Goal: Task Accomplishment & Management: Use online tool/utility

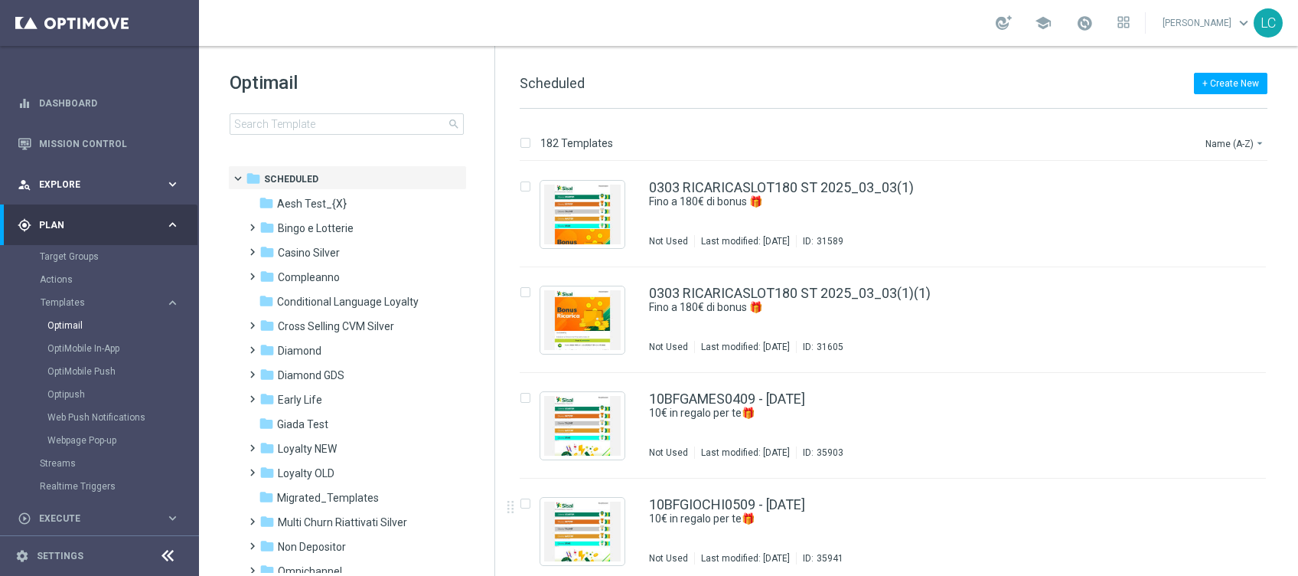
click at [81, 178] on div "person_search Explore" at bounding box center [92, 185] width 148 height 14
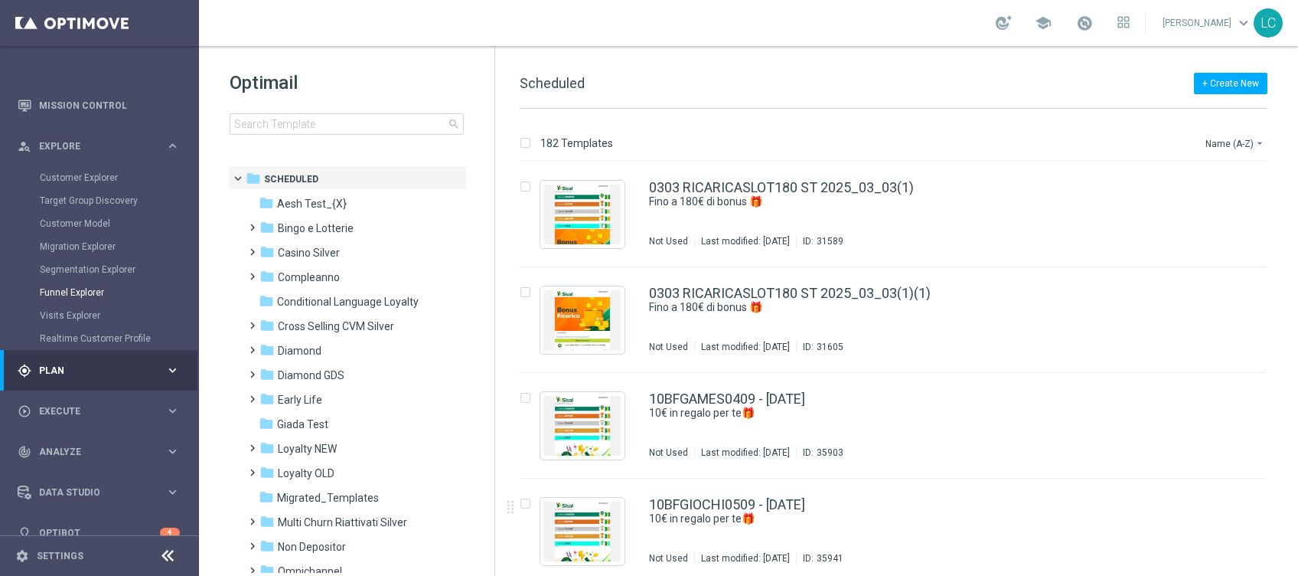
scroll to position [60, 0]
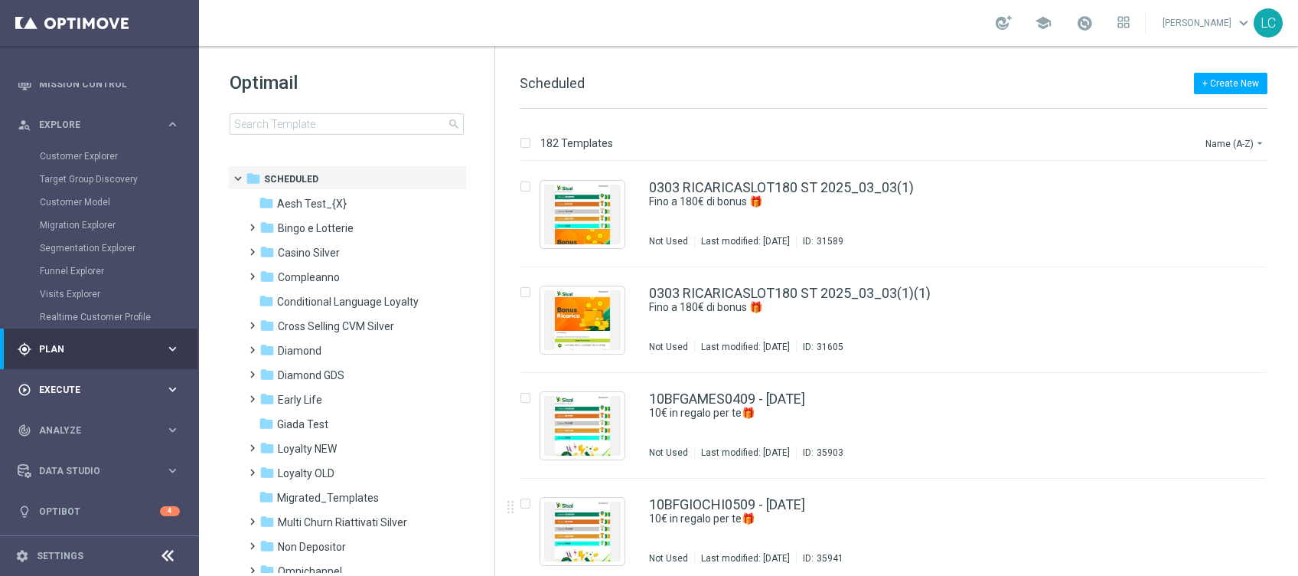
click at [77, 398] on div "play_circle_outline Execute keyboard_arrow_right" at bounding box center [99, 389] width 198 height 41
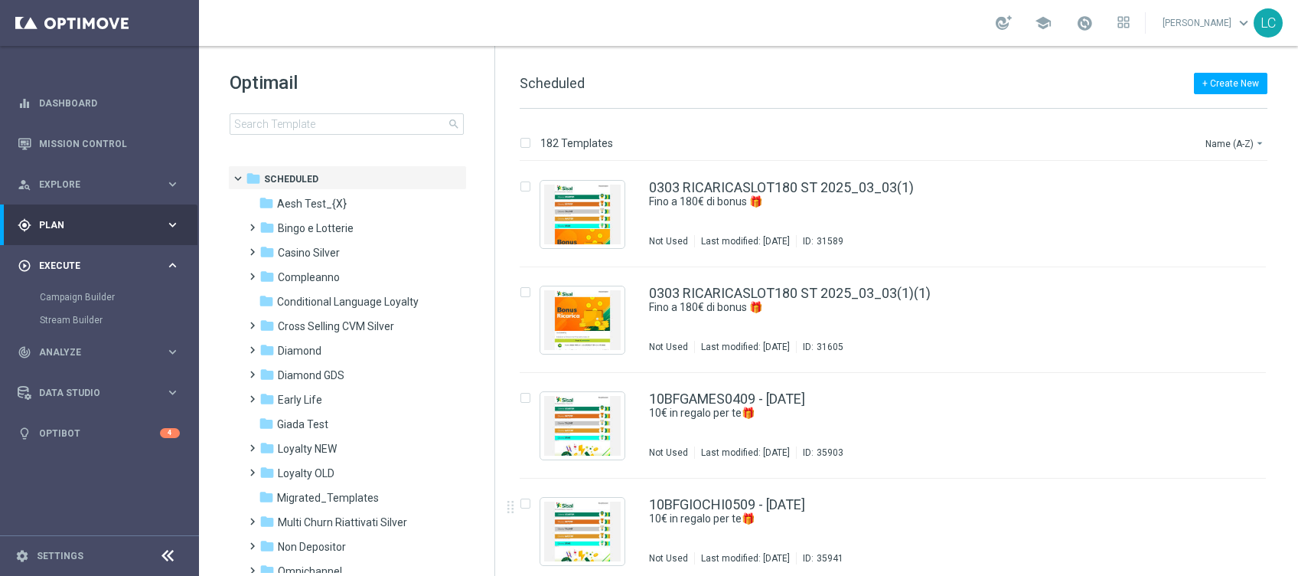
scroll to position [0, 0]
click at [90, 222] on span "Plan" at bounding box center [102, 224] width 126 height 9
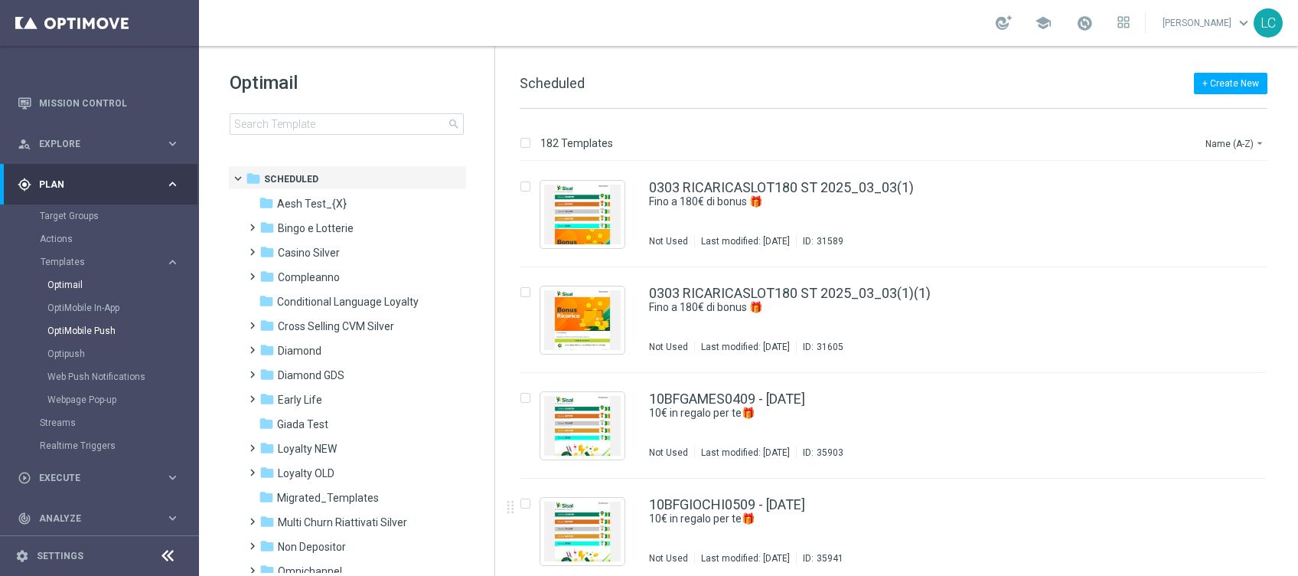
scroll to position [102, 0]
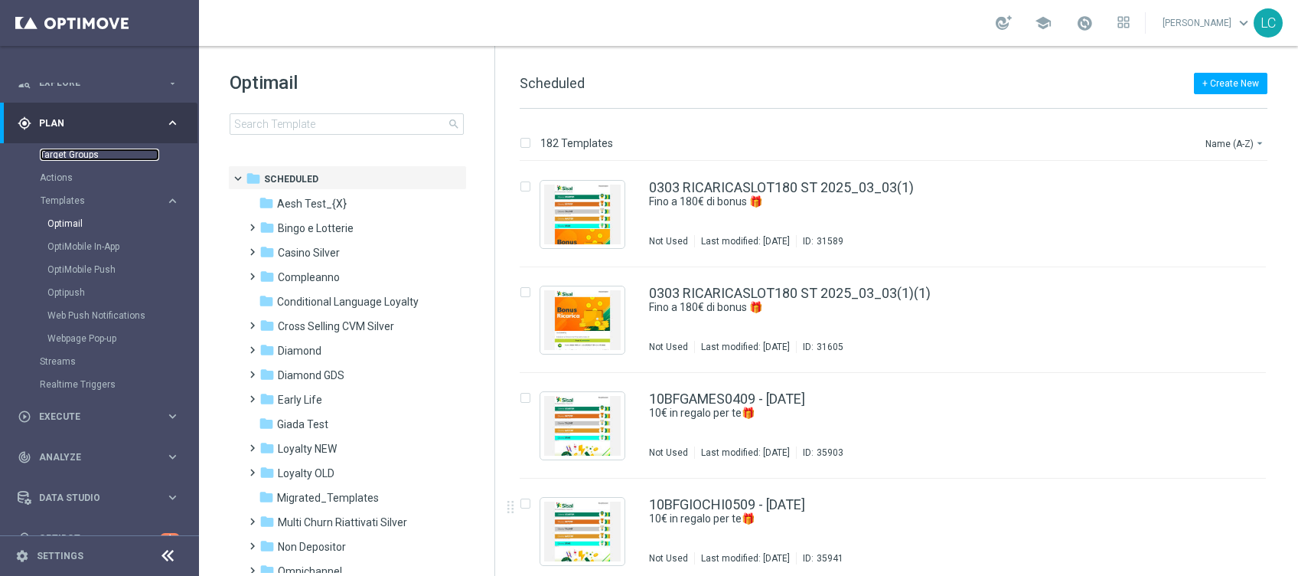
click at [73, 150] on link "Target Groups" at bounding box center [99, 155] width 119 height 12
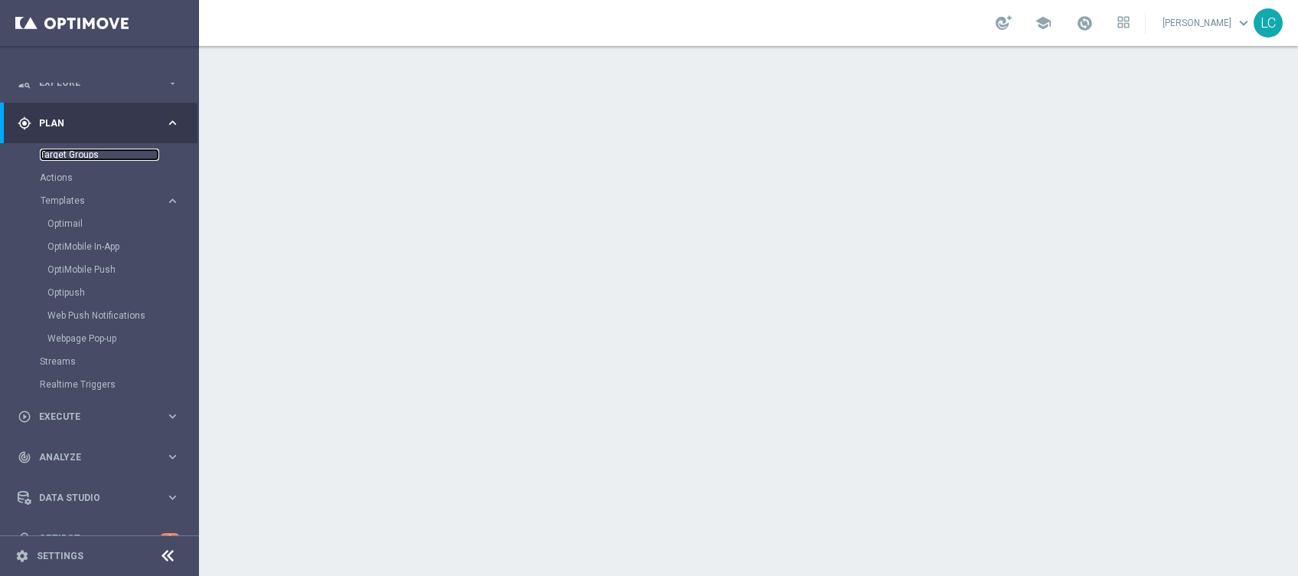
click at [53, 149] on link "Target Groups" at bounding box center [99, 155] width 119 height 12
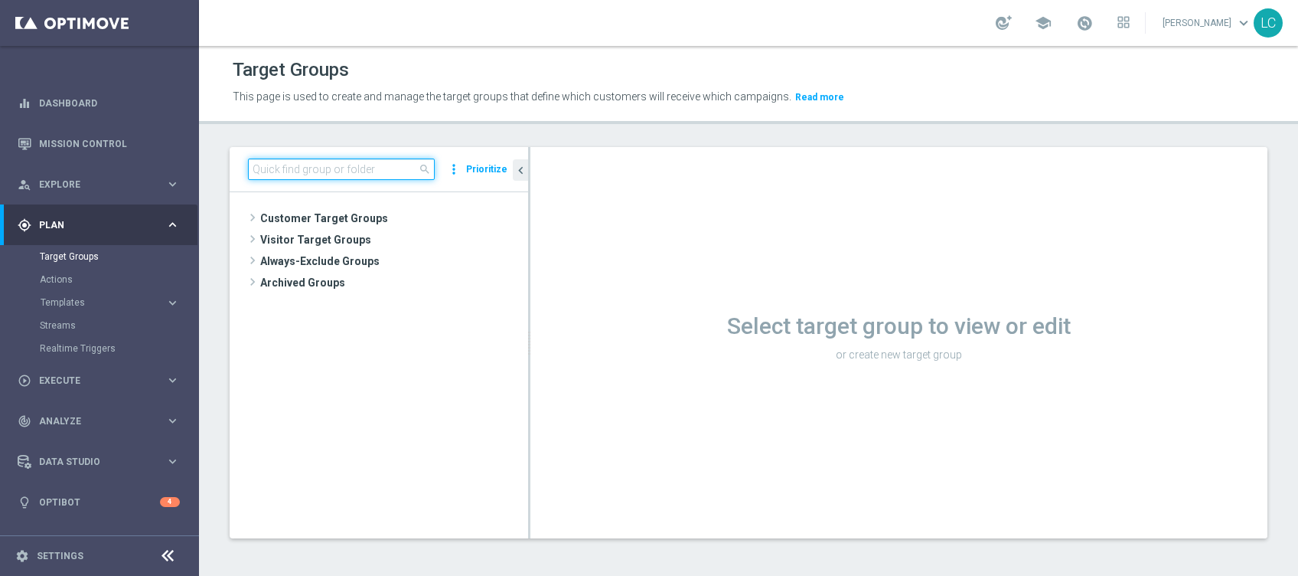
click at [370, 166] on input at bounding box center [341, 168] width 187 height 21
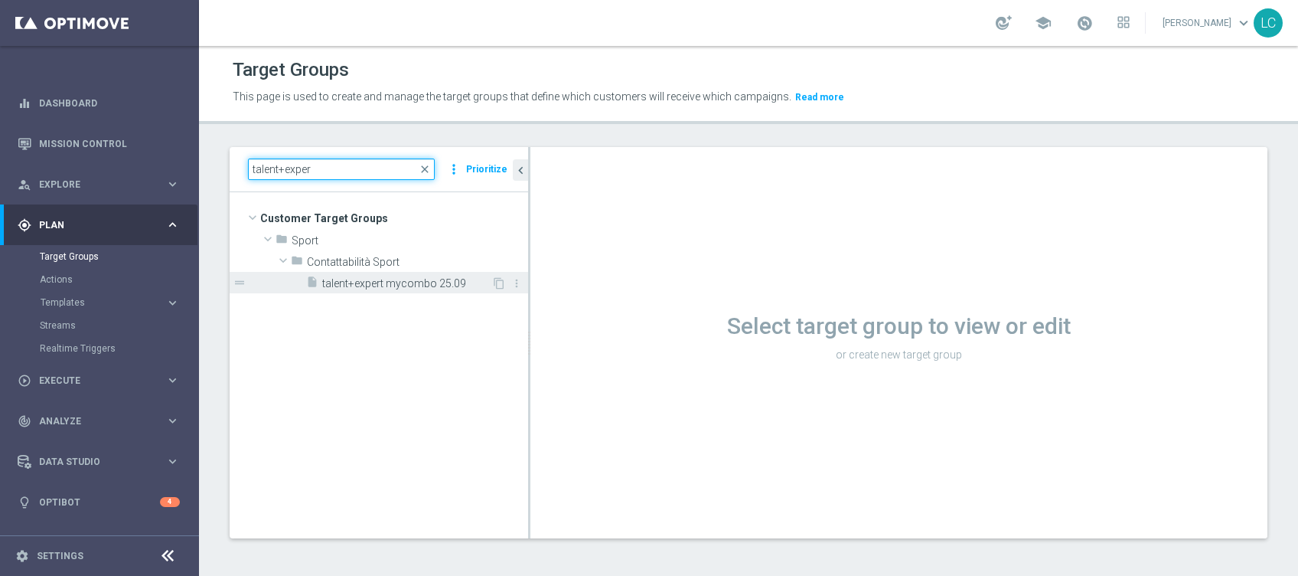
type input "talent+exper"
click at [381, 288] on span "talent+expert mycombo 25.09" at bounding box center [406, 283] width 169 height 13
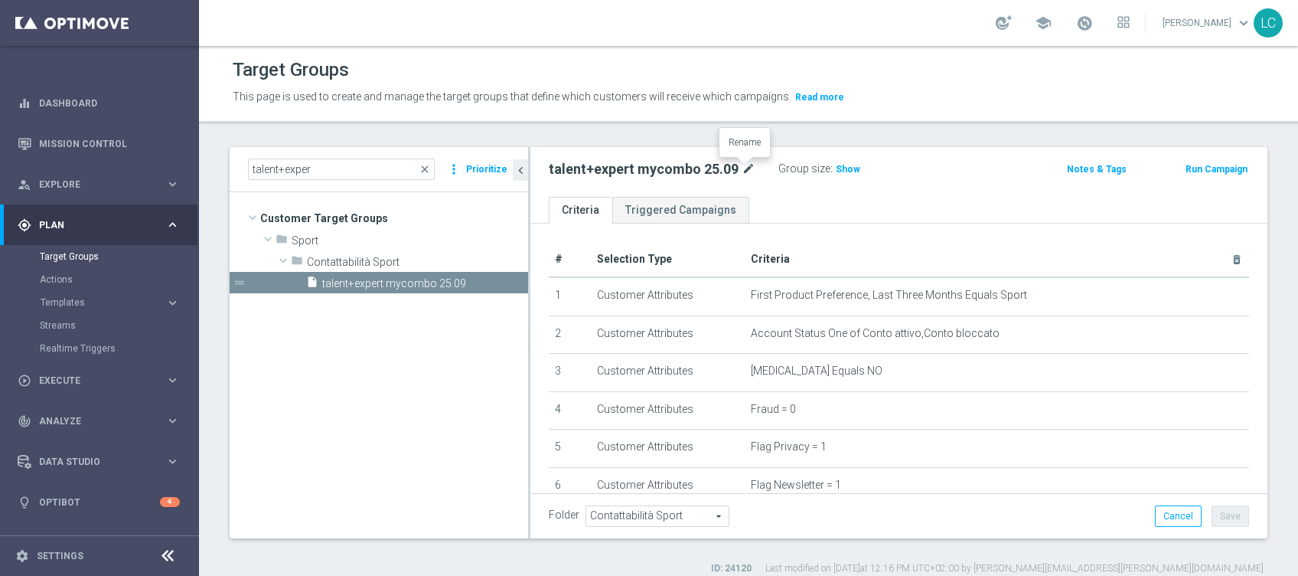
click at [747, 168] on icon "mode_edit" at bounding box center [749, 169] width 14 height 18
click at [613, 165] on input "talent+expert mycombo 25.09" at bounding box center [652, 170] width 207 height 21
click at [612, 168] on input "talent+expert mycombo 25.09" at bounding box center [652, 170] width 207 height 21
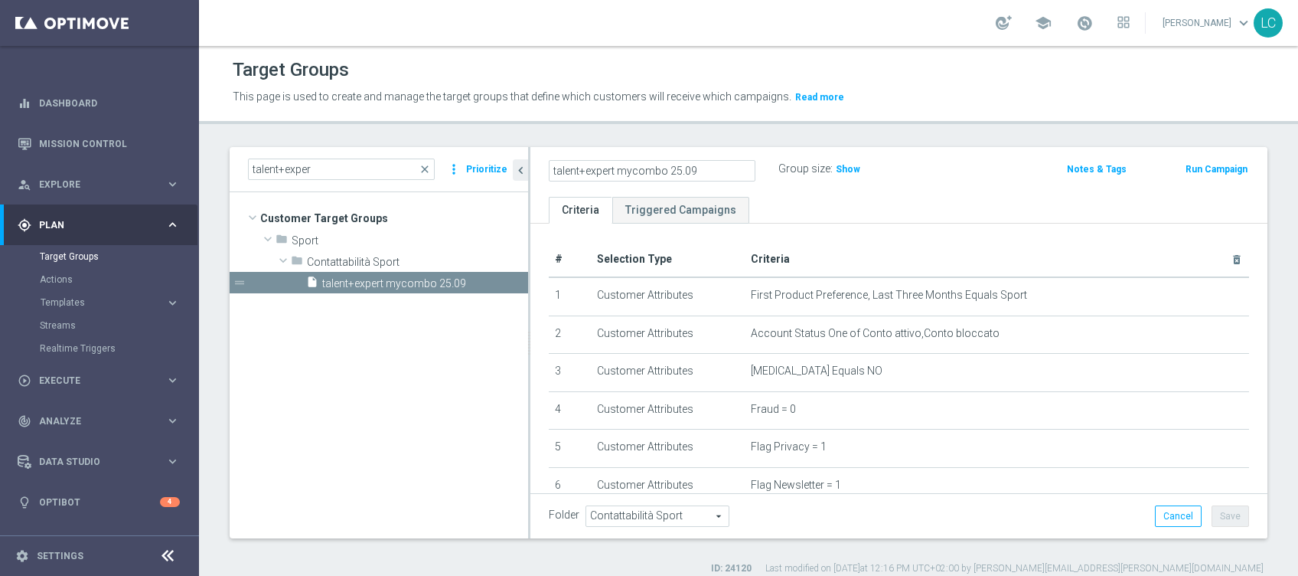
click at [601, 169] on input "talent+expert mycombo 25.09" at bounding box center [652, 170] width 207 height 21
drag, startPoint x: 616, startPoint y: 171, endPoint x: 532, endPoint y: 183, distance: 84.3
click at [532, 183] on div "talent+expert mycombo 25.09 Group size : Show Notes & Tags Run Campaign" at bounding box center [899, 172] width 737 height 50
type input "target tal+exp+ml mycombo 25.09"
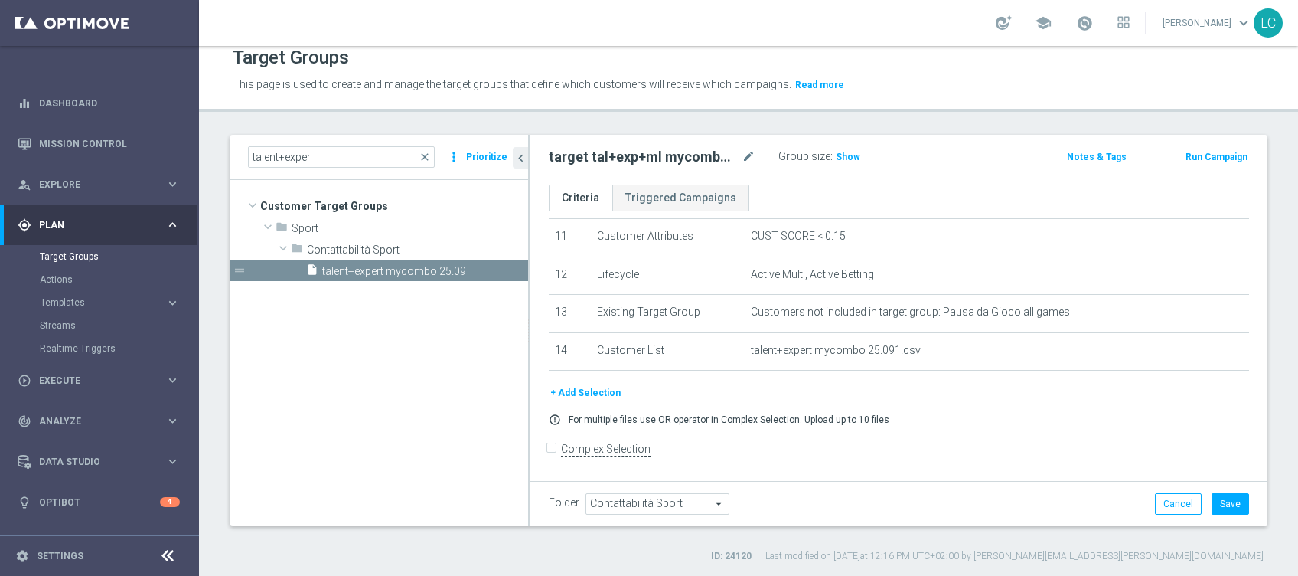
scroll to position [430, 0]
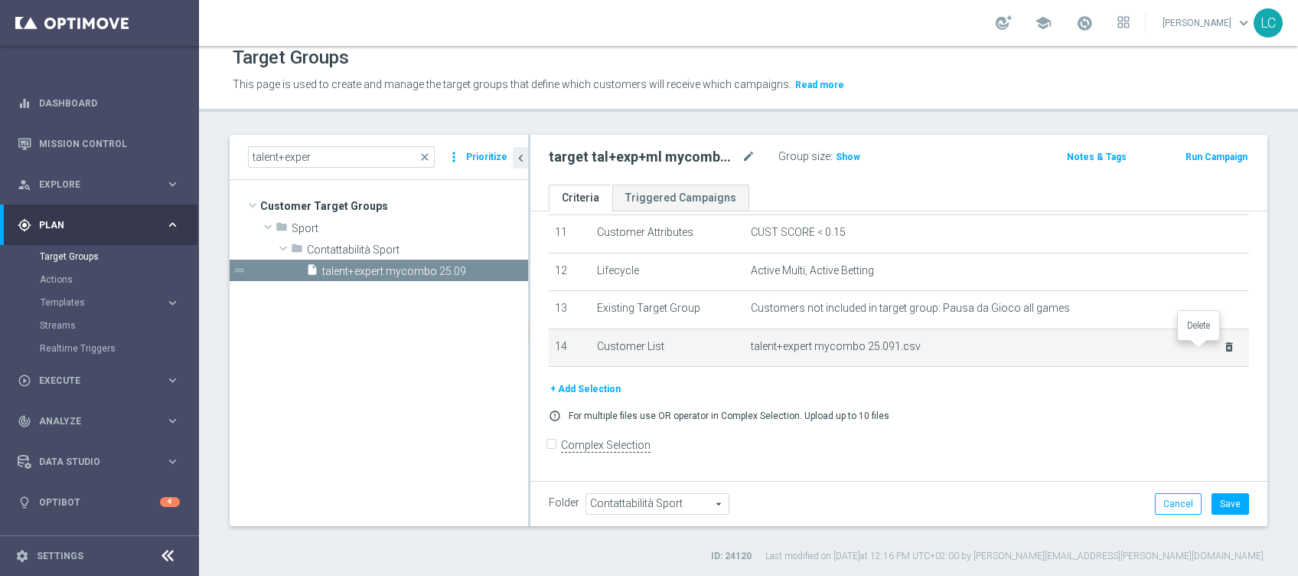
click at [1223, 345] on icon "delete_forever" at bounding box center [1229, 347] width 12 height 12
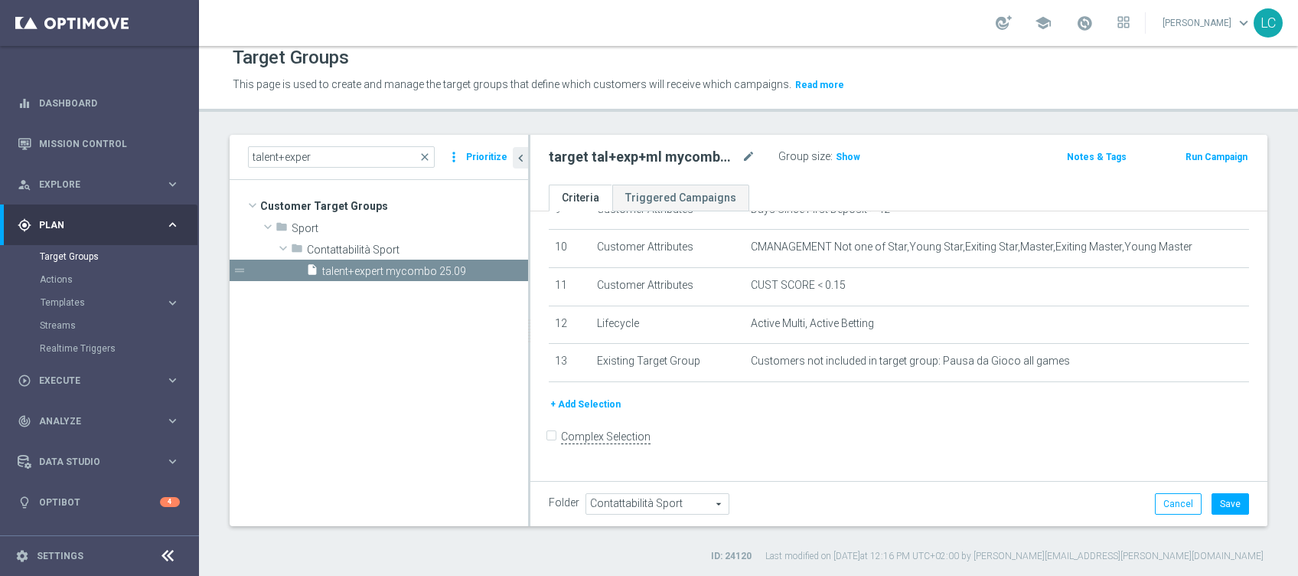
scroll to position [367, 0]
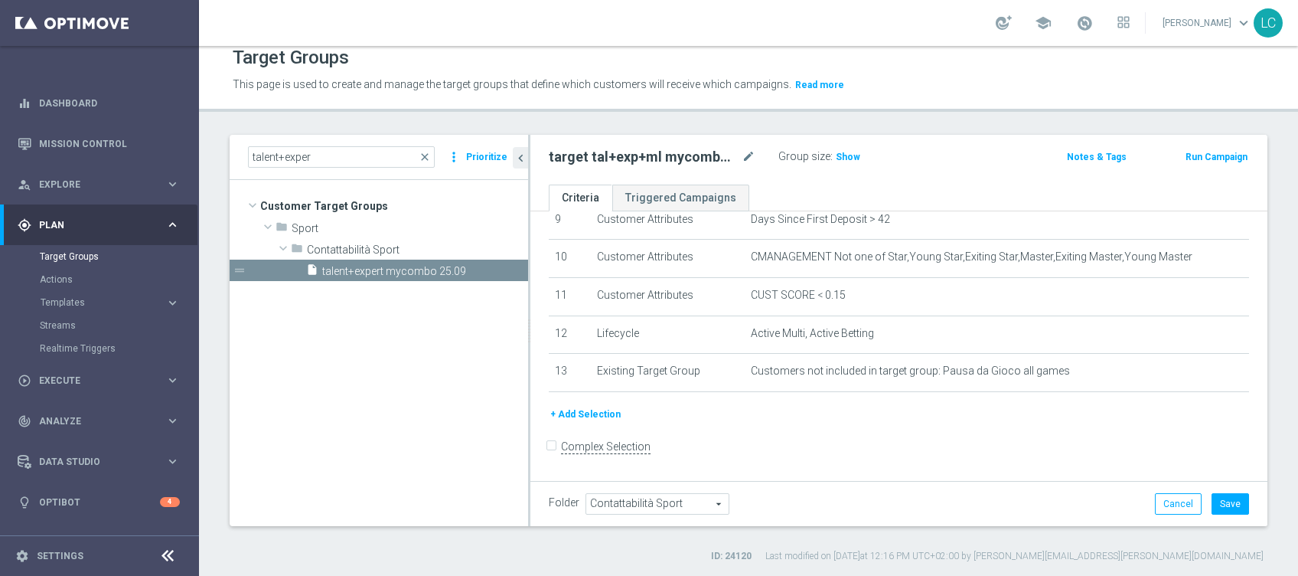
click at [604, 412] on button "+ Add Selection" at bounding box center [585, 414] width 73 height 17
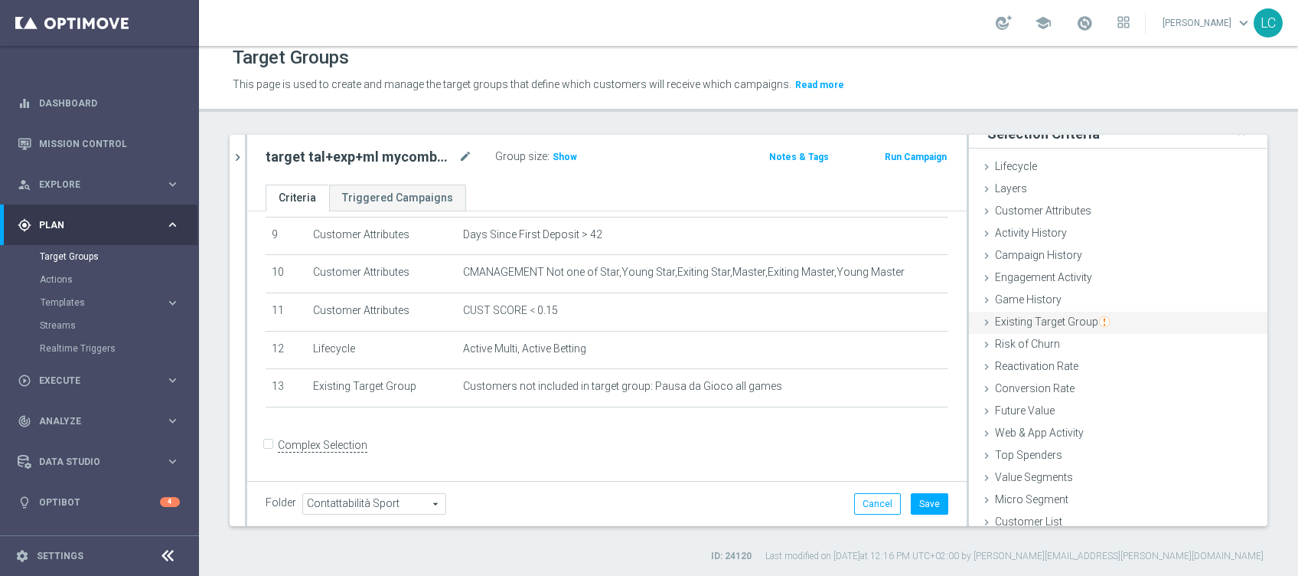
scroll to position [24, 0]
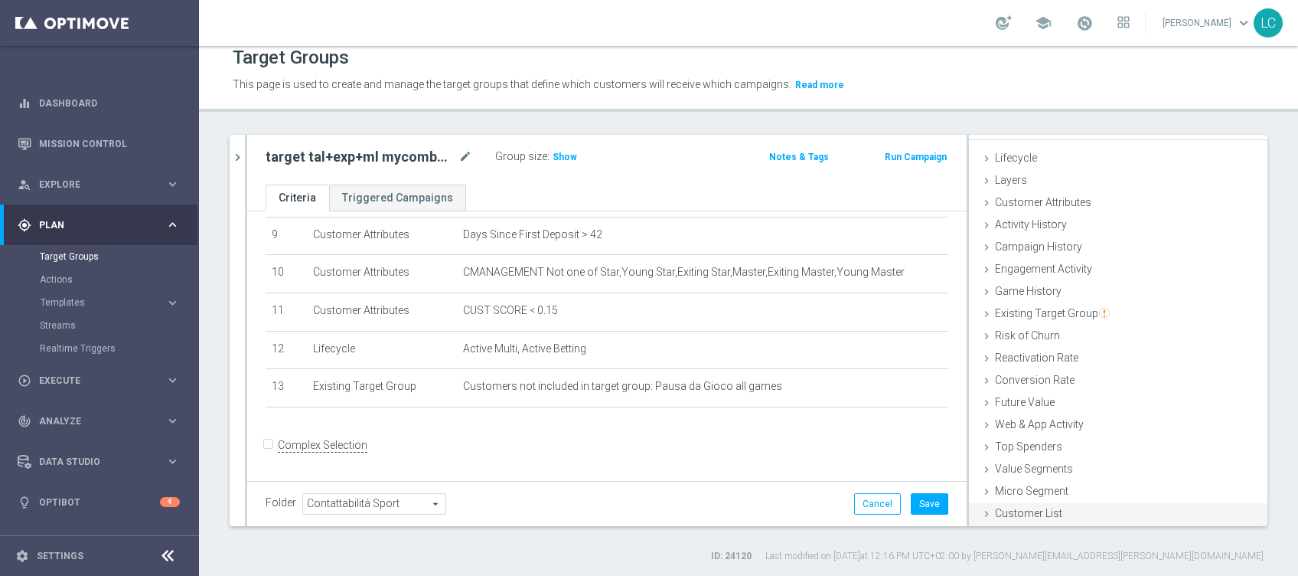
click at [1053, 514] on div "Customer List done" at bounding box center [1118, 514] width 299 height 23
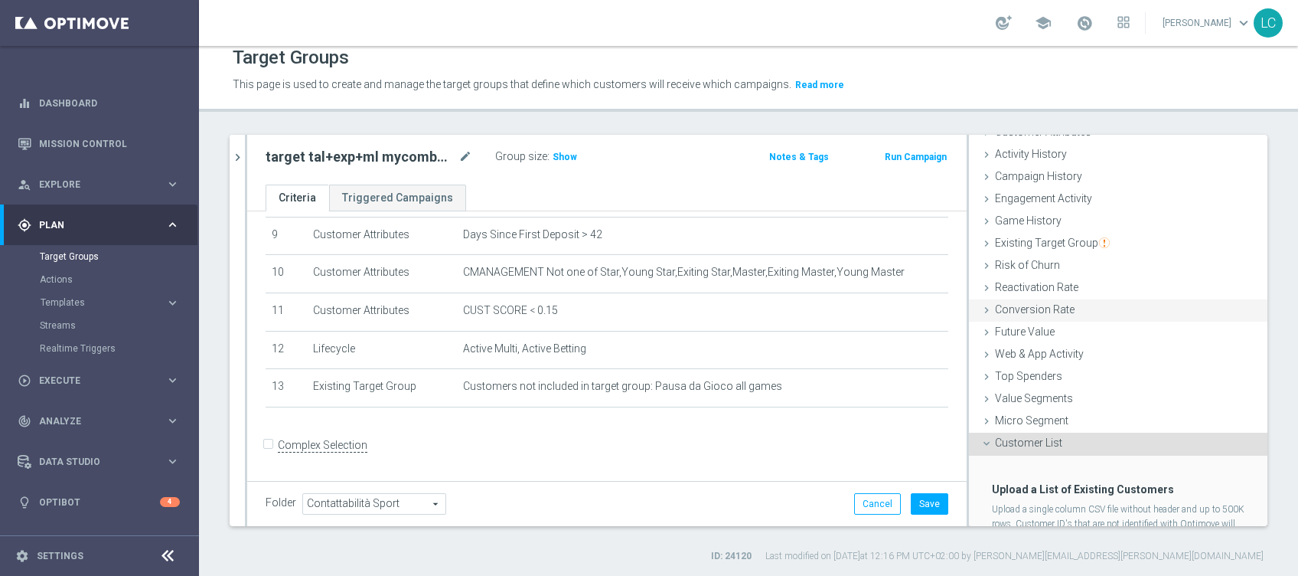
scroll to position [160, 0]
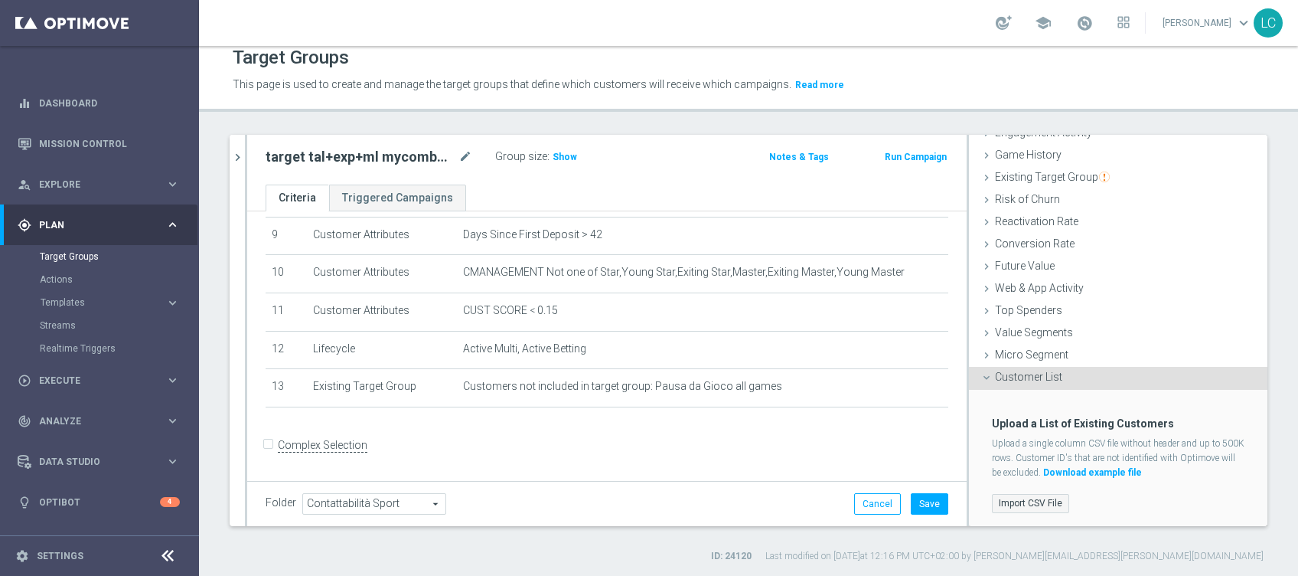
click at [1024, 499] on label "Import CSV File" at bounding box center [1030, 503] width 77 height 19
click at [0, 0] on input "Import CSV File" at bounding box center [0, 0] width 0 height 0
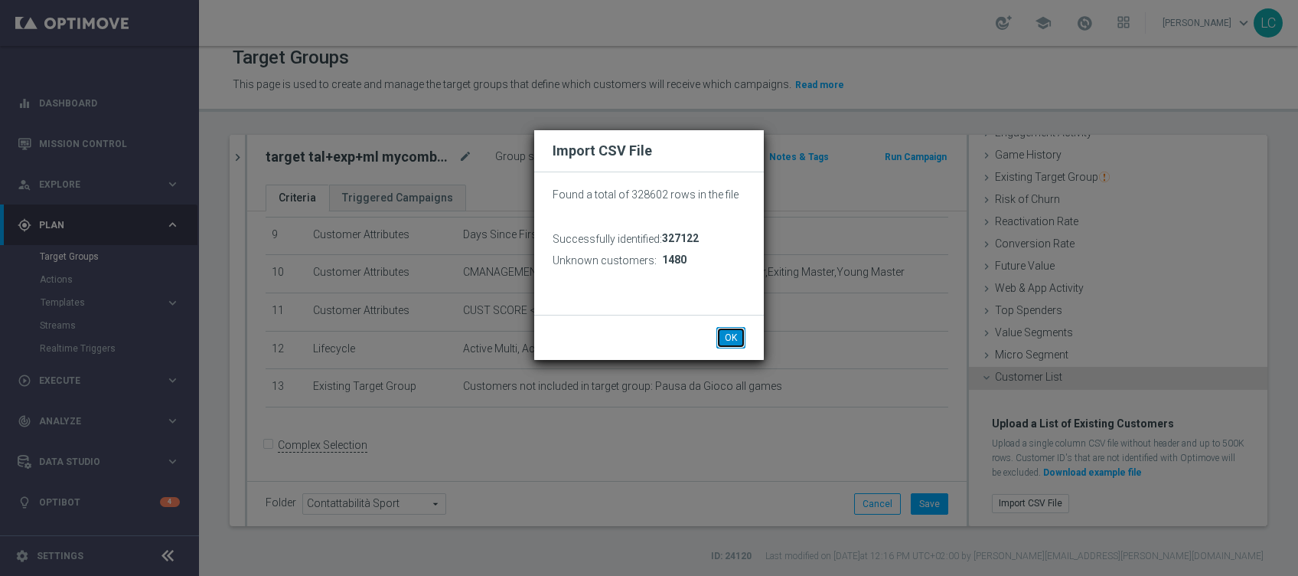
click at [737, 333] on button "OK" at bounding box center [731, 337] width 29 height 21
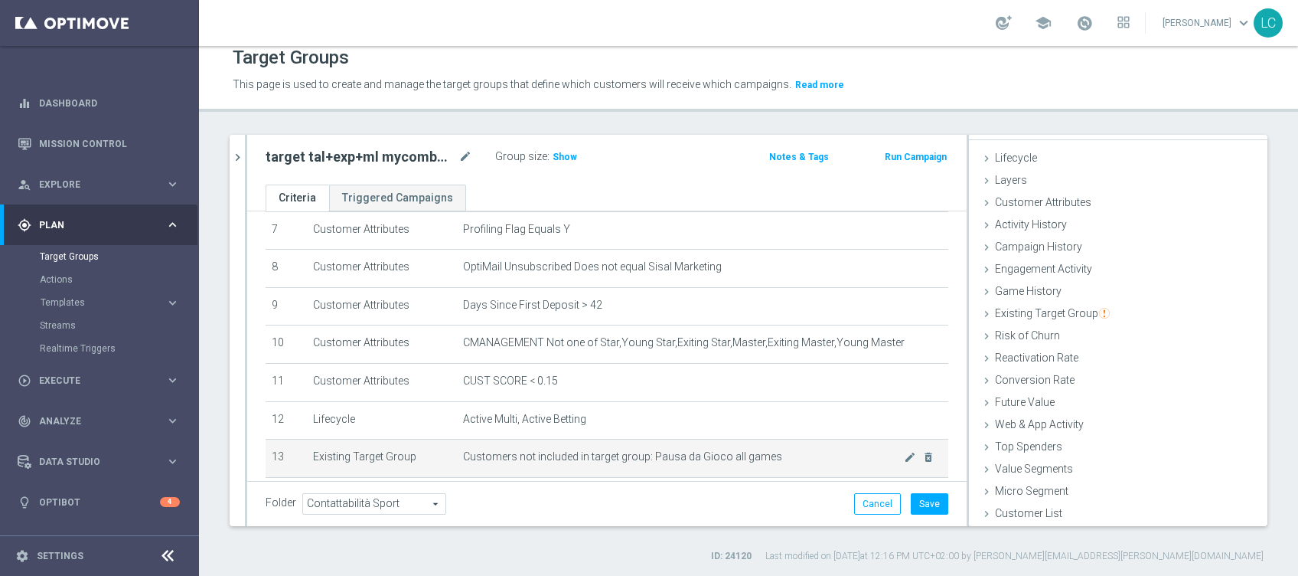
scroll to position [312, 0]
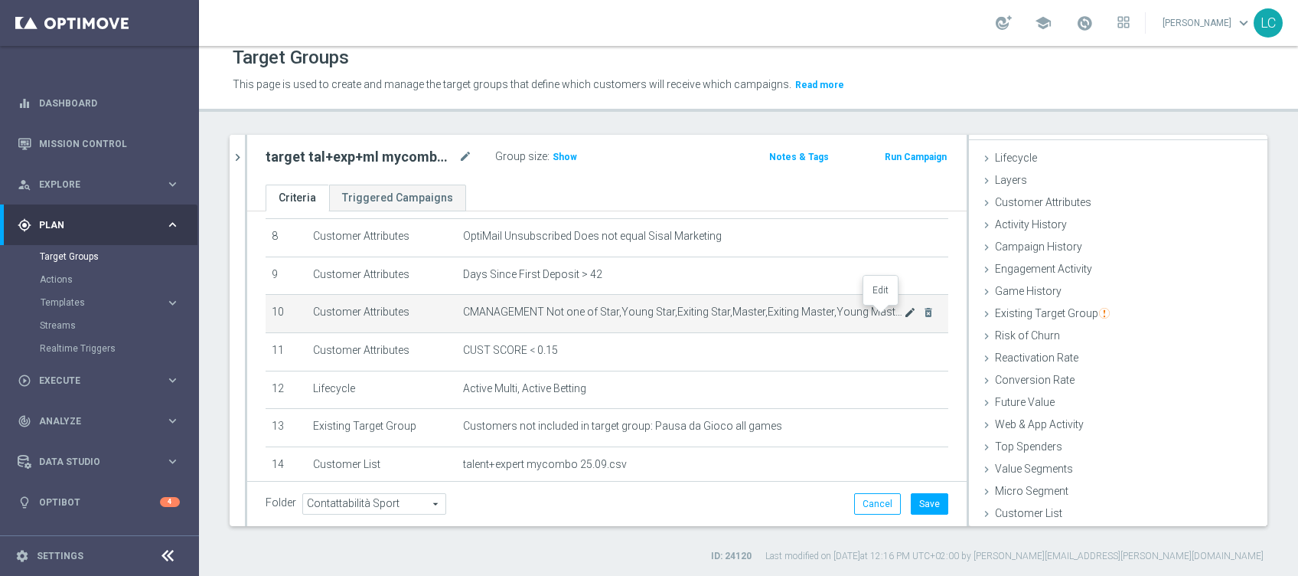
click at [904, 317] on icon "mode_edit" at bounding box center [910, 312] width 12 height 12
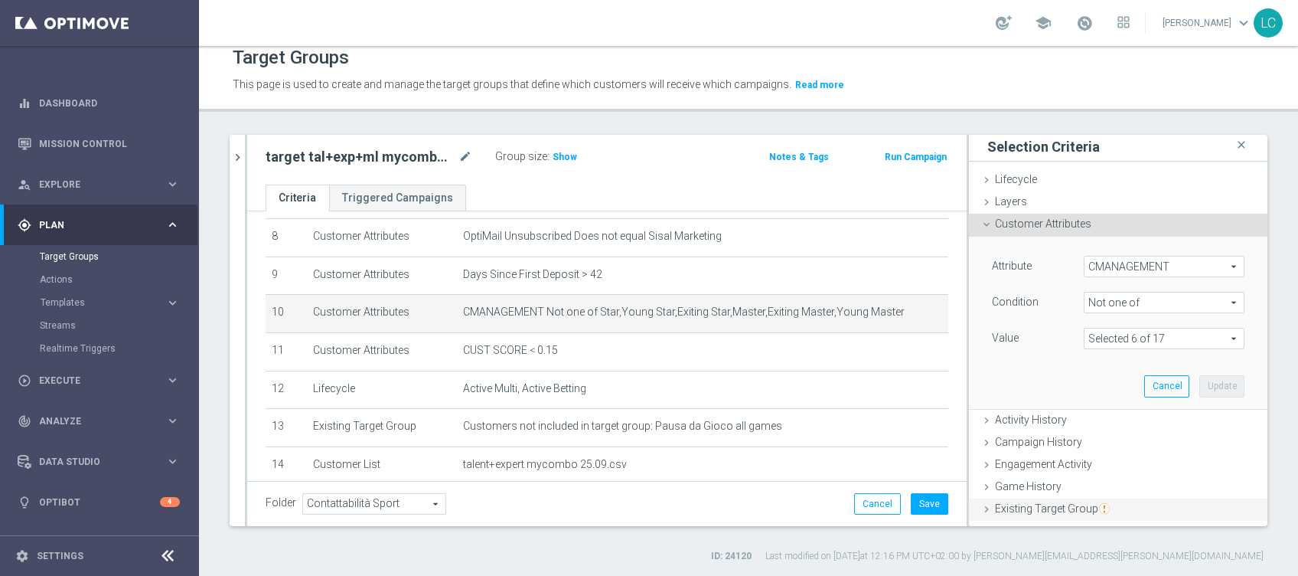
scroll to position [0, 0]
click at [1112, 337] on span at bounding box center [1164, 341] width 159 height 20
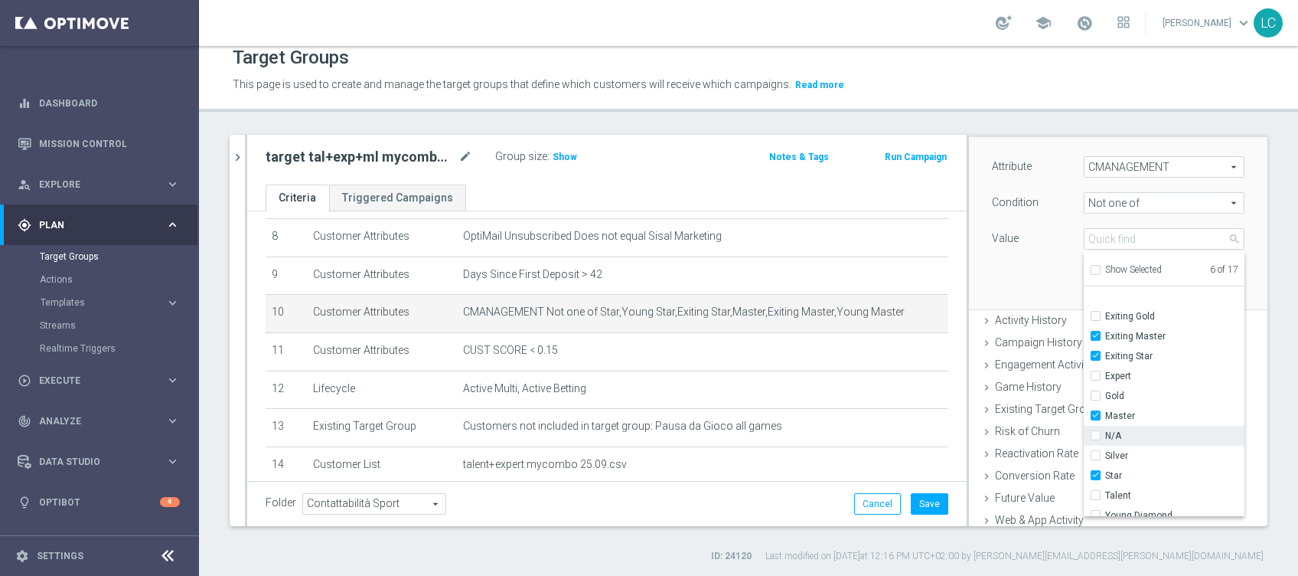
scroll to position [102, 0]
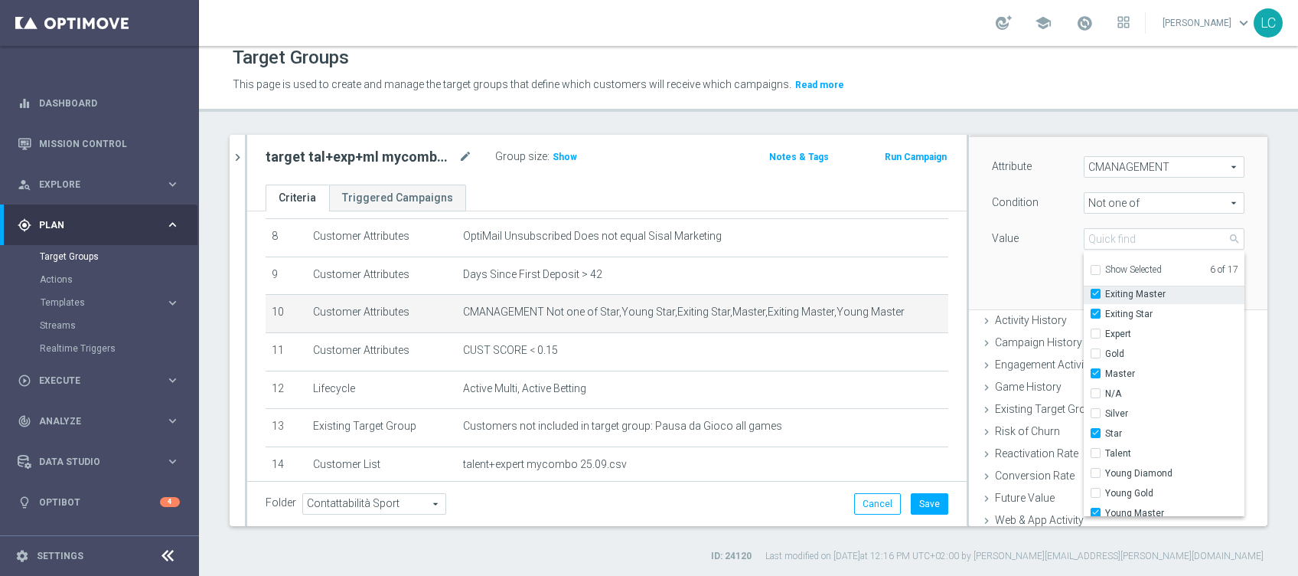
click at [1096, 293] on input "Exiting Master" at bounding box center [1101, 294] width 10 height 10
checkbox input "false"
type input "Selected 5 of 17"
click at [1096, 371] on input "Master" at bounding box center [1101, 374] width 10 height 10
checkbox input "false"
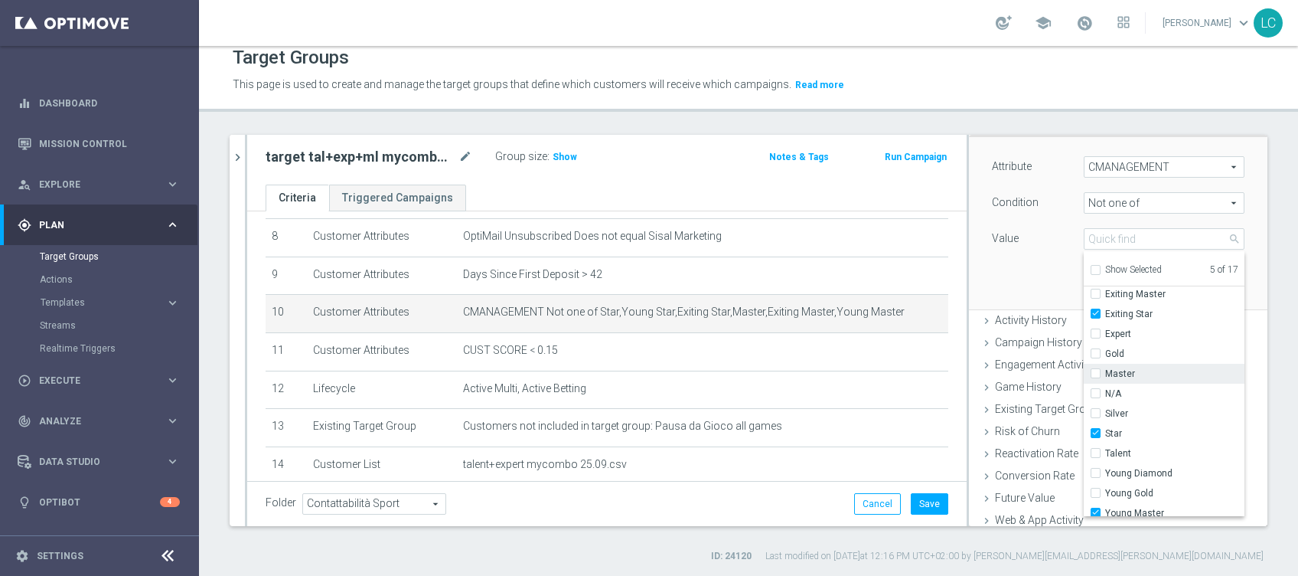
type input "Selected 4 of 17"
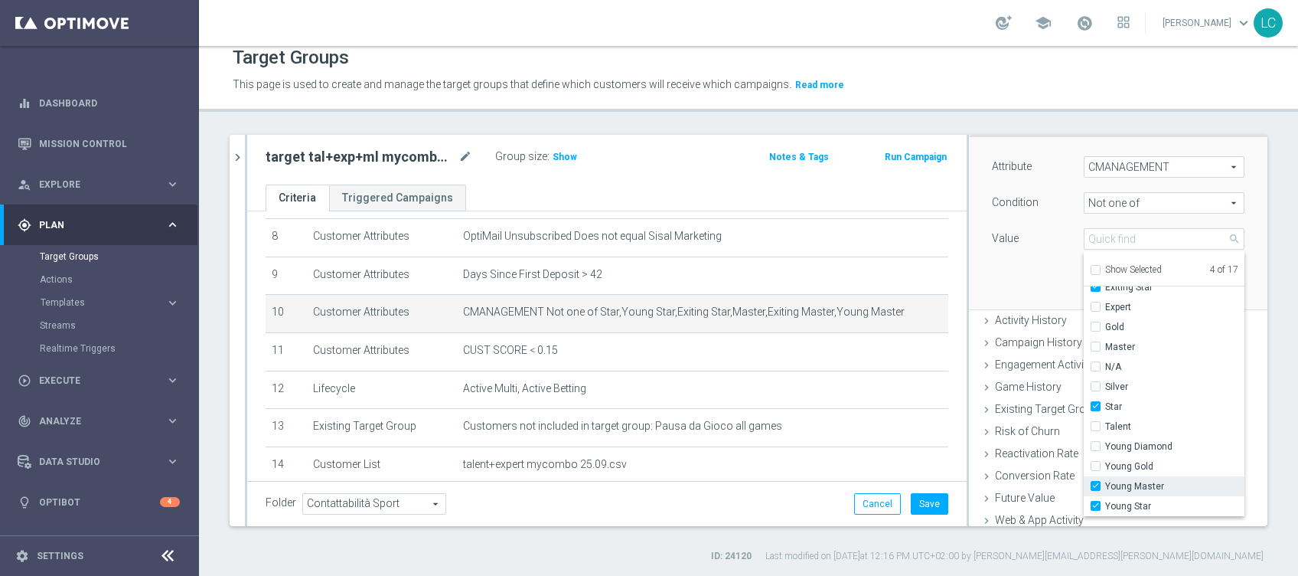
click at [1096, 484] on input "Young Master" at bounding box center [1101, 487] width 10 height 10
checkbox input "false"
type input "Selected 3 of 17"
click at [1096, 444] on input "Young Diamond" at bounding box center [1101, 447] width 10 height 10
checkbox input "true"
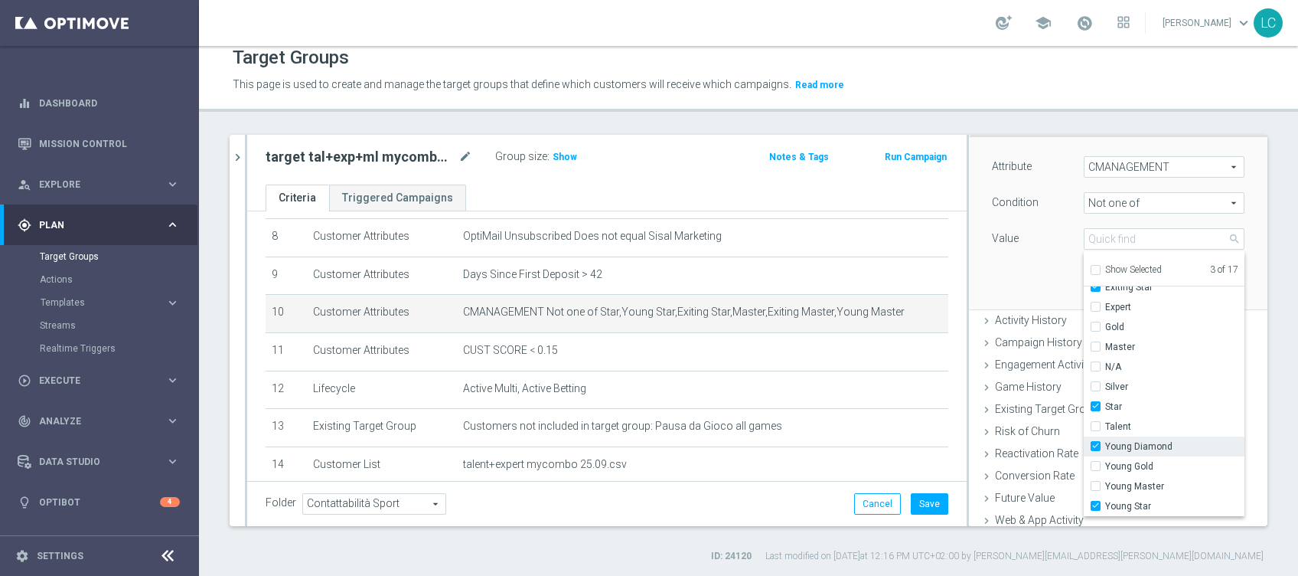
type input "Selected 4 of 17"
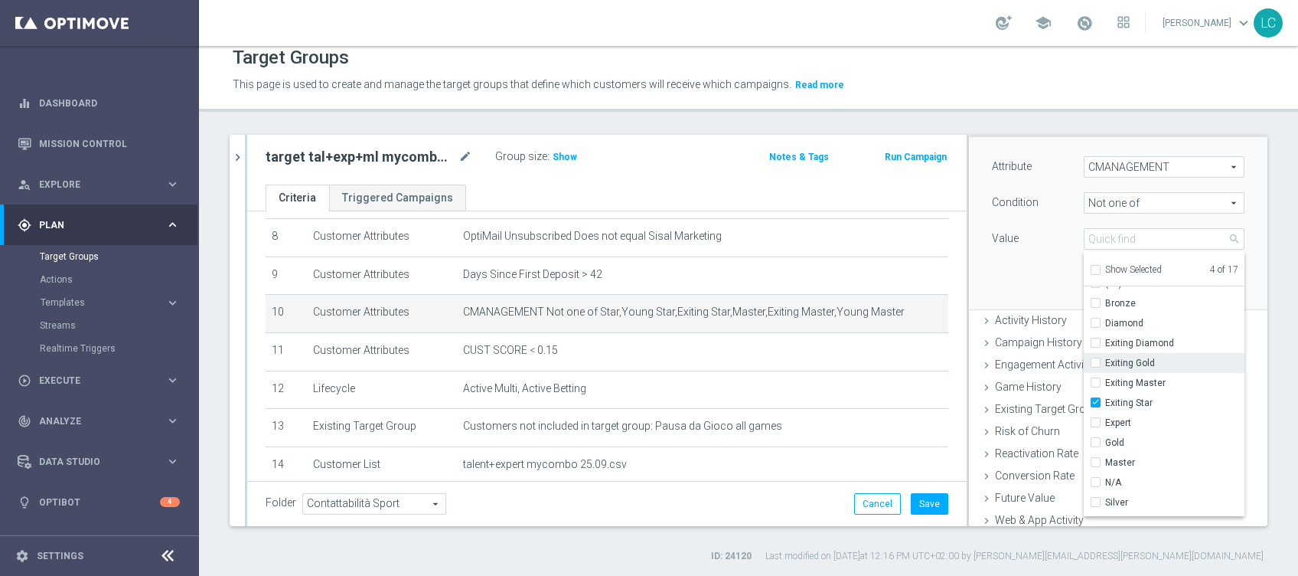
scroll to position [0, 0]
click at [1096, 354] on input "Exiting Diamond" at bounding box center [1101, 356] width 10 height 10
checkbox input "true"
type input "Selected 5 of 17"
click at [1096, 332] on input "Diamond" at bounding box center [1101, 337] width 10 height 10
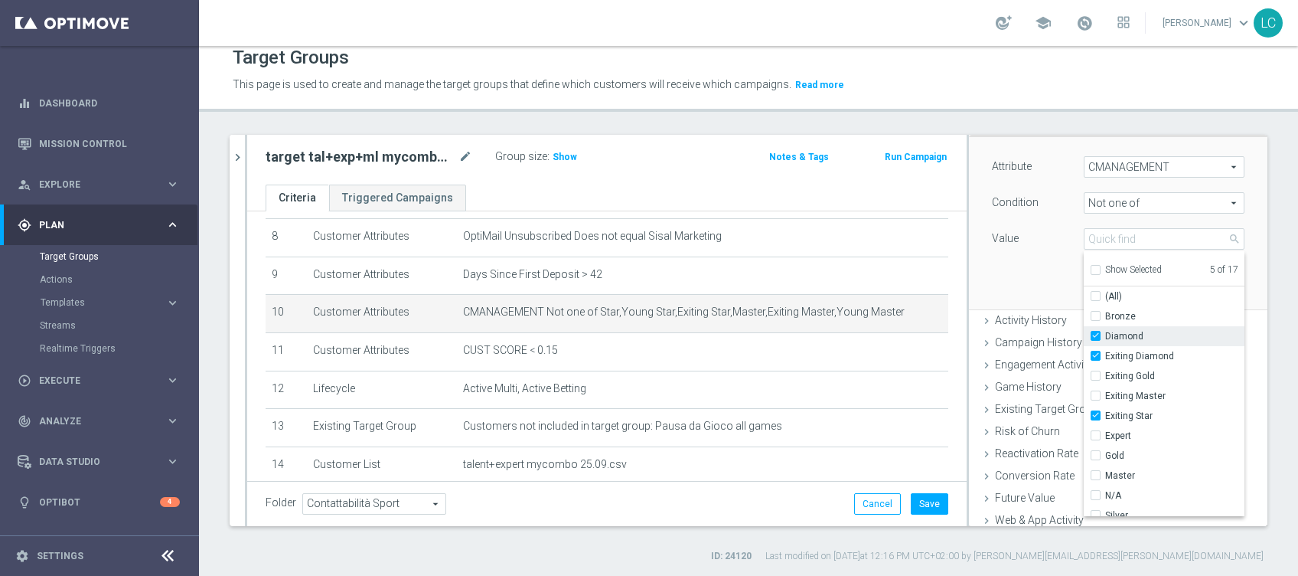
checkbox input "true"
type input "Selected 6 of 17"
click at [1001, 257] on div "Attribute CMANAGEMENT CMANAGEMENT arrow_drop_down search Condition Not one of N…" at bounding box center [1119, 222] width 276 height 171
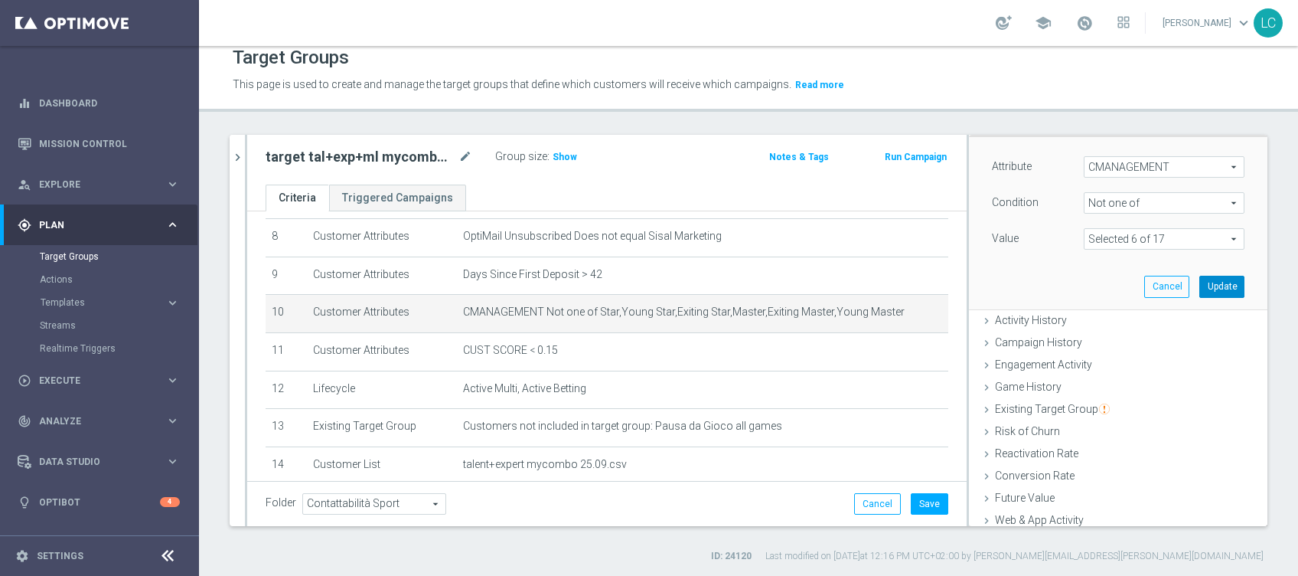
click at [1200, 286] on button "Update" at bounding box center [1222, 286] width 45 height 21
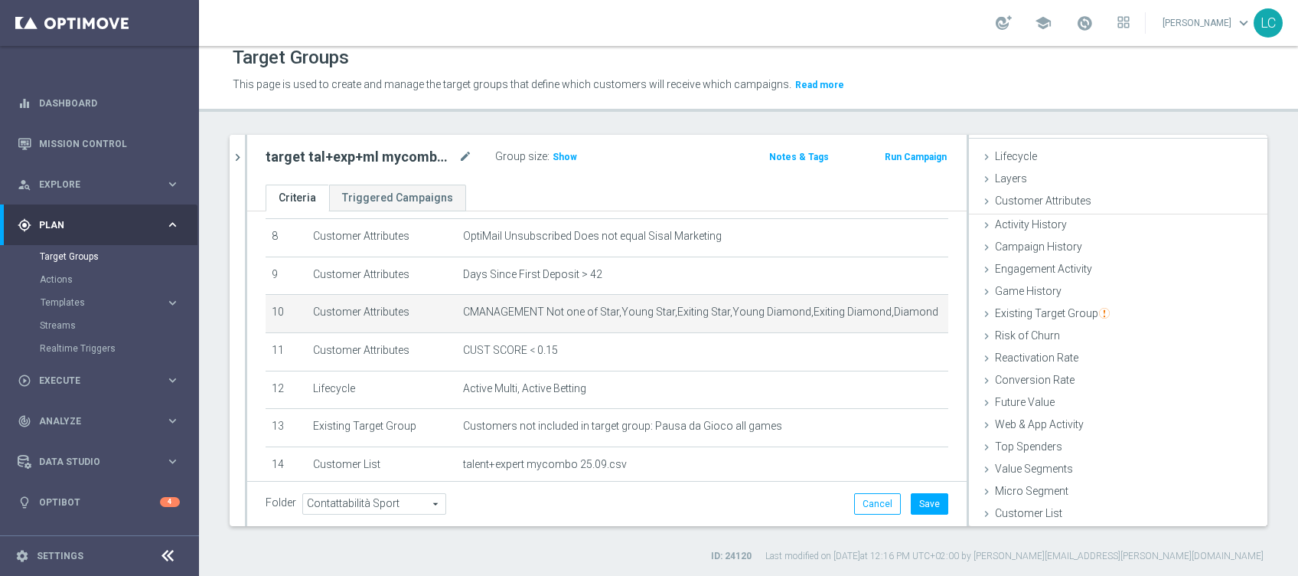
scroll to position [24, 0]
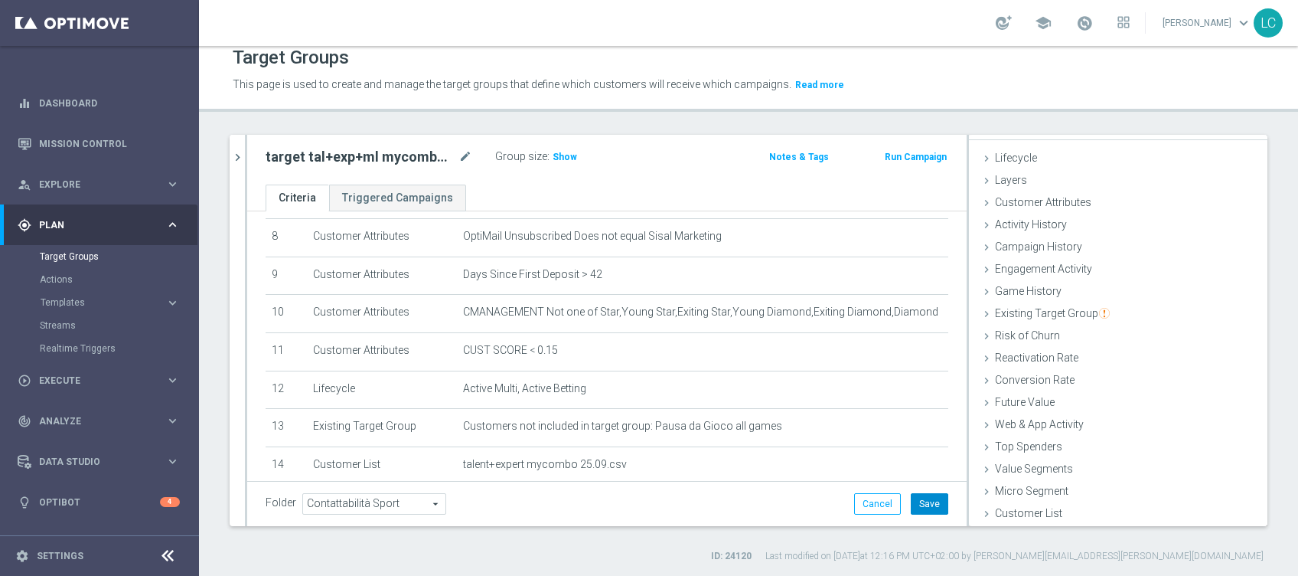
click at [932, 506] on button "Save" at bounding box center [930, 503] width 38 height 21
click at [564, 153] on span "Show" at bounding box center [565, 157] width 24 height 11
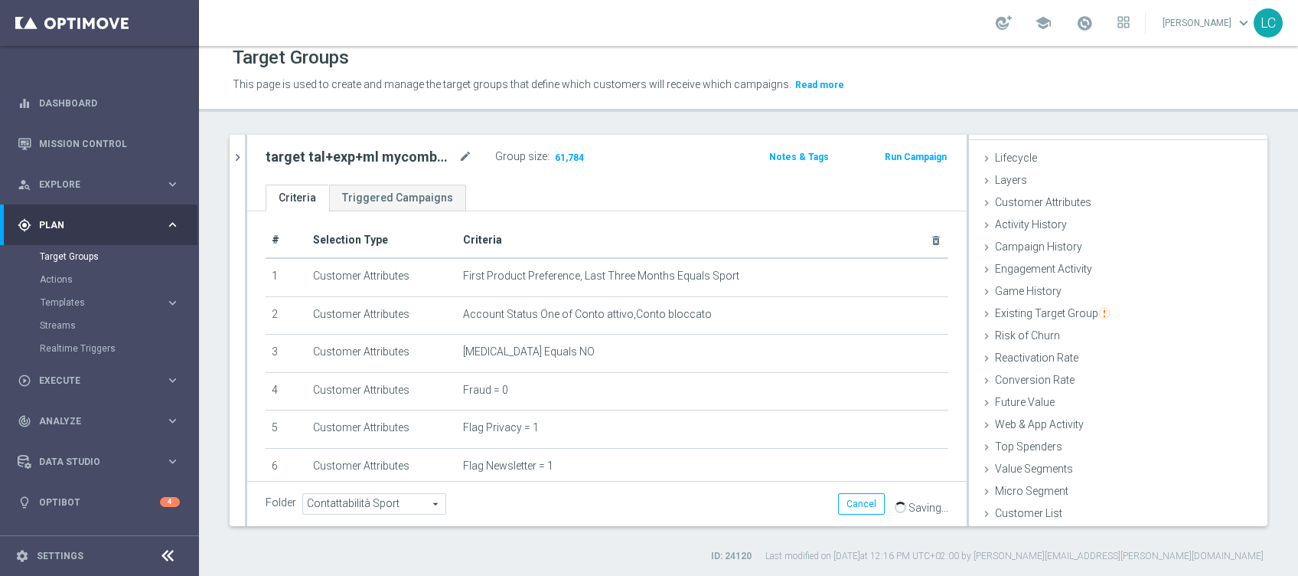
scroll to position [6, 0]
click at [1084, 22] on span at bounding box center [1084, 23] width 17 height 17
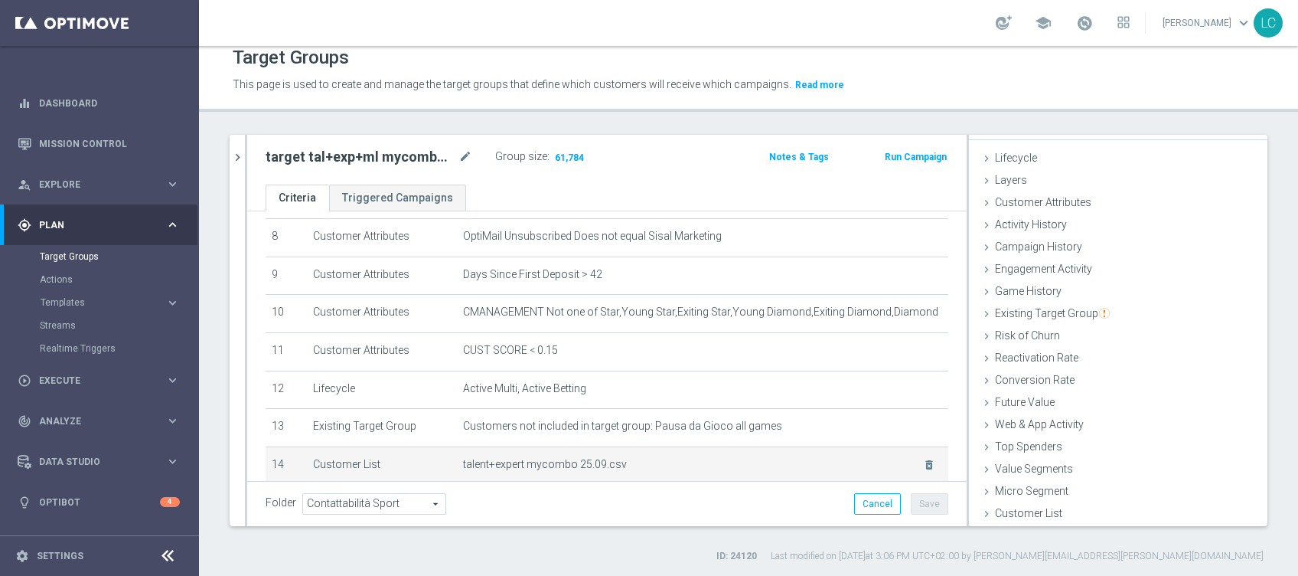
scroll to position [414, 0]
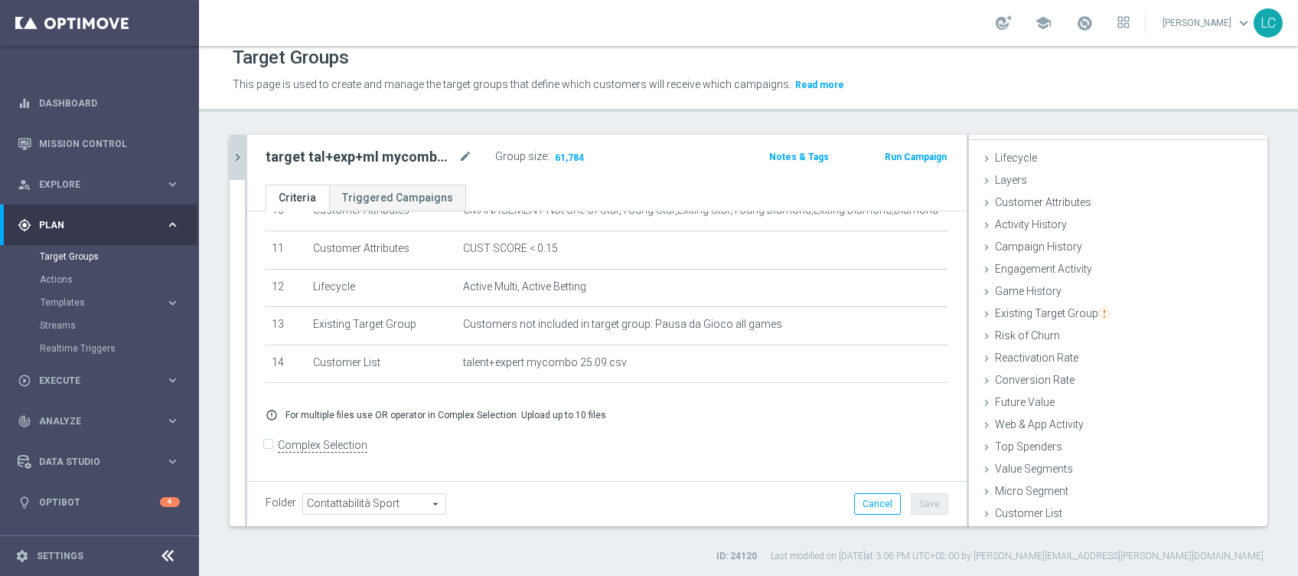
click at [240, 155] on icon "chevron_right" at bounding box center [237, 157] width 15 height 15
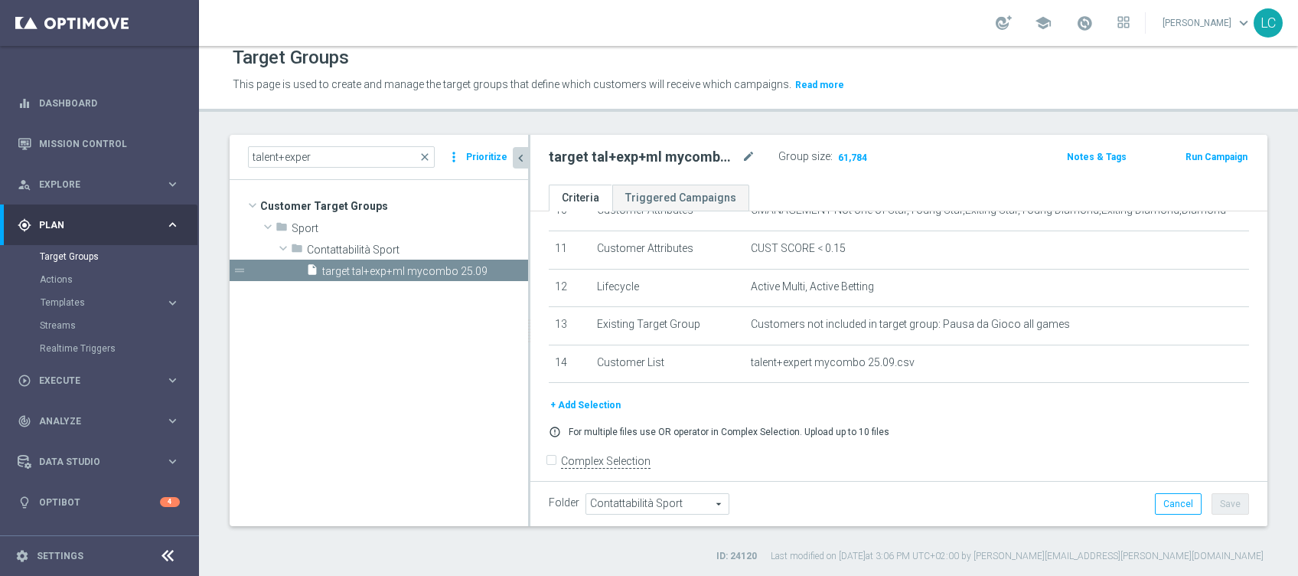
click at [521, 152] on icon "chevron_left" at bounding box center [521, 158] width 15 height 15
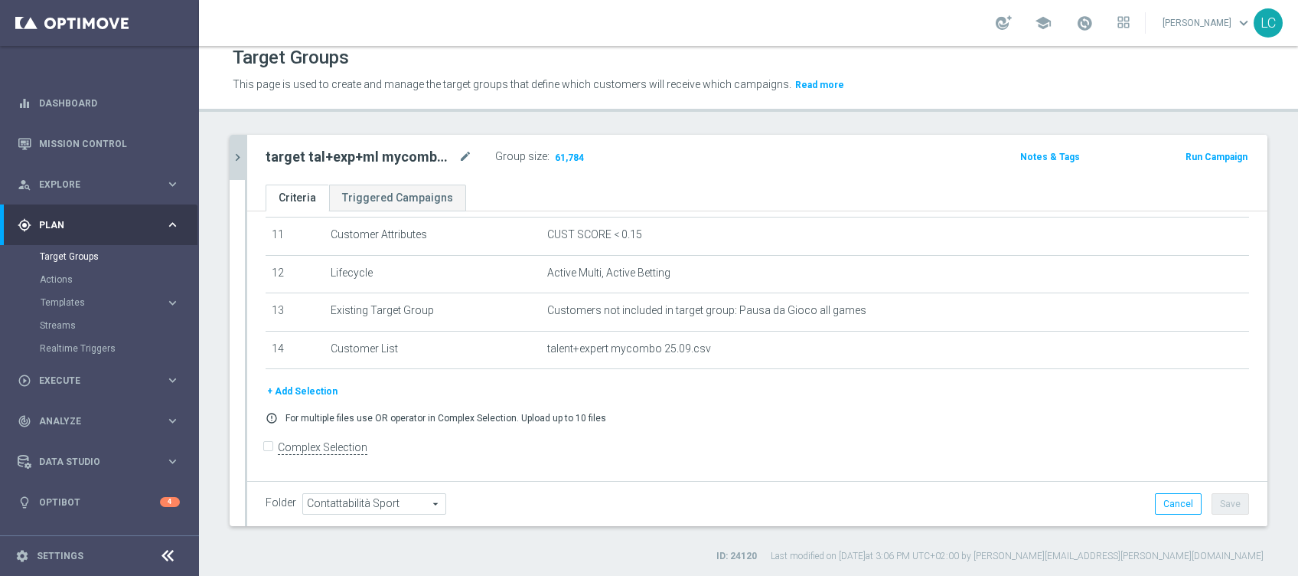
scroll to position [430, 0]
click at [296, 390] on button "+ Add Selection" at bounding box center [302, 389] width 73 height 17
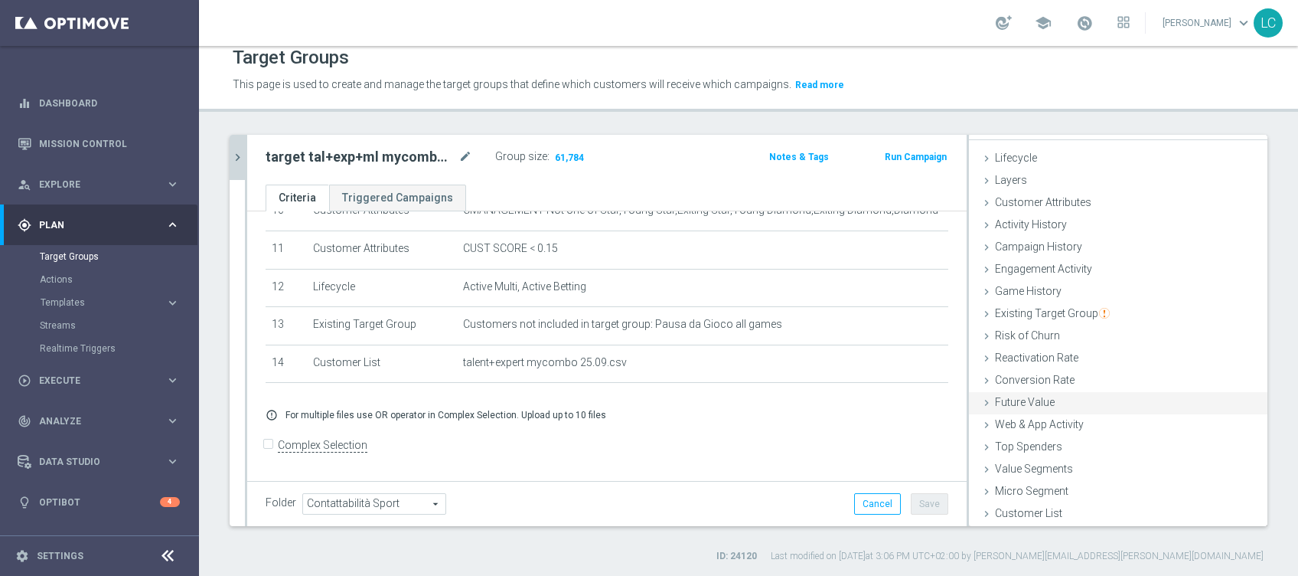
scroll to position [0, 0]
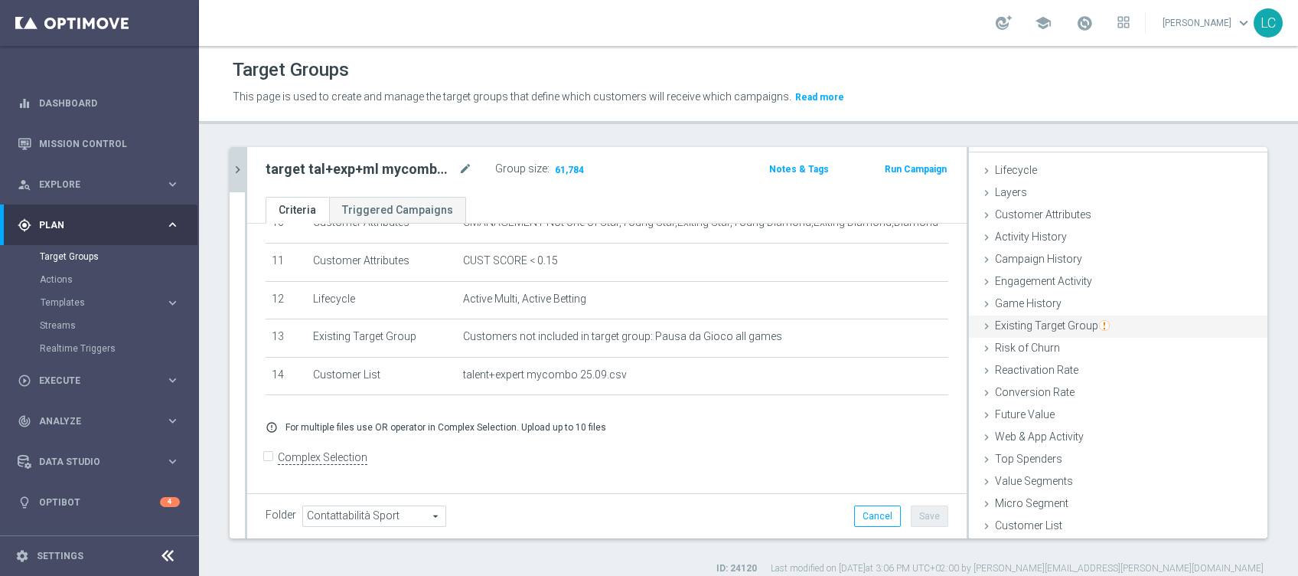
click at [1021, 315] on div "Existing Target Group done" at bounding box center [1118, 326] width 299 height 23
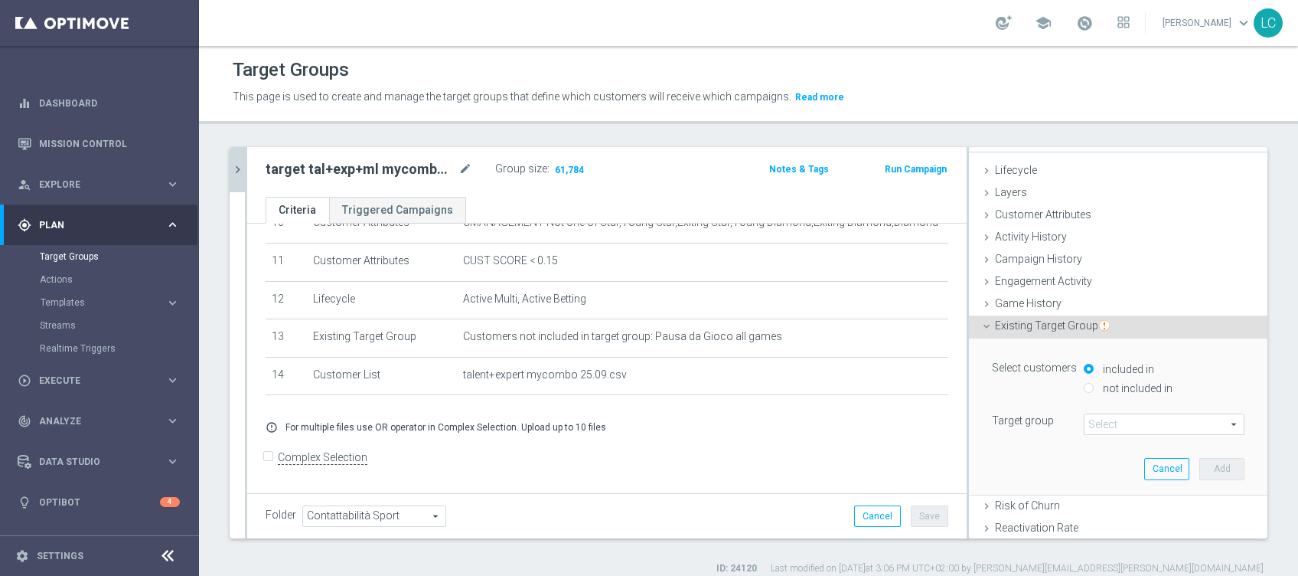
scroll to position [102, 0]
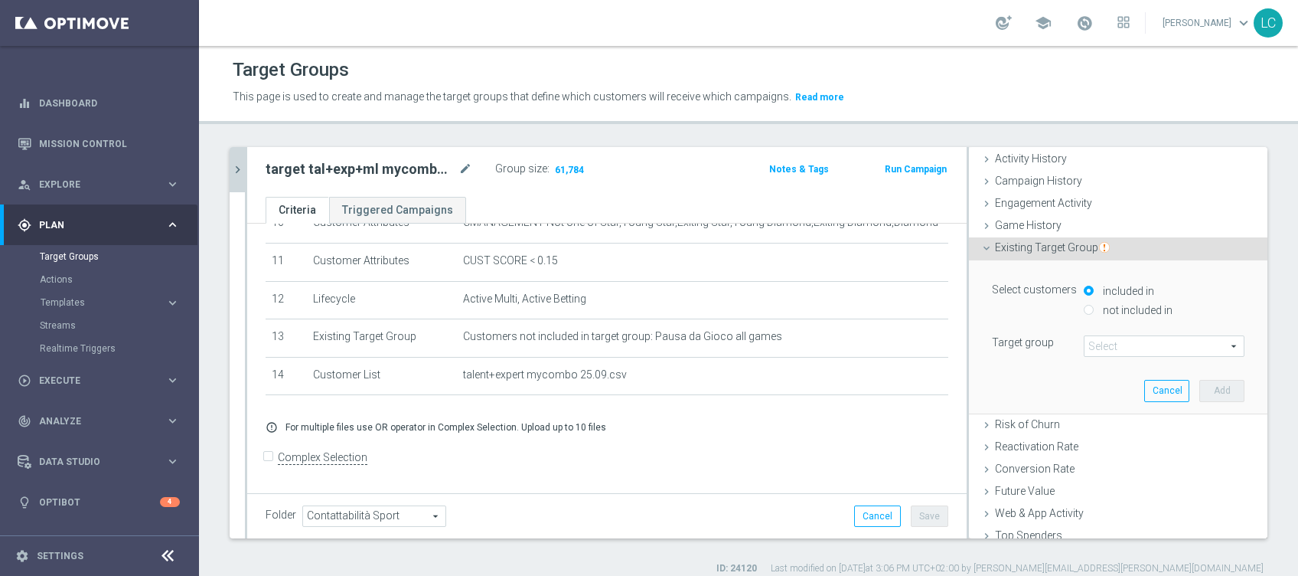
click at [1084, 312] on input "not included in" at bounding box center [1089, 310] width 10 height 10
radio input "true"
click at [1093, 341] on span at bounding box center [1164, 346] width 159 height 20
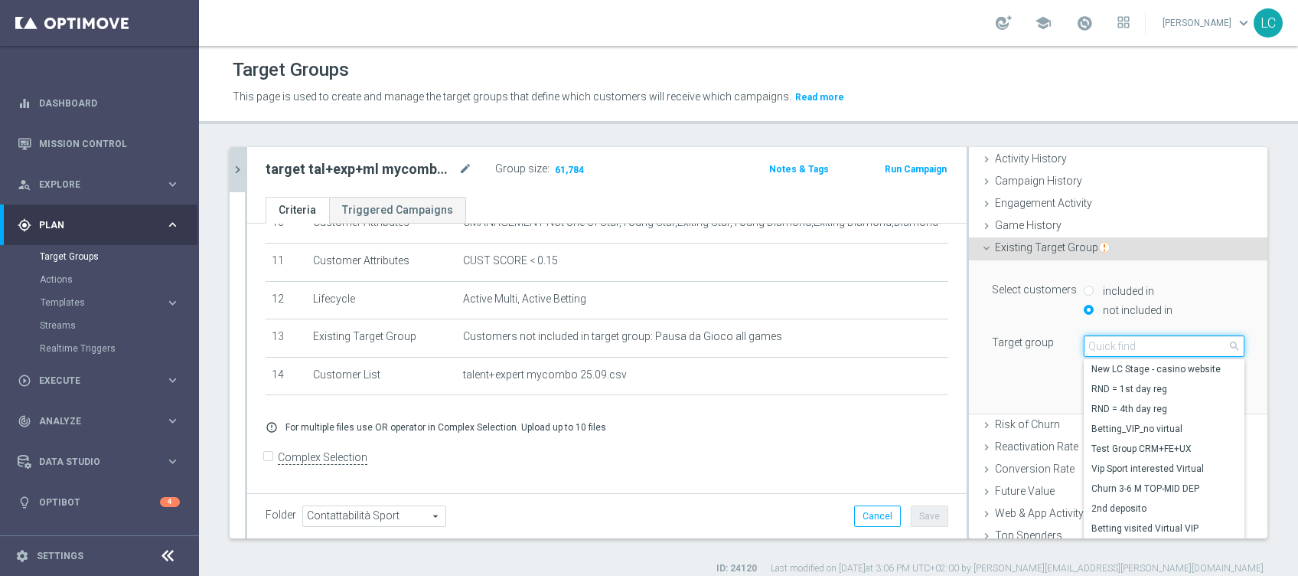
click at [1093, 341] on input "search" at bounding box center [1164, 345] width 161 height 21
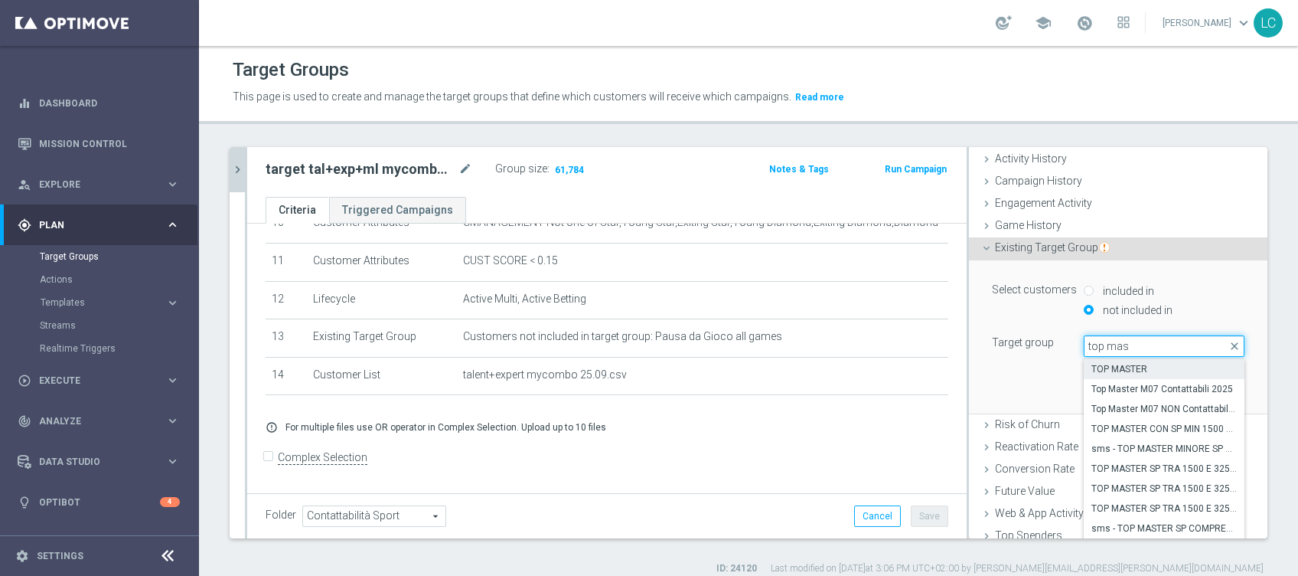
type input "top mas"
click at [1129, 367] on span "TOP MASTER" at bounding box center [1164, 369] width 145 height 12
type input "TOP MASTER"
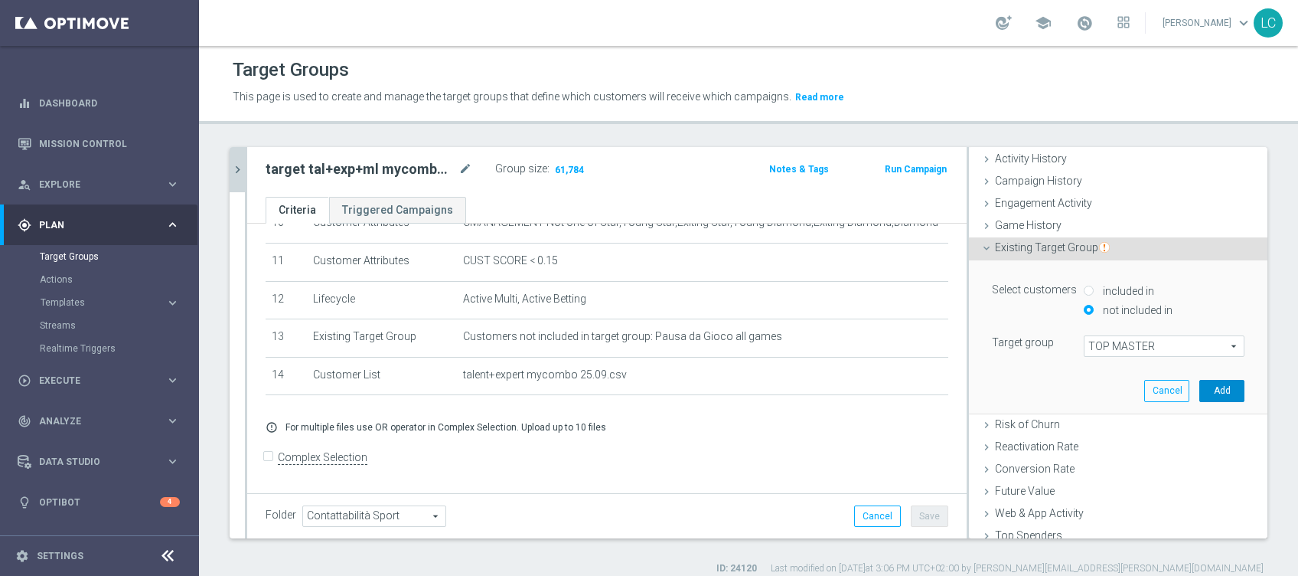
click at [1202, 385] on button "Add" at bounding box center [1222, 390] width 45 height 21
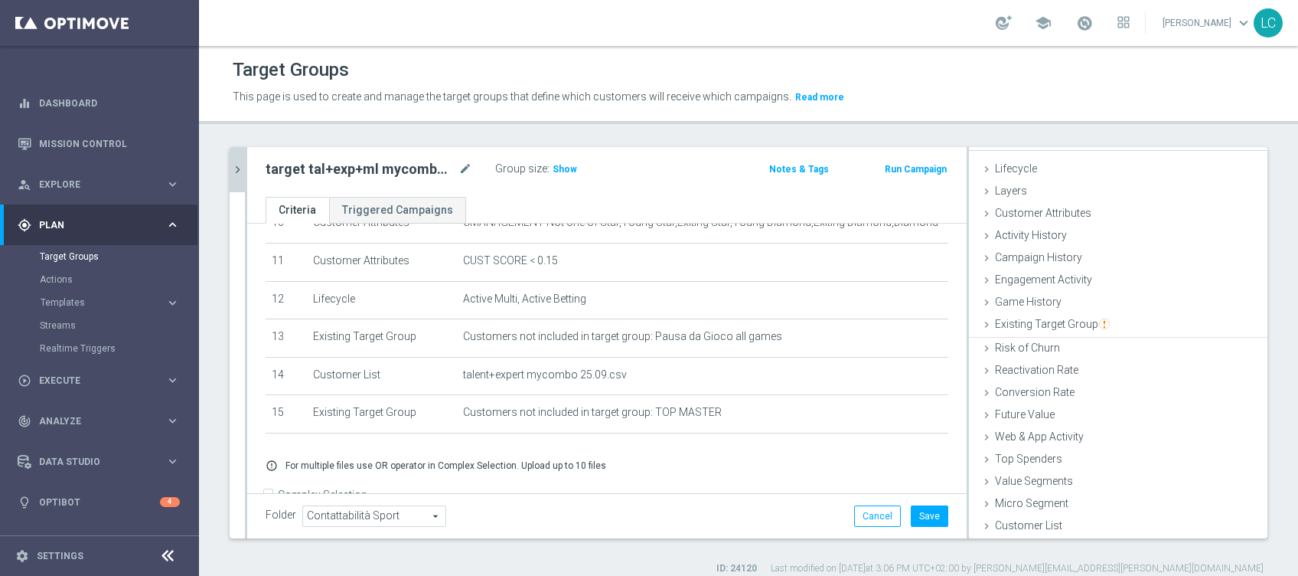
scroll to position [24, 0]
click at [565, 164] on span "Show" at bounding box center [565, 169] width 24 height 11
click at [916, 514] on button "Save" at bounding box center [930, 515] width 38 height 21
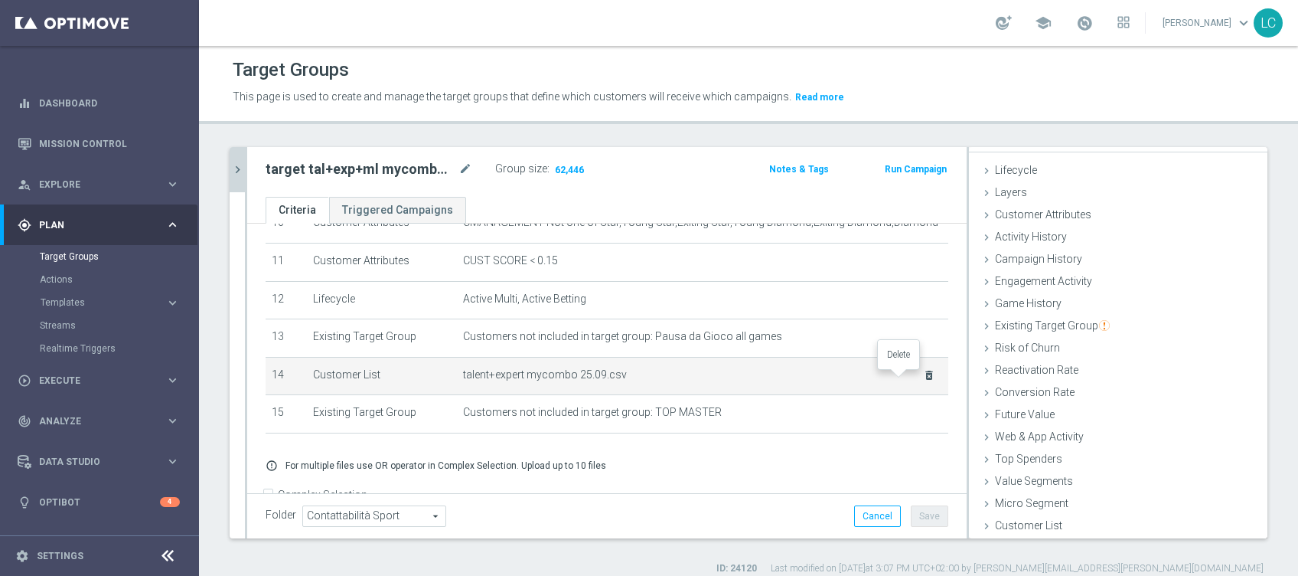
click at [923, 380] on icon "delete_forever" at bounding box center [929, 375] width 12 height 12
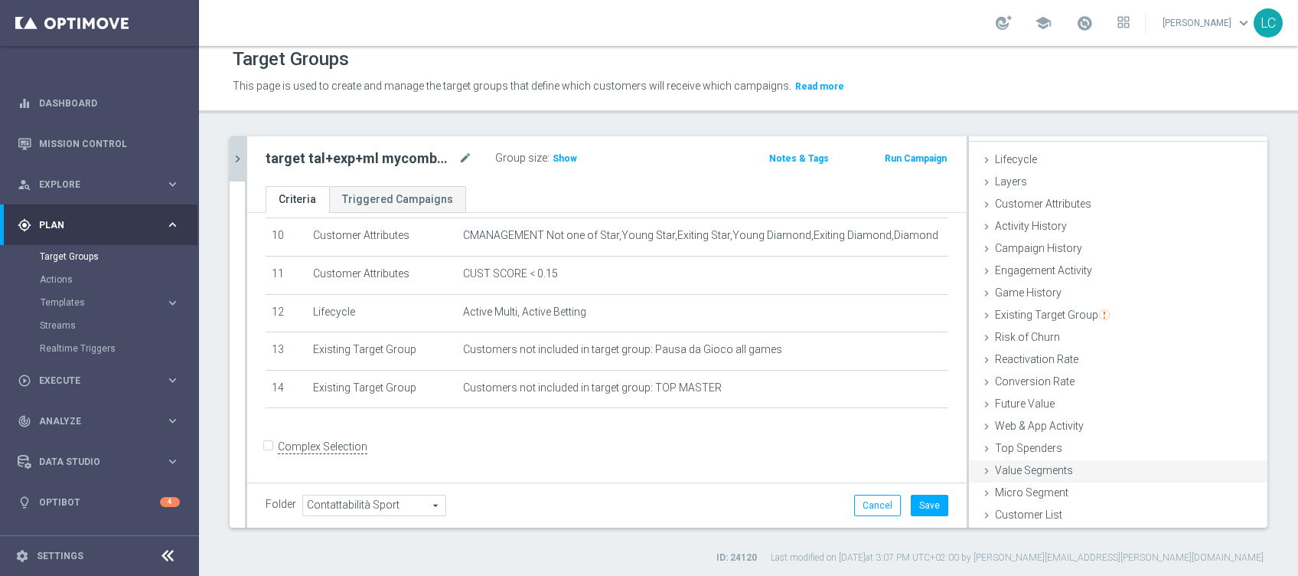
scroll to position [12, 0]
click at [1020, 508] on span "Customer List" at bounding box center [1028, 513] width 67 height 12
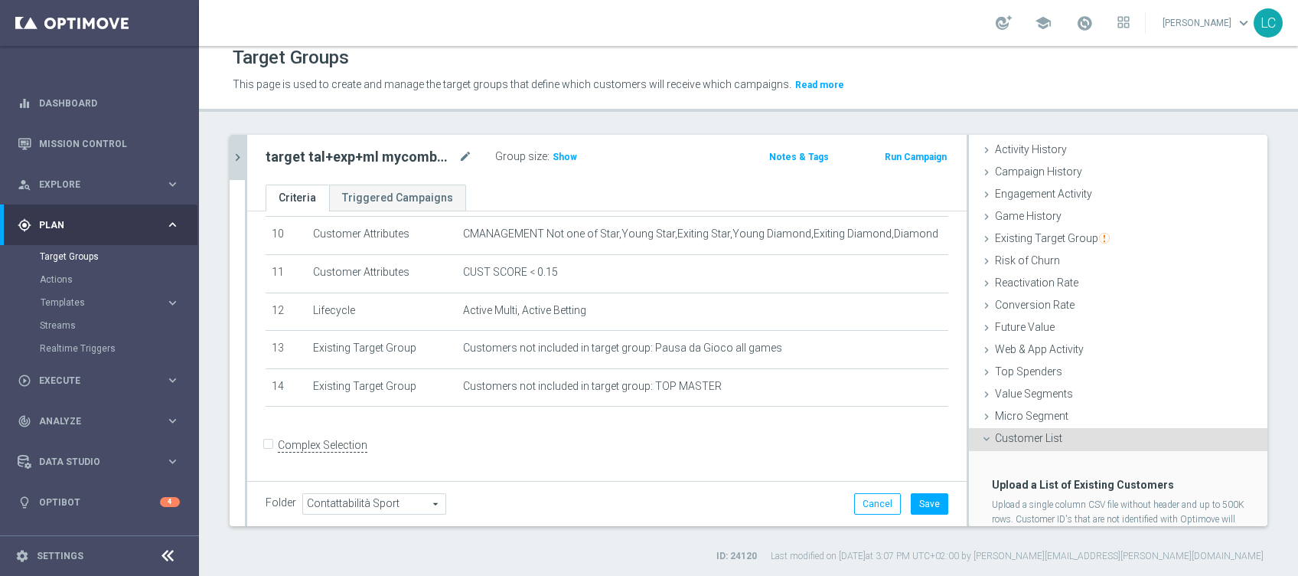
scroll to position [160, 0]
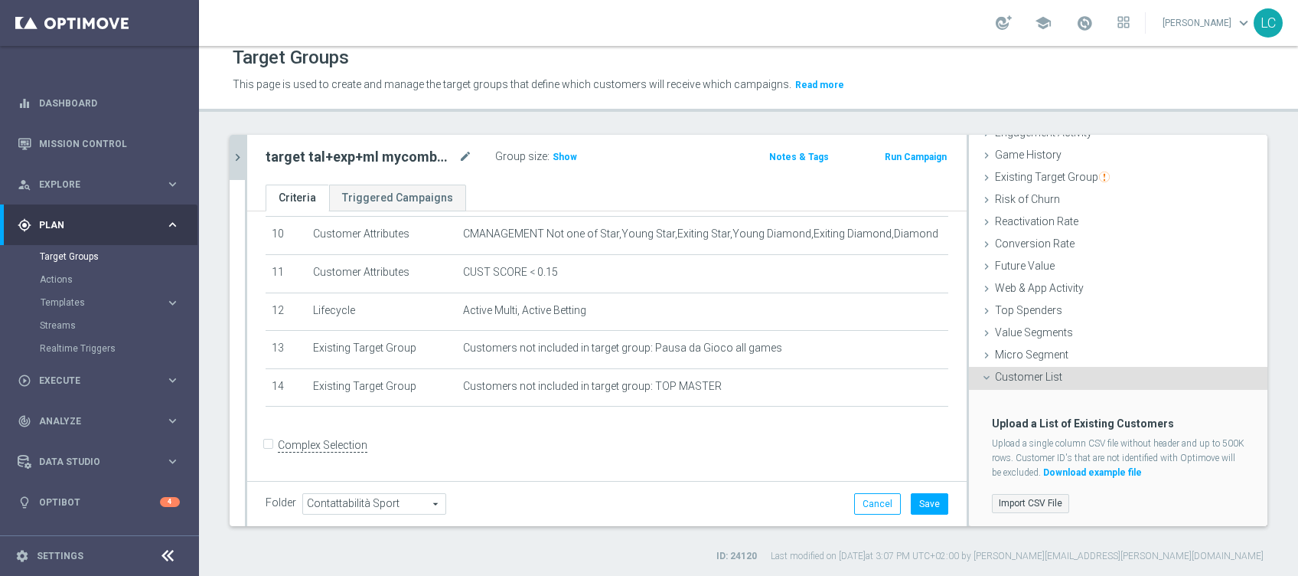
click at [1014, 496] on label "Import CSV File" at bounding box center [1030, 503] width 77 height 19
click at [0, 0] on input "Import CSV File" at bounding box center [0, 0] width 0 height 0
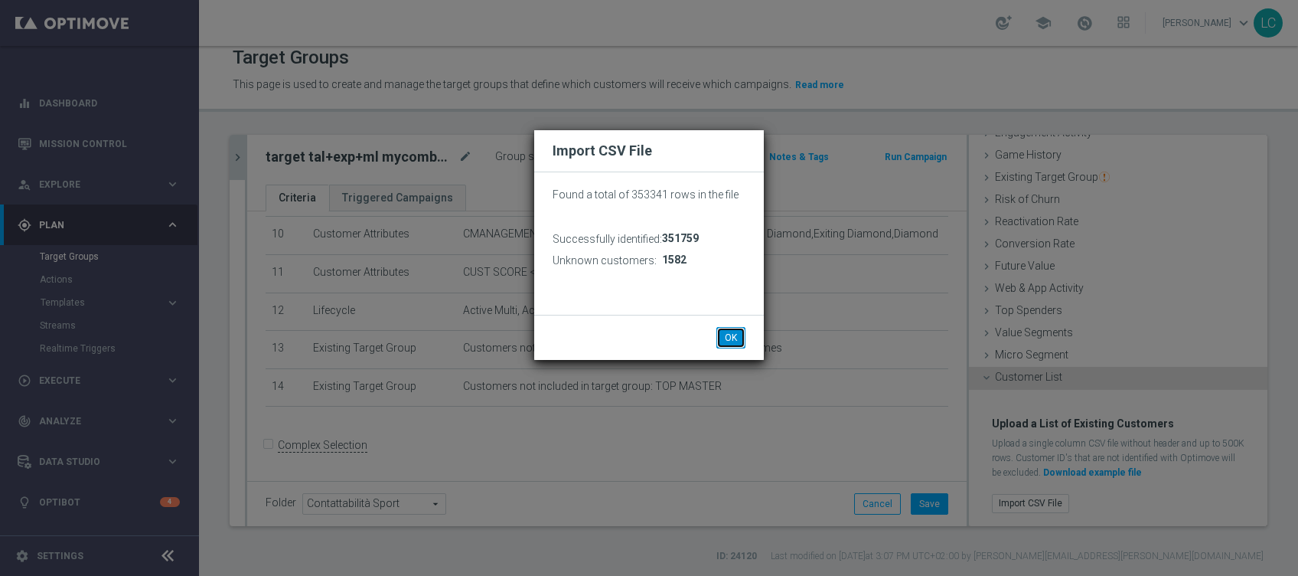
click at [737, 332] on button "OK" at bounding box center [731, 337] width 29 height 21
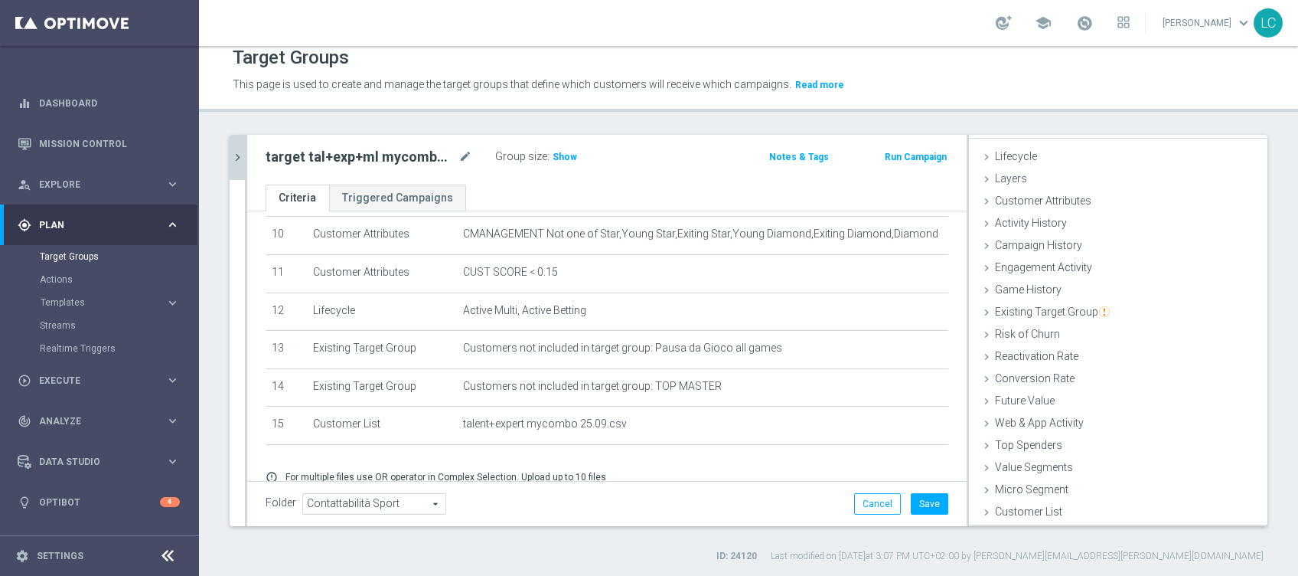
scroll to position [24, 0]
click at [922, 498] on button "Save" at bounding box center [930, 503] width 38 height 21
click at [560, 152] on span "Show" at bounding box center [565, 157] width 24 height 11
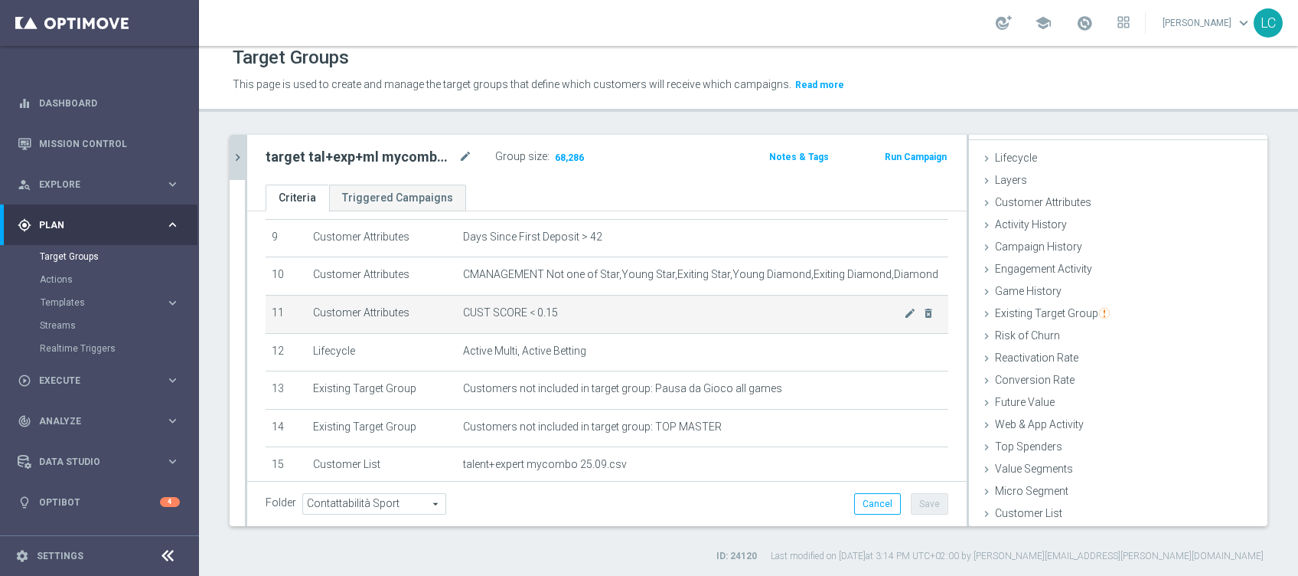
scroll to position [248, 0]
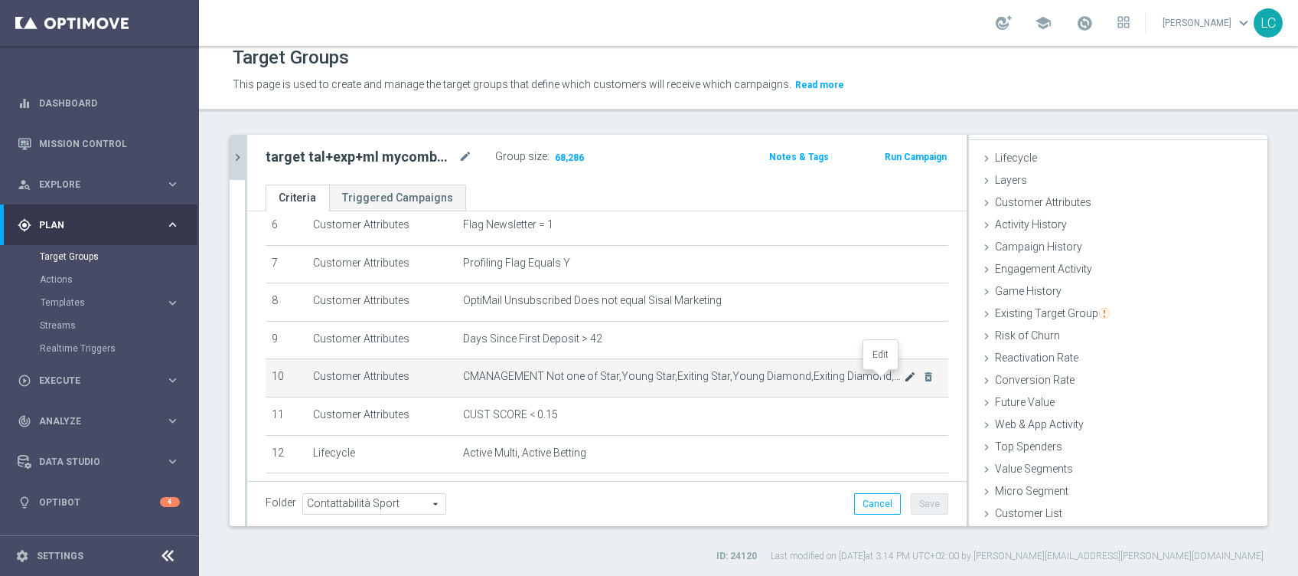
click at [904, 380] on icon "mode_edit" at bounding box center [910, 377] width 12 height 12
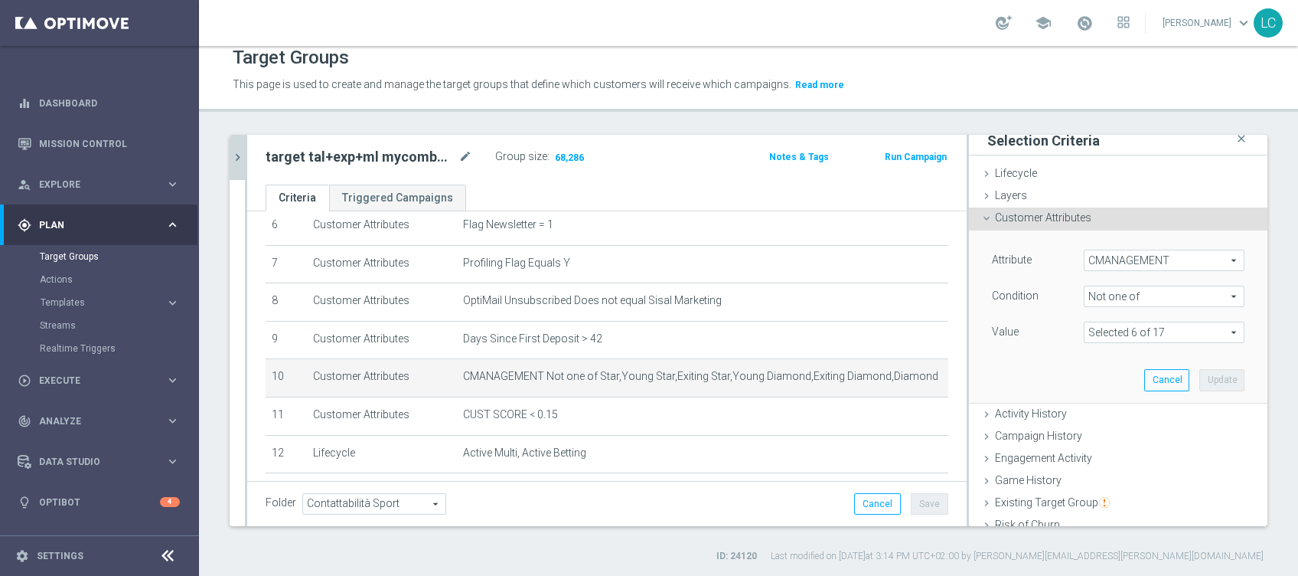
scroll to position [0, 0]
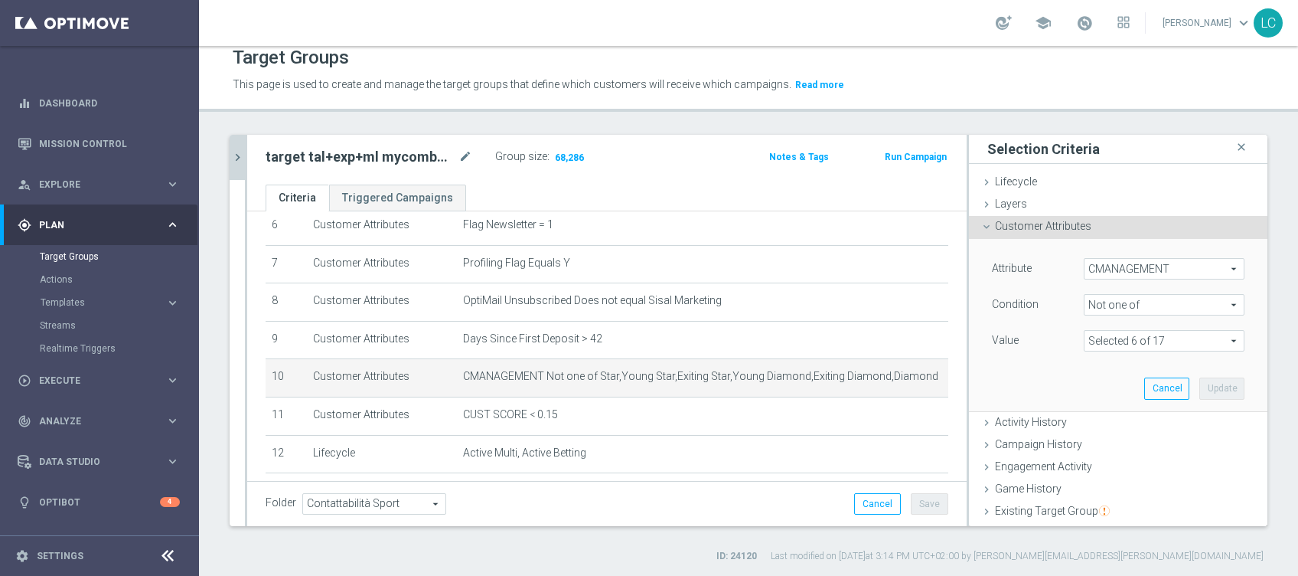
click at [1115, 341] on span at bounding box center [1164, 341] width 159 height 20
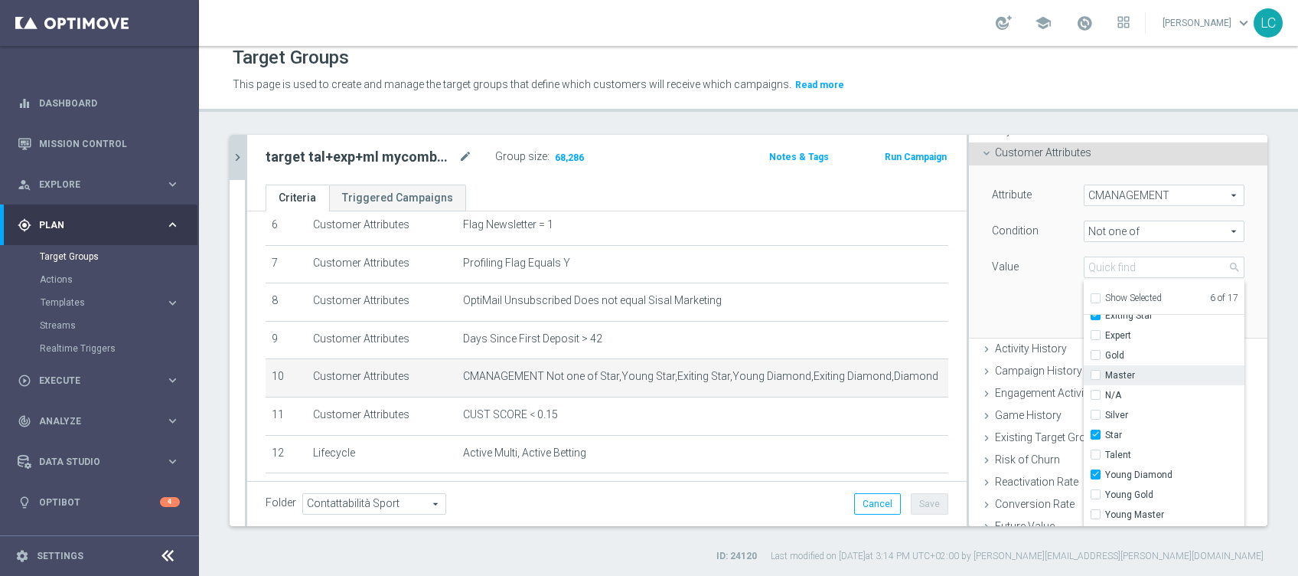
scroll to position [196, 0]
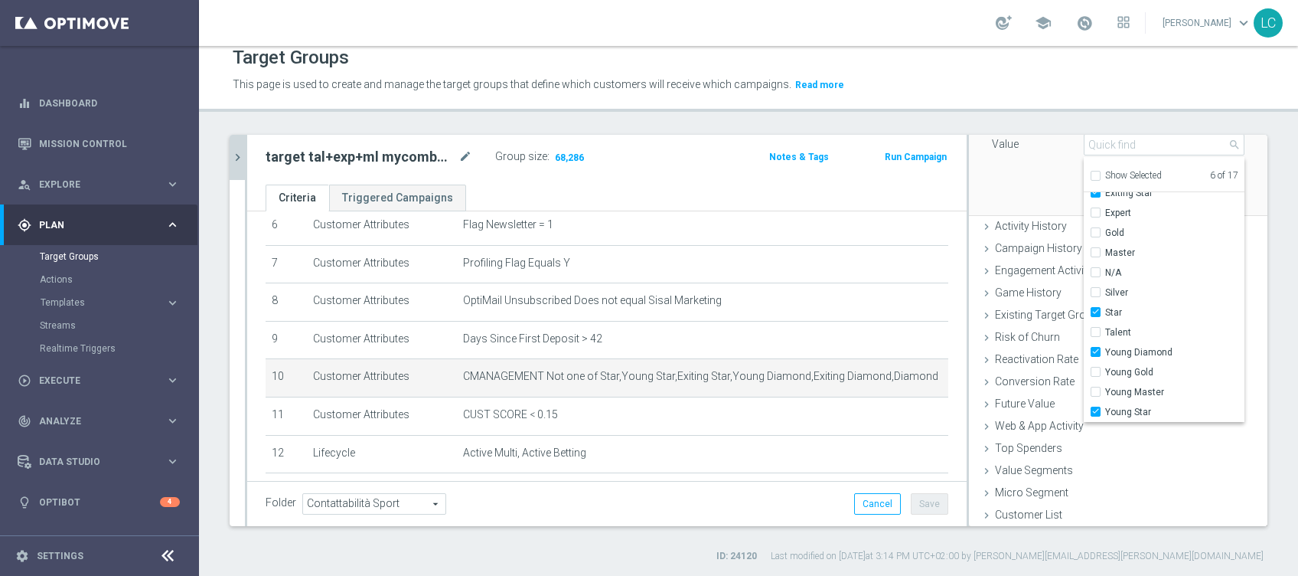
click at [999, 183] on div "Attribute CMANAGEMENT CMANAGEMENT arrow_drop_down search Condition Not one of N…" at bounding box center [1119, 128] width 276 height 171
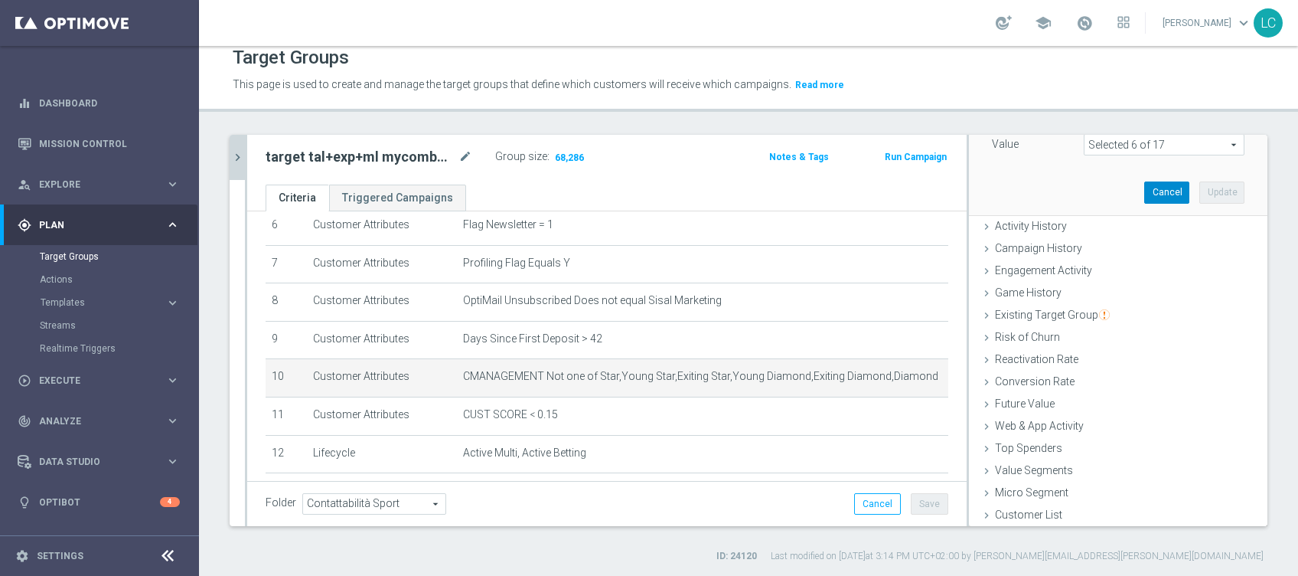
click at [1145, 195] on button "Cancel" at bounding box center [1167, 191] width 45 height 21
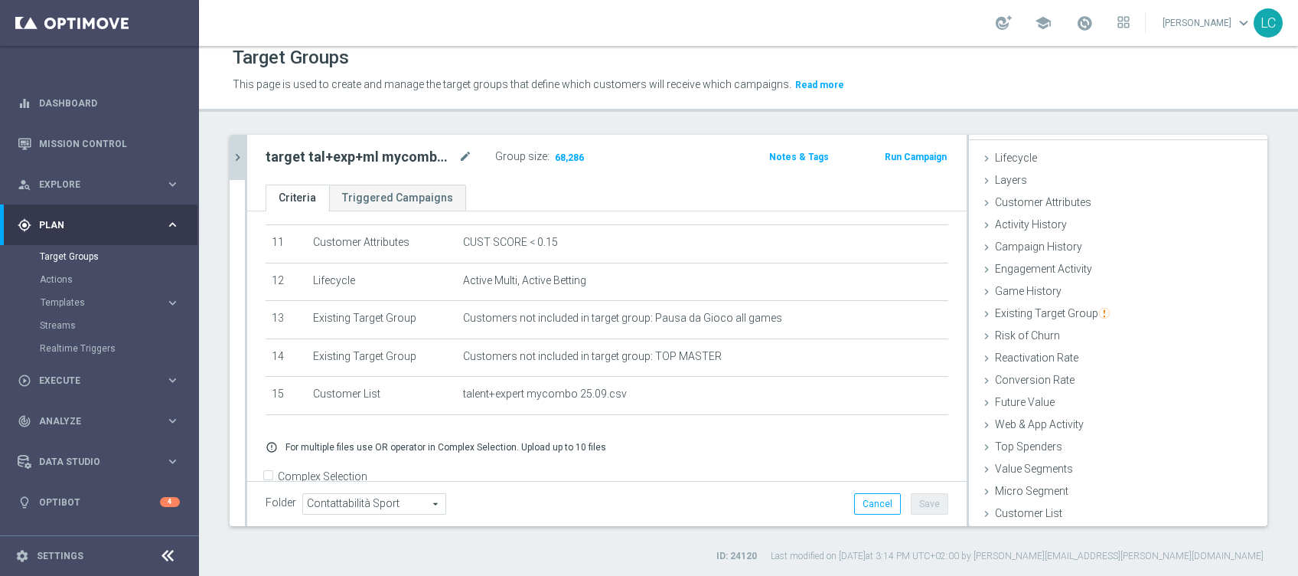
scroll to position [452, 0]
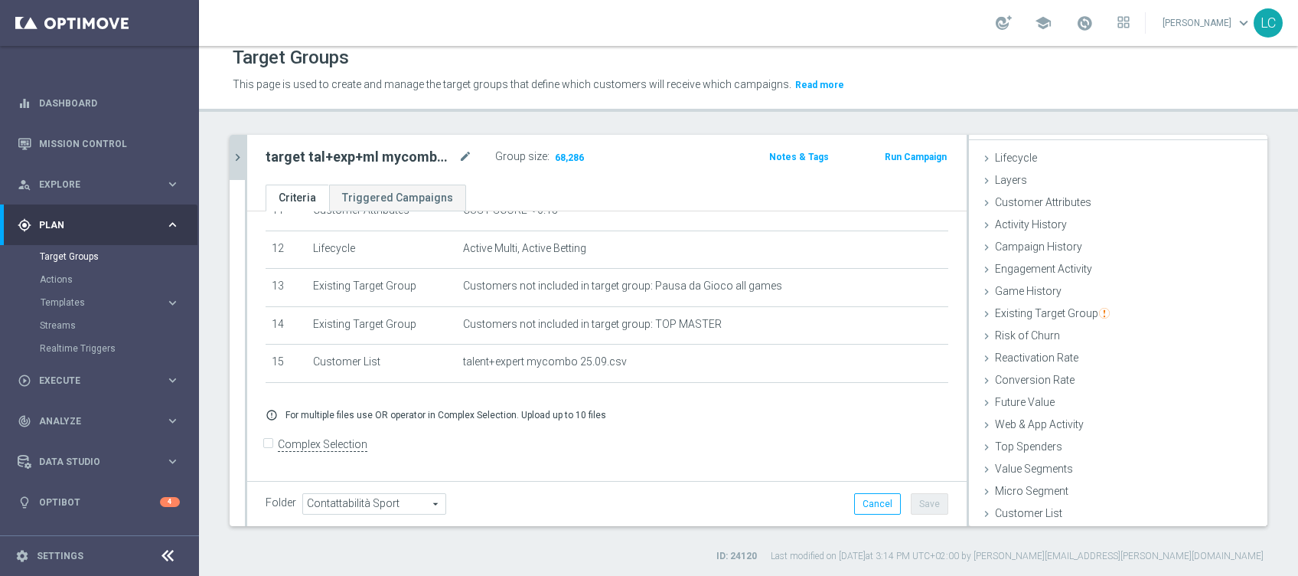
click at [921, 502] on button "Save" at bounding box center [930, 503] width 38 height 21
click at [61, 183] on span "Explore" at bounding box center [102, 184] width 126 height 9
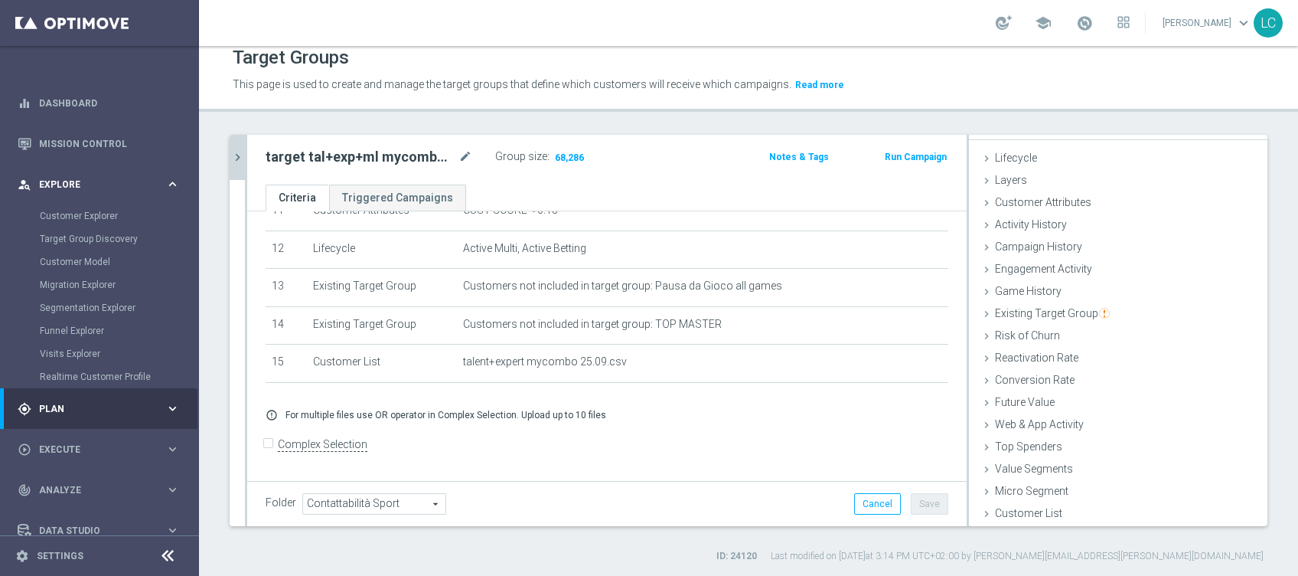
click at [84, 181] on span "Explore" at bounding box center [102, 184] width 126 height 9
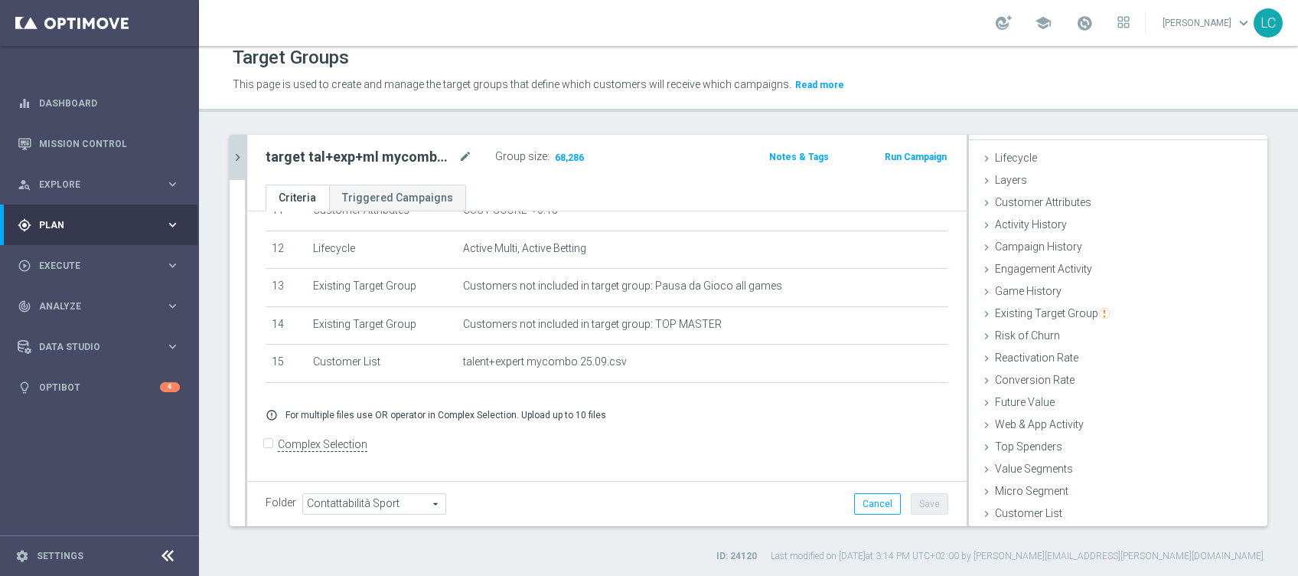
click at [80, 227] on span "Plan" at bounding box center [102, 224] width 126 height 9
click at [70, 300] on span "Templates" at bounding box center [95, 302] width 109 height 9
click at [72, 326] on link "Optimail" at bounding box center [103, 325] width 112 height 12
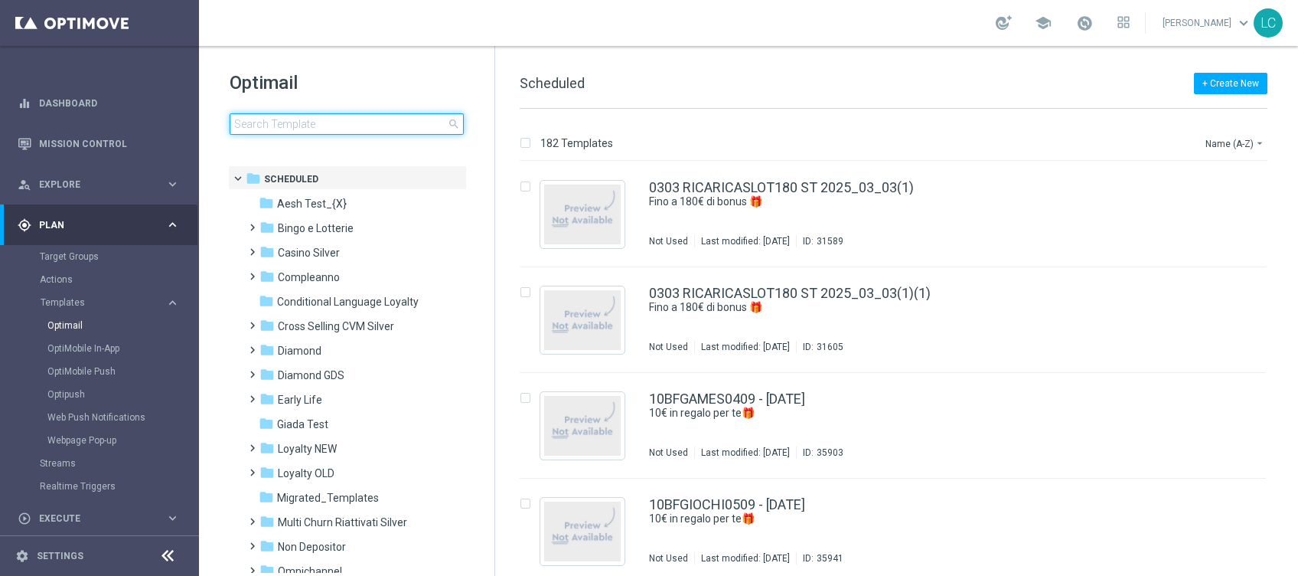
click at [299, 121] on input at bounding box center [347, 123] width 234 height 21
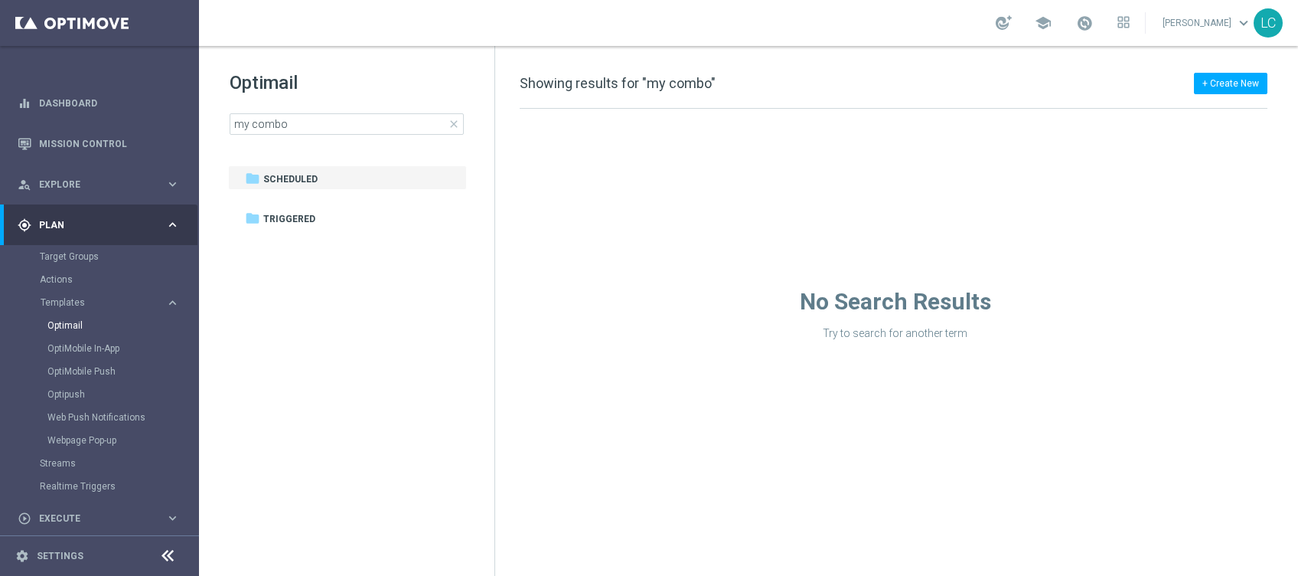
click at [405, 73] on h1 "Optimail" at bounding box center [347, 82] width 234 height 24
click at [340, 119] on input "my combo" at bounding box center [347, 123] width 234 height 21
type input "m"
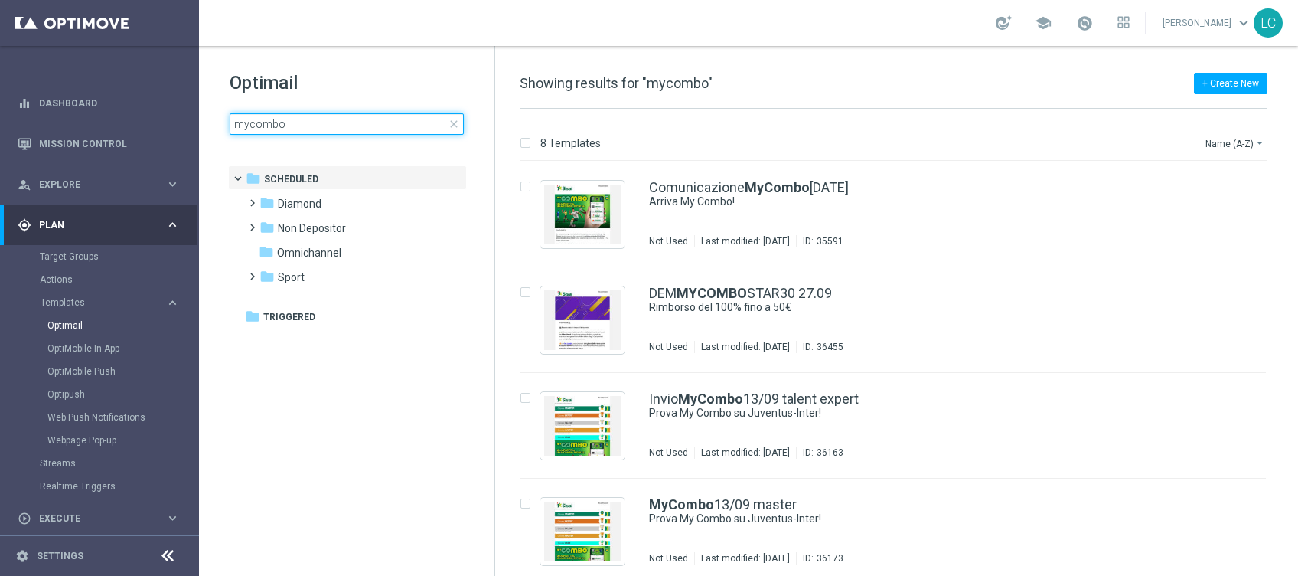
type input "mycombo"
click at [398, 74] on h1 "Optimail" at bounding box center [347, 82] width 234 height 24
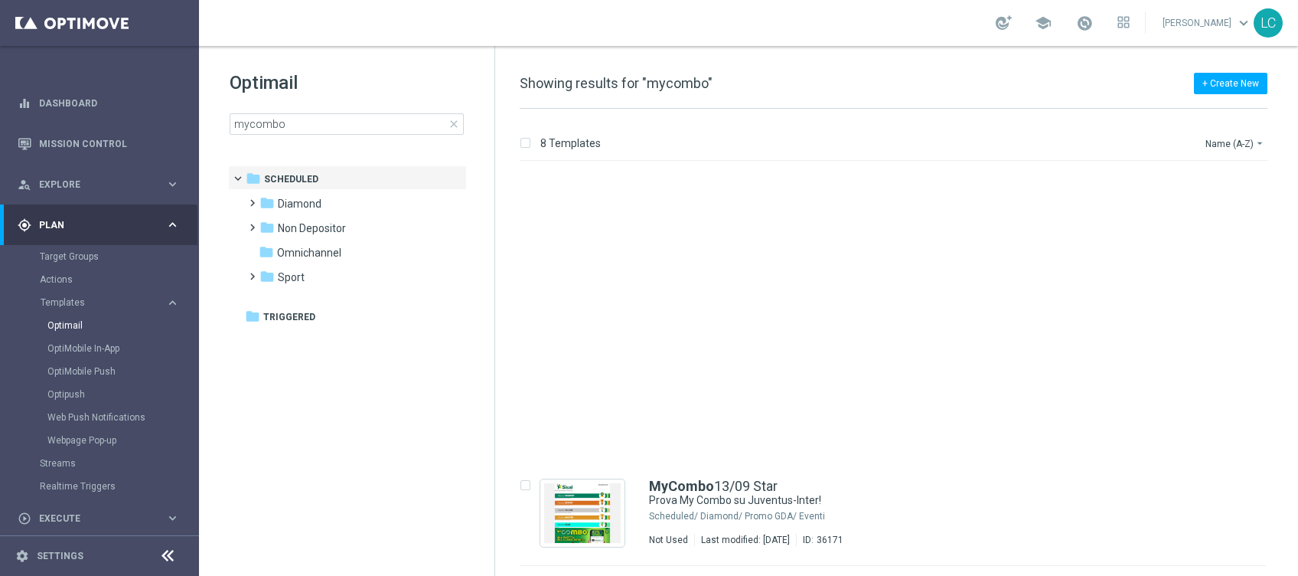
scroll to position [430, 0]
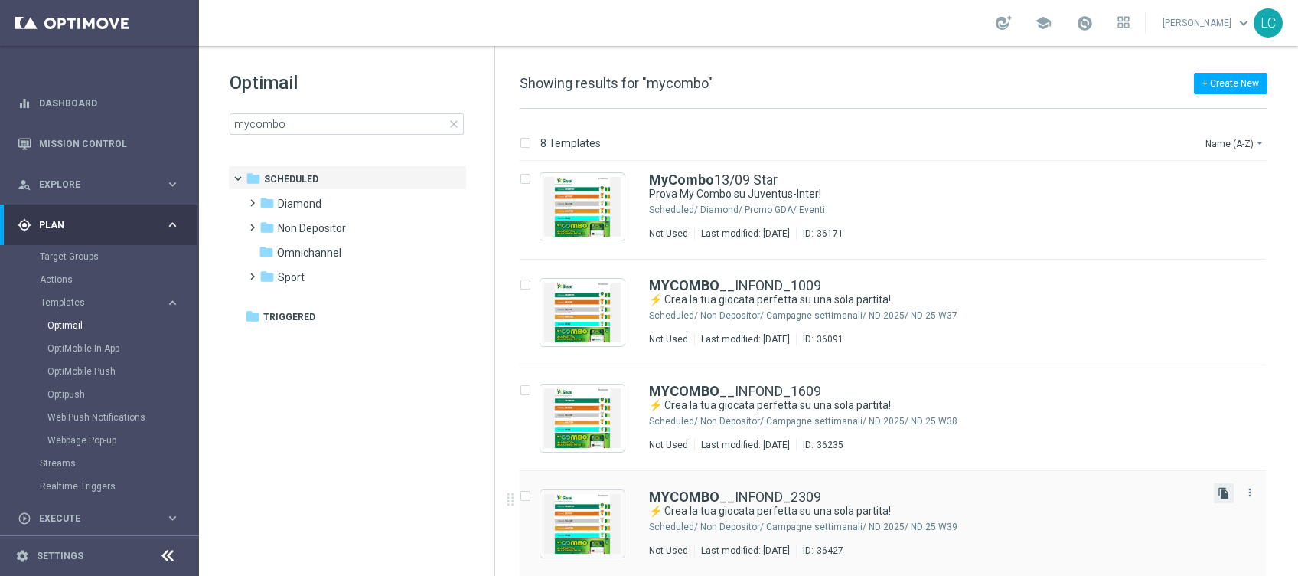
click at [1220, 490] on icon "file_copy" at bounding box center [1224, 493] width 12 height 12
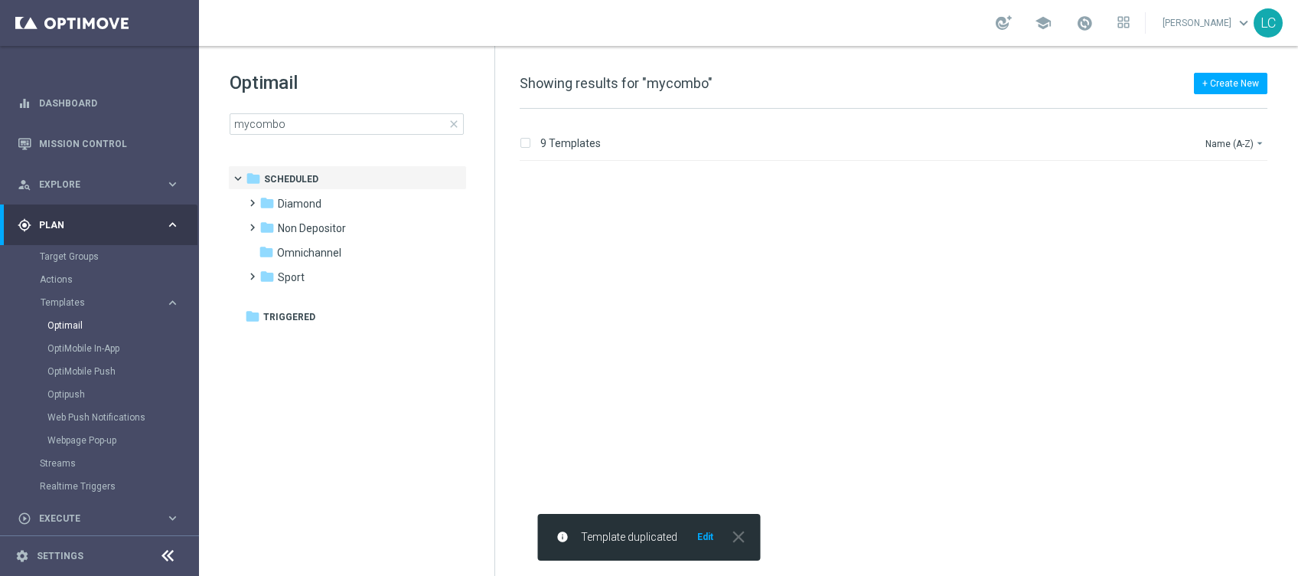
scroll to position [536, 0]
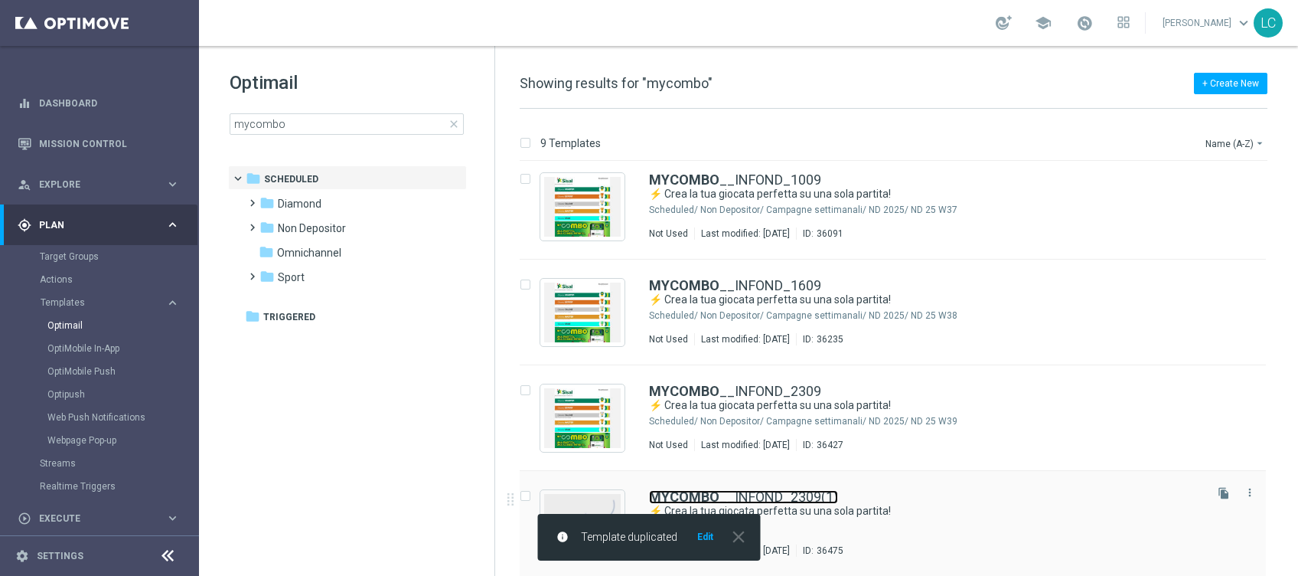
click at [774, 490] on link "MYCOMBO __INFOND_2309(1)" at bounding box center [743, 497] width 189 height 14
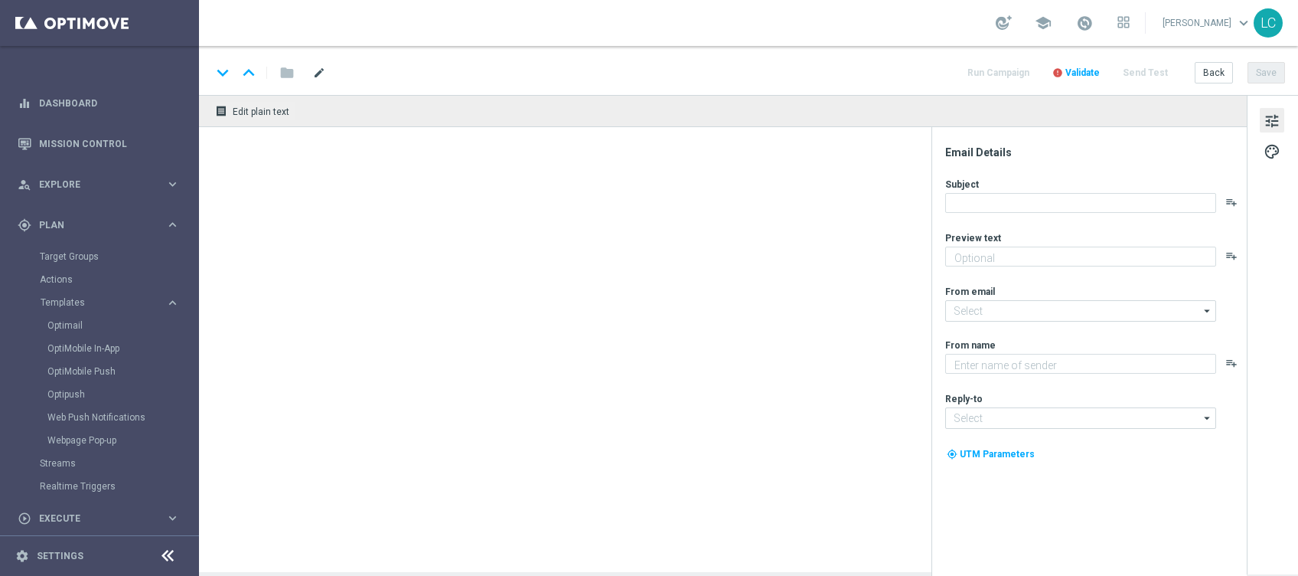
type input "MYCOMBO__INFOND_2309(1)"
type textarea "Prova My Combo"
type input "giochidicarte@comunicazioni.sisal.it"
type textarea "SISAL"
type input "info@sisal.it"
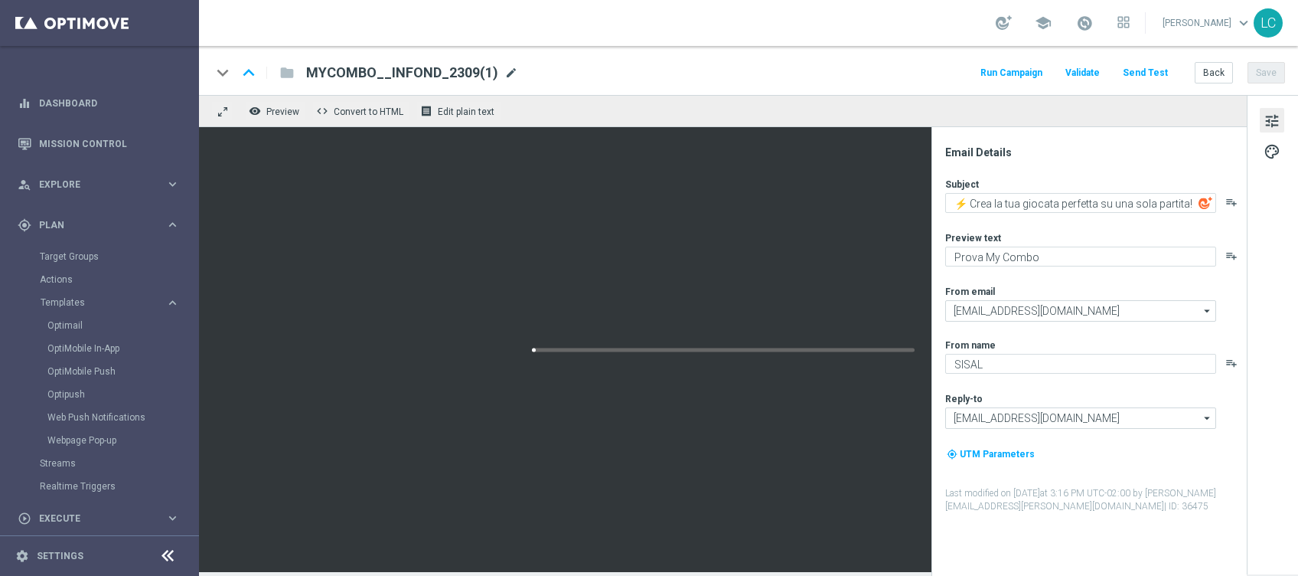
click at [508, 70] on span "mode_edit" at bounding box center [512, 73] width 14 height 14
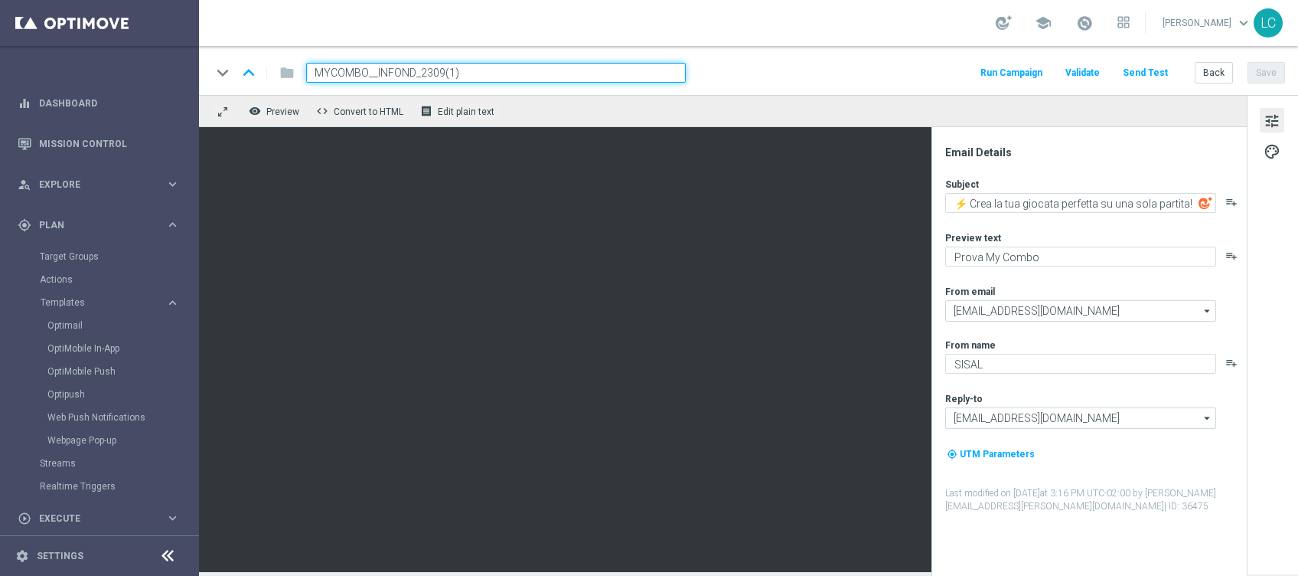
drag, startPoint x: 502, startPoint y: 70, endPoint x: 364, endPoint y: 77, distance: 138.0
click at [364, 77] on input "MYCOMBO__INFOND_2309(1)" at bounding box center [496, 73] width 380 height 20
type input "MYCOMBO-MIL-NAP-"
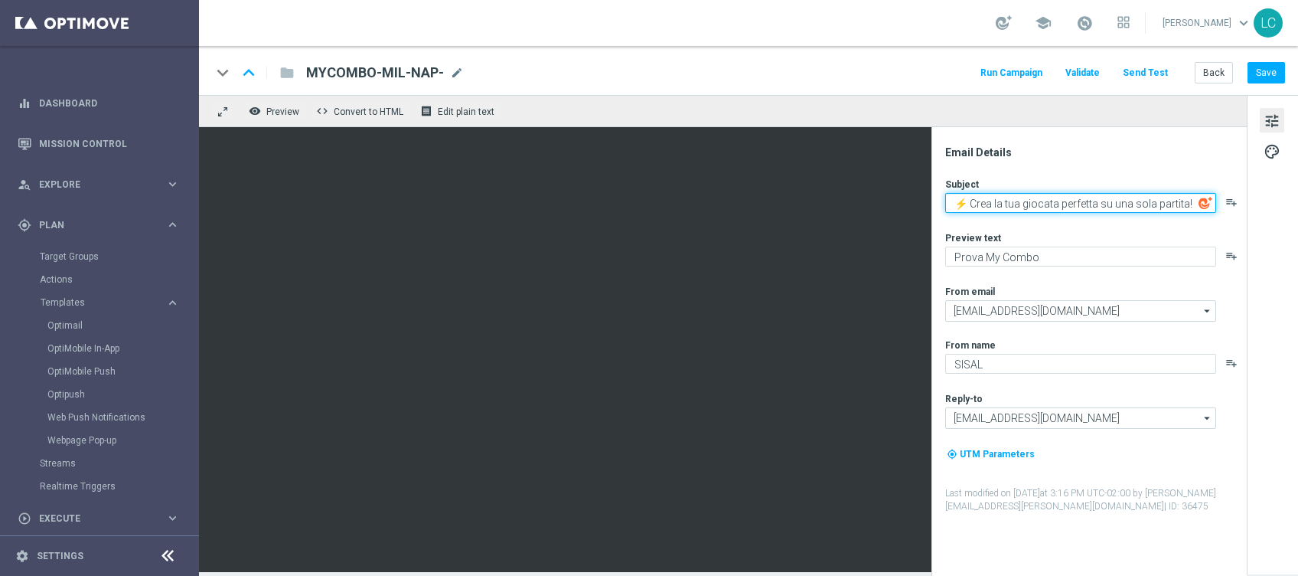
click at [1114, 194] on textarea "⚡ Crea la tua giocata perfetta su una sola partita!" at bounding box center [1081, 203] width 271 height 20
drag, startPoint x: 1113, startPoint y: 198, endPoint x: 1187, endPoint y: 193, distance: 74.5
click at [1187, 193] on textarea "⚡ Crea la tua giocata perfetta su una sola partita!" at bounding box center [1081, 203] width 271 height 20
click at [1180, 200] on textarea "⚡ Crea la tua giocata perfetta su Milan-Napoli!" at bounding box center [1081, 203] width 271 height 20
click at [973, 201] on textarea "⚡ Crea la tua giocata perfetta su Milan-Napoli!" at bounding box center [1081, 203] width 271 height 20
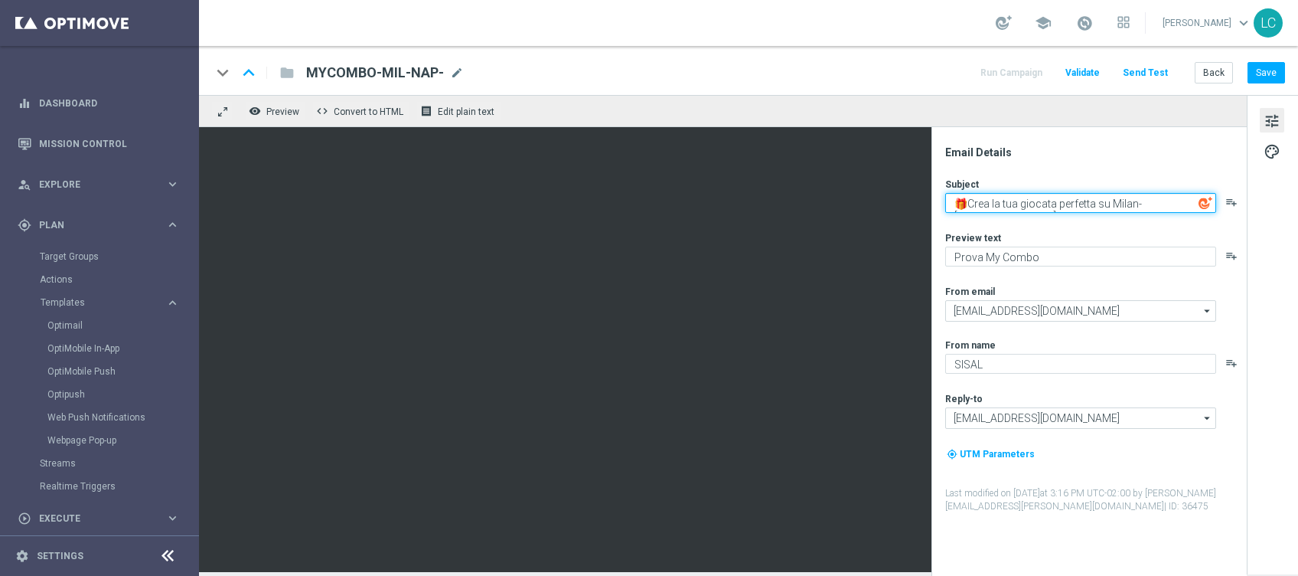
type textarea "🎁Crea la tua giocata perfetta su Milan-Napoli!"
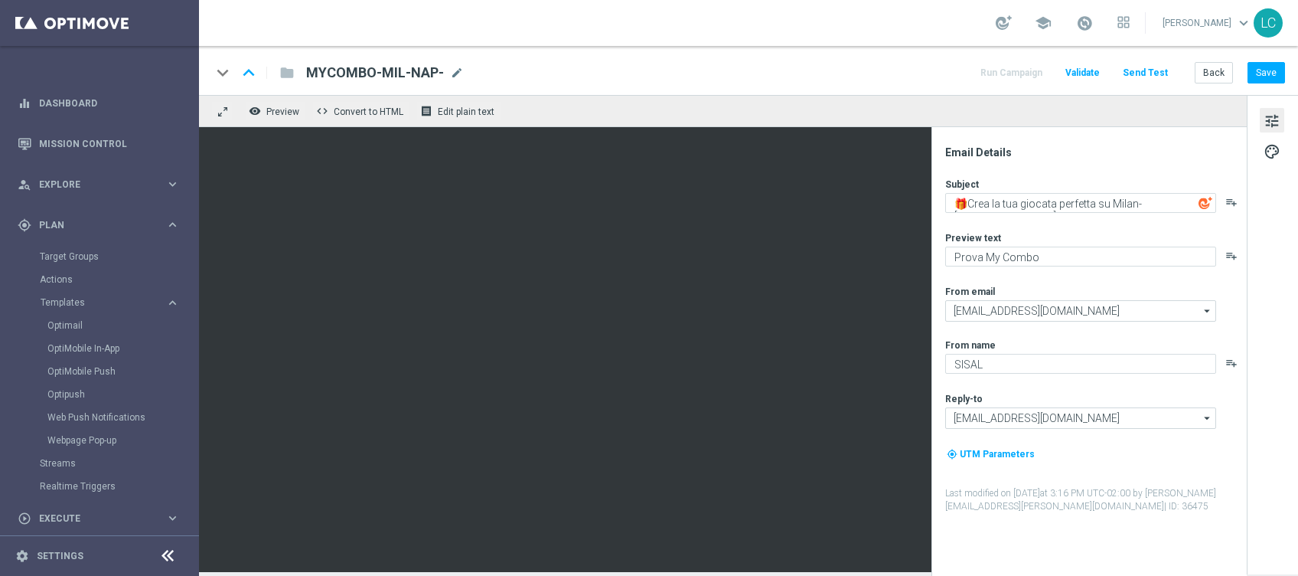
click at [1141, 153] on div "Email Details" at bounding box center [1096, 152] width 300 height 14
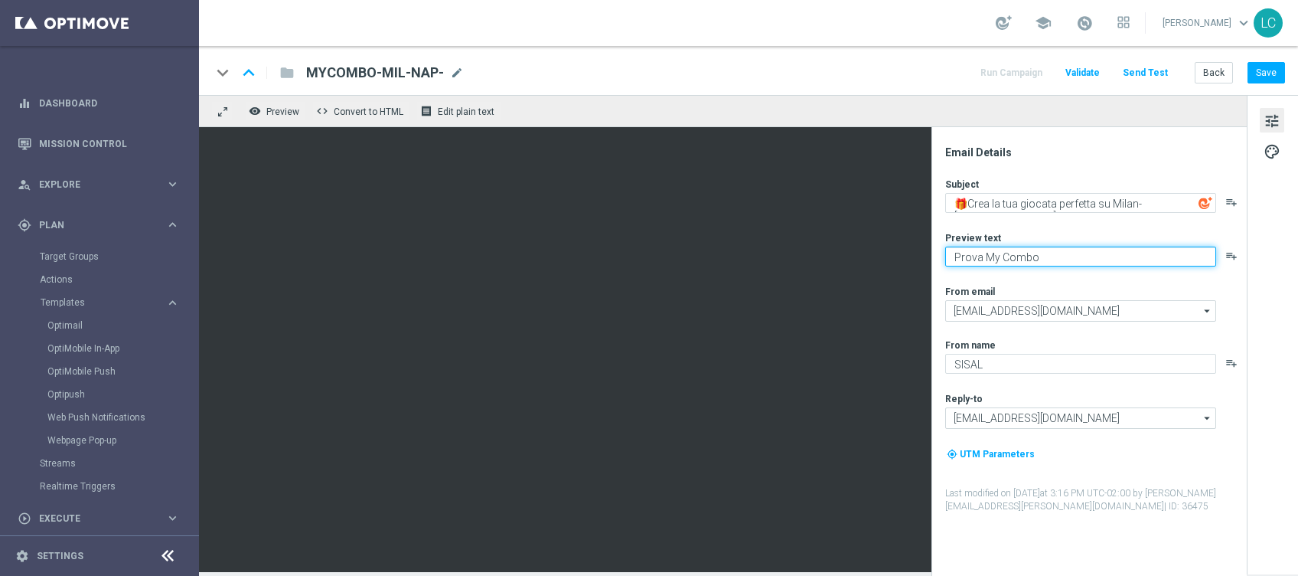
click at [1047, 256] on textarea "Prova My Combo" at bounding box center [1081, 257] width 271 height 20
type textarea "Prova My Combo🔥"
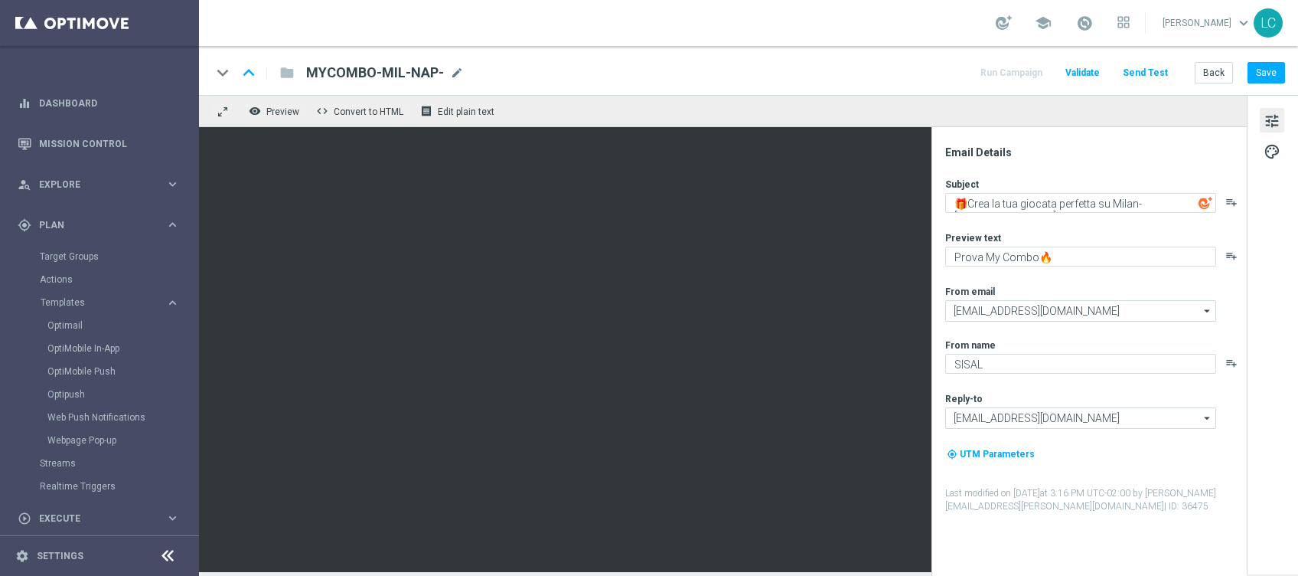
click at [1142, 138] on div "Email Details Subject 🎁Crea la tua giocata perfetta su Milan-Napoli! playlist_a…" at bounding box center [1089, 351] width 315 height 449
click at [458, 73] on span "mode_edit" at bounding box center [457, 73] width 14 height 14
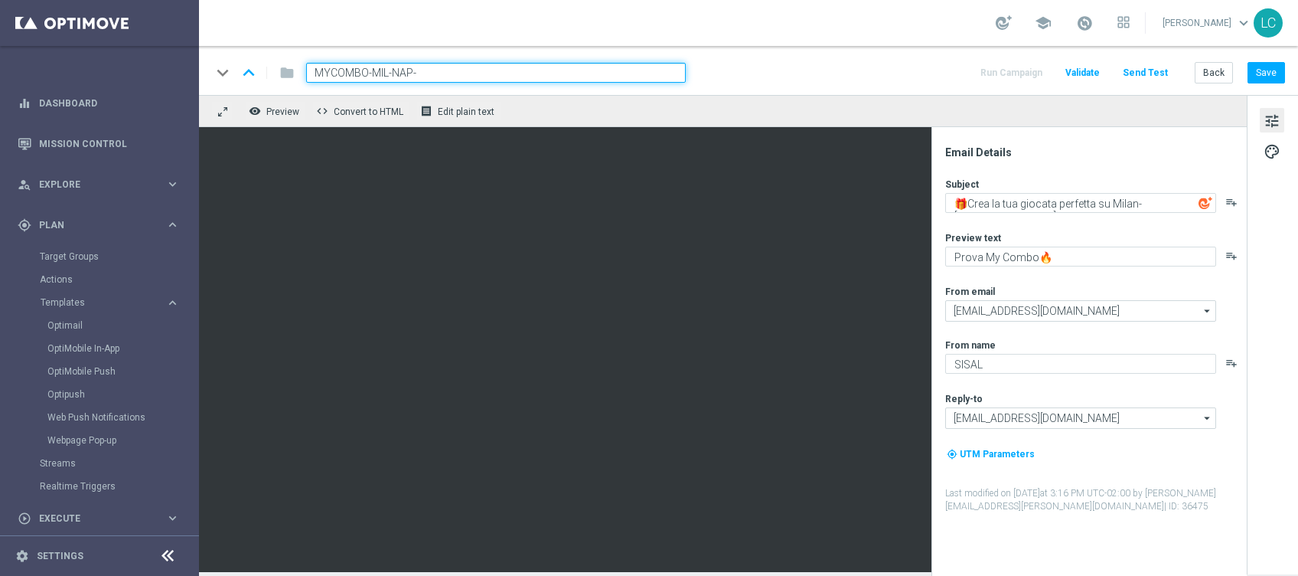
click at [462, 71] on input "MYCOMBO-MIL-NAP-" at bounding box center [496, 73] width 380 height 20
type input "MYCOMBO-MIL-NAP-2025-09-25"
click at [801, 64] on div "keyboard_arrow_down keyboard_arrow_up folder MYCOMBO-MIL-NAP-2025-09-25 Run Cam…" at bounding box center [748, 73] width 1074 height 20
click at [1272, 72] on button "Save" at bounding box center [1267, 72] width 38 height 21
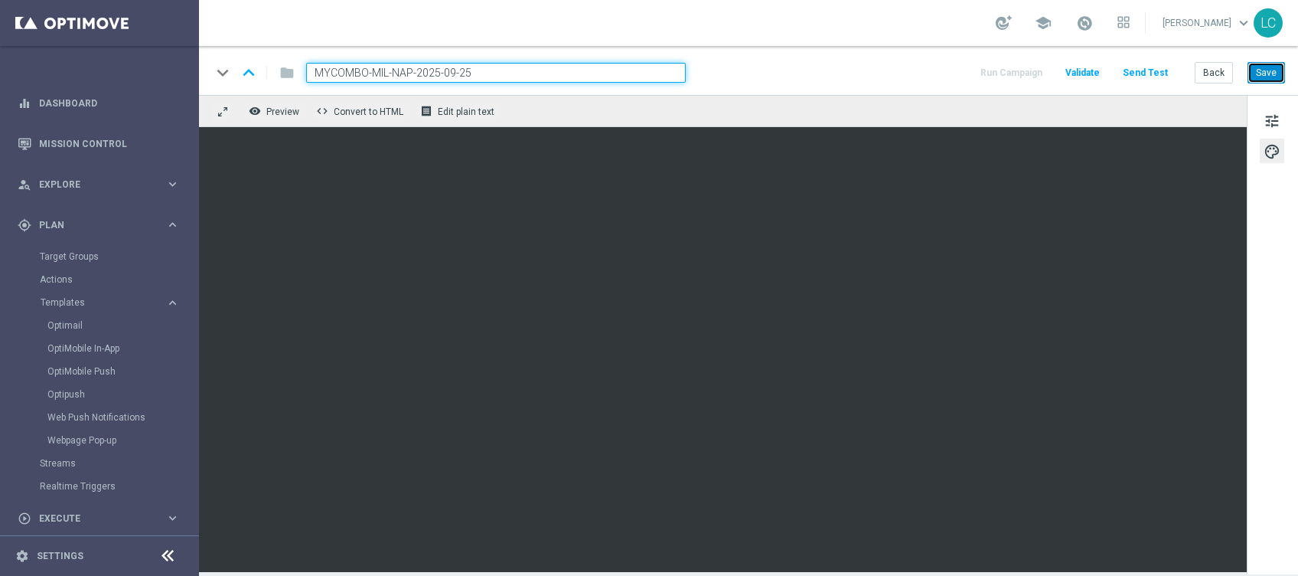
click at [1269, 72] on button "Save" at bounding box center [1267, 72] width 38 height 21
click at [1269, 64] on button "Save" at bounding box center [1267, 72] width 38 height 21
click at [778, 79] on div "keyboard_arrow_down keyboard_arrow_up folder MYCOMBO-MIL-NAP-2025-09-25 Run Cam…" at bounding box center [748, 73] width 1074 height 20
click at [1269, 72] on button "Save" at bounding box center [1267, 72] width 38 height 21
click at [1264, 69] on button "Save" at bounding box center [1267, 72] width 38 height 21
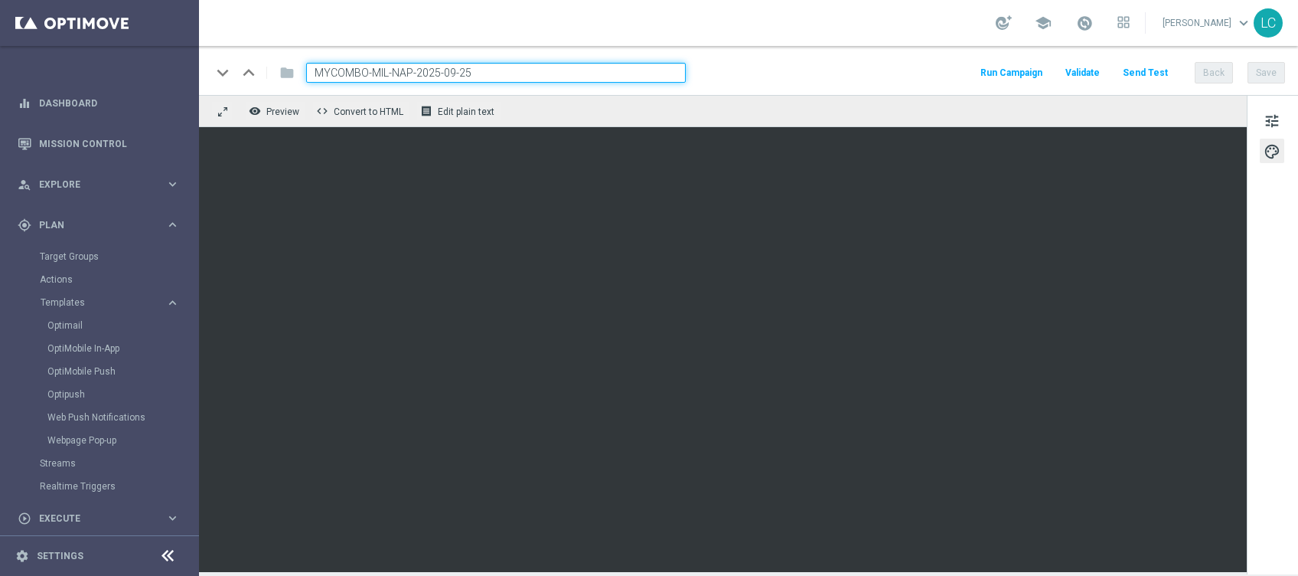
click at [487, 64] on input "MYCOMBO-MIL-NAP-2025-09-25" at bounding box center [496, 73] width 380 height 20
click at [487, 77] on input "MYCOMBO-MIL-NAP-2025-09-25" at bounding box center [496, 73] width 380 height 20
drag, startPoint x: 486, startPoint y: 80, endPoint x: 281, endPoint y: 68, distance: 205.5
click at [286, 67] on div "keyboard_arrow_down keyboard_arrow_up folder MYCOMBO-MIL-NAP-2025-09-25" at bounding box center [448, 73] width 475 height 20
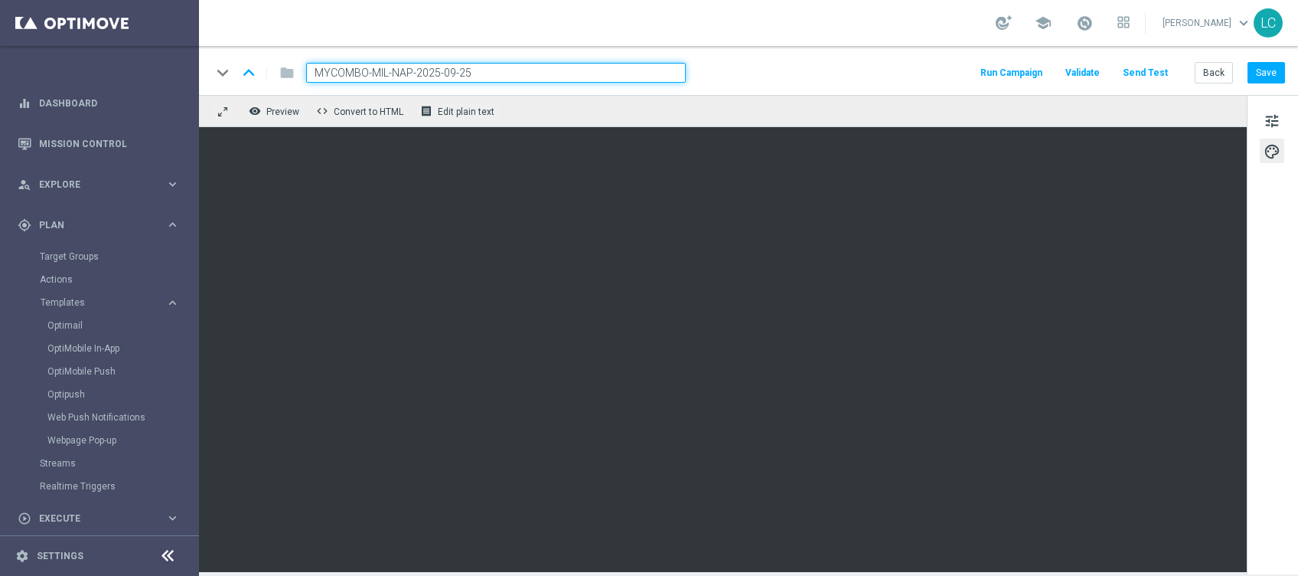
click at [786, 73] on div "keyboard_arrow_down keyboard_arrow_up folder MYCOMBO-MIL-NAP-2025-09-25 Run Cam…" at bounding box center [748, 73] width 1074 height 20
click at [1269, 74] on button "Save" at bounding box center [1267, 72] width 38 height 21
click at [557, 74] on input "MYCOMBO-MIL-NAP-2025-09-25" at bounding box center [496, 73] width 380 height 20
click at [278, 109] on span "Preview" at bounding box center [282, 111] width 33 height 11
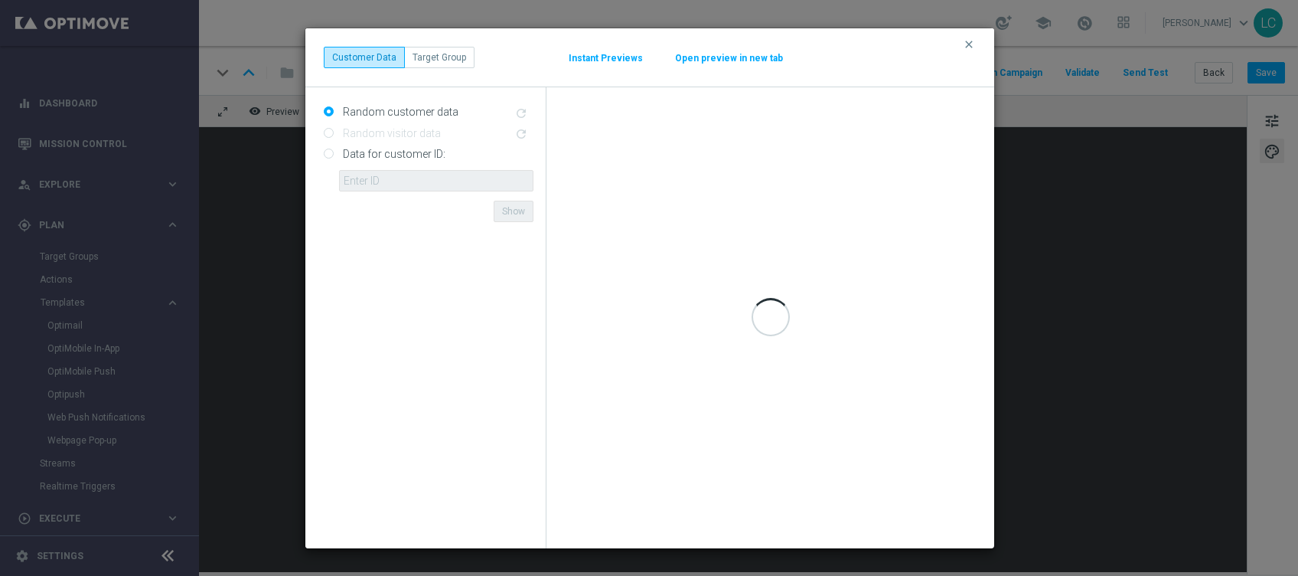
click at [759, 54] on button "Open preview in new tab" at bounding box center [729, 58] width 109 height 12
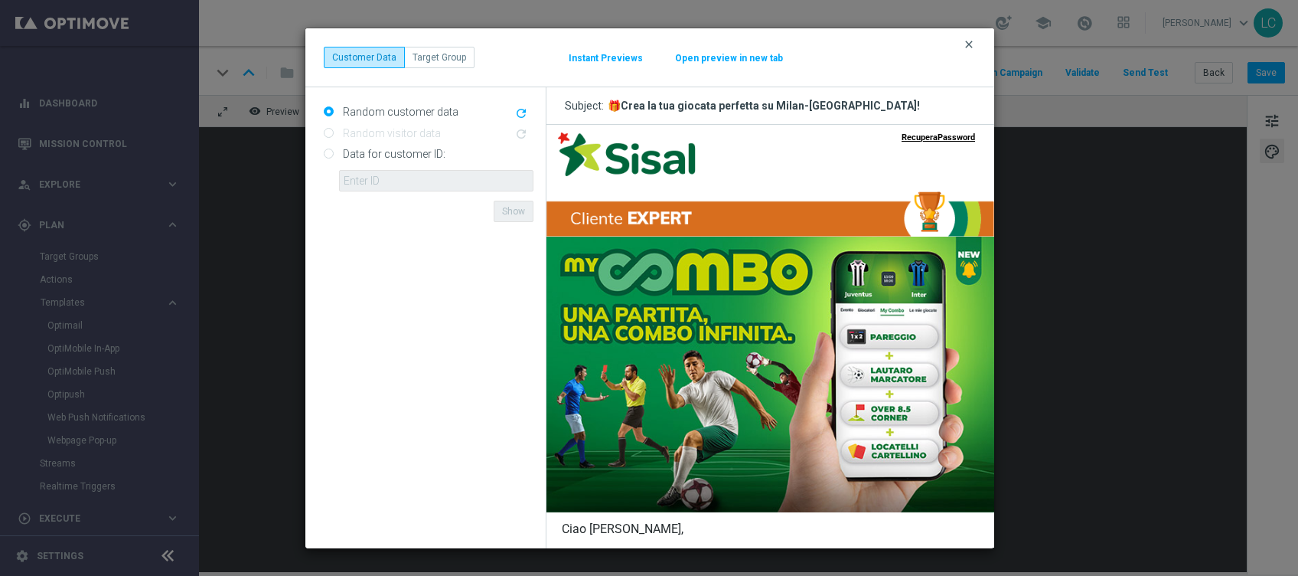
click at [969, 43] on icon "clear" at bounding box center [969, 44] width 12 height 12
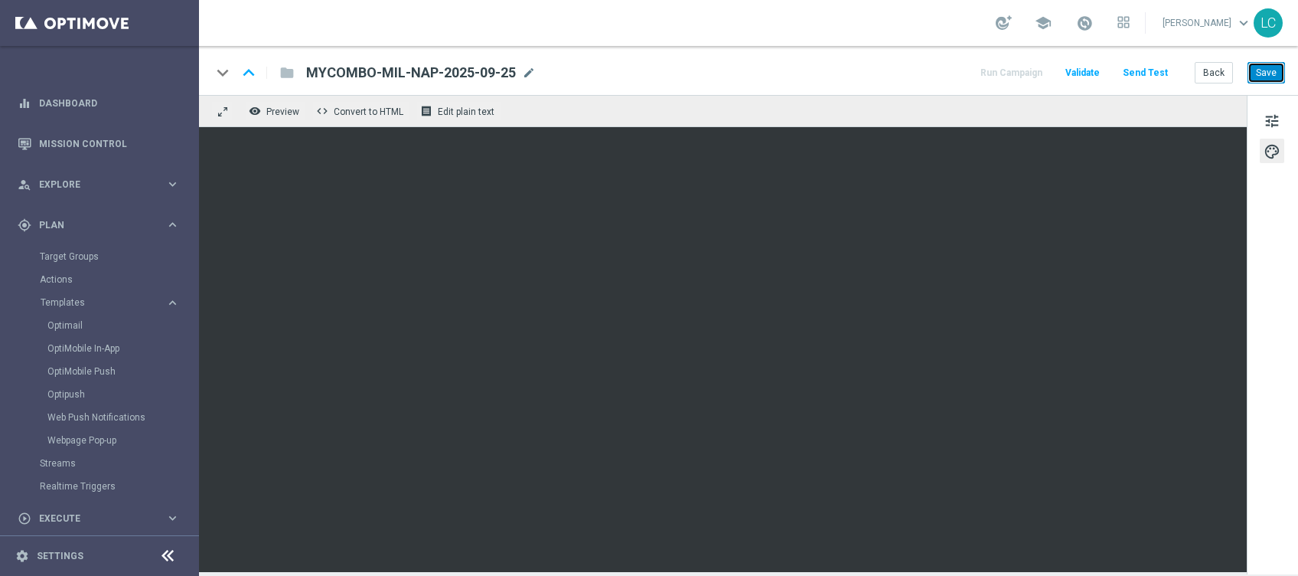
click at [1267, 70] on button "Save" at bounding box center [1267, 72] width 38 height 21
click at [1259, 72] on button "Save" at bounding box center [1267, 72] width 38 height 21
click at [1266, 73] on button "Save" at bounding box center [1267, 72] width 38 height 21
click at [287, 107] on span "Preview" at bounding box center [282, 111] width 33 height 11
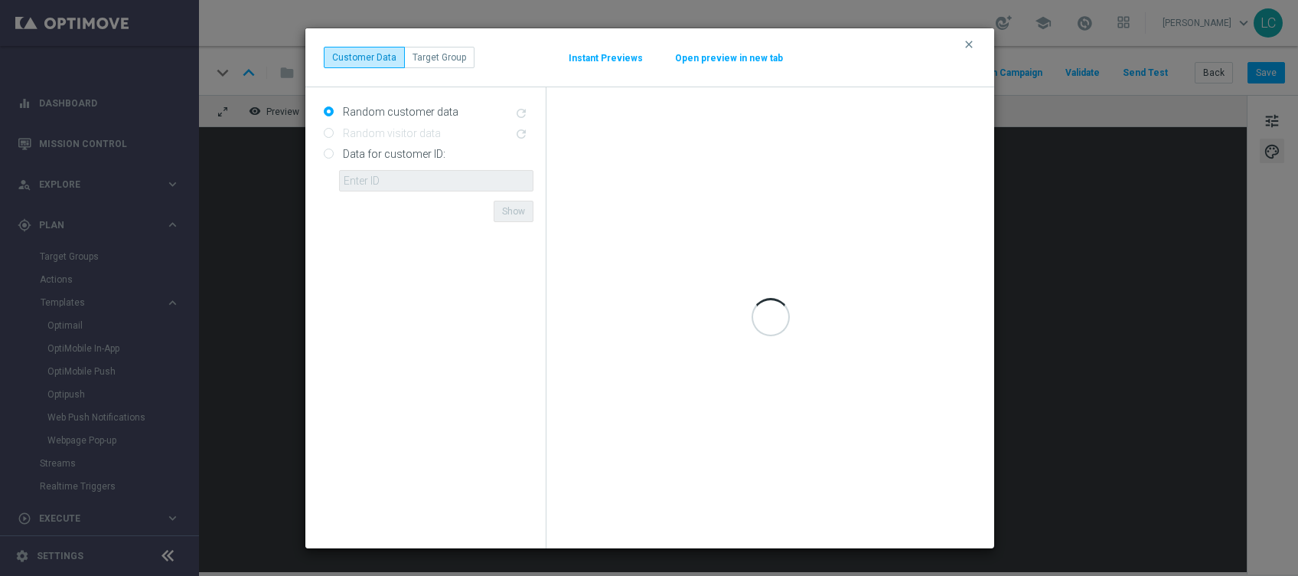
click at [715, 67] on div "clear Customer Data Target Group Instant Previews Open preview in new tab" at bounding box center [649, 57] width 689 height 59
click at [735, 53] on button "Open preview in new tab" at bounding box center [729, 58] width 109 height 12
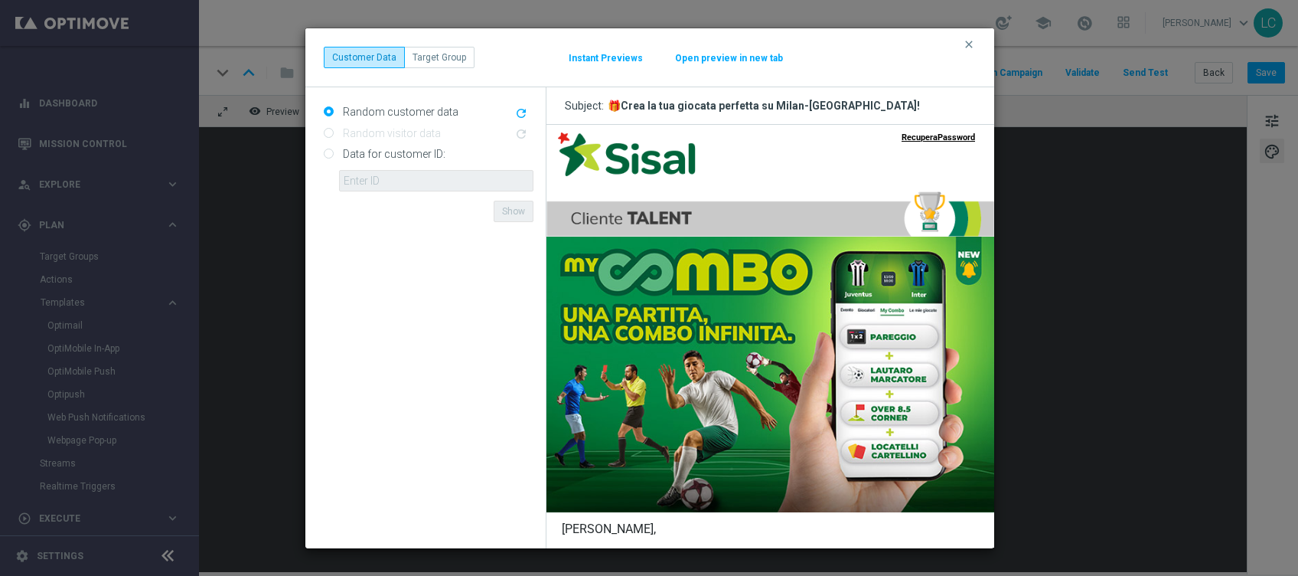
click at [976, 54] on div "clear Customer Data Target Group Instant Previews Open preview in new tab" at bounding box center [649, 57] width 689 height 59
click at [971, 45] on icon "clear" at bounding box center [969, 44] width 12 height 12
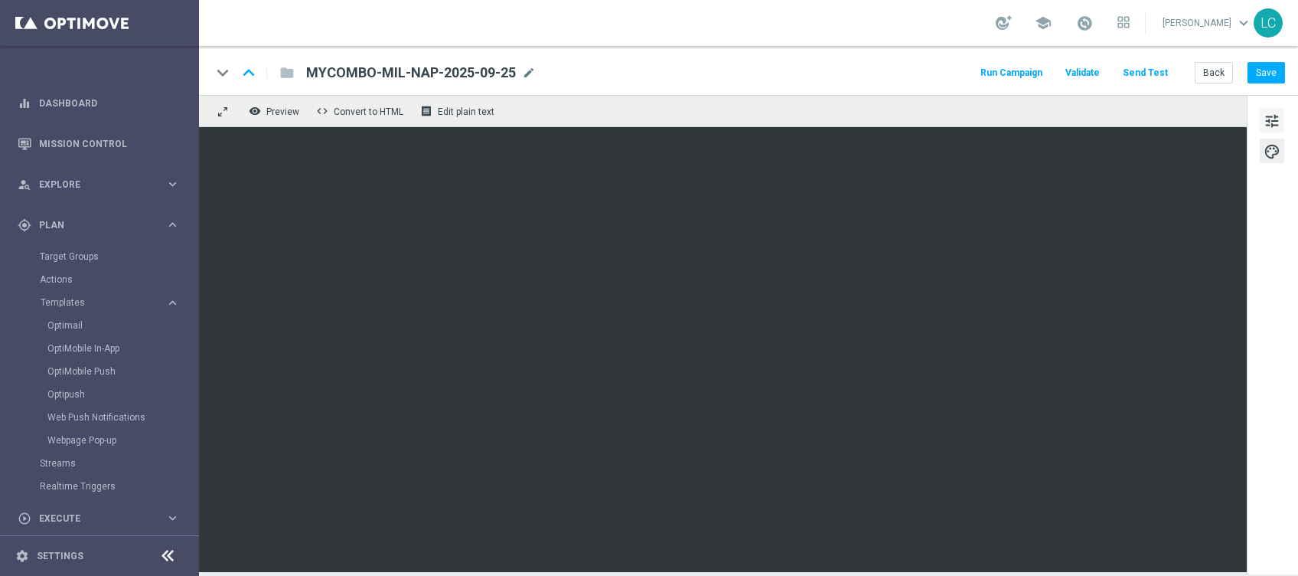
click at [1282, 129] on button "tune" at bounding box center [1272, 120] width 24 height 24
click at [1272, 74] on button "Save" at bounding box center [1267, 72] width 38 height 21
click at [289, 106] on span "Preview" at bounding box center [282, 111] width 33 height 11
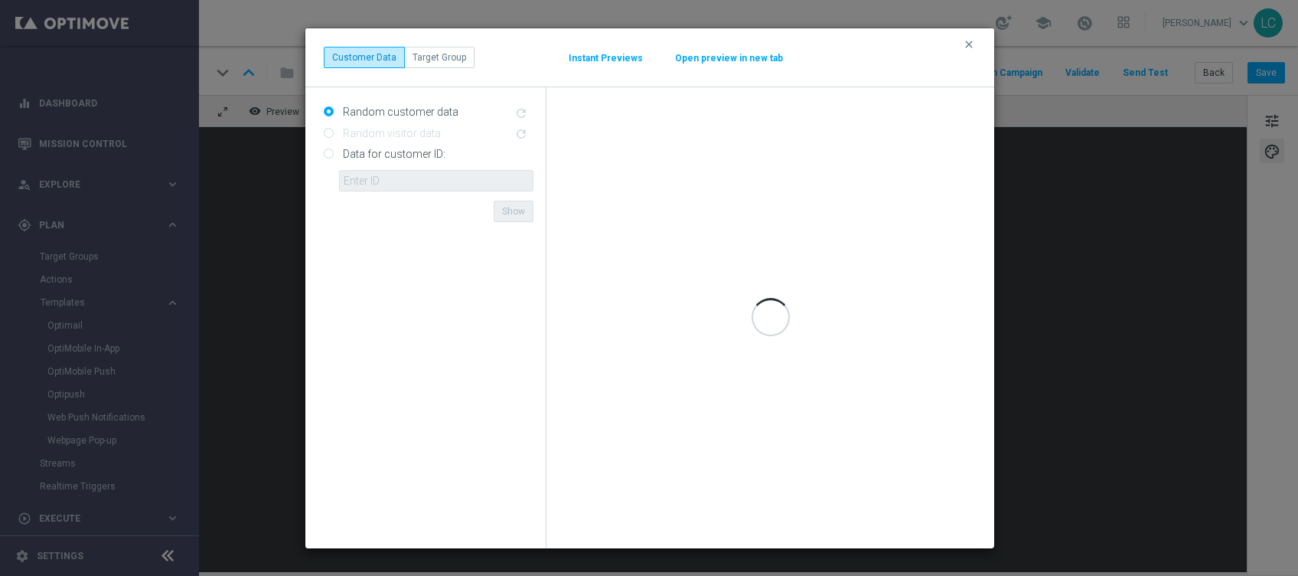
click at [334, 150] on div "Data for customer ID: ID {{customerId}} not found Show" at bounding box center [429, 167] width 210 height 50
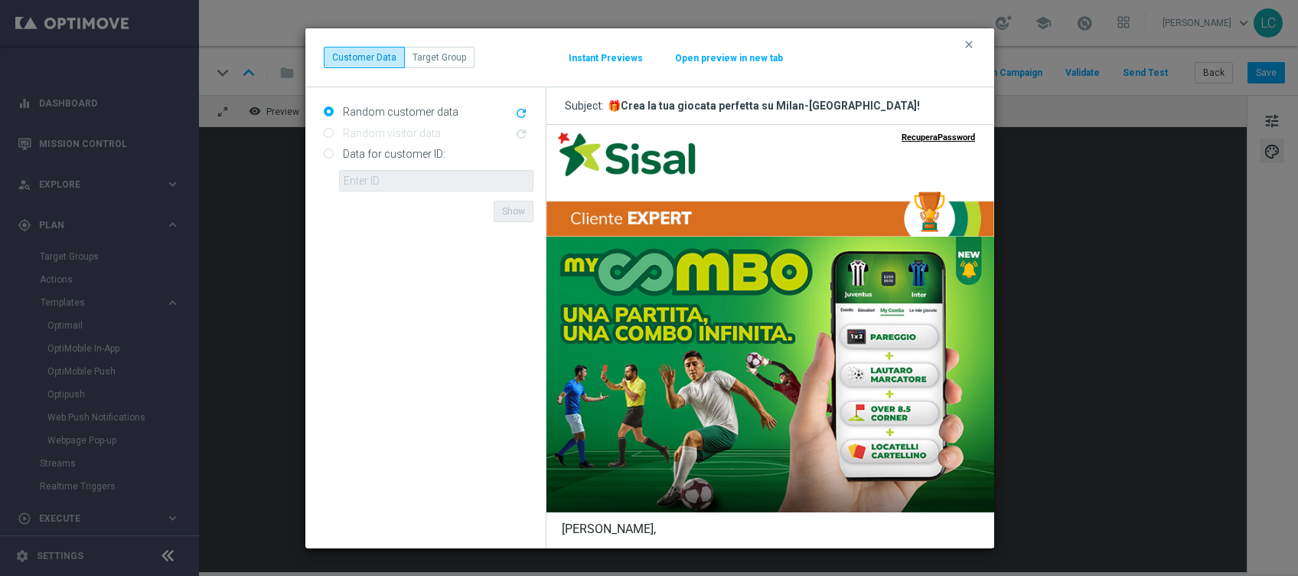
click at [719, 54] on button "Open preview in new tab" at bounding box center [729, 58] width 109 height 12
click at [965, 41] on icon "clear" at bounding box center [969, 44] width 12 height 12
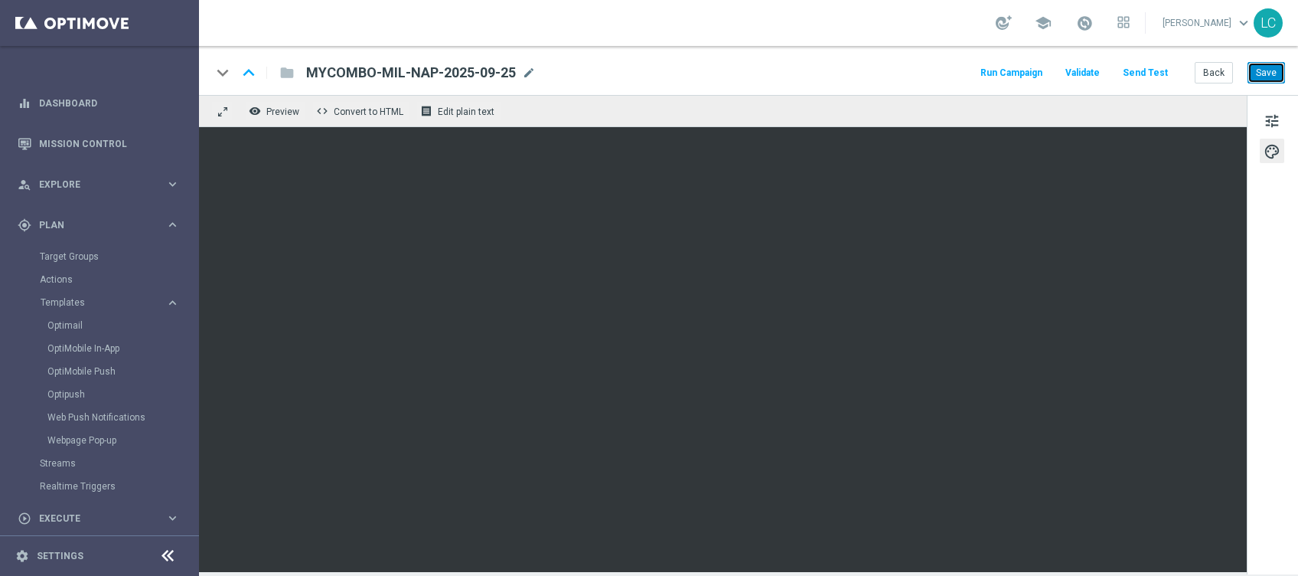
click at [1276, 69] on button "Save" at bounding box center [1267, 72] width 38 height 21
click at [1211, 64] on button "Back" at bounding box center [1214, 72] width 38 height 21
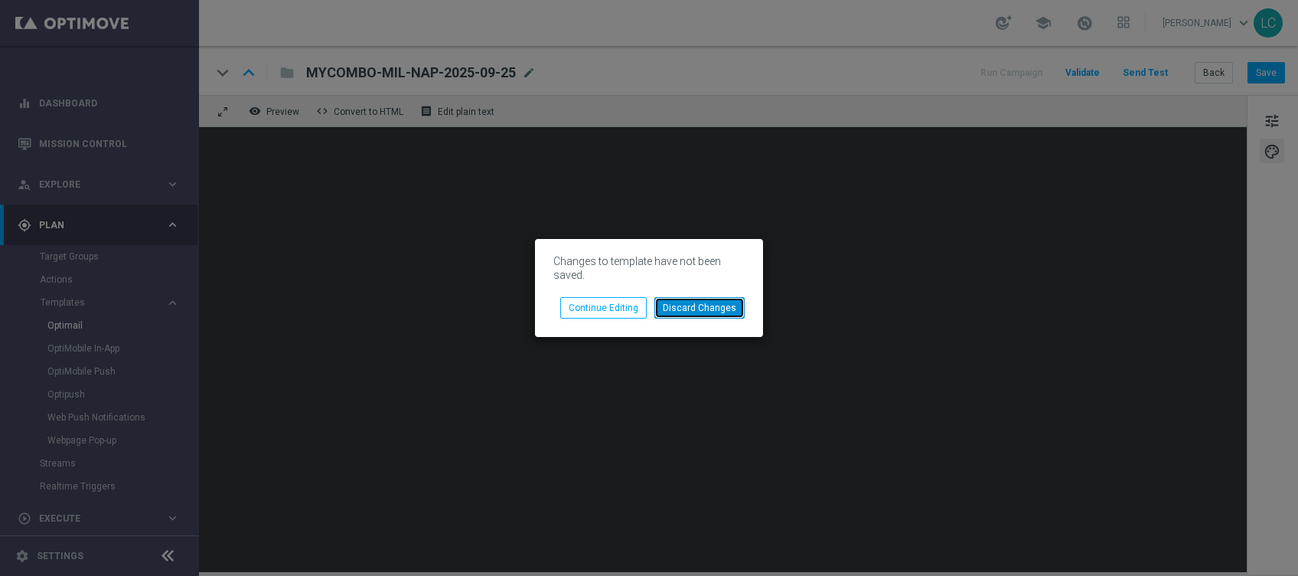
click at [714, 299] on button "Discard Changes" at bounding box center [700, 307] width 90 height 21
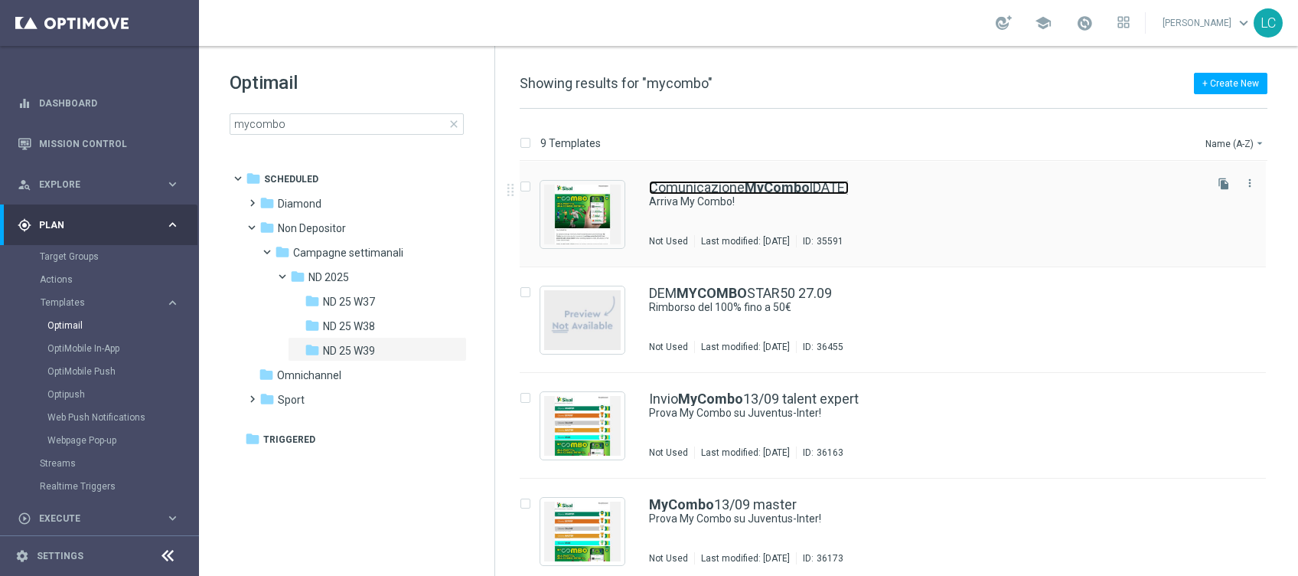
click at [750, 188] on b "MyCombo" at bounding box center [777, 187] width 65 height 16
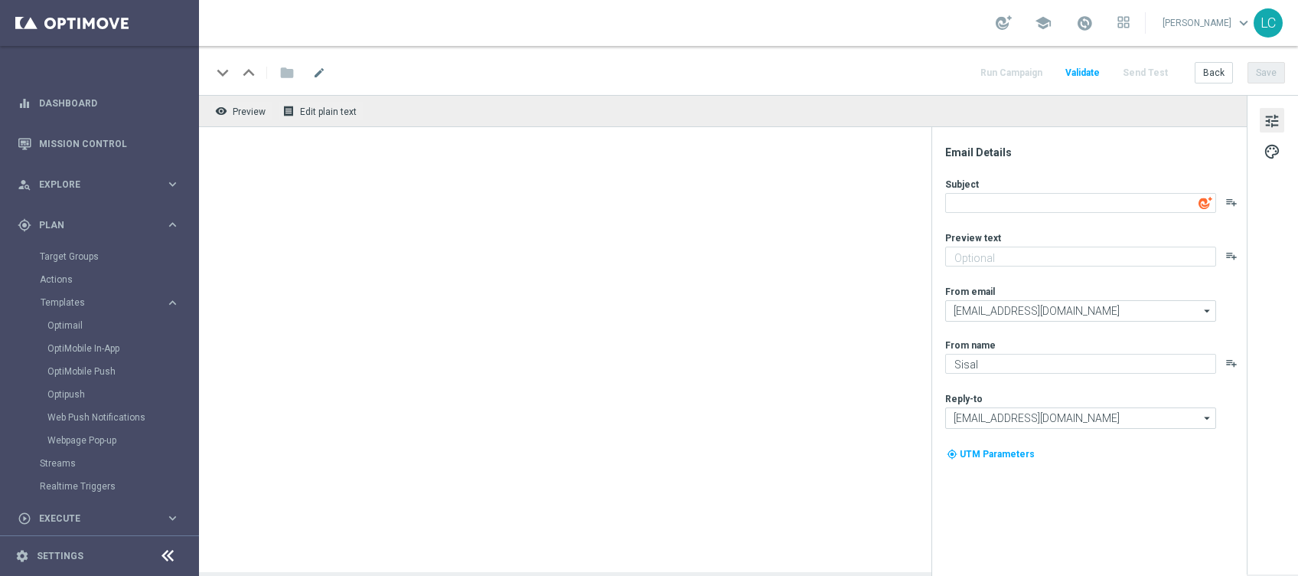
type textarea "Arriva My Combo!"
type textarea "Una partita, una combo infinita!"
type input "newsletter@comunicazioni.sisal.it"
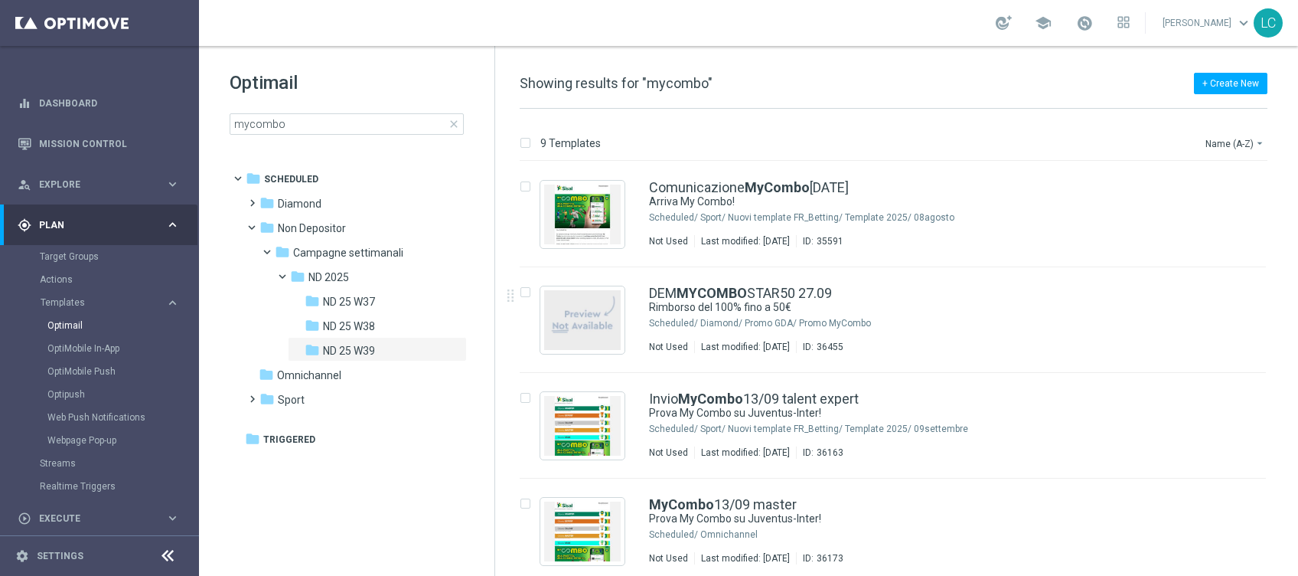
scroll to position [536, 0]
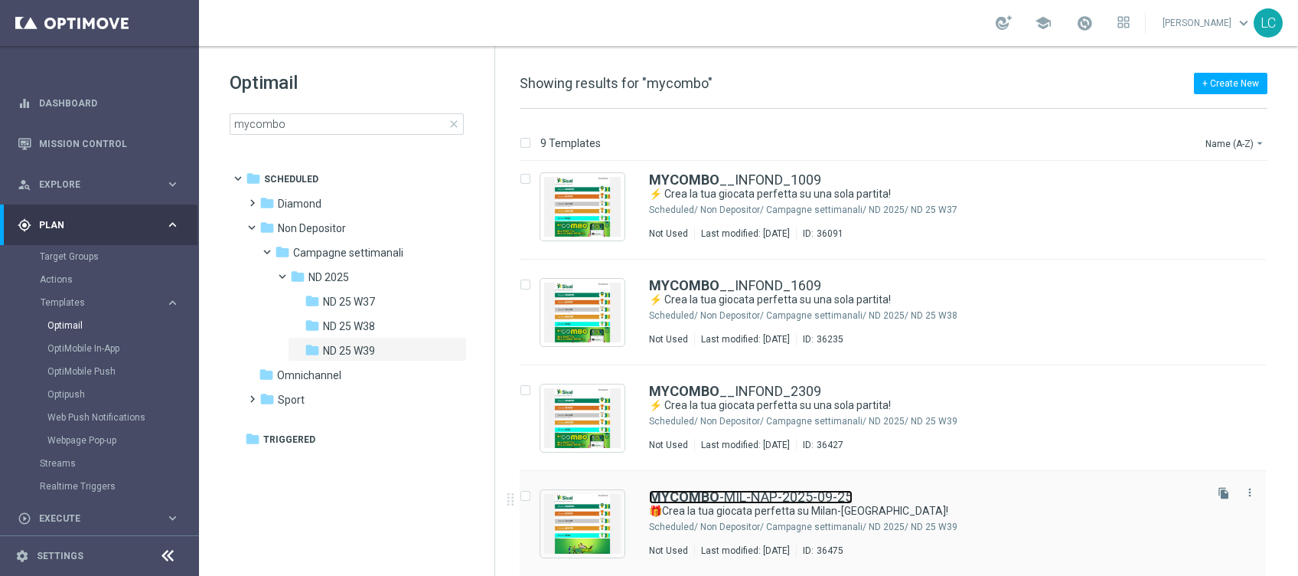
click at [721, 496] on link "MYCOMBO -MIL-NAP-2025-09-25" at bounding box center [751, 497] width 204 height 14
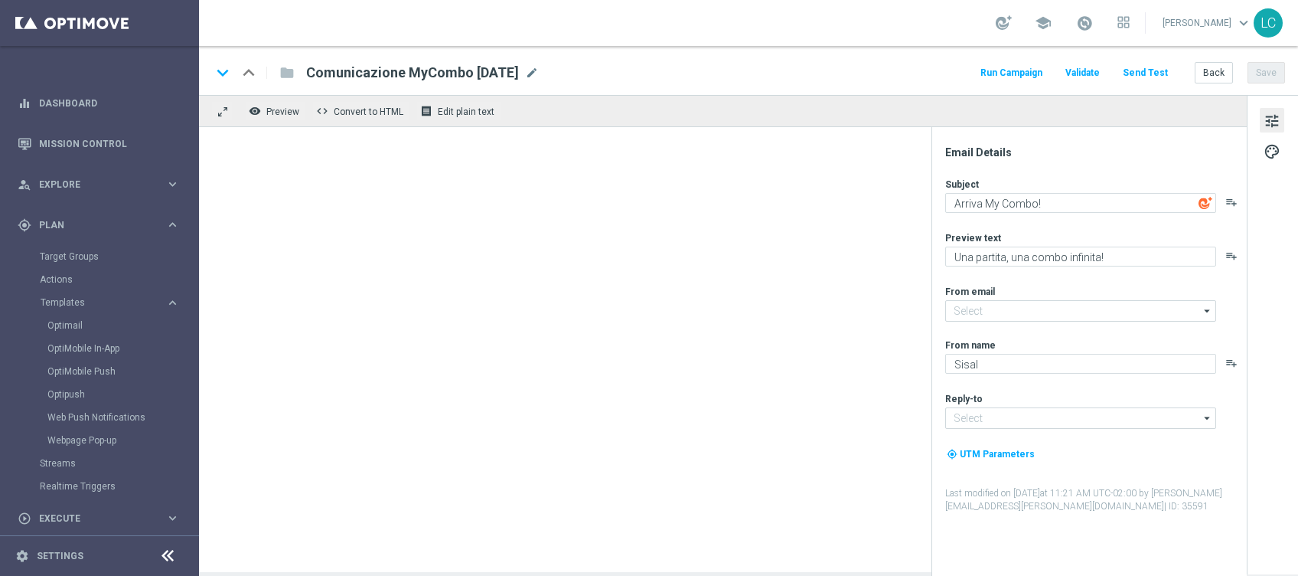
type input "newsletter@comunicazioni.sisal.it"
type input "info@sisal.it"
type textarea "🎁Crea la tua giocata perfetta su Milan-Napoli!"
type textarea "Prova My Combo🔥"
type input "giochidicarte@comunicazioni.sisal.it"
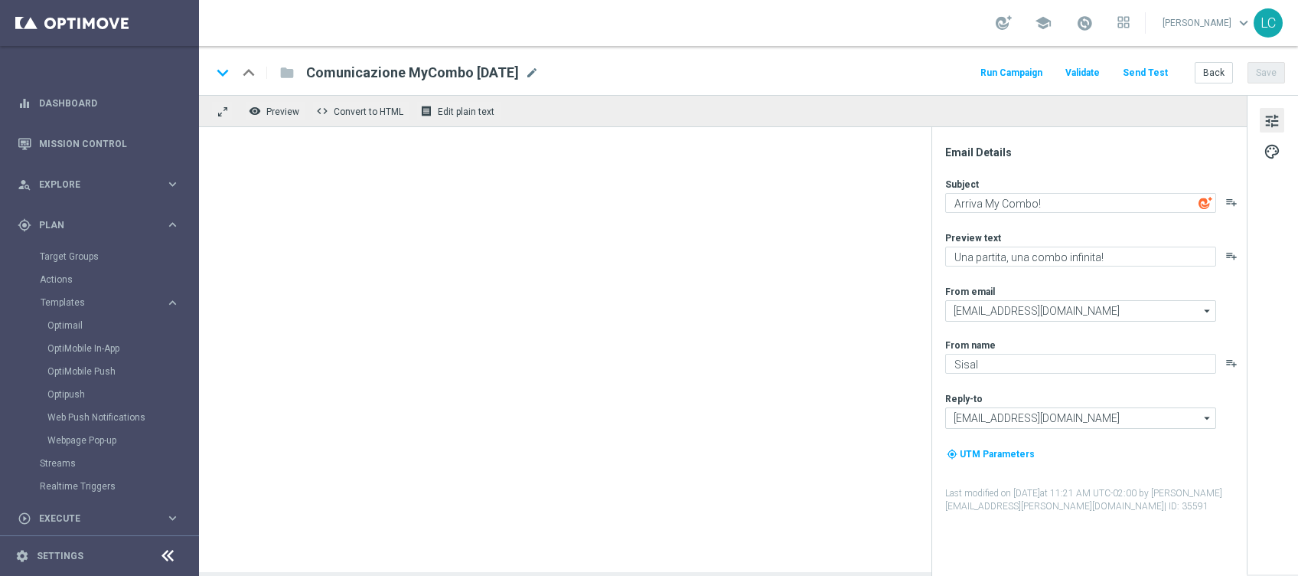
type textarea "SISAL"
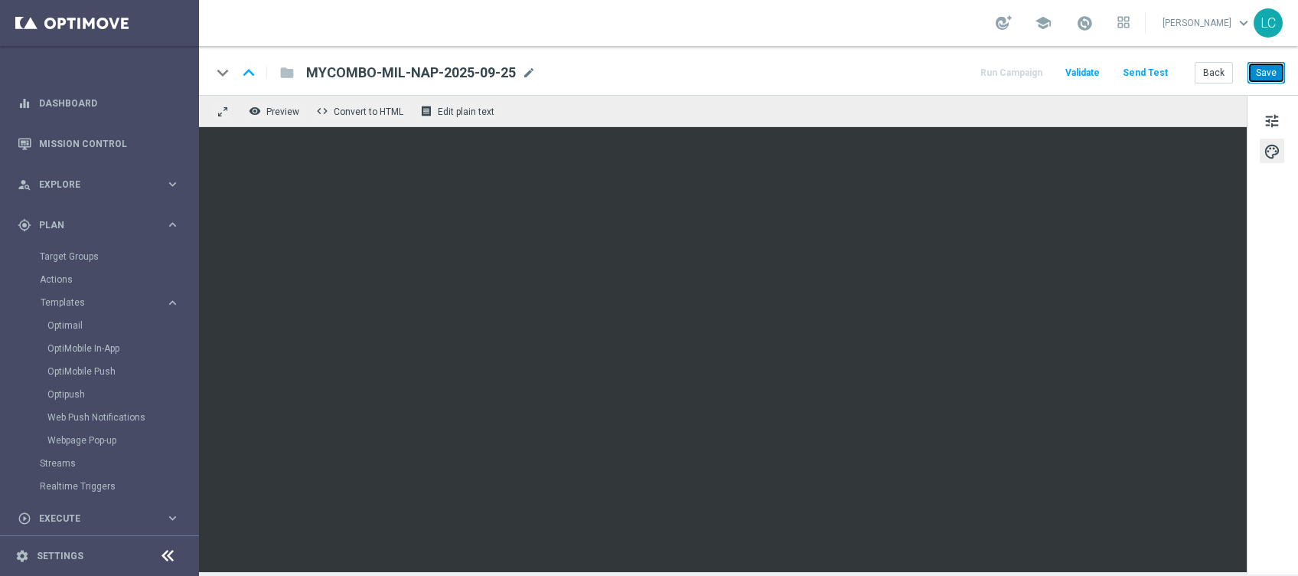
click at [1269, 72] on button "Save" at bounding box center [1267, 72] width 38 height 21
click at [1268, 116] on span "tune" at bounding box center [1272, 121] width 17 height 20
click at [1270, 67] on button "Save" at bounding box center [1267, 72] width 38 height 21
click at [264, 109] on button "remove_red_eye Preview" at bounding box center [275, 111] width 61 height 20
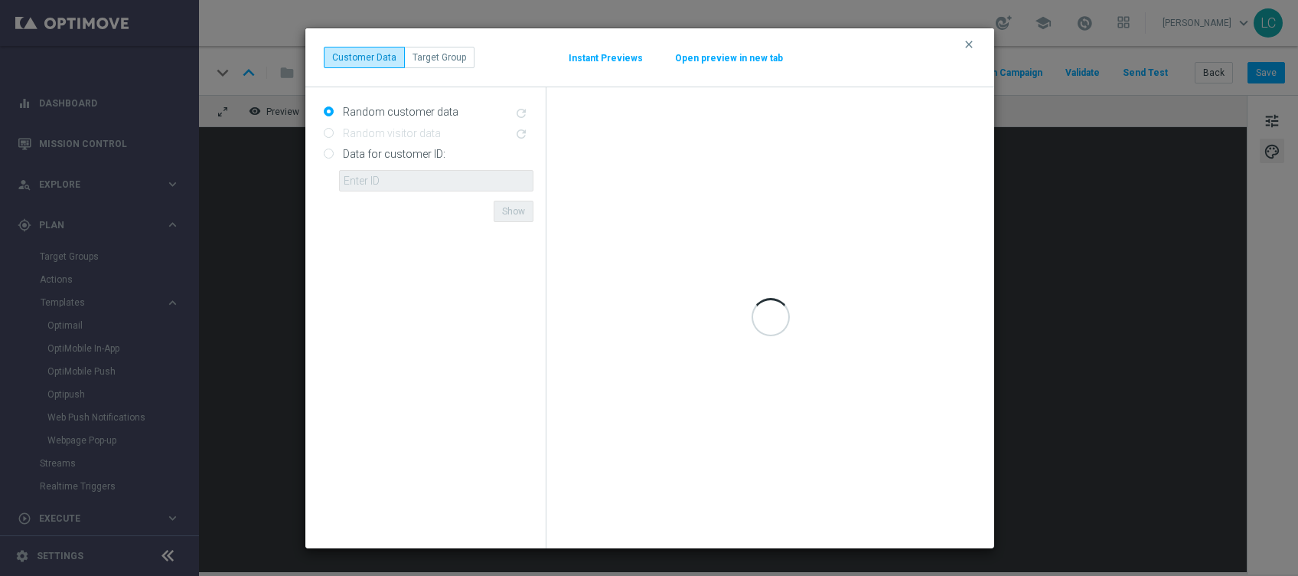
click at [710, 60] on button "Open preview in new tab" at bounding box center [729, 58] width 109 height 12
click at [968, 52] on div "clear Customer Data Target Group Instant Previews Open preview in new tab" at bounding box center [650, 57] width 652 height 21
click at [968, 40] on icon "clear" at bounding box center [969, 44] width 12 height 12
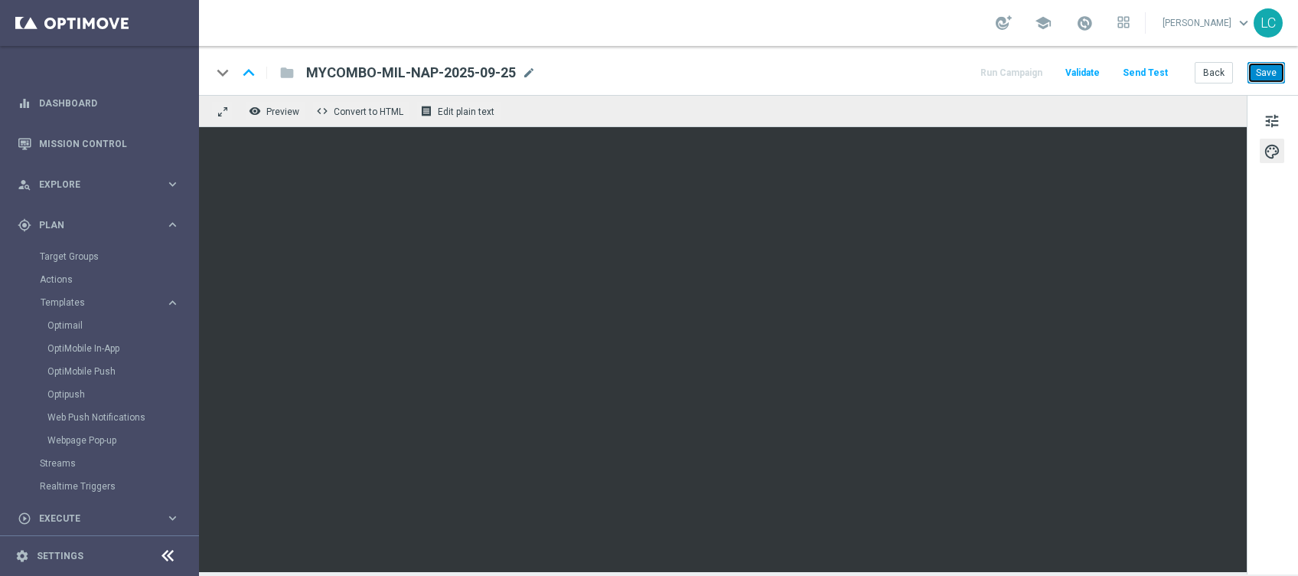
click at [1260, 67] on button "Save" at bounding box center [1267, 72] width 38 height 21
click at [1264, 64] on button "Save" at bounding box center [1267, 72] width 38 height 21
click at [280, 113] on span "Preview" at bounding box center [282, 111] width 33 height 11
click at [275, 112] on span "Preview" at bounding box center [282, 111] width 33 height 11
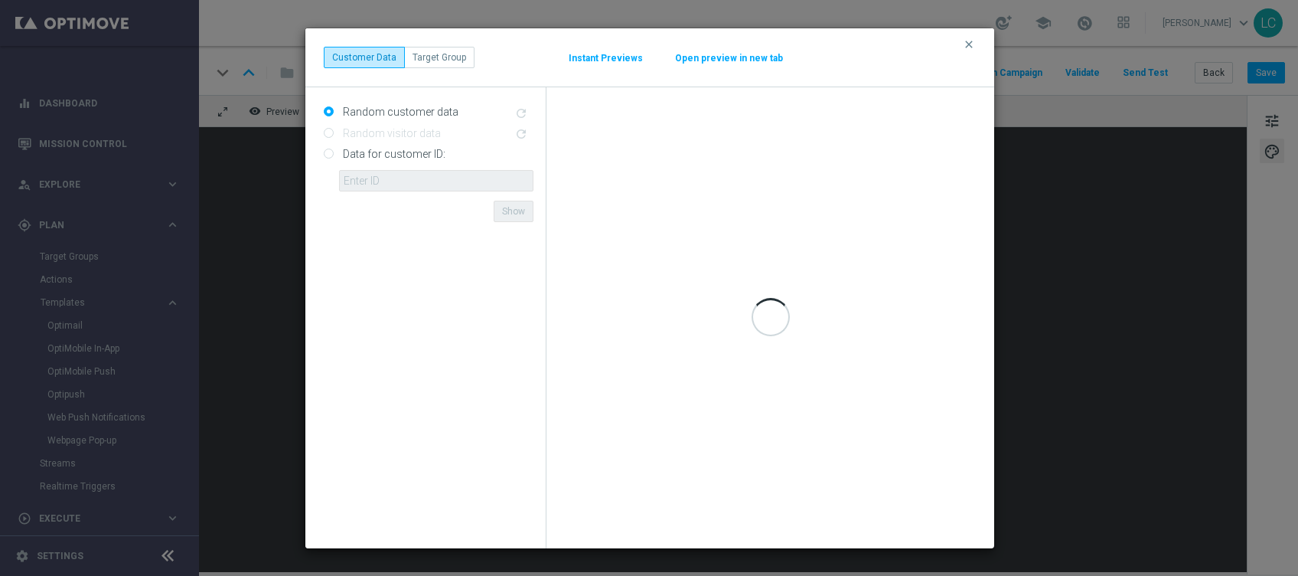
click at [721, 54] on button "Open preview in new tab" at bounding box center [729, 58] width 109 height 12
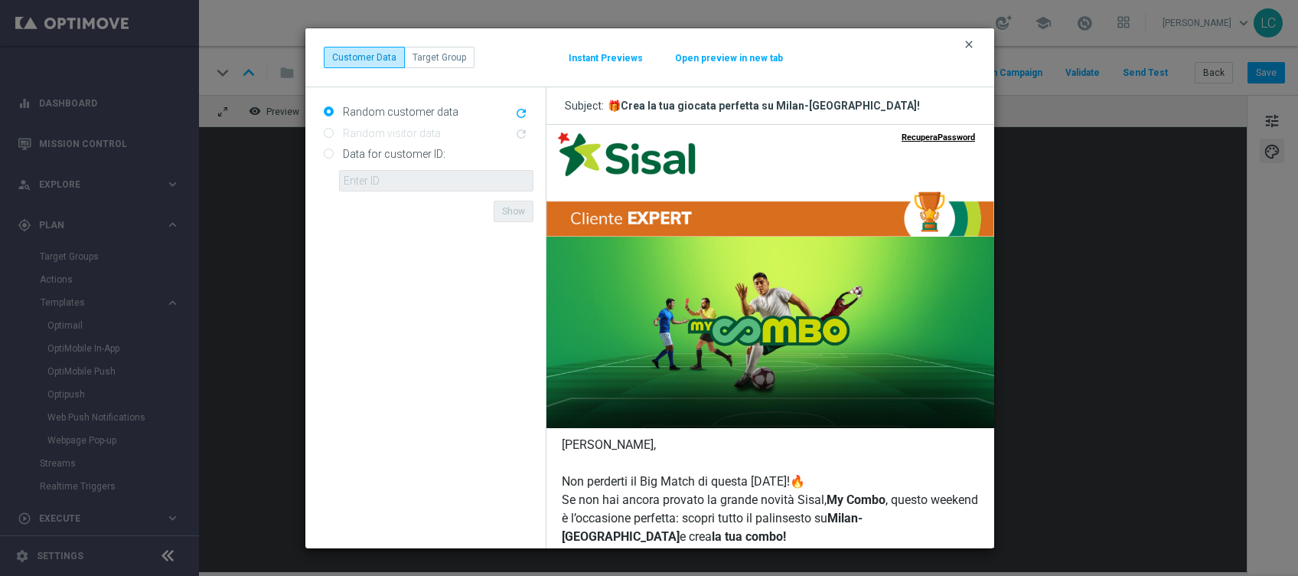
click at [971, 47] on icon "clear" at bounding box center [969, 44] width 12 height 12
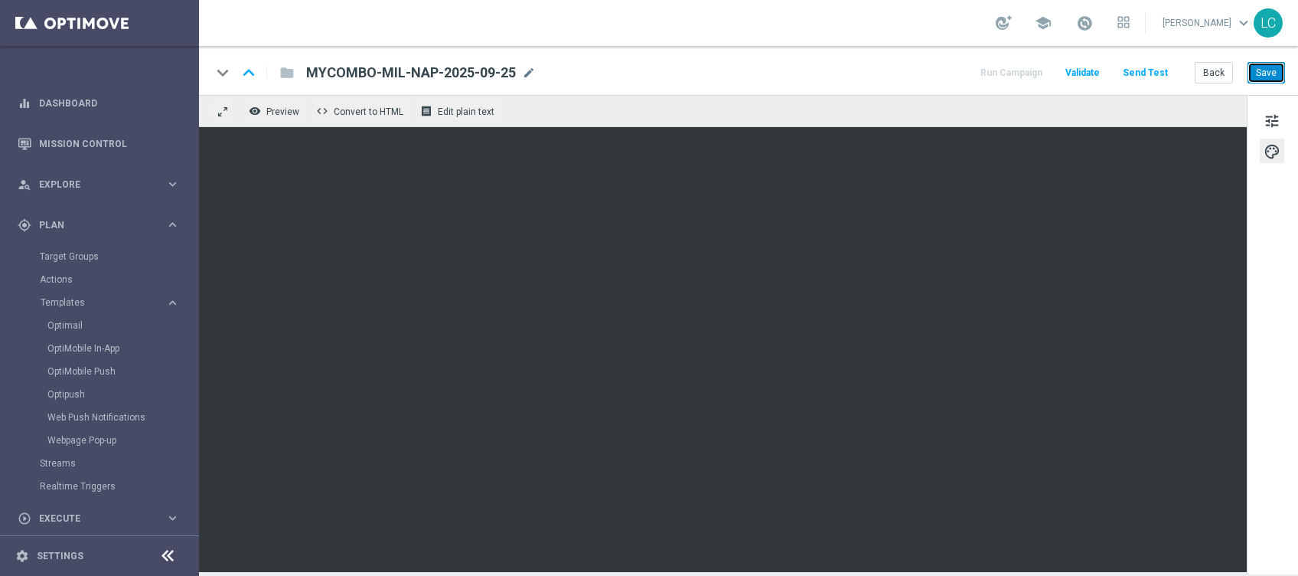
click at [1270, 80] on button "Save" at bounding box center [1267, 72] width 38 height 21
click at [1272, 67] on button "Save" at bounding box center [1267, 72] width 38 height 21
click at [276, 107] on span "Preview" at bounding box center [282, 111] width 33 height 11
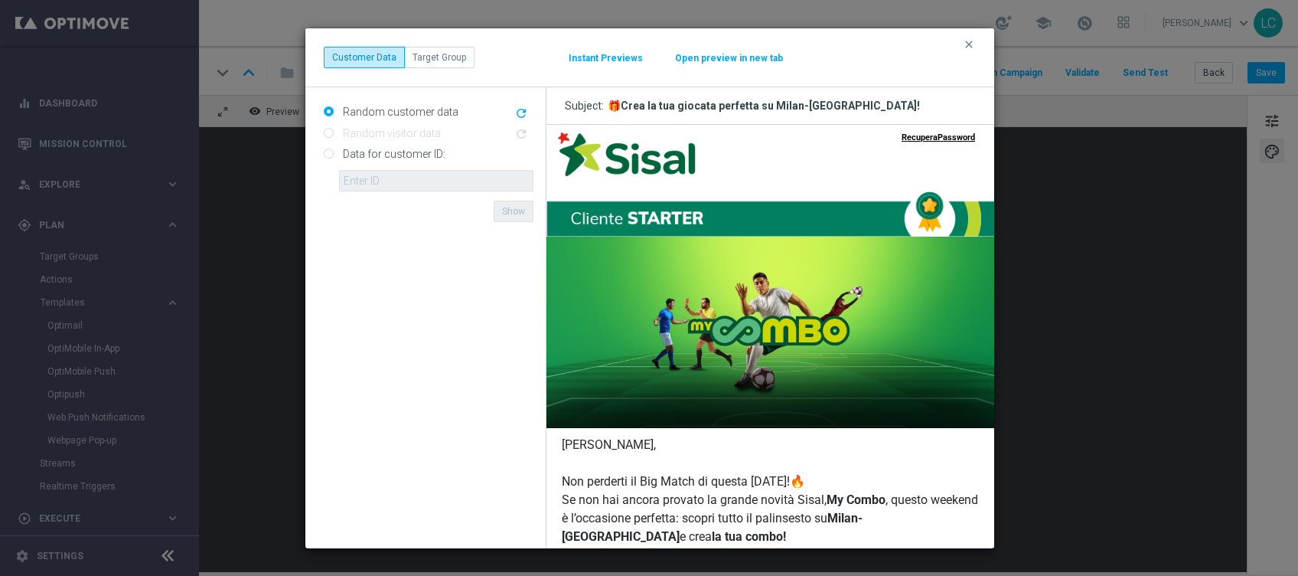
click at [753, 57] on button "Open preview in new tab" at bounding box center [729, 58] width 109 height 12
click at [968, 42] on icon "clear" at bounding box center [969, 44] width 12 height 12
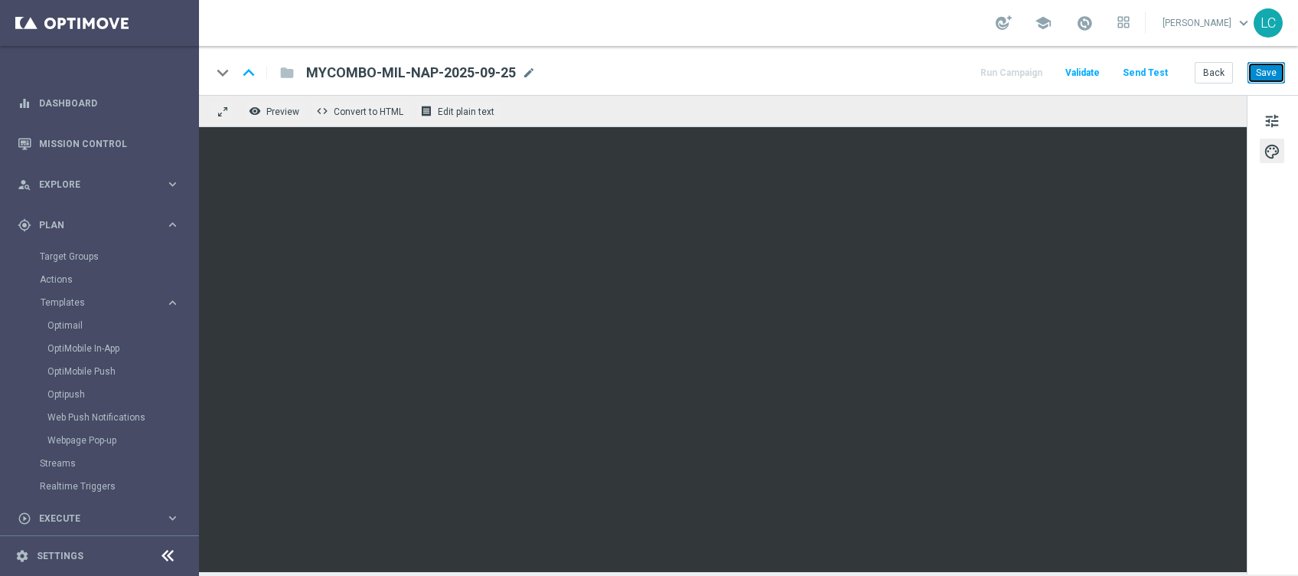
click at [1281, 62] on button "Save" at bounding box center [1267, 72] width 38 height 21
click at [266, 115] on span "Preview" at bounding box center [282, 111] width 33 height 11
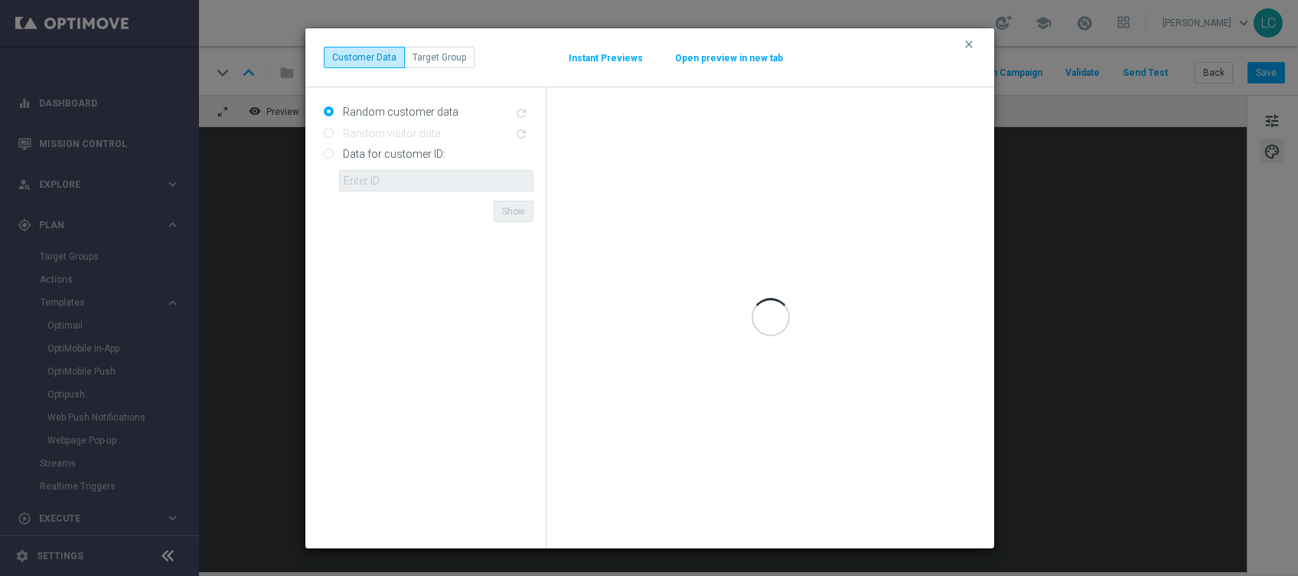
click at [714, 57] on button "Open preview in new tab" at bounding box center [729, 58] width 109 height 12
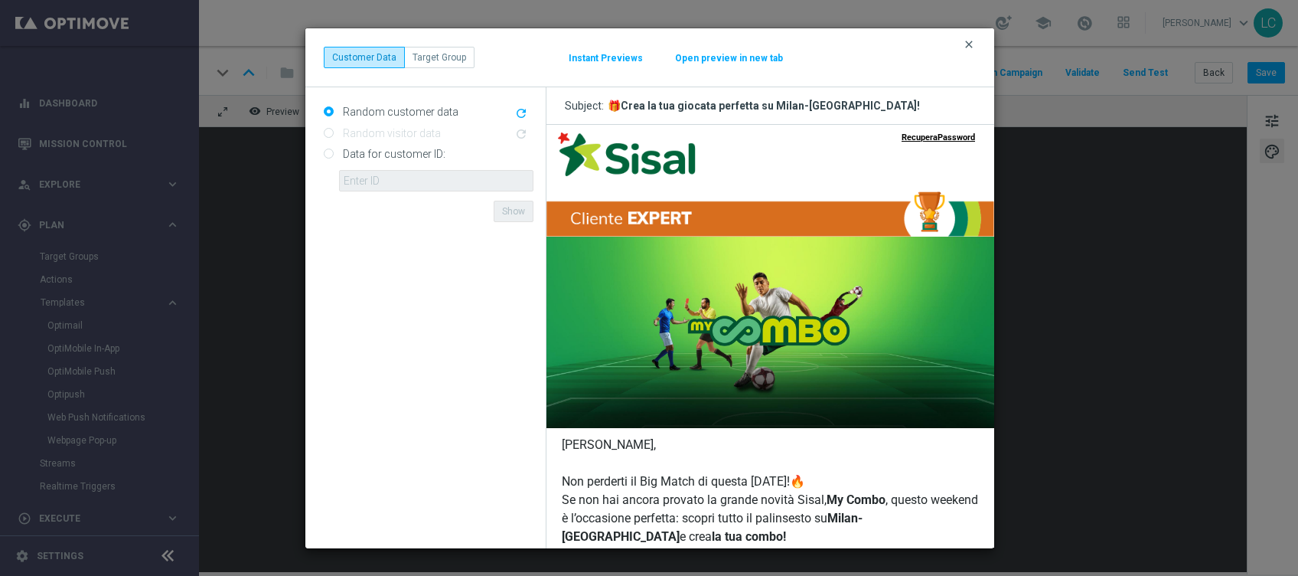
click at [973, 43] on icon "clear" at bounding box center [969, 44] width 12 height 12
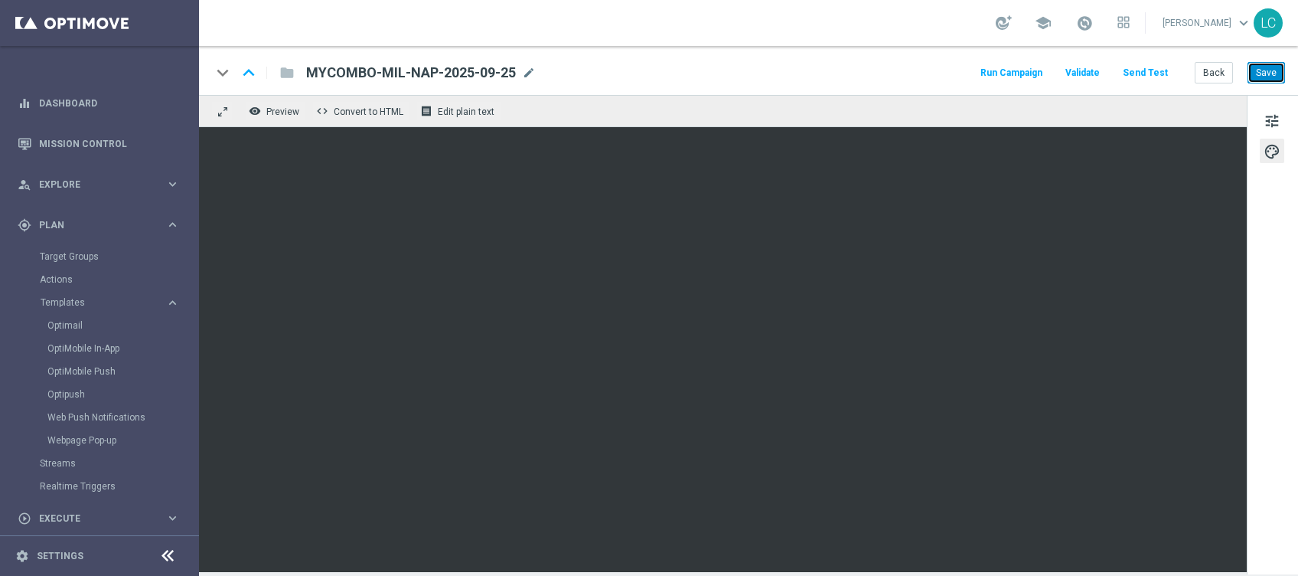
click at [1268, 65] on button "Save" at bounding box center [1267, 72] width 38 height 21
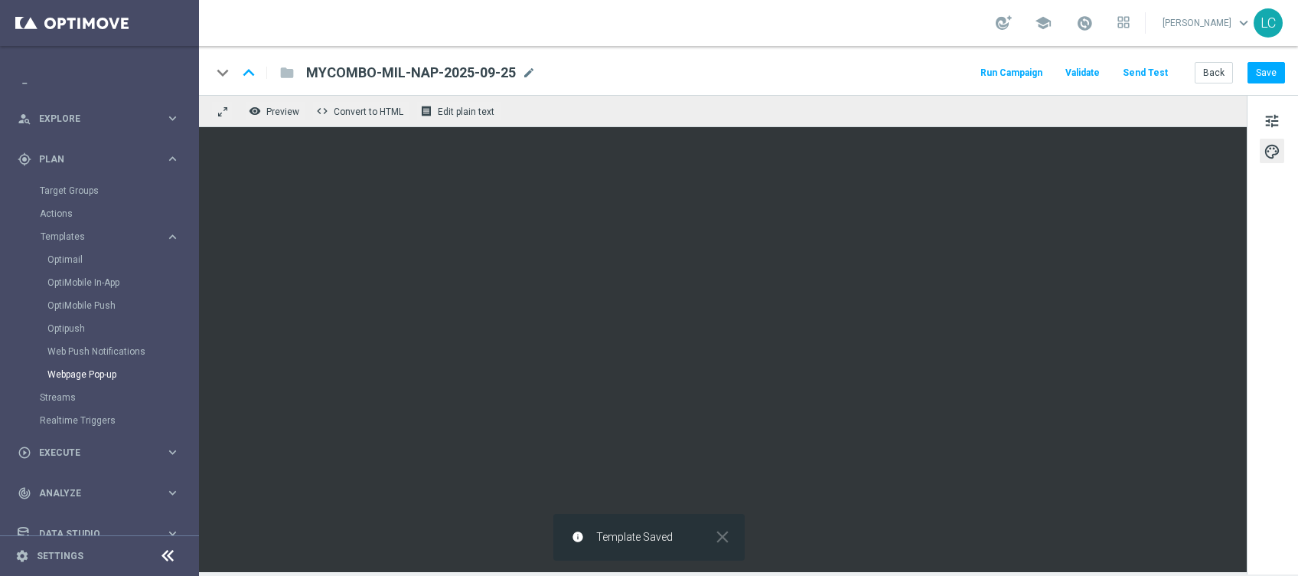
scroll to position [129, 0]
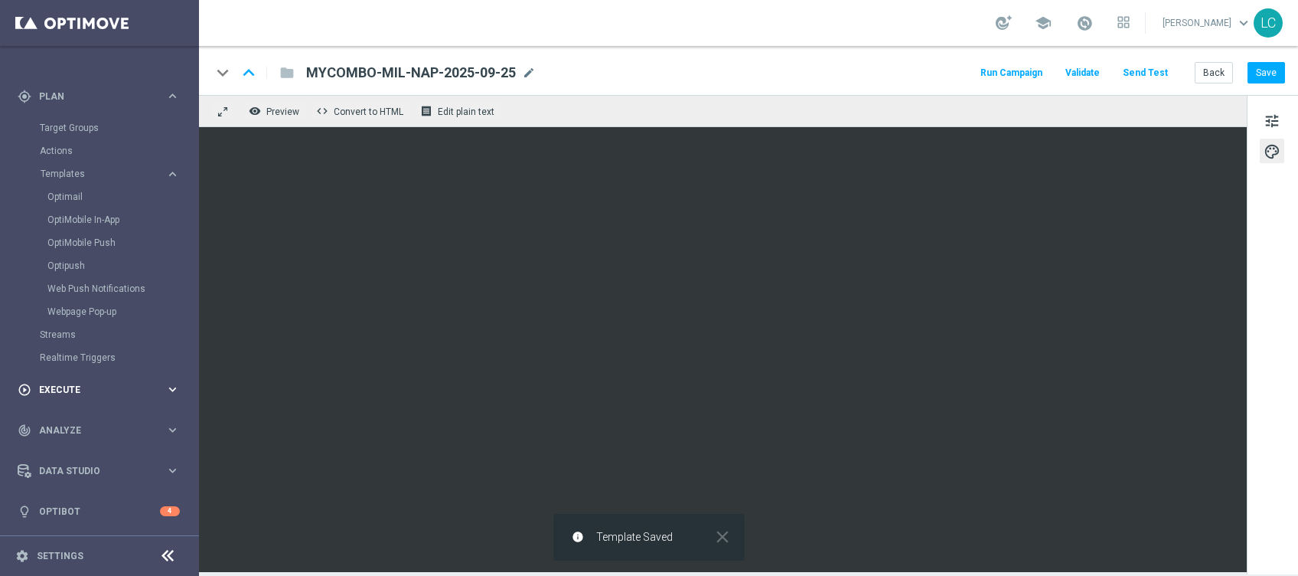
click at [80, 394] on div "play_circle_outline Execute" at bounding box center [92, 390] width 148 height 14
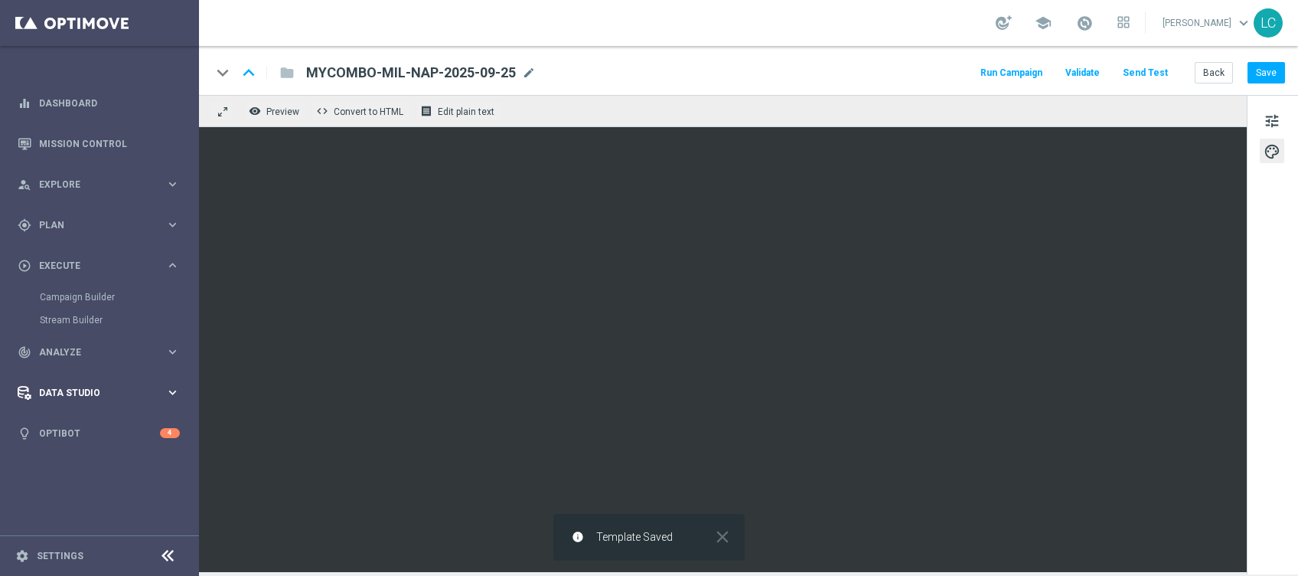
scroll to position [0, 0]
click at [80, 291] on link "Campaign Builder" at bounding box center [99, 297] width 119 height 12
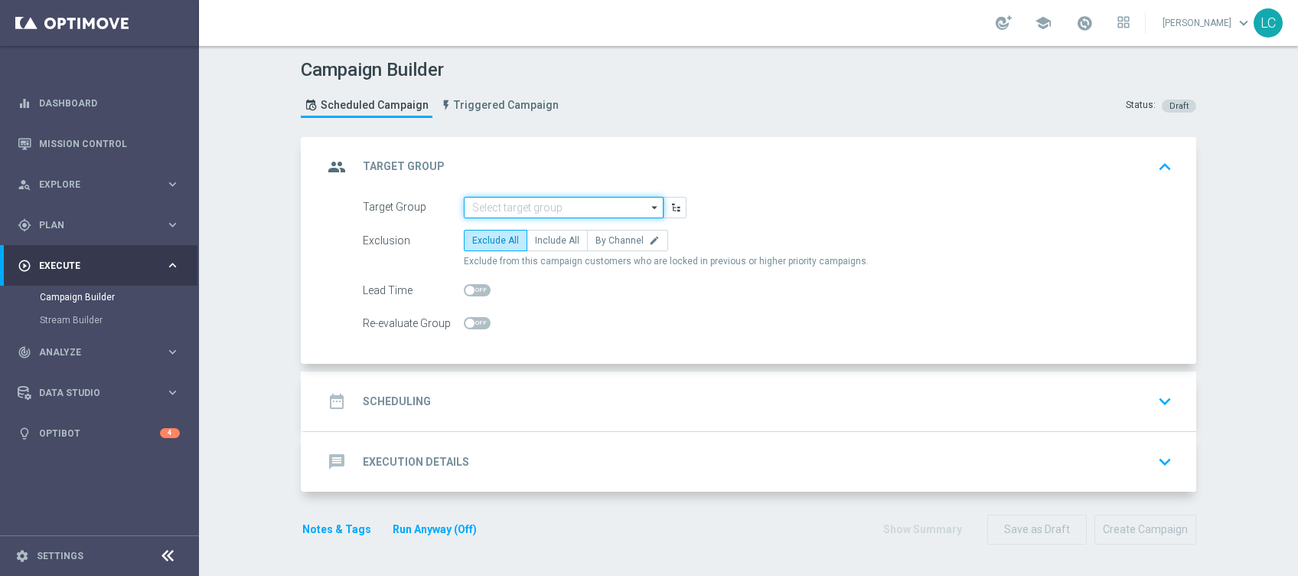
click at [550, 201] on input at bounding box center [564, 207] width 200 height 21
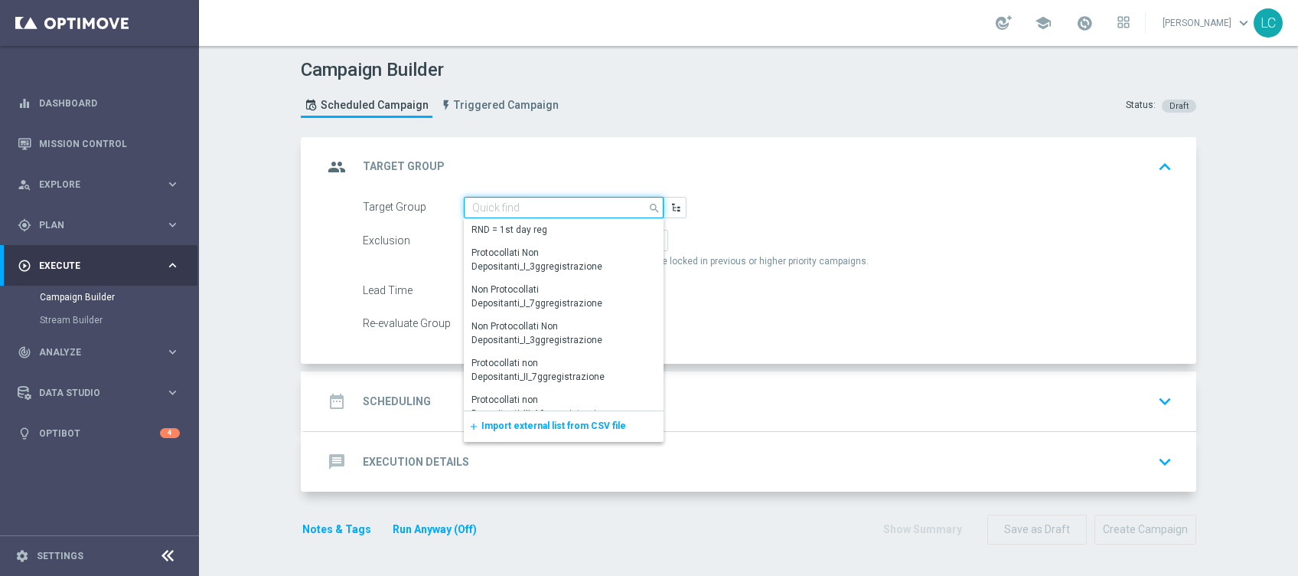
paste input "Recupero dei dati in corso. Attendere alcuni secondi e riprovare a tagliare o c…"
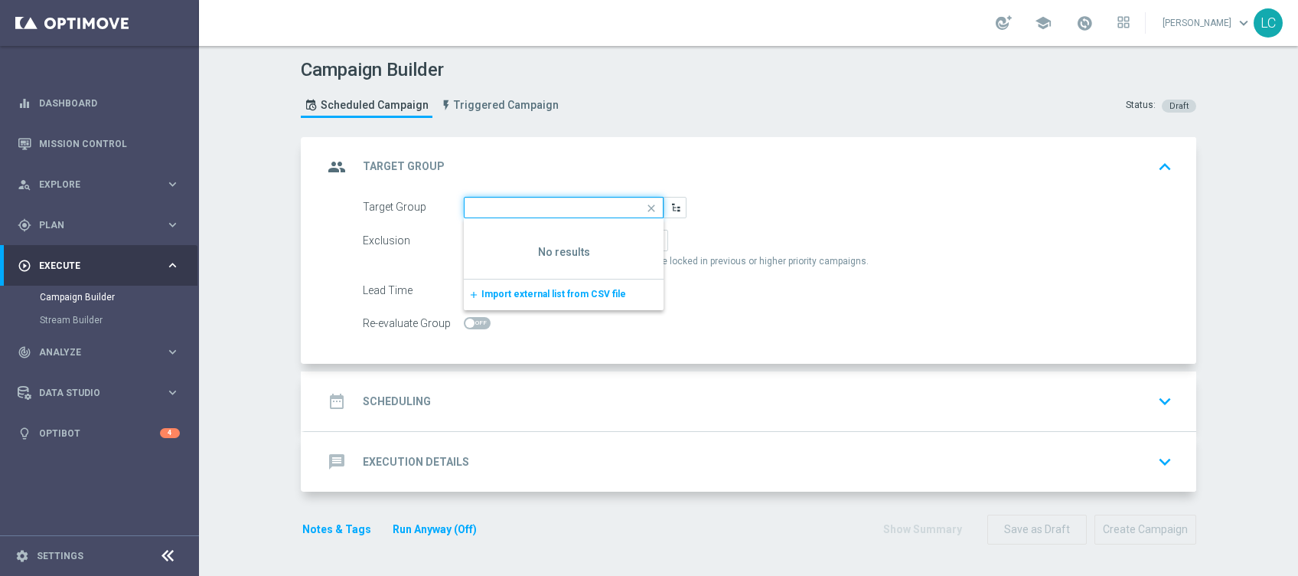
type input "Recupero dei dati in corso. Attendere alcuni secondi e riprovare a tagliare o c…"
click at [642, 205] on icon "close" at bounding box center [651, 208] width 23 height 21
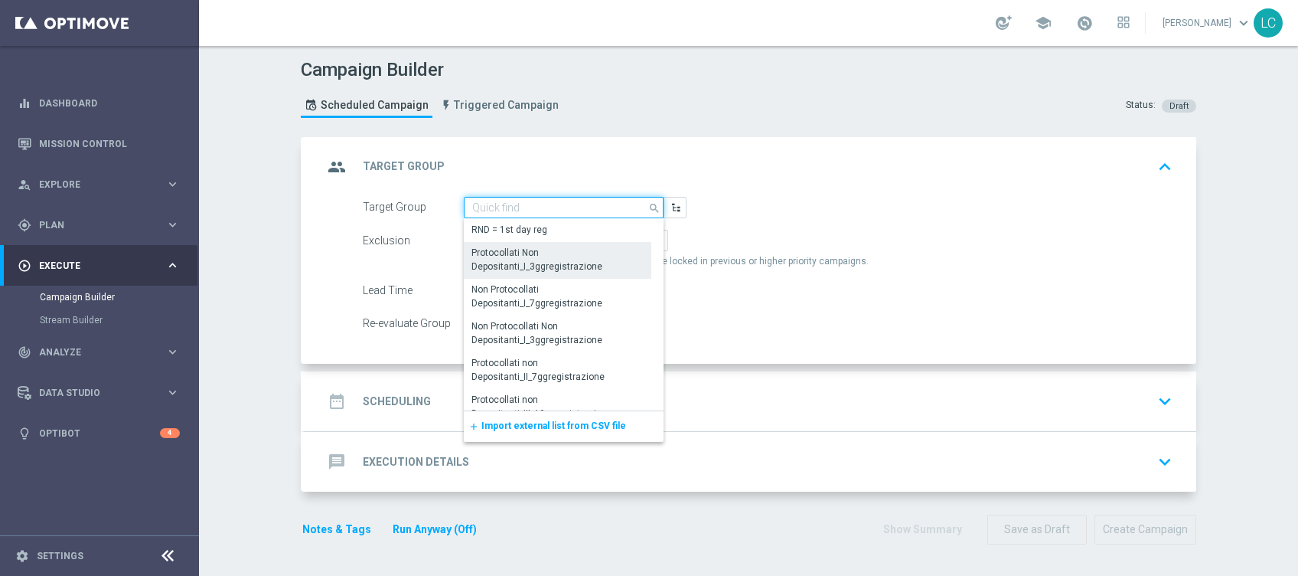
paste input "target tal+exp+ml mycombo 25.09"
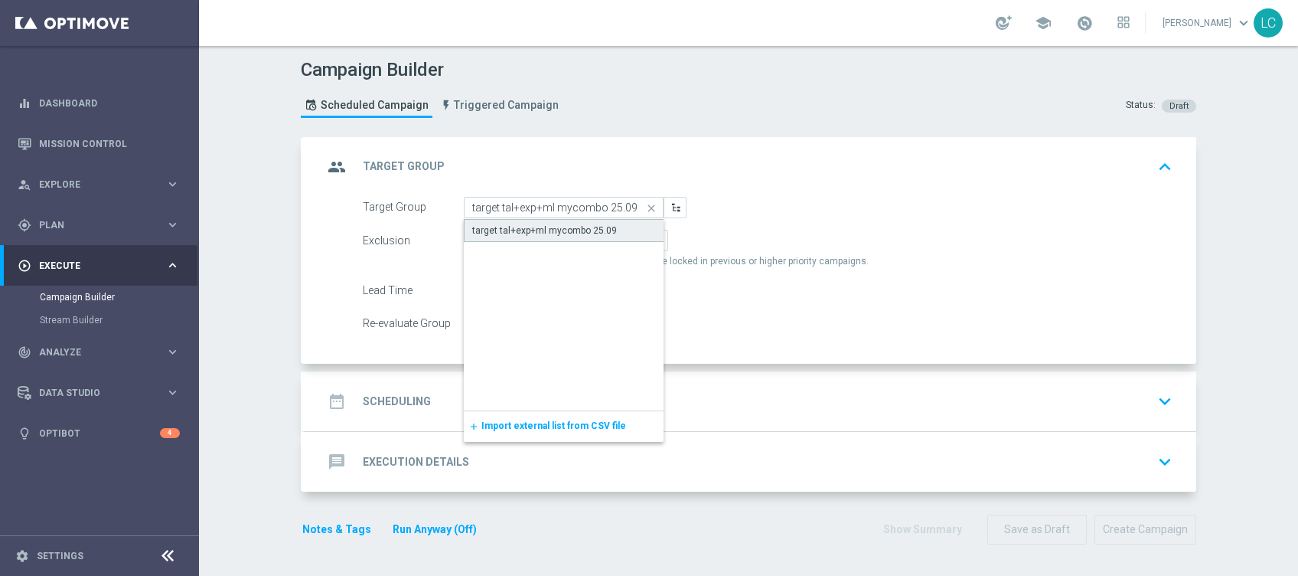
click at [567, 233] on div "target tal+exp+ml mycombo 25.09" at bounding box center [544, 231] width 145 height 14
type input "target tal+exp+ml mycombo 25.09"
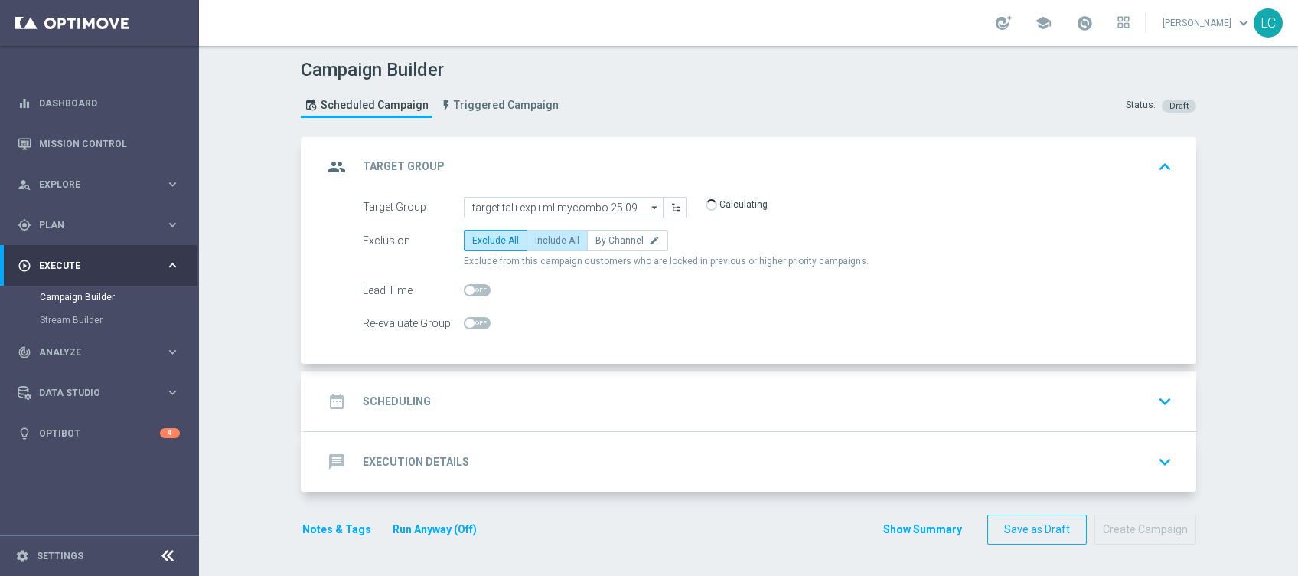
click at [544, 239] on span "Include All" at bounding box center [557, 240] width 44 height 11
click at [544, 239] on input "Include All" at bounding box center [540, 243] width 10 height 10
radio input "true"
click at [474, 240] on span "Exclude All" at bounding box center [495, 240] width 47 height 11
click at [474, 240] on input "Exclude All" at bounding box center [477, 243] width 10 height 10
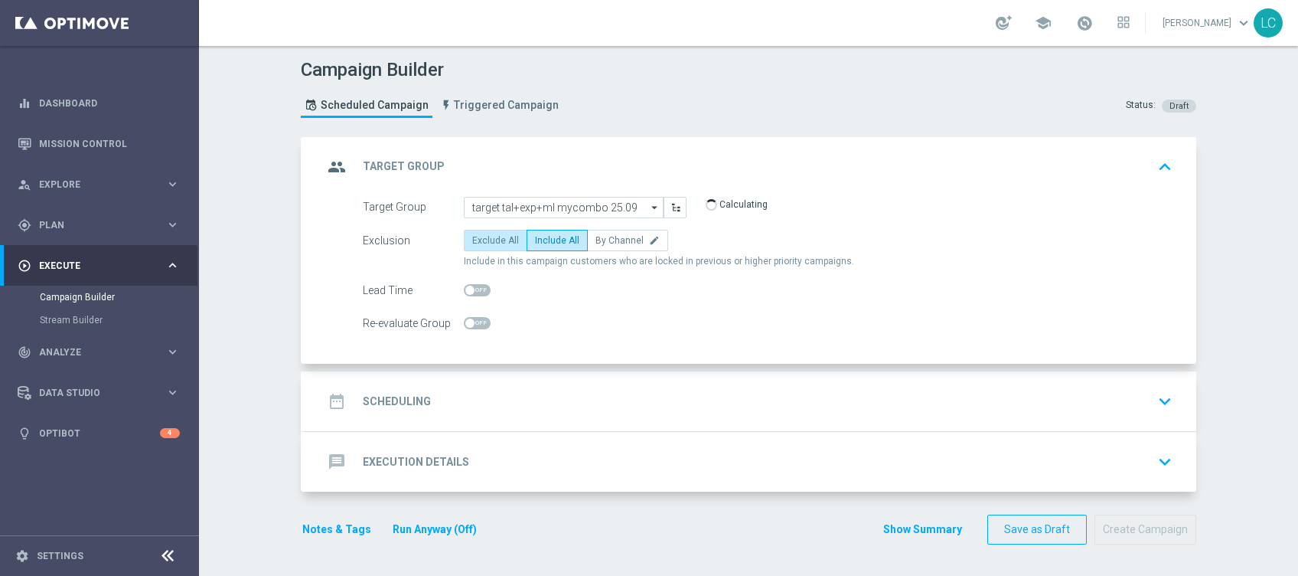
radio input "true"
click at [545, 240] on span "Include All" at bounding box center [557, 240] width 44 height 11
click at [545, 240] on input "Include All" at bounding box center [540, 243] width 10 height 10
radio input "true"
click at [671, 412] on div "date_range Scheduling keyboard_arrow_down" at bounding box center [750, 401] width 855 height 29
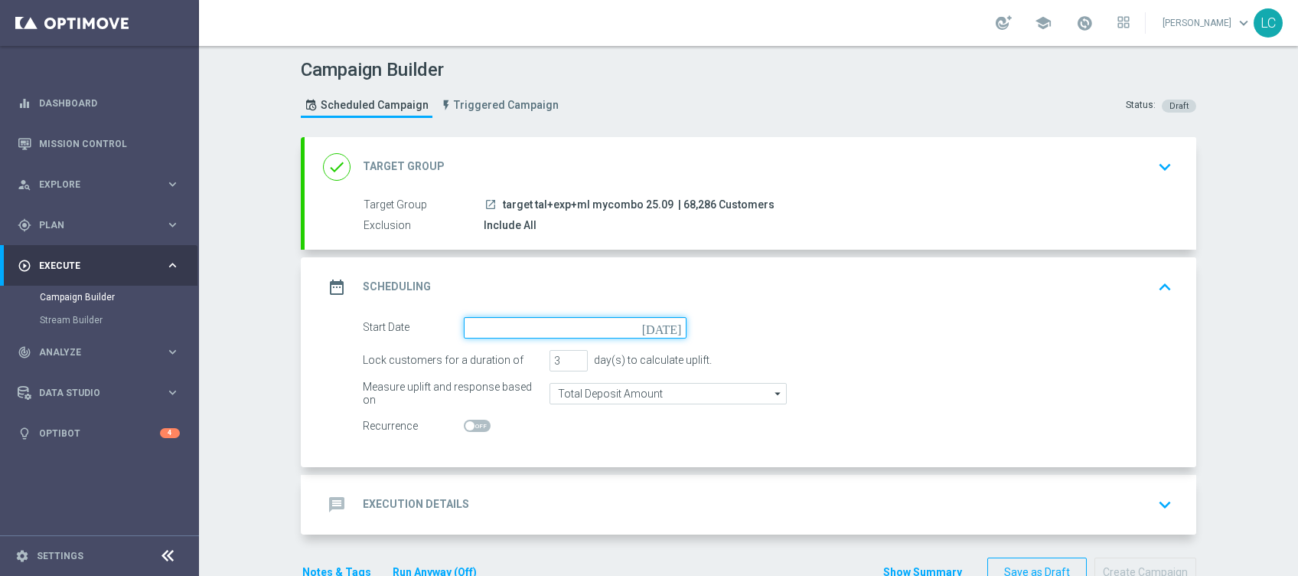
click at [539, 325] on input at bounding box center [575, 327] width 223 height 21
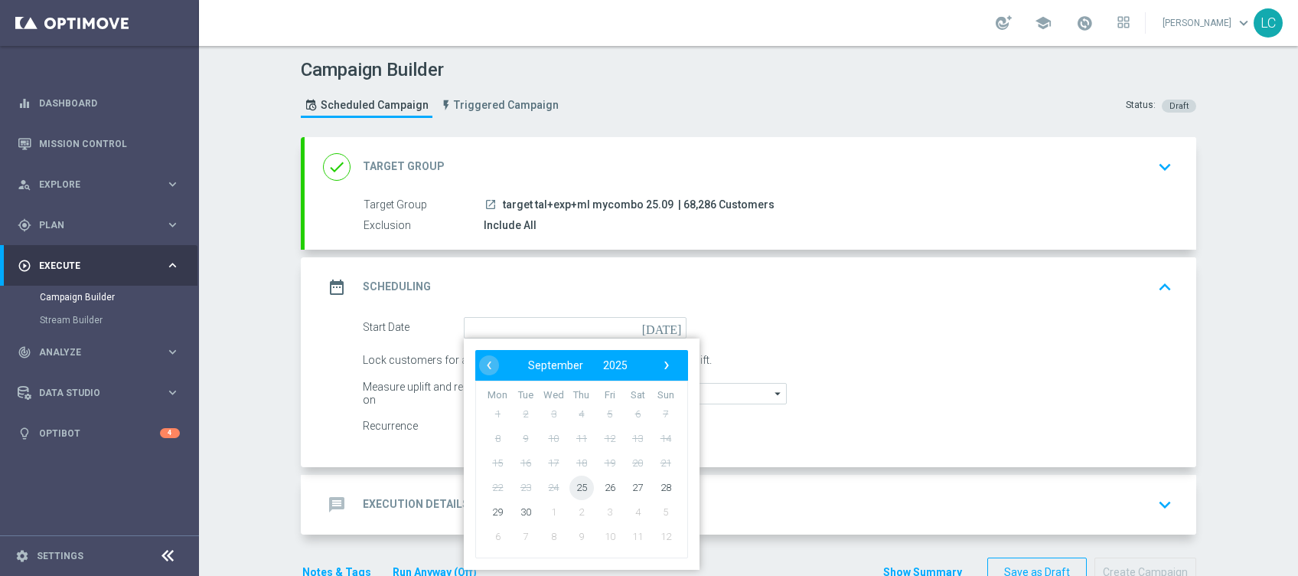
click at [570, 478] on span "25" at bounding box center [582, 487] width 24 height 24
type input "25 Sep 2025"
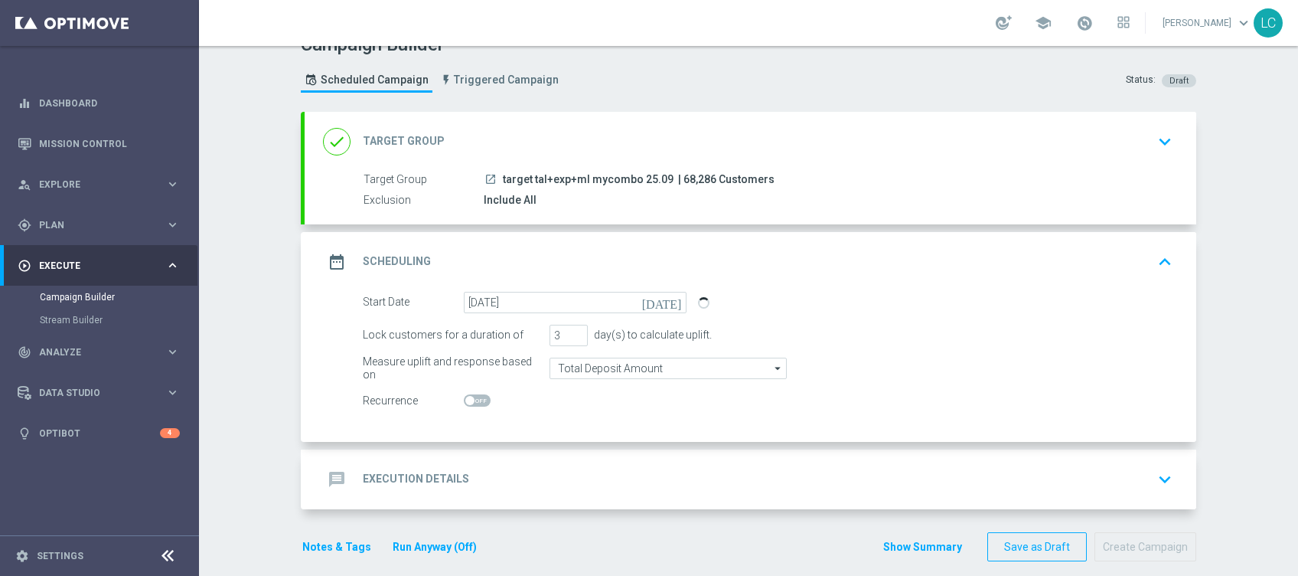
scroll to position [40, 0]
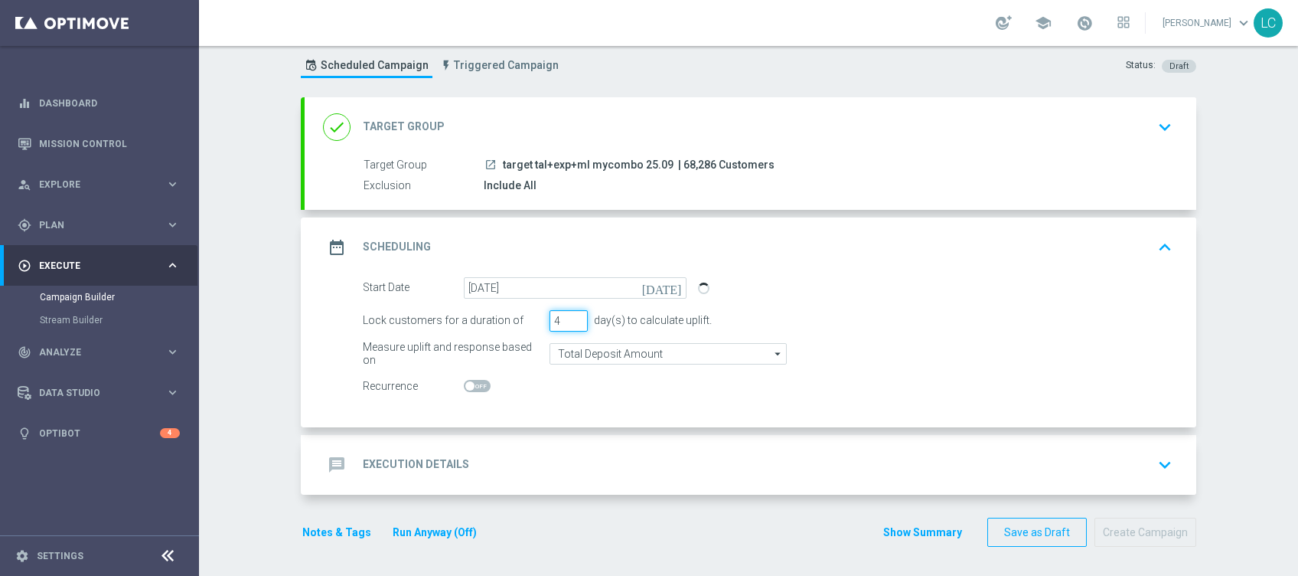
type input "4"
click at [572, 315] on input "4" at bounding box center [569, 320] width 38 height 21
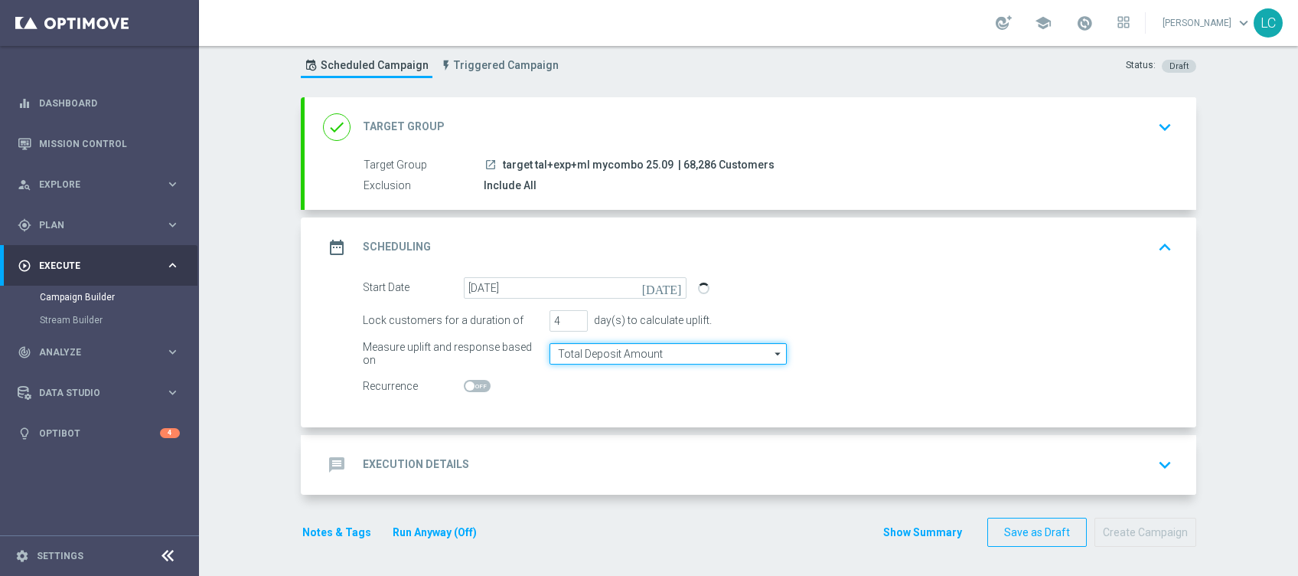
click at [632, 353] on input "Total Deposit Amount" at bounding box center [668, 353] width 237 height 21
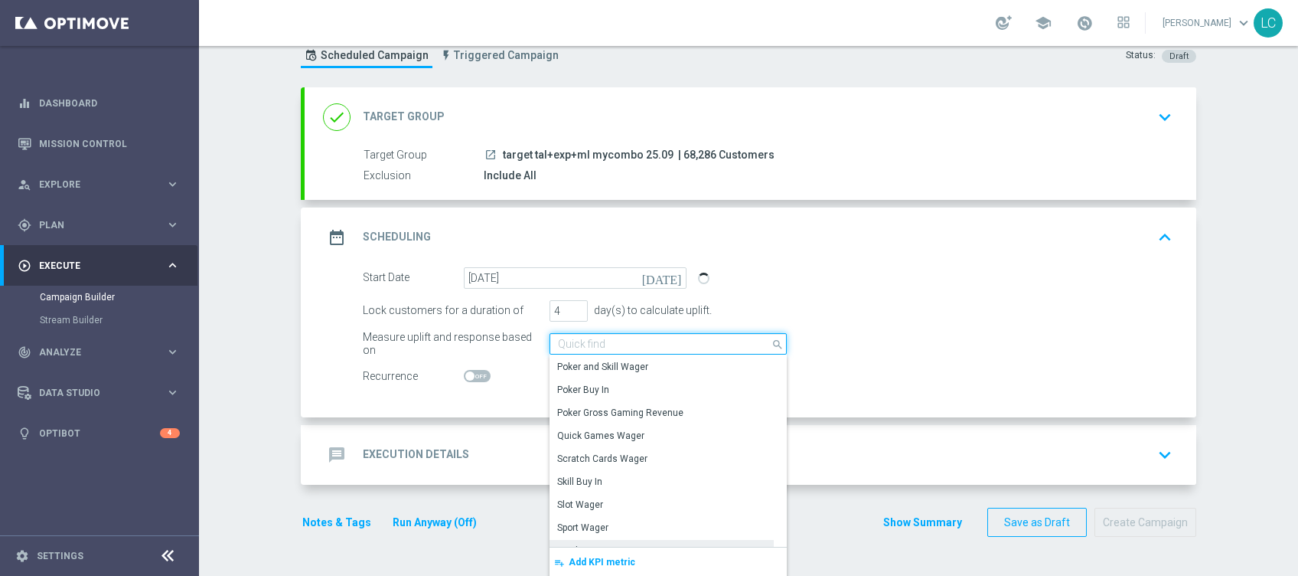
scroll to position [169, 0]
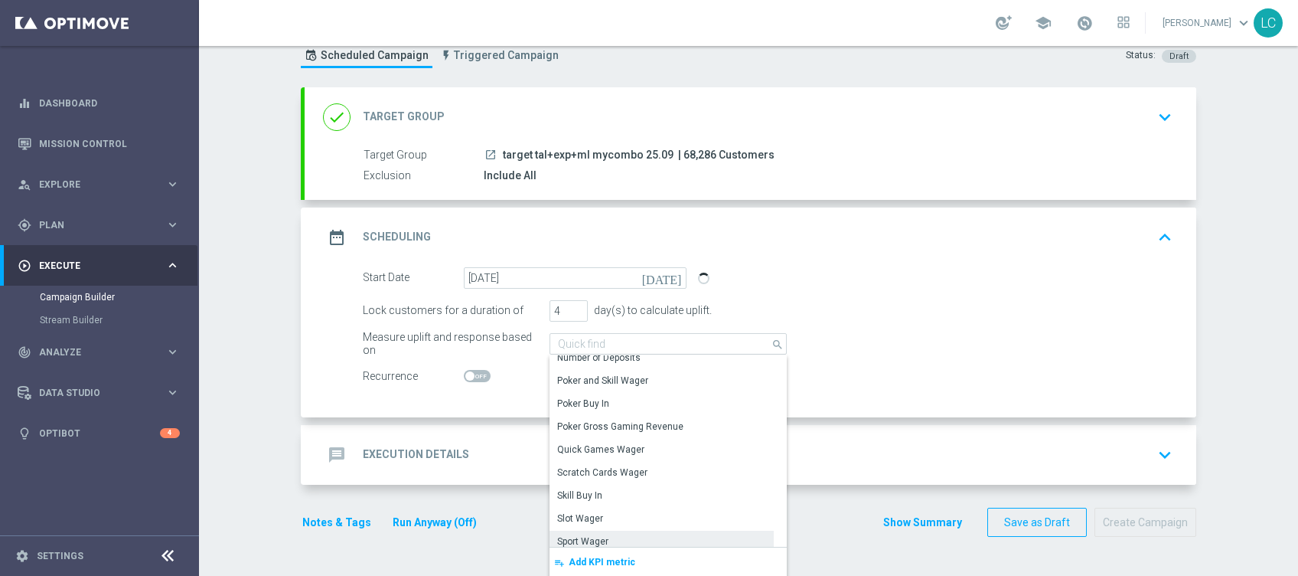
click at [582, 536] on div "Sport Wager" at bounding box center [582, 541] width 51 height 14
type input "Sport Wager"
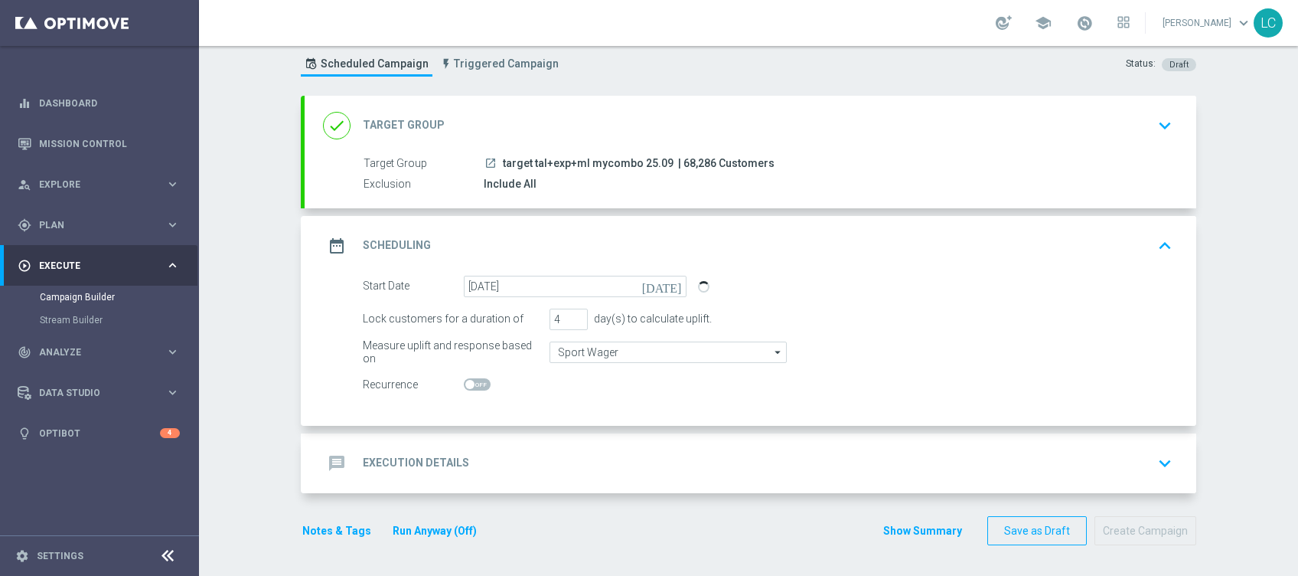
scroll to position [40, 0]
click at [507, 452] on div "message Execution Details keyboard_arrow_down" at bounding box center [750, 464] width 855 height 29
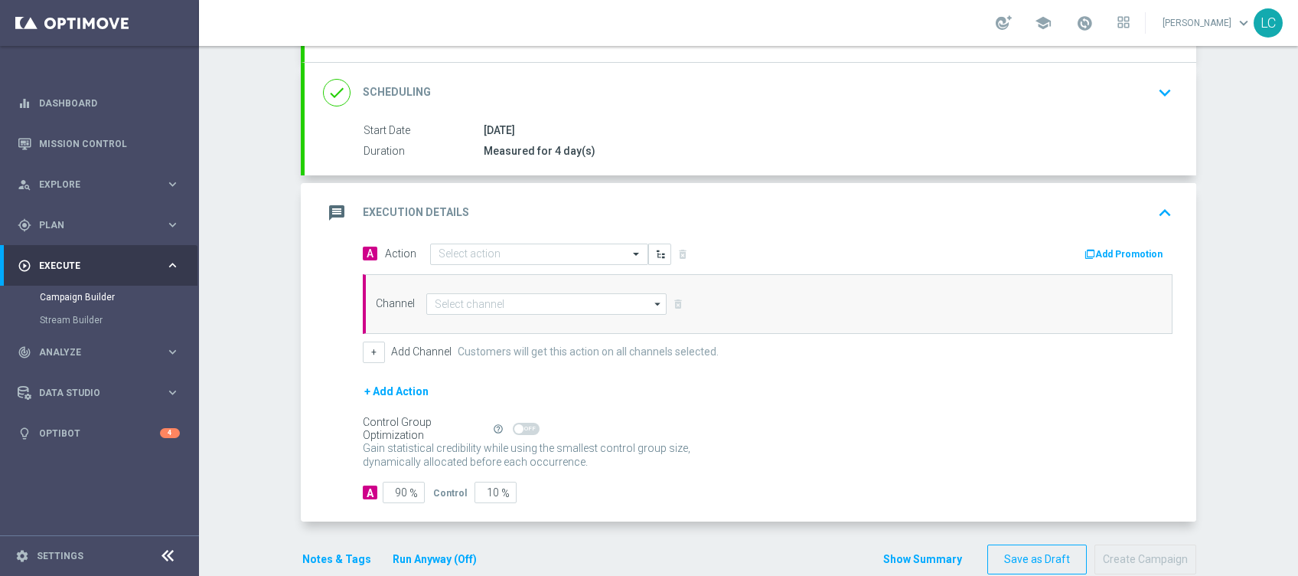
scroll to position [214, 0]
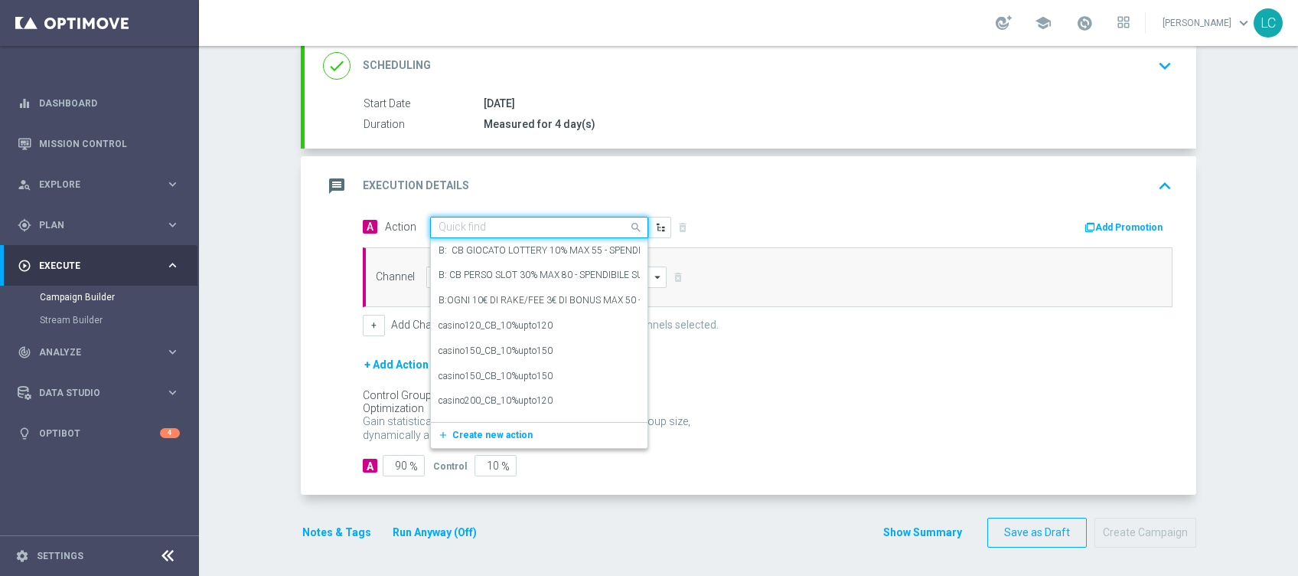
click at [519, 227] on input "text" at bounding box center [524, 227] width 171 height 13
paste input "Gioca esclusivamente in modalità MyCombo su Milan-Napoli e se perdi ottieni fin…"
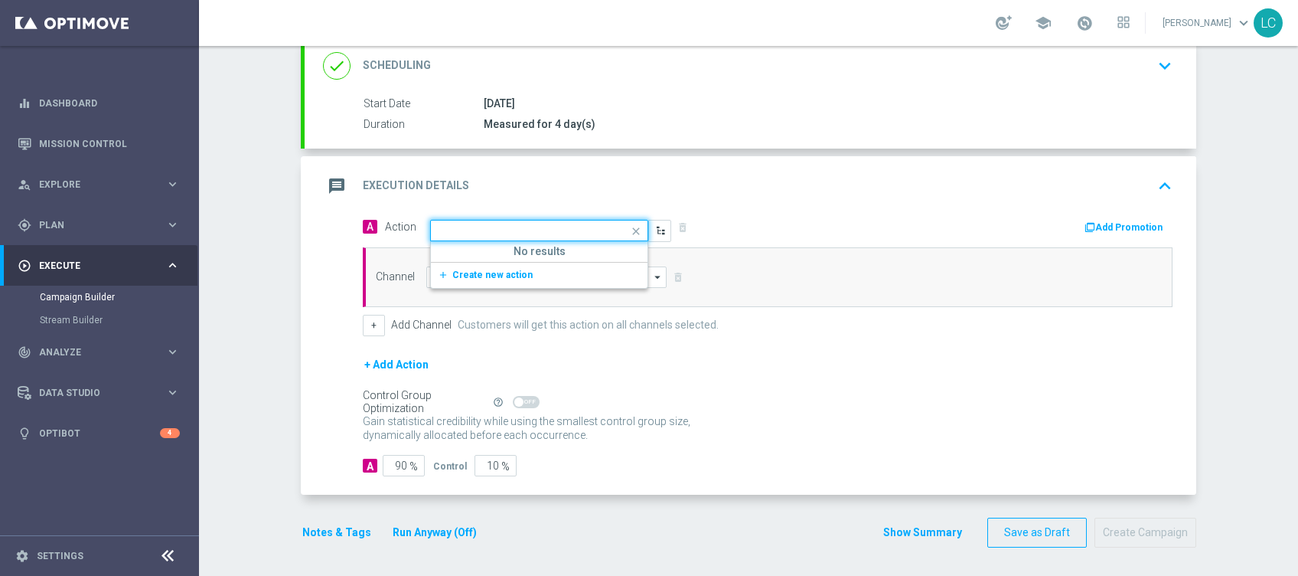
type input "Gioca esclusivamente in modalità MyCombo su Milan-Napoli e se perdi ottieni fin…"
click at [469, 271] on span "Create new action" at bounding box center [492, 274] width 80 height 11
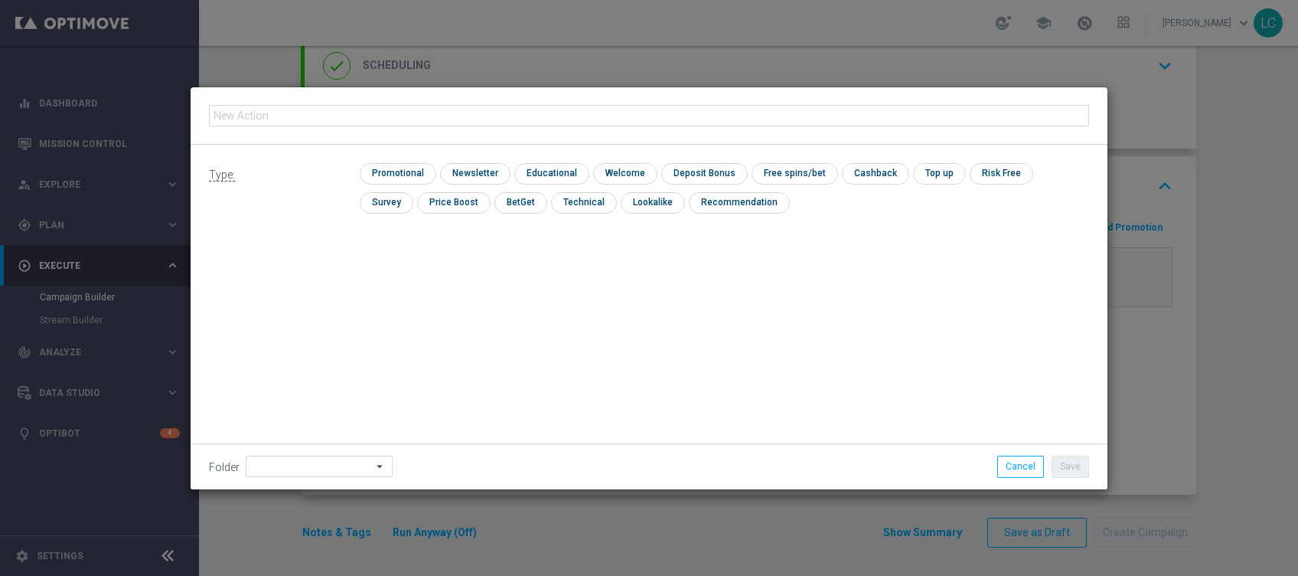
type input "Gioca esclusivamente in modalità MyCombo su Milan-Napoli e se perdi ottieni fin…"
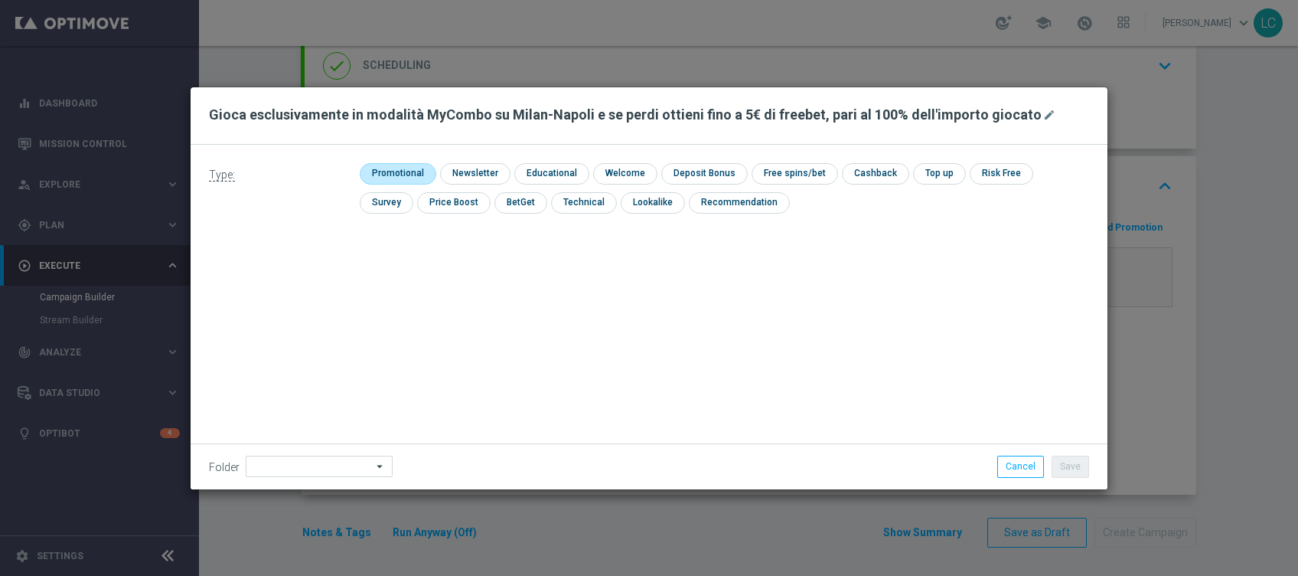
click at [402, 181] on input "checkbox" at bounding box center [396, 173] width 73 height 21
checkbox input "true"
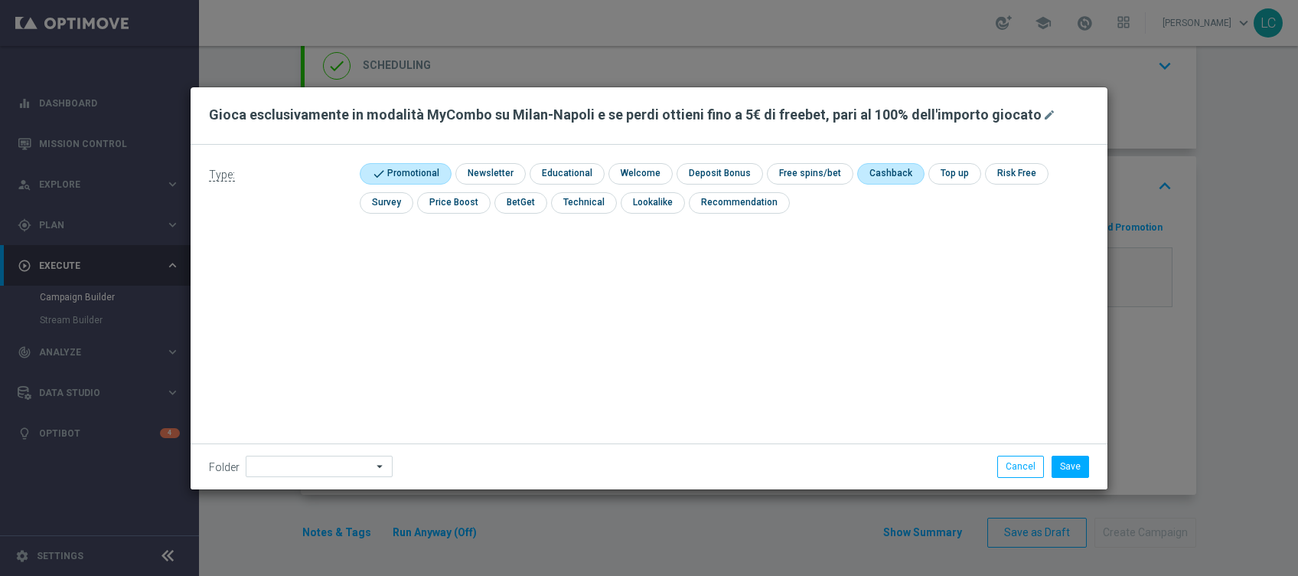
click at [871, 168] on input "checkbox" at bounding box center [889, 173] width 64 height 21
checkbox input "true"
click at [1070, 466] on button "Save" at bounding box center [1071, 466] width 38 height 21
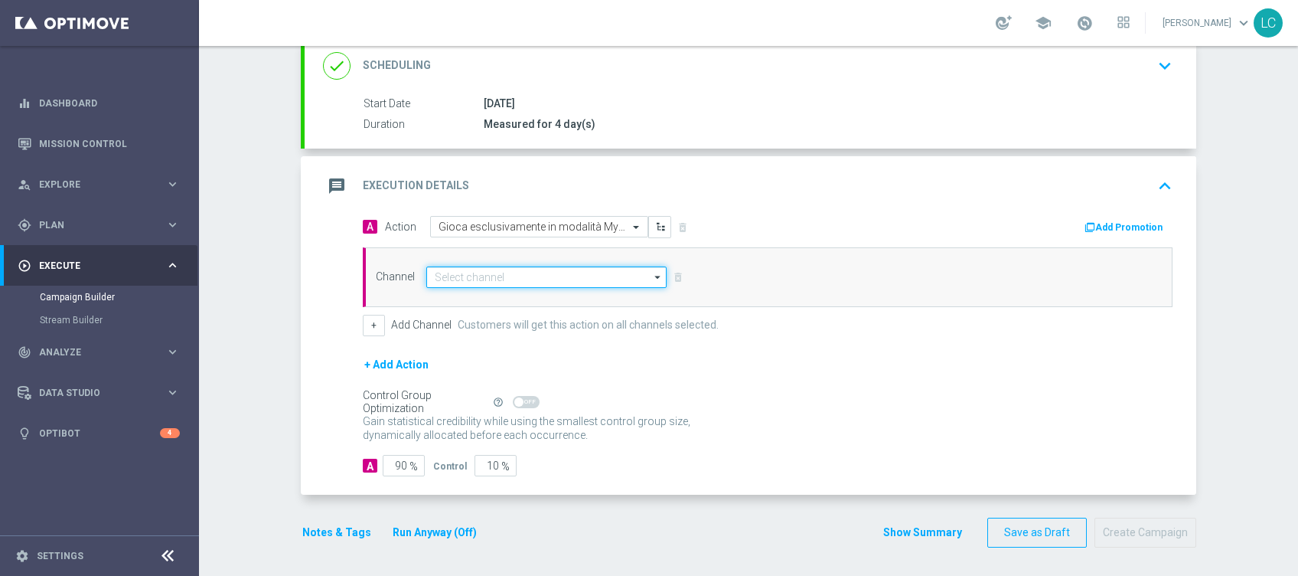
click at [531, 286] on input at bounding box center [546, 276] width 240 height 21
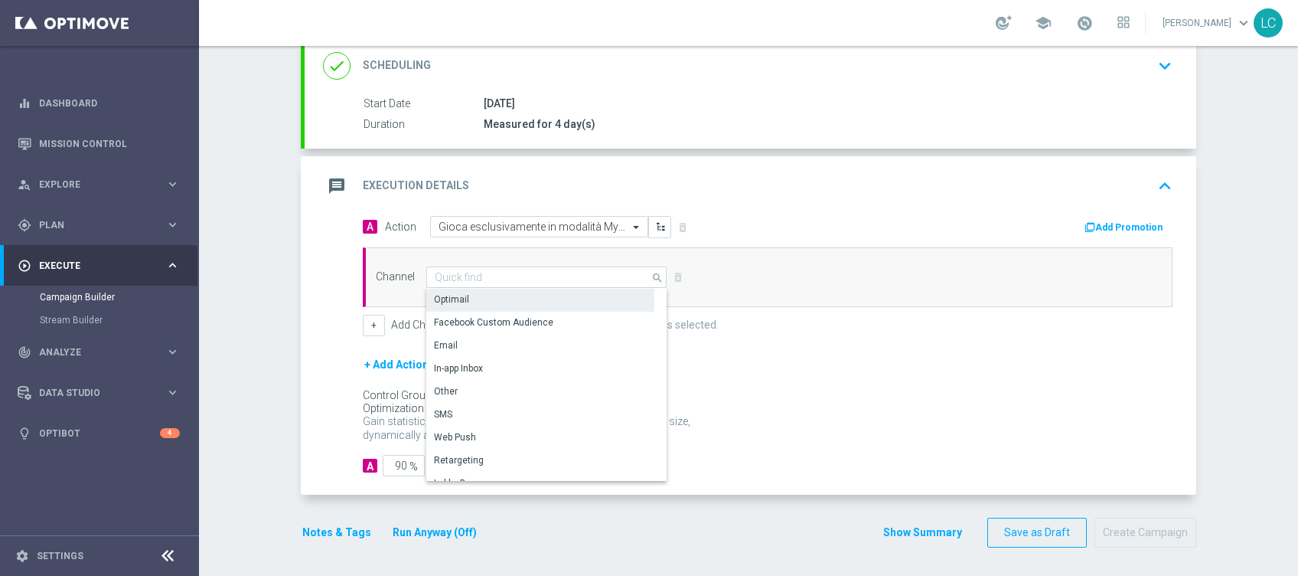
click at [504, 293] on div "Optimail" at bounding box center [540, 299] width 228 height 21
type input "Optimail"
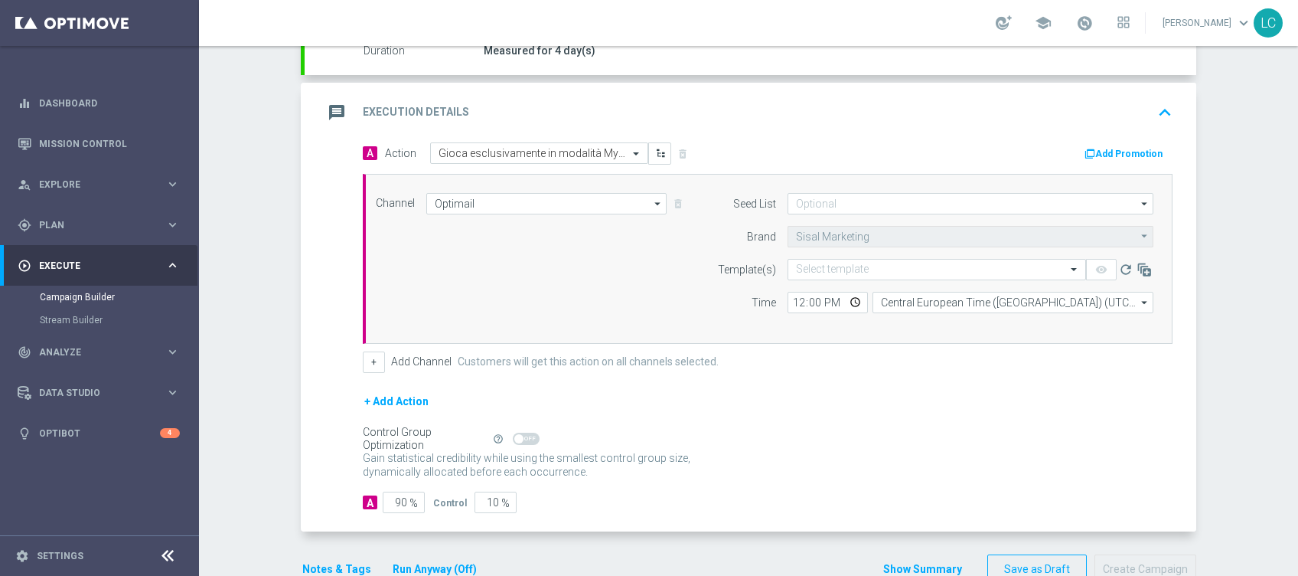
scroll to position [316, 0]
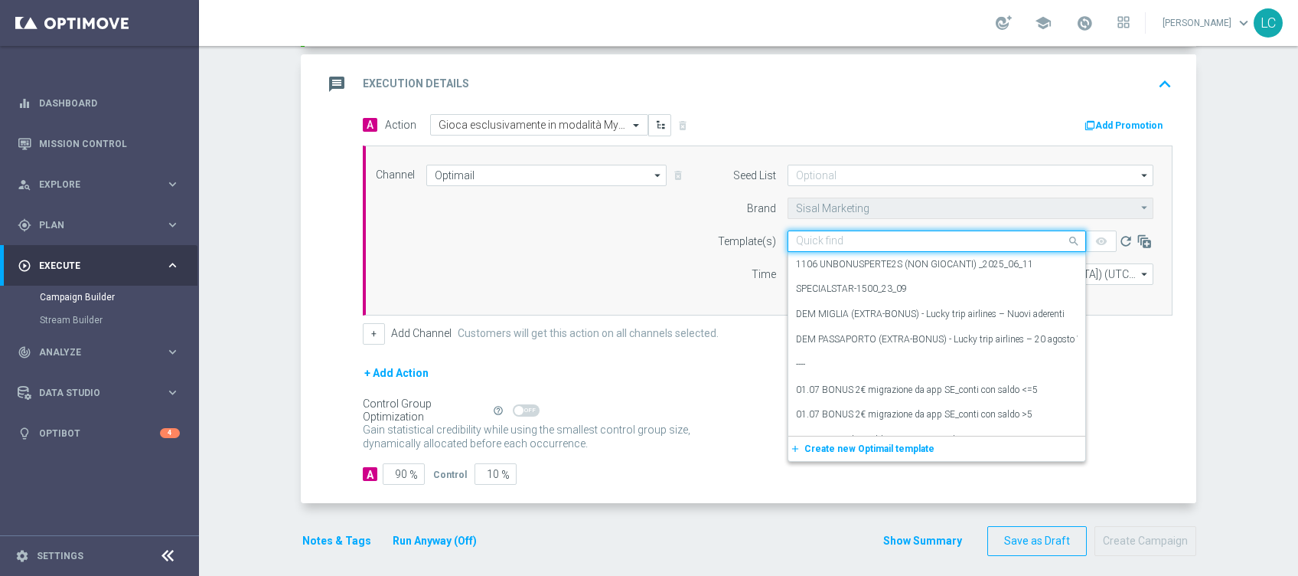
click at [841, 245] on input "text" at bounding box center [921, 241] width 251 height 13
paste input "MY-[GEOGRAPHIC_DATA]-[GEOGRAPHIC_DATA]"
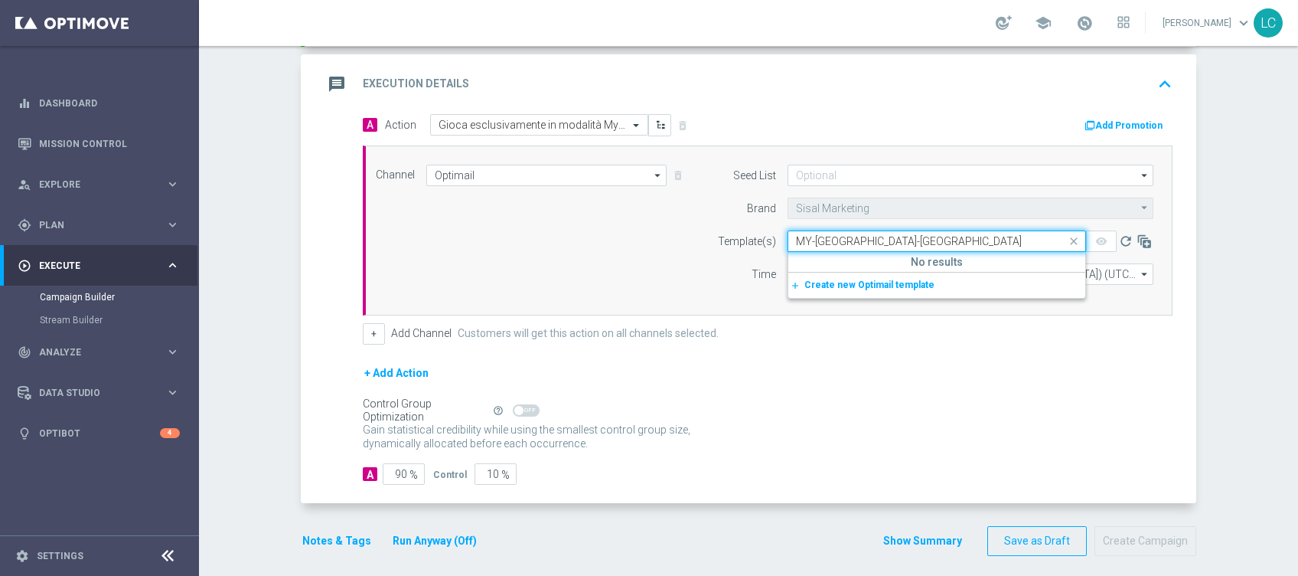
type input "MY-[GEOGRAPHIC_DATA]-[GEOGRAPHIC_DATA]"
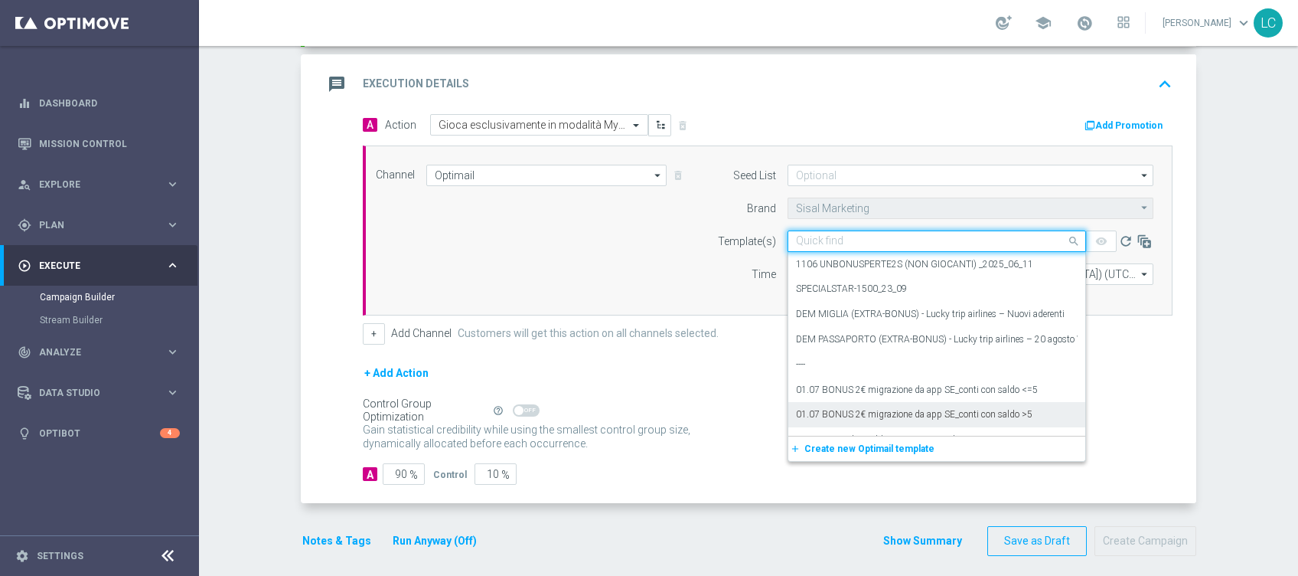
paste input "MYCOMBO-MIL-NAP-2025-09-25"
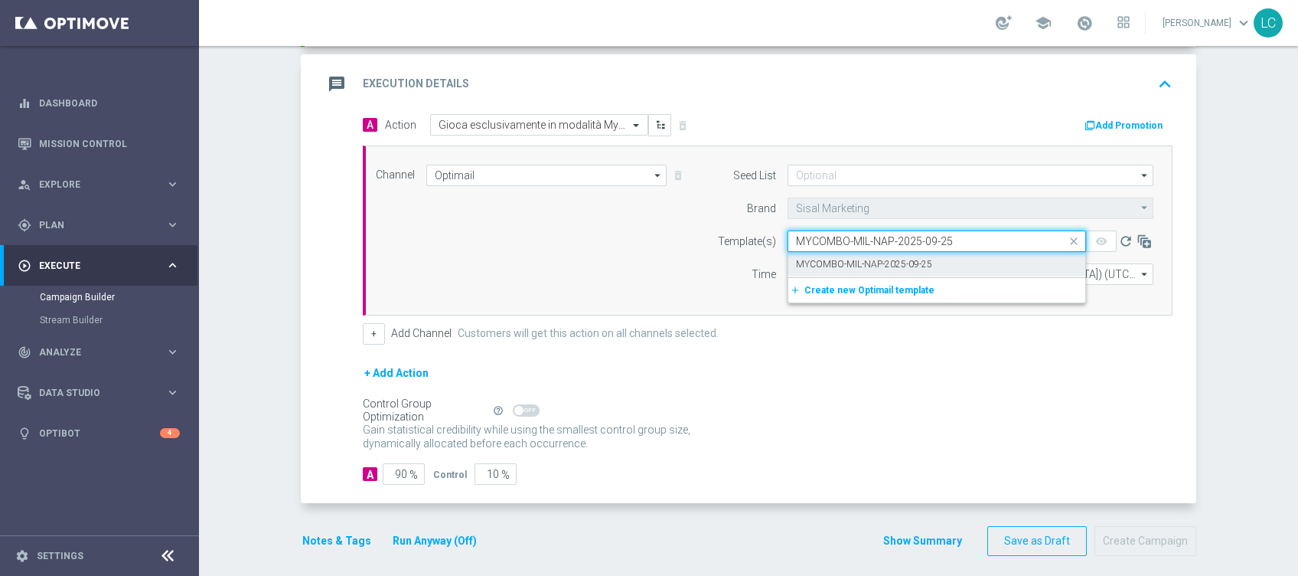
click at [884, 260] on label "MYCOMBO-MIL-NAP-2025-09-25" at bounding box center [864, 264] width 136 height 13
type input "MYCOMBO-MIL-NAP-2025-09-25"
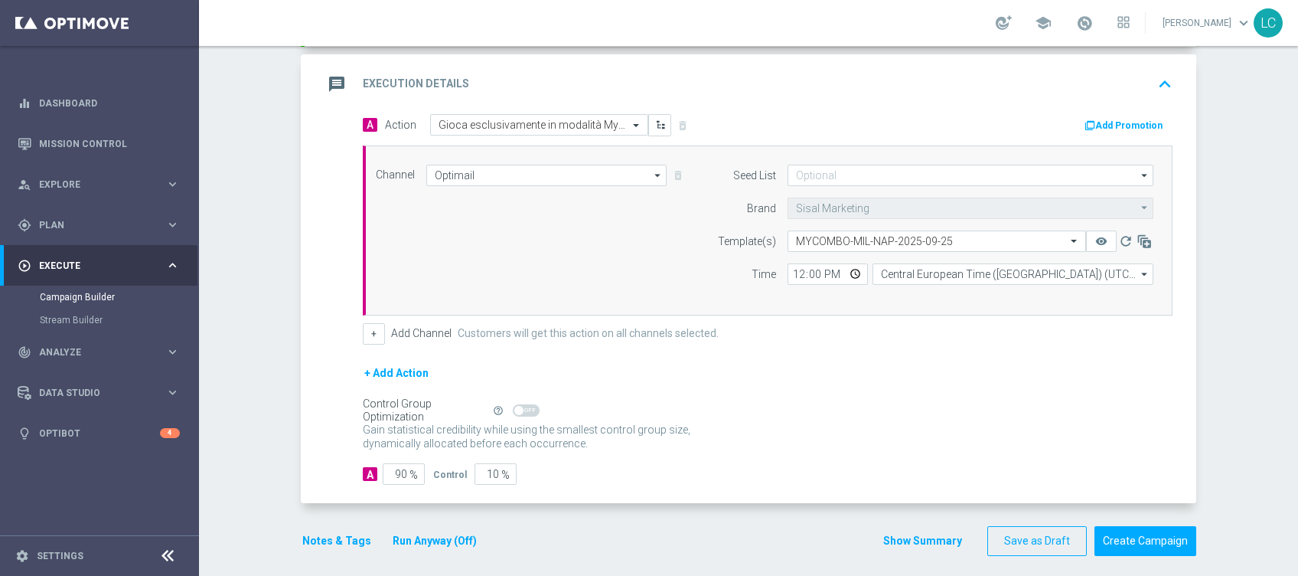
click at [1138, 123] on button "Add Promotion" at bounding box center [1125, 125] width 85 height 17
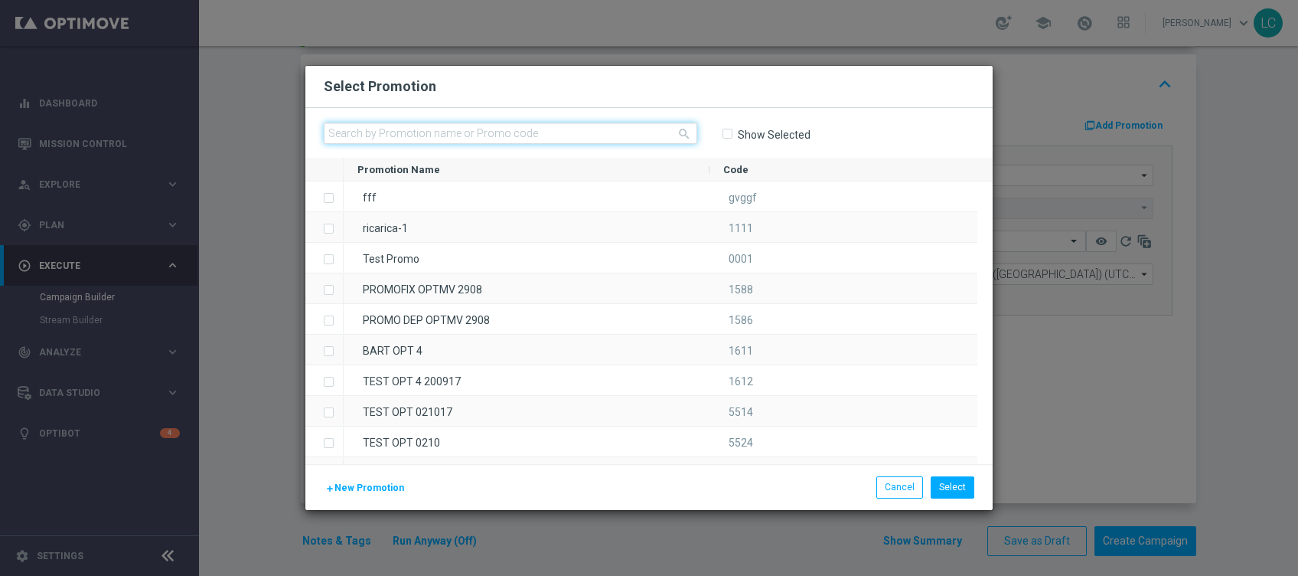
click at [544, 125] on input "text" at bounding box center [511, 132] width 374 height 21
paste input "MY-[GEOGRAPHIC_DATA]-[GEOGRAPHIC_DATA]"
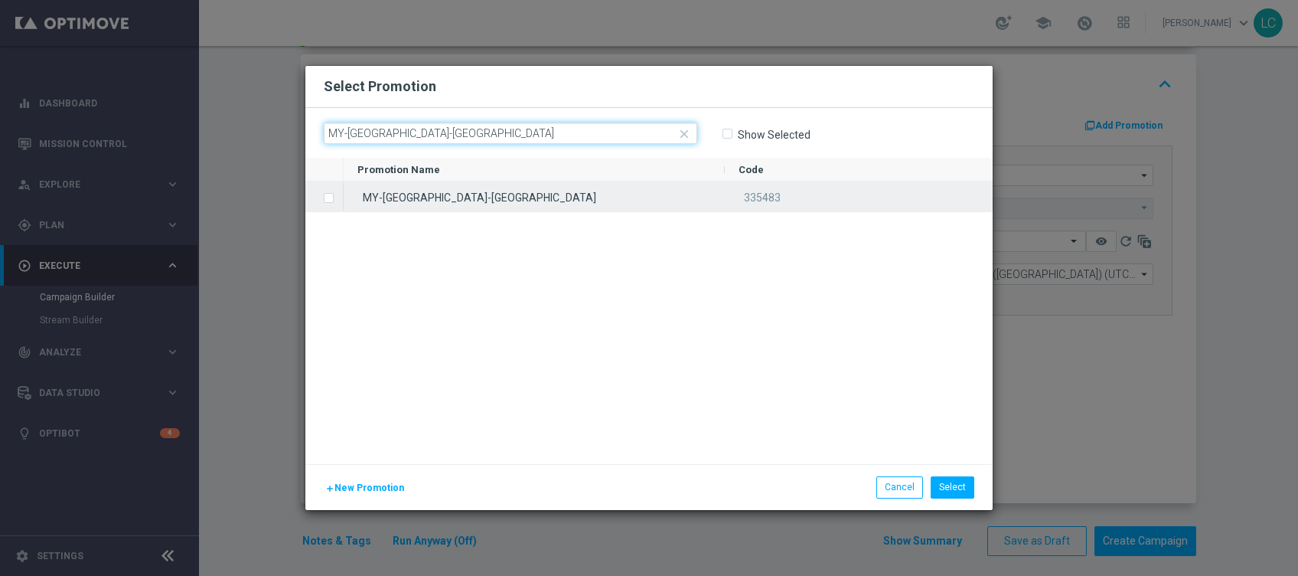
type input "MY-[GEOGRAPHIC_DATA]-[GEOGRAPHIC_DATA]"
click at [528, 190] on div "MY-[GEOGRAPHIC_DATA]-[GEOGRAPHIC_DATA]" at bounding box center [534, 196] width 381 height 30
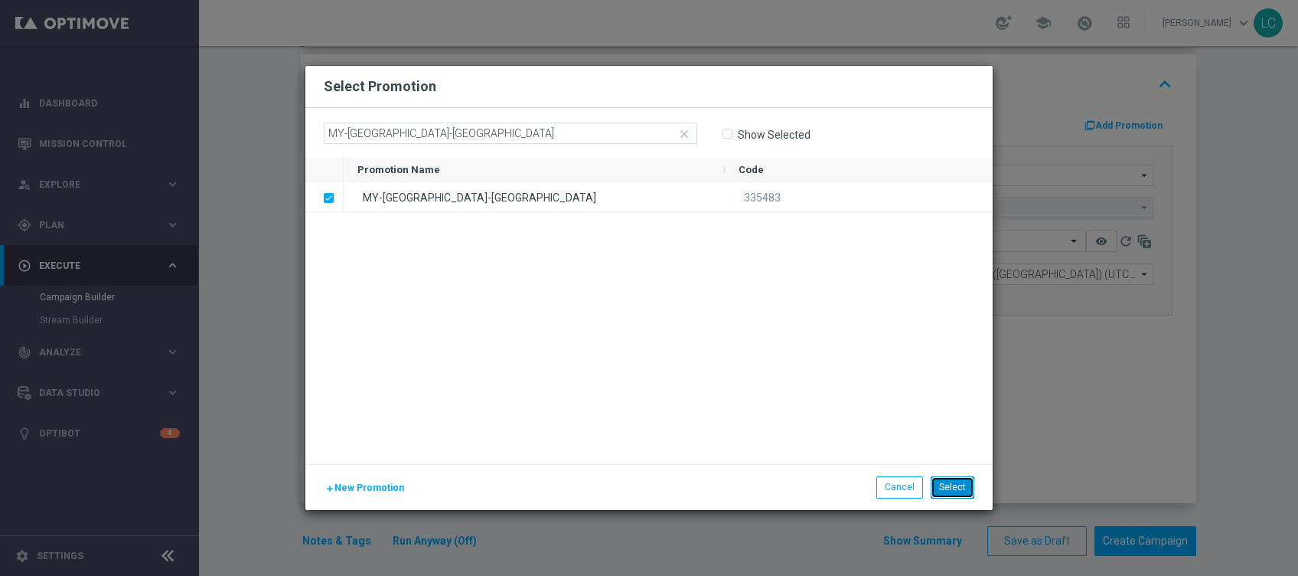
click at [968, 489] on button "Select" at bounding box center [953, 486] width 44 height 21
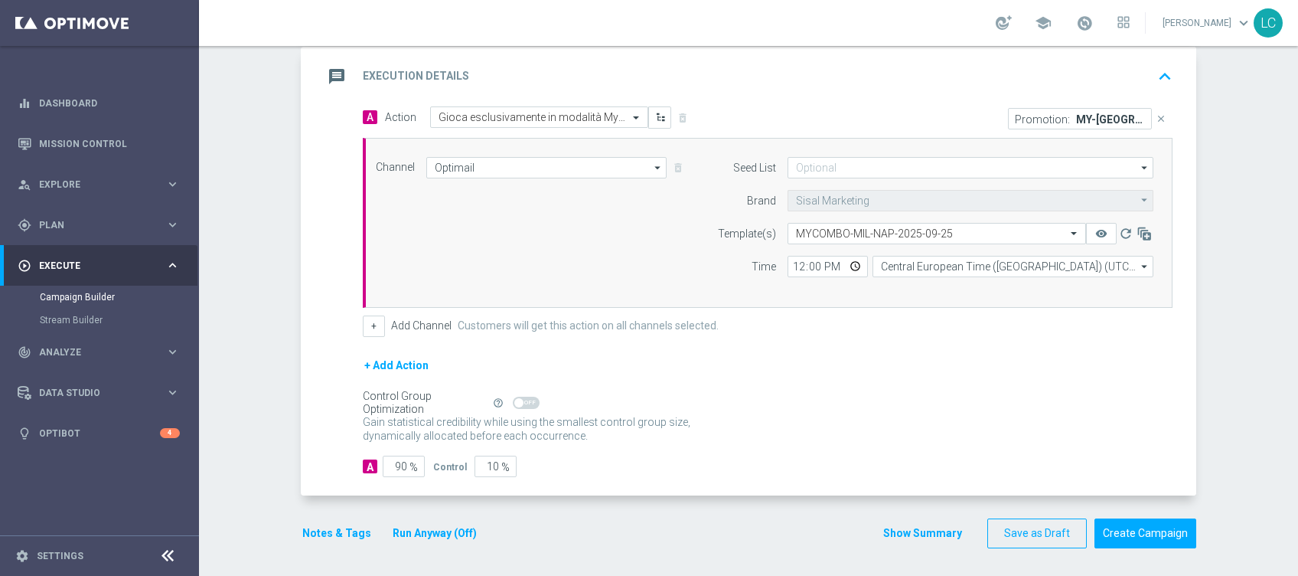
scroll to position [325, 0]
click at [399, 468] on input "90" at bounding box center [404, 465] width 42 height 21
type input "9"
type input "91"
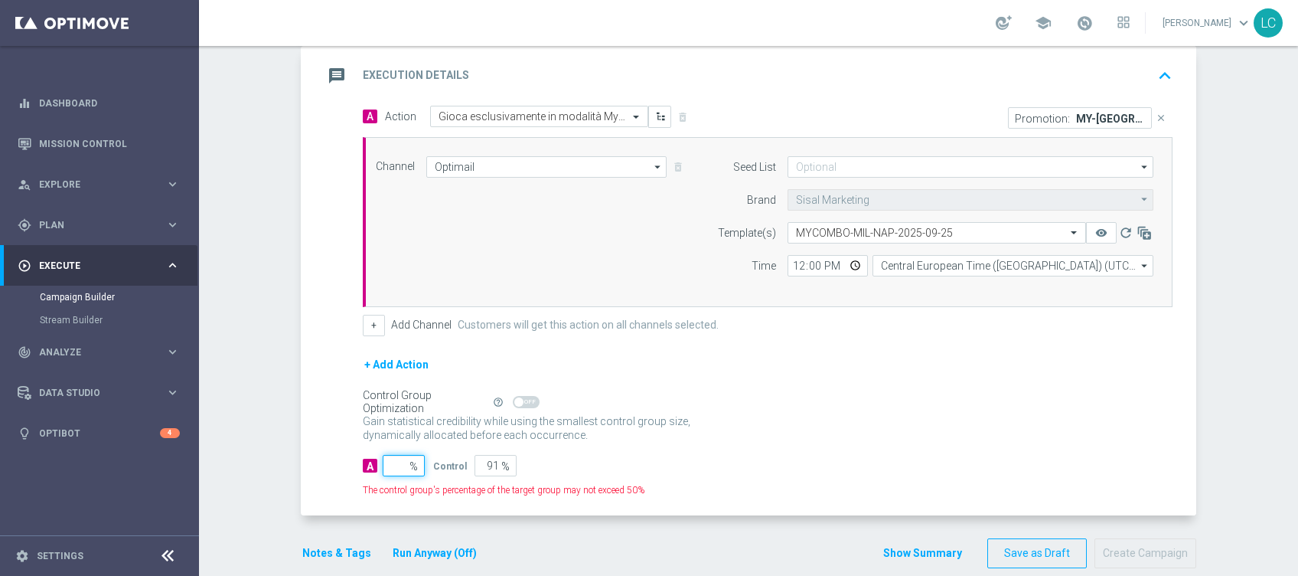
type input "100"
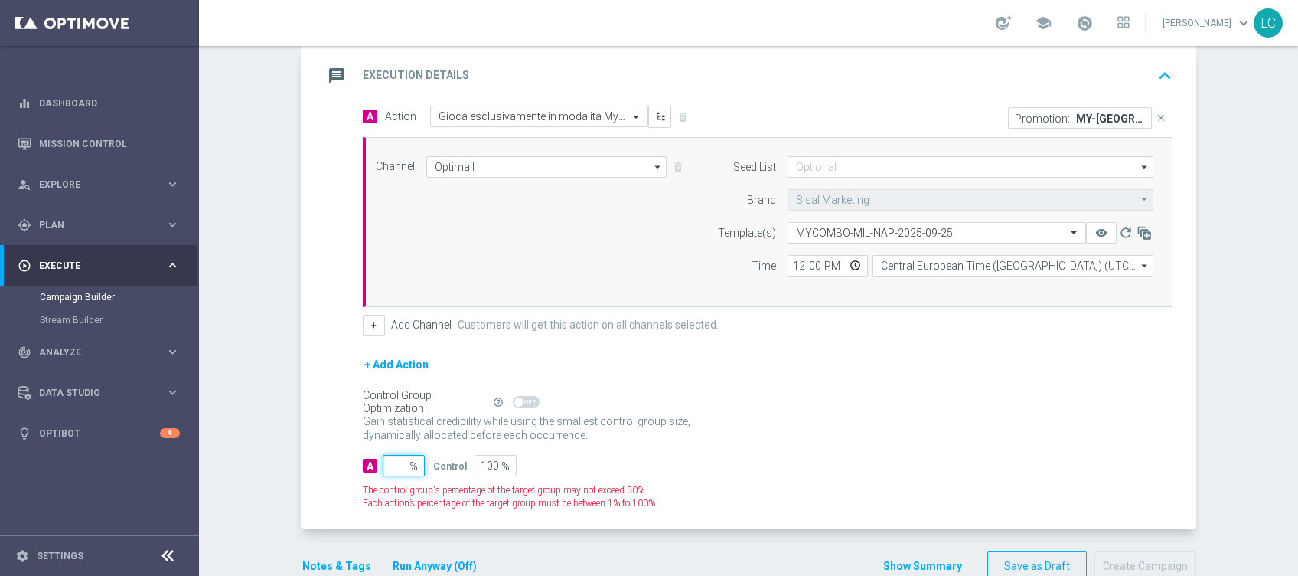
type input "1"
type input "99"
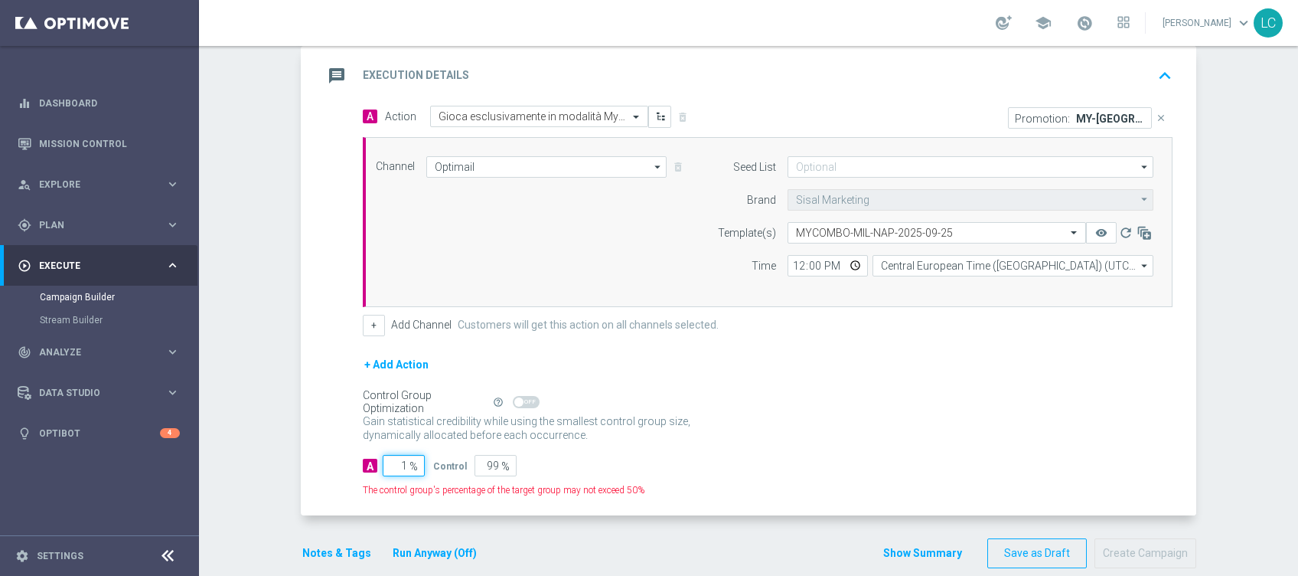
type input "10"
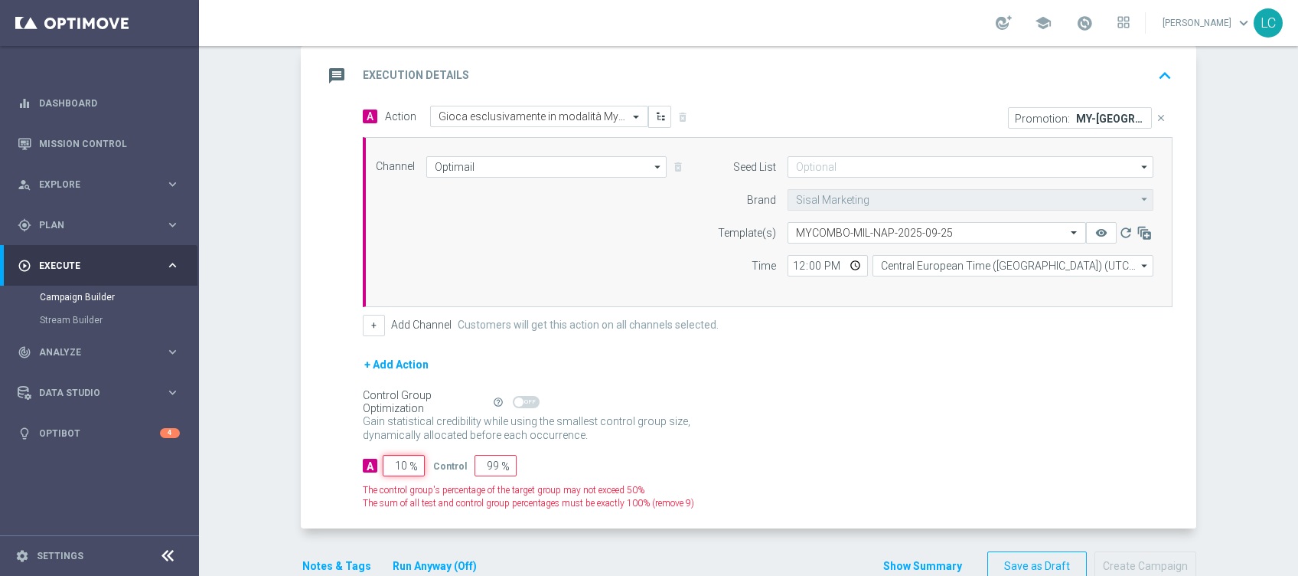
type input "90"
type input "100"
type input "0"
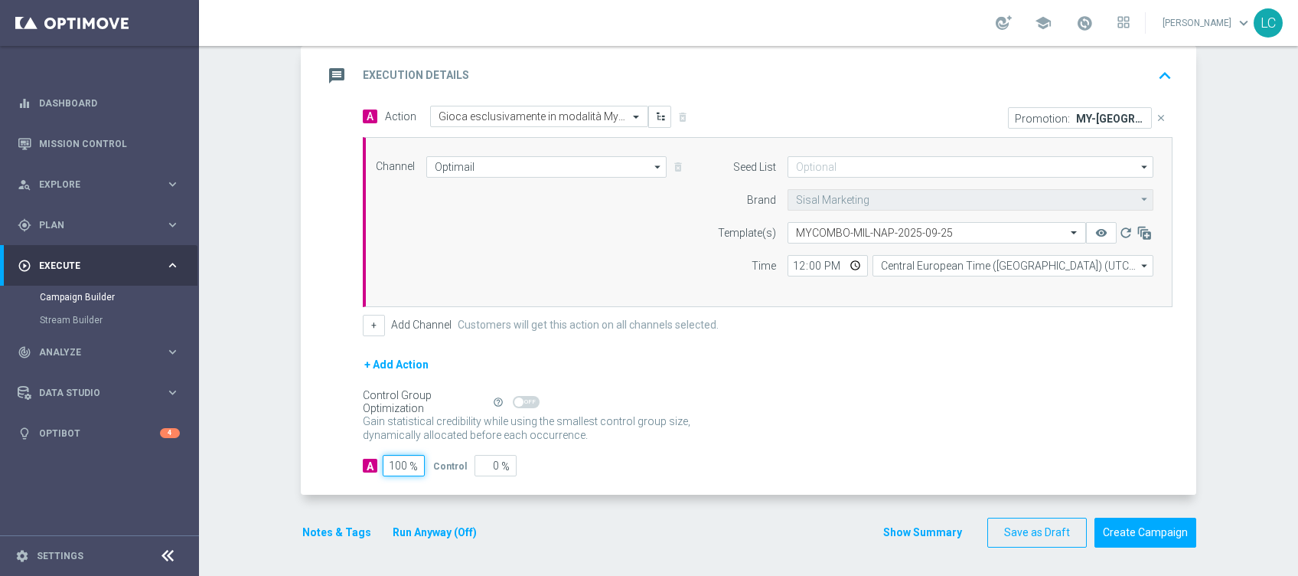
type input "100"
click at [714, 407] on div "Control Group Optimization Self Optimizing Campaign help_outline" at bounding box center [768, 402] width 810 height 17
click at [789, 261] on input "12:00" at bounding box center [828, 265] width 80 height 21
type input "19:00"
click at [848, 321] on div "+ Add Channel Customers will get this action on all channels selected." at bounding box center [768, 325] width 810 height 21
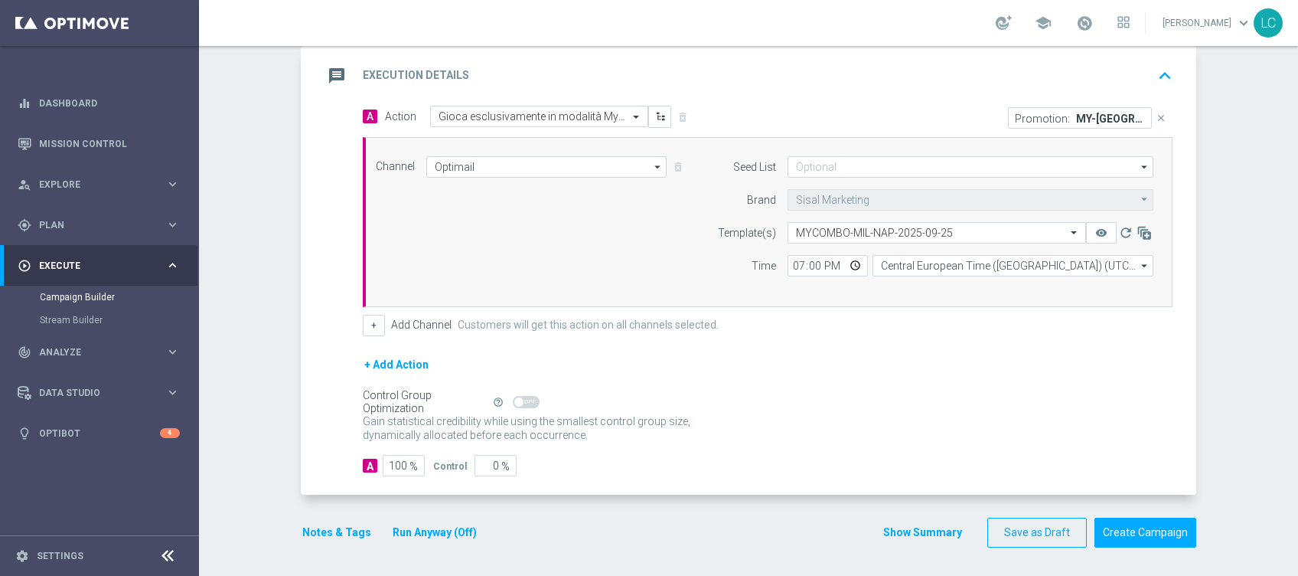
click at [1161, 74] on icon "keyboard_arrow_up" at bounding box center [1165, 75] width 23 height 23
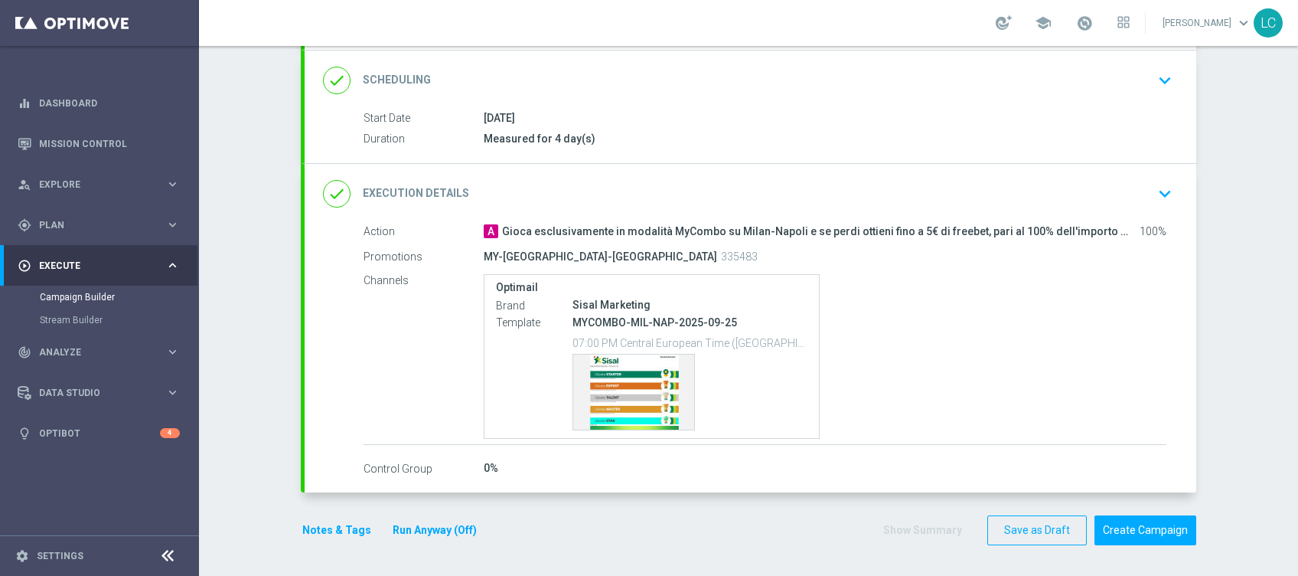
scroll to position [198, 0]
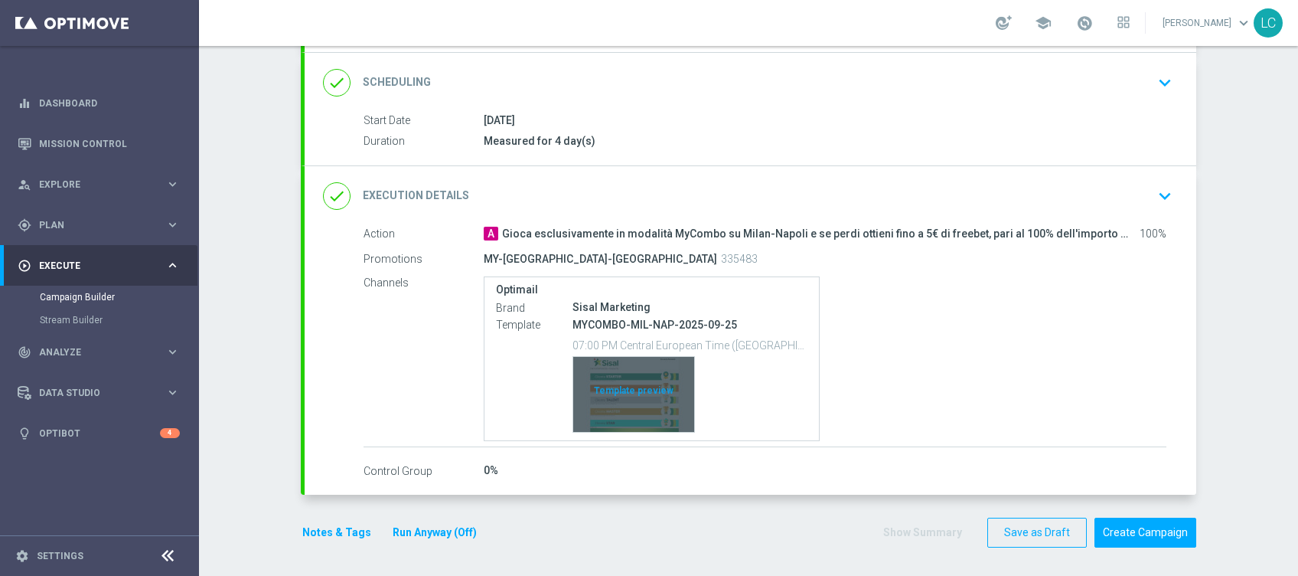
click at [625, 387] on div "Template preview" at bounding box center [633, 394] width 121 height 75
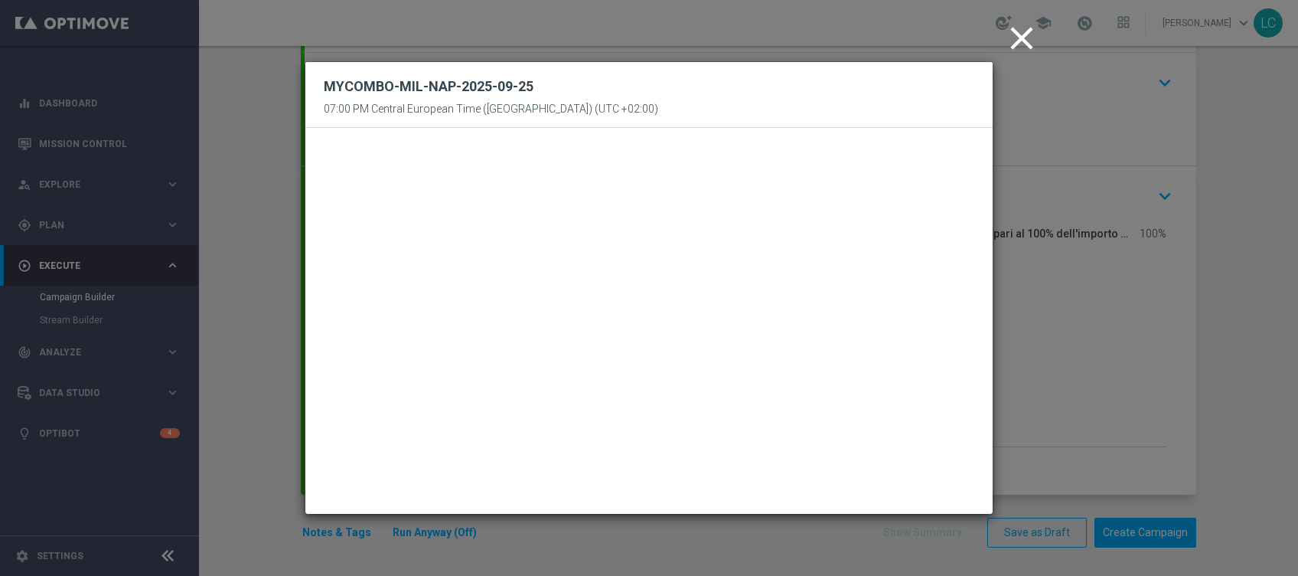
click at [1003, 31] on icon "close" at bounding box center [1022, 38] width 38 height 38
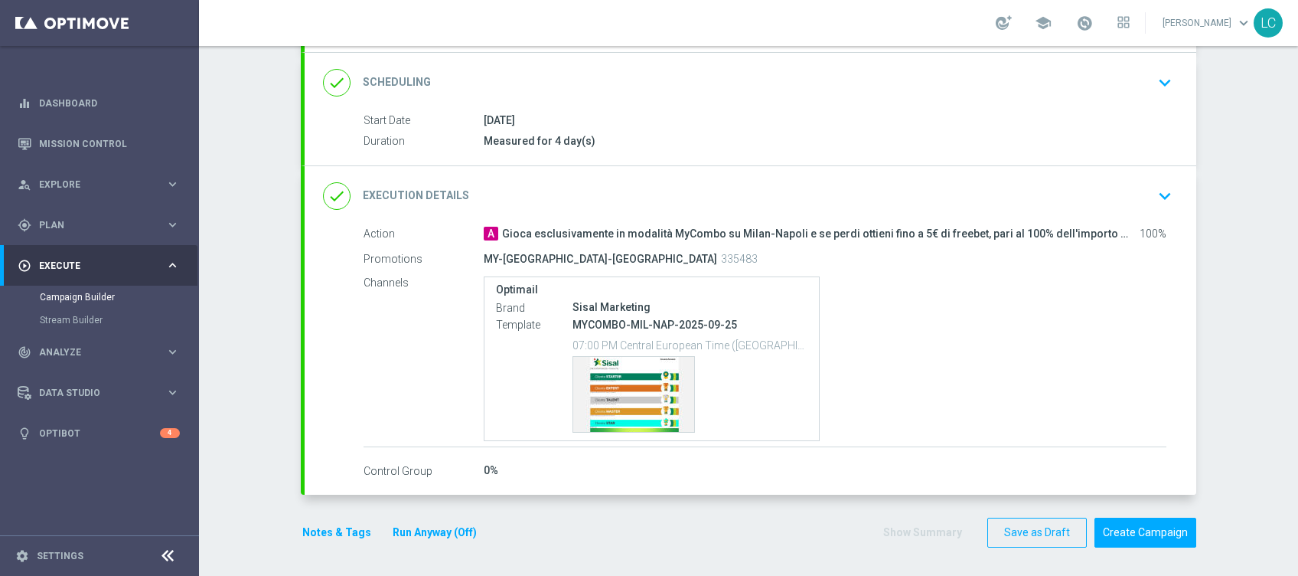
click at [302, 531] on button "Notes & Tags" at bounding box center [337, 532] width 72 height 19
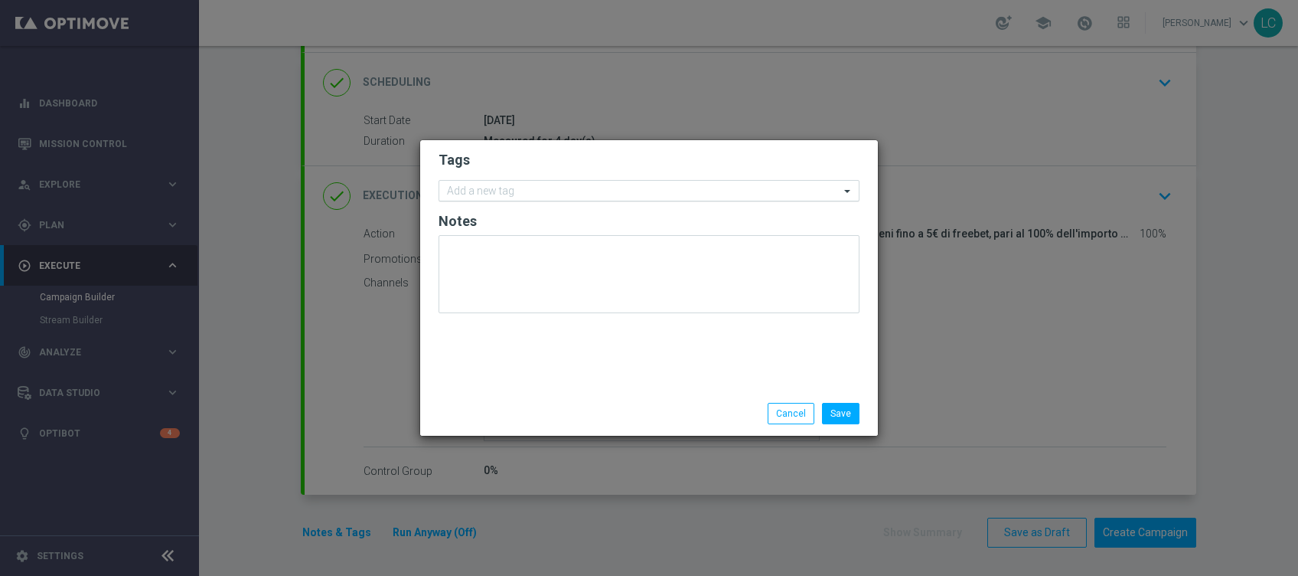
click at [482, 185] on input "text" at bounding box center [643, 191] width 393 height 13
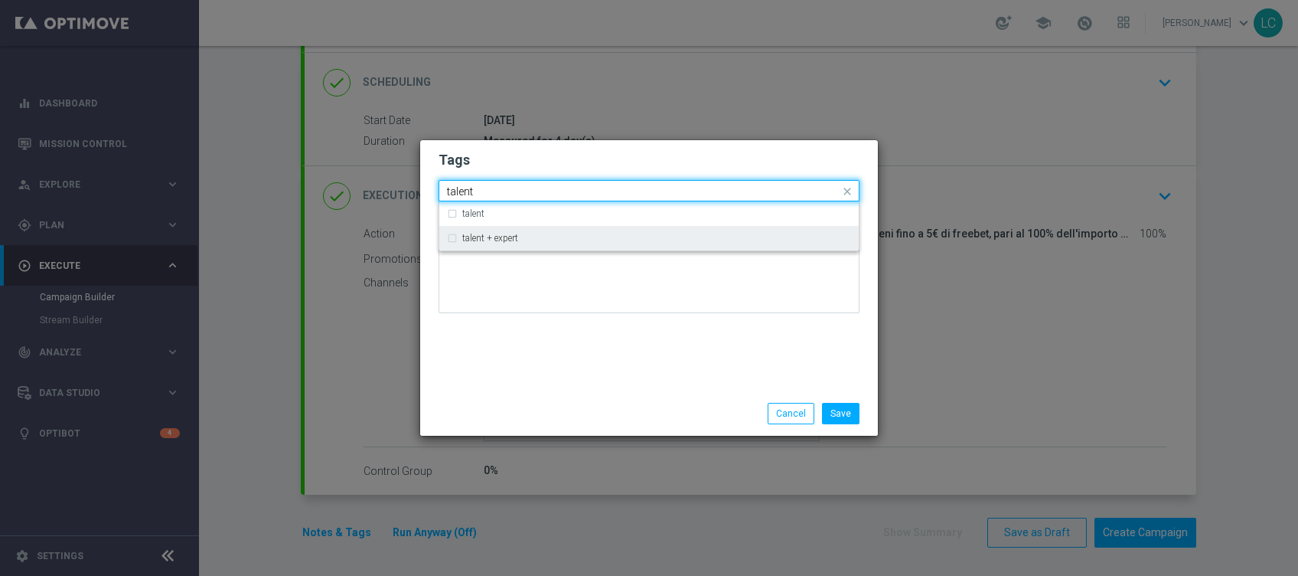
click at [505, 241] on label "talent + expert" at bounding box center [490, 238] width 56 height 9
type input "talent"
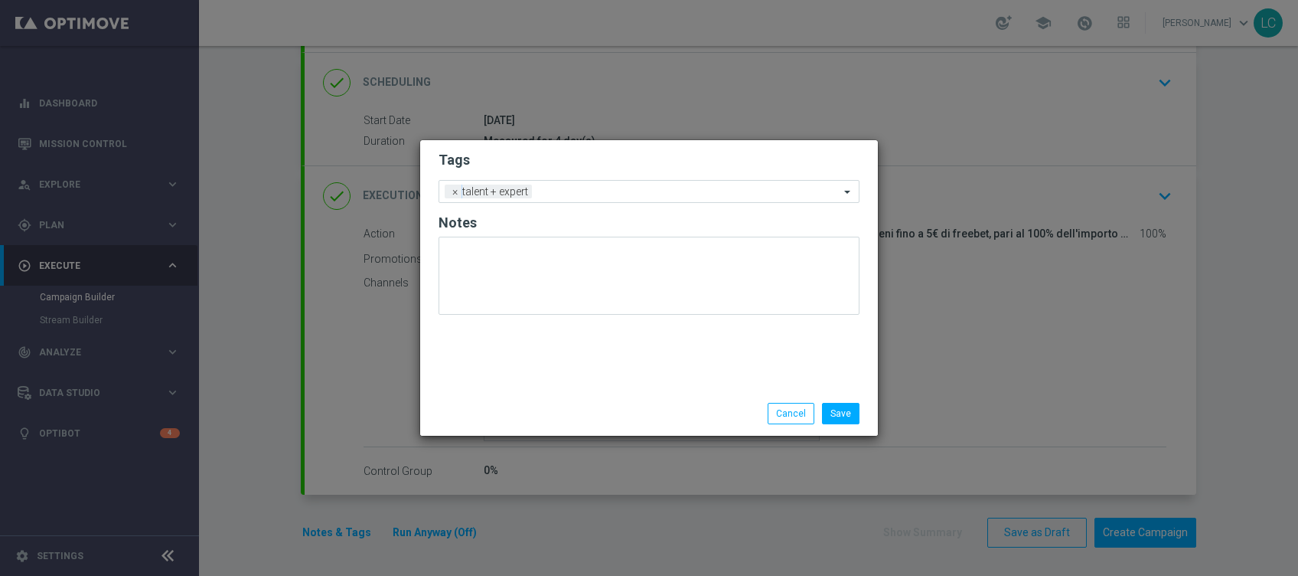
click at [531, 161] on h2 "Tags" at bounding box center [649, 160] width 421 height 18
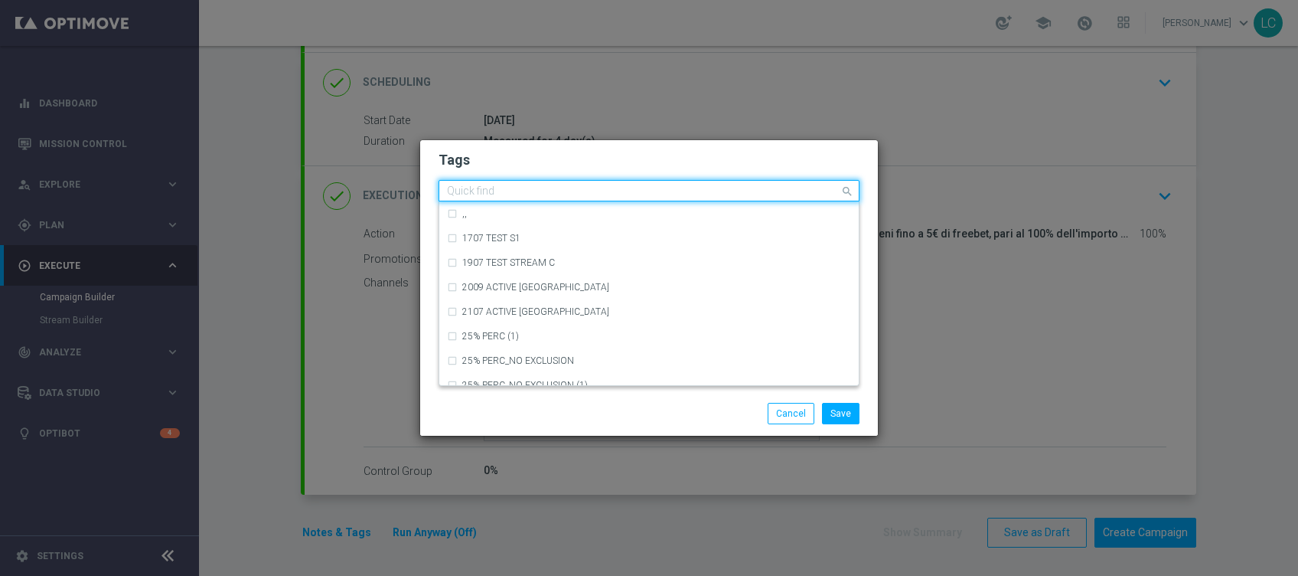
click at [563, 184] on div "Quick find × talent + expert" at bounding box center [639, 190] width 400 height 19
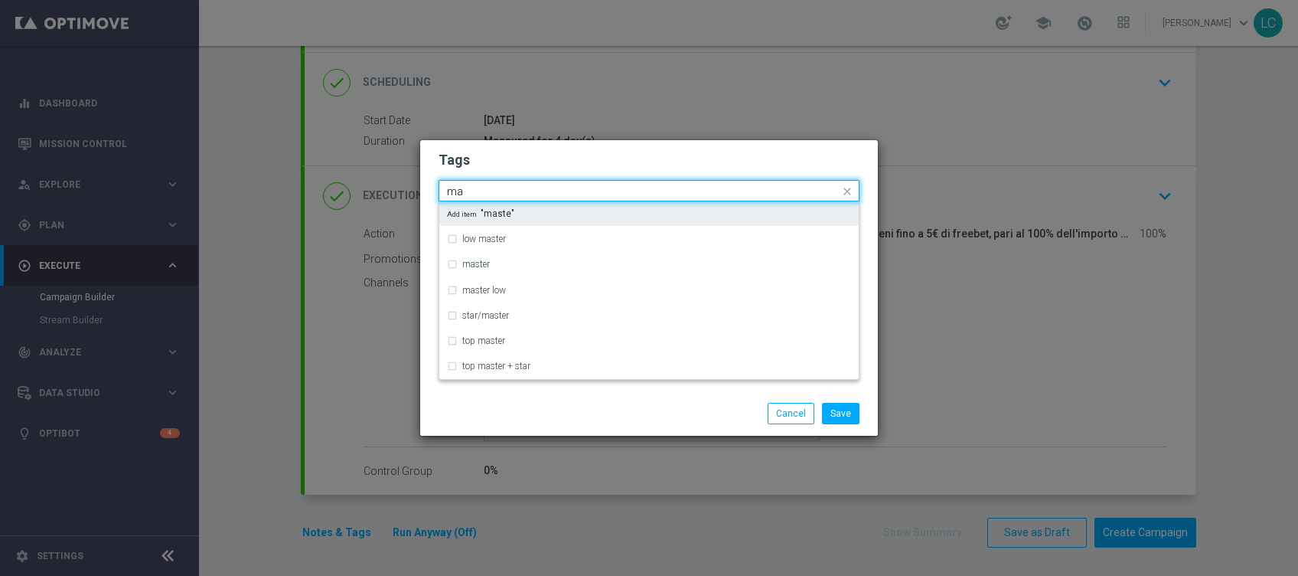
type input "m"
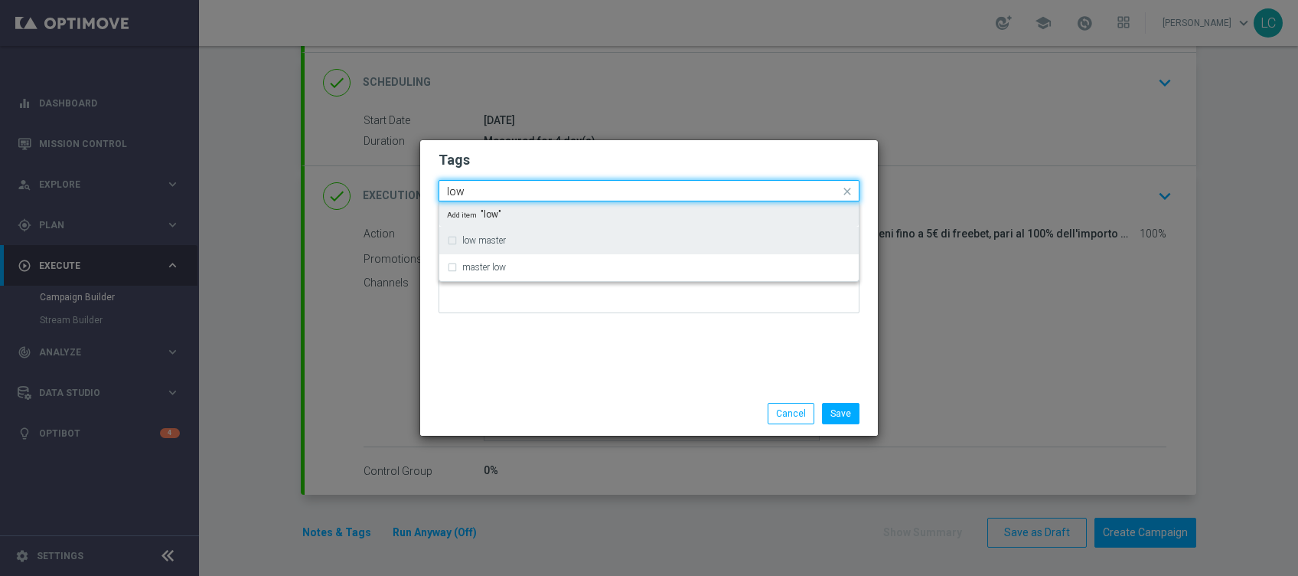
click at [534, 231] on div "low master" at bounding box center [649, 240] width 404 height 24
type input "low"
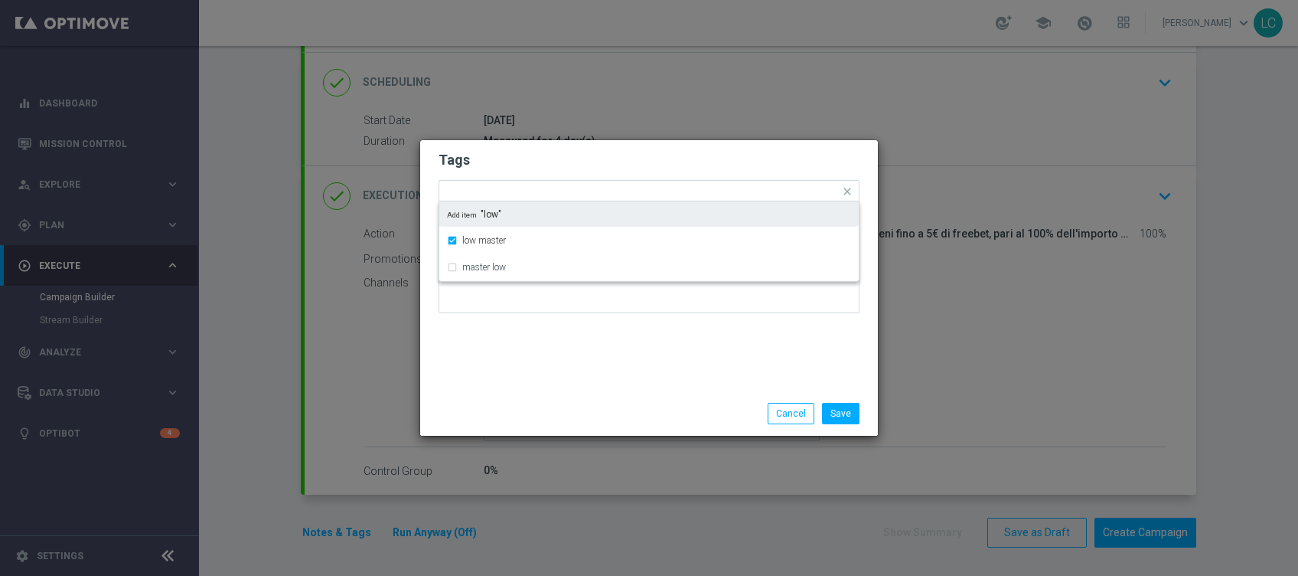
click at [580, 158] on h2 "Tags" at bounding box center [649, 160] width 421 height 18
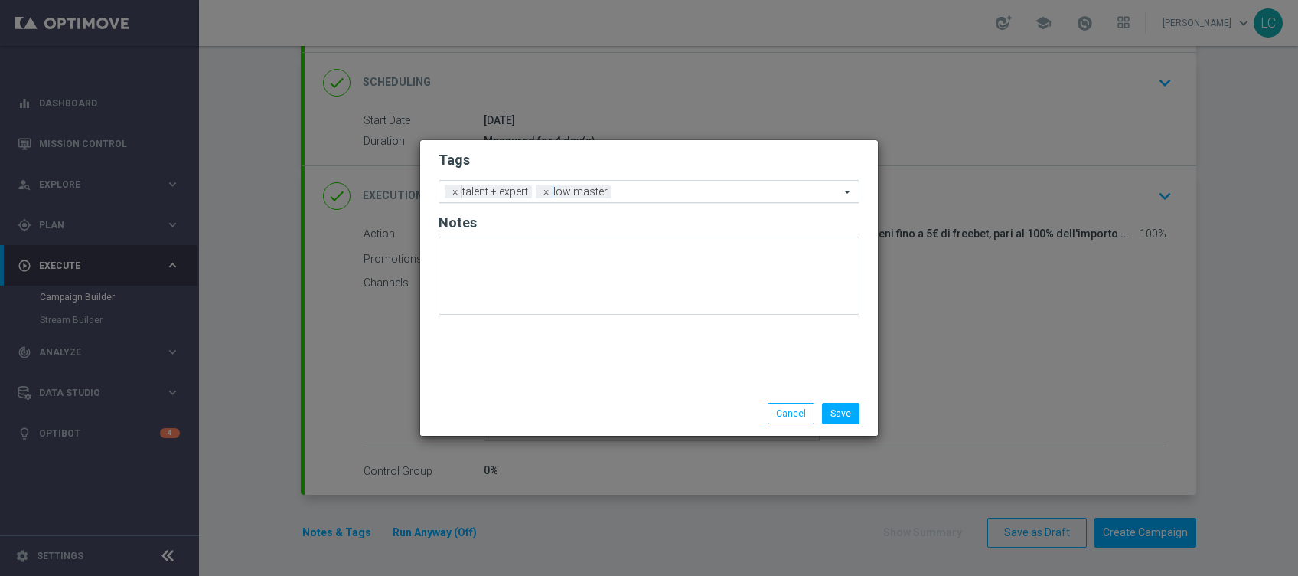
click at [650, 190] on input "text" at bounding box center [729, 192] width 222 height 13
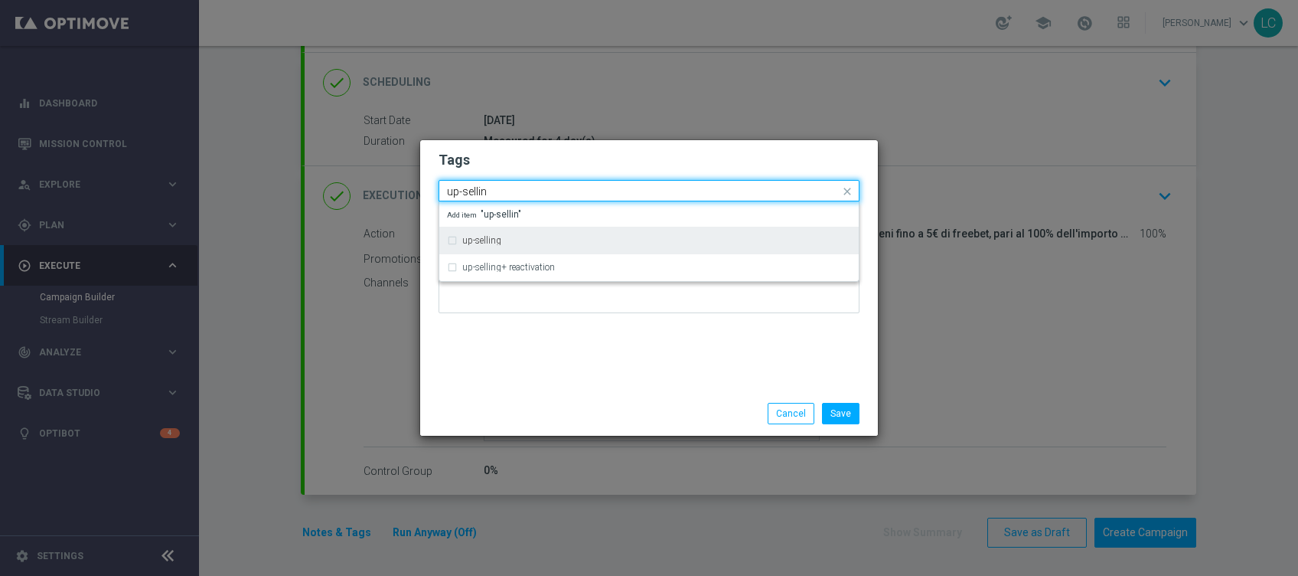
click at [496, 230] on div "up-selling" at bounding box center [649, 240] width 404 height 24
type input "up-sellin"
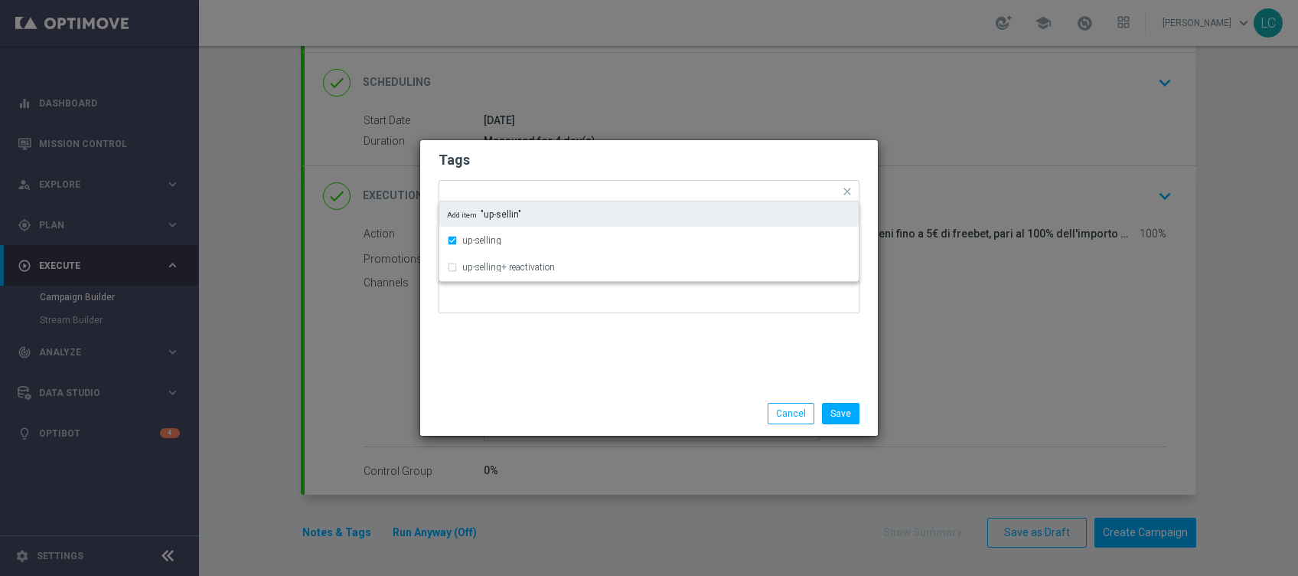
click at [573, 160] on h2 "Tags" at bounding box center [649, 160] width 421 height 18
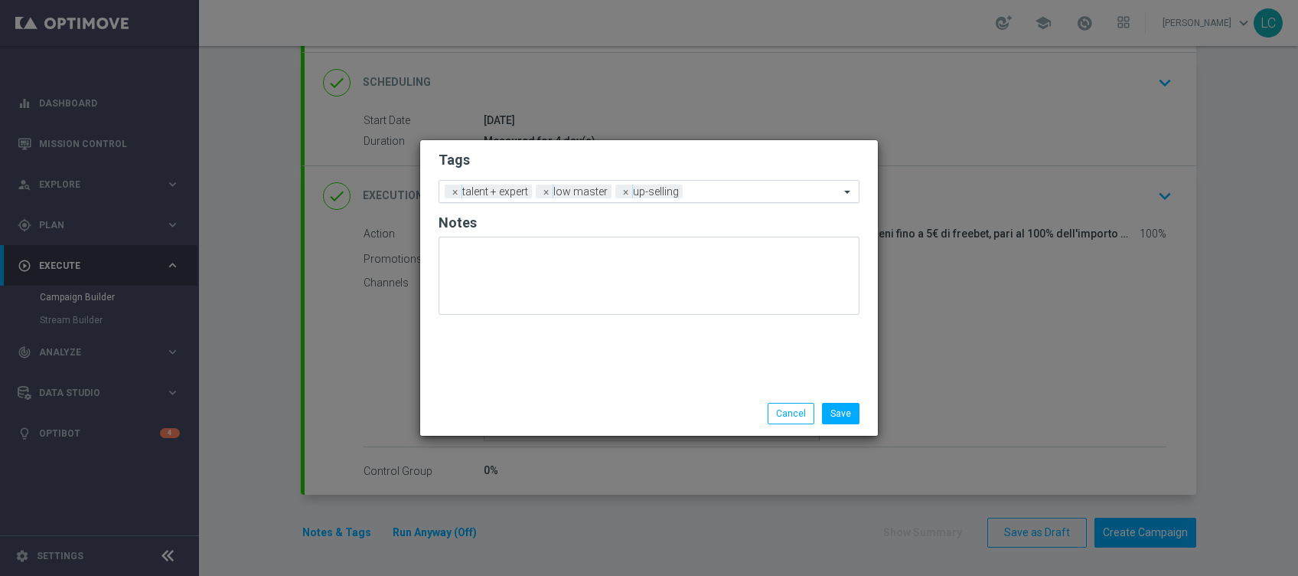
click at [733, 189] on input "text" at bounding box center [764, 192] width 151 height 13
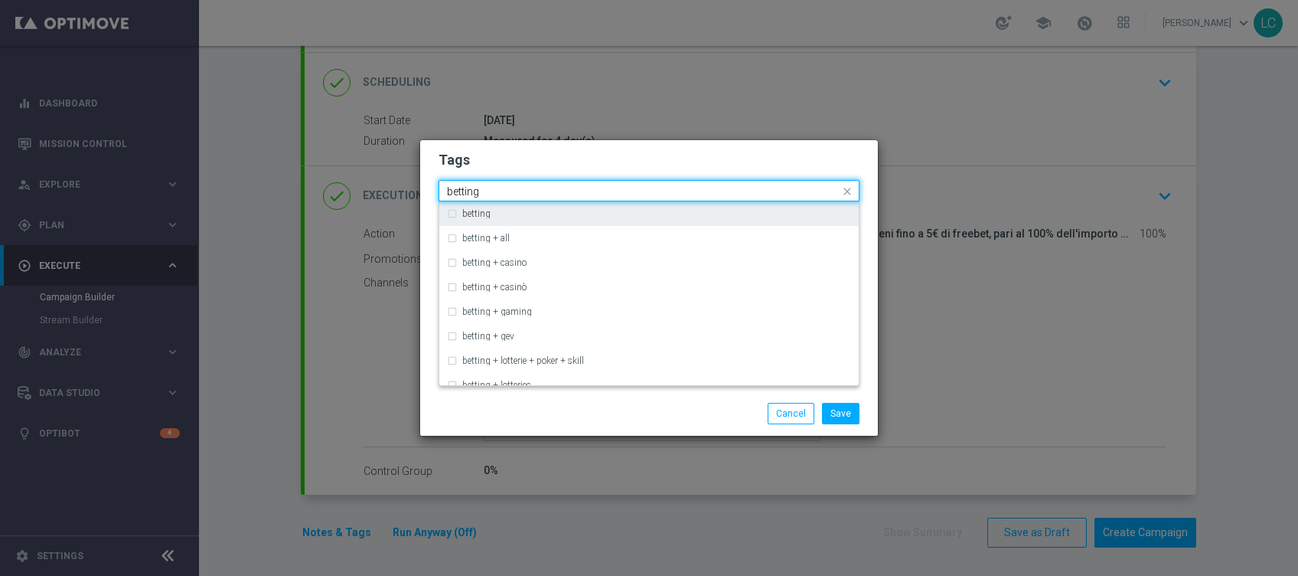
click at [521, 210] on div "betting" at bounding box center [656, 213] width 389 height 9
type input "betting"
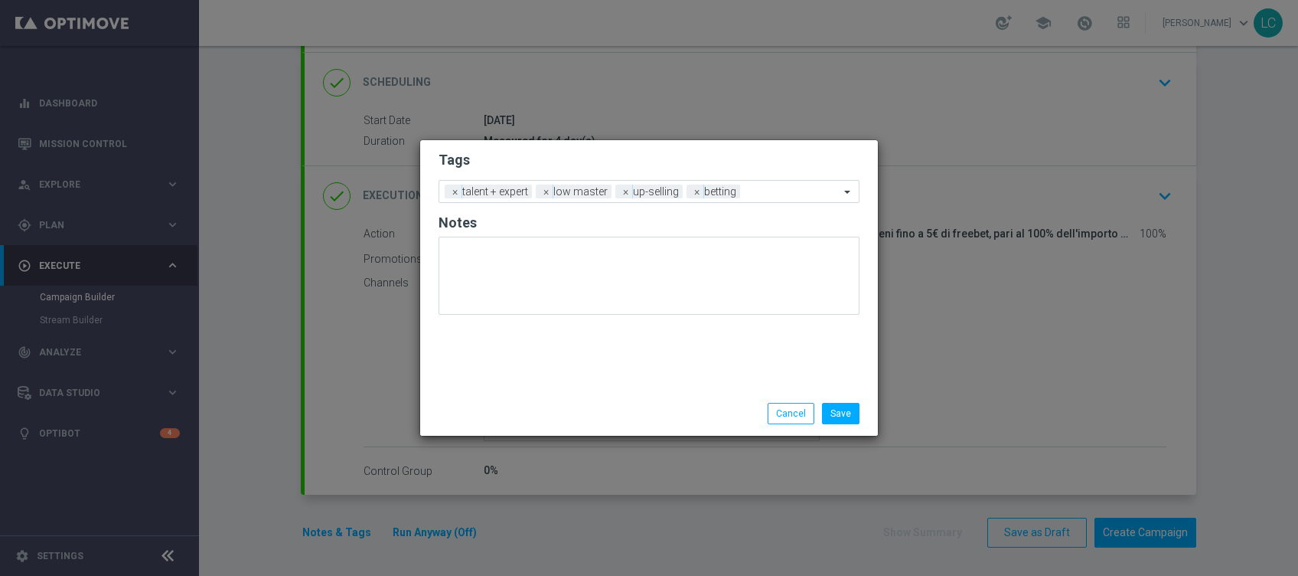
click at [570, 159] on h2 "Tags" at bounding box center [649, 160] width 421 height 18
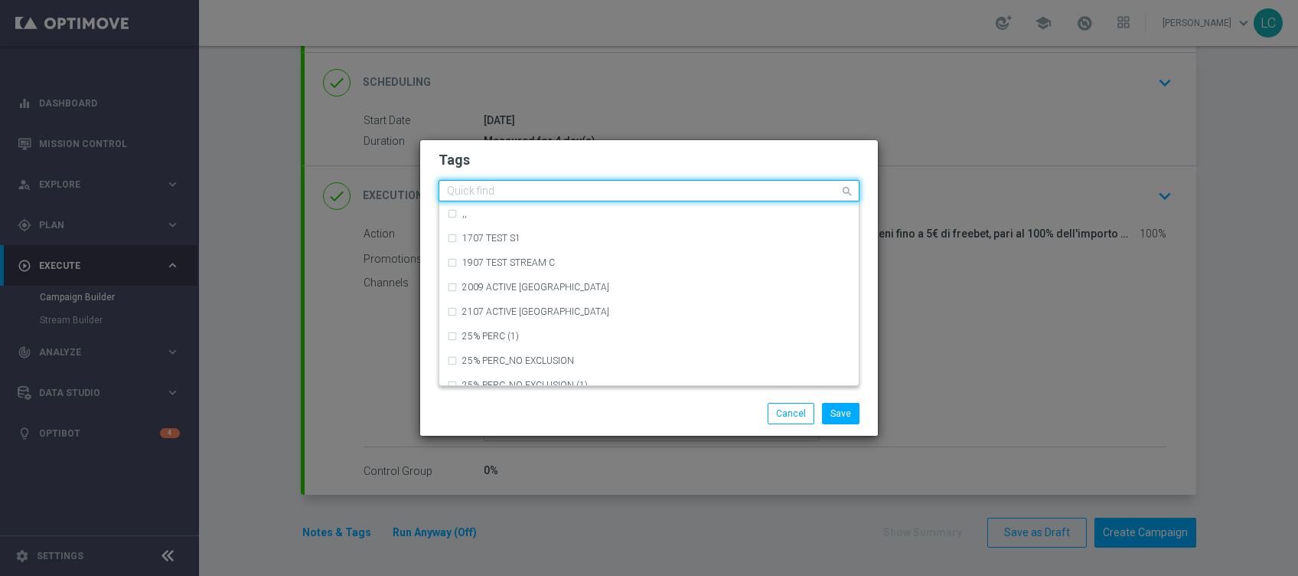
click at [816, 193] on input "text" at bounding box center [643, 191] width 393 height 13
click at [804, 151] on h2 "Tags" at bounding box center [649, 160] width 421 height 18
click at [757, 196] on input "text" at bounding box center [643, 191] width 393 height 13
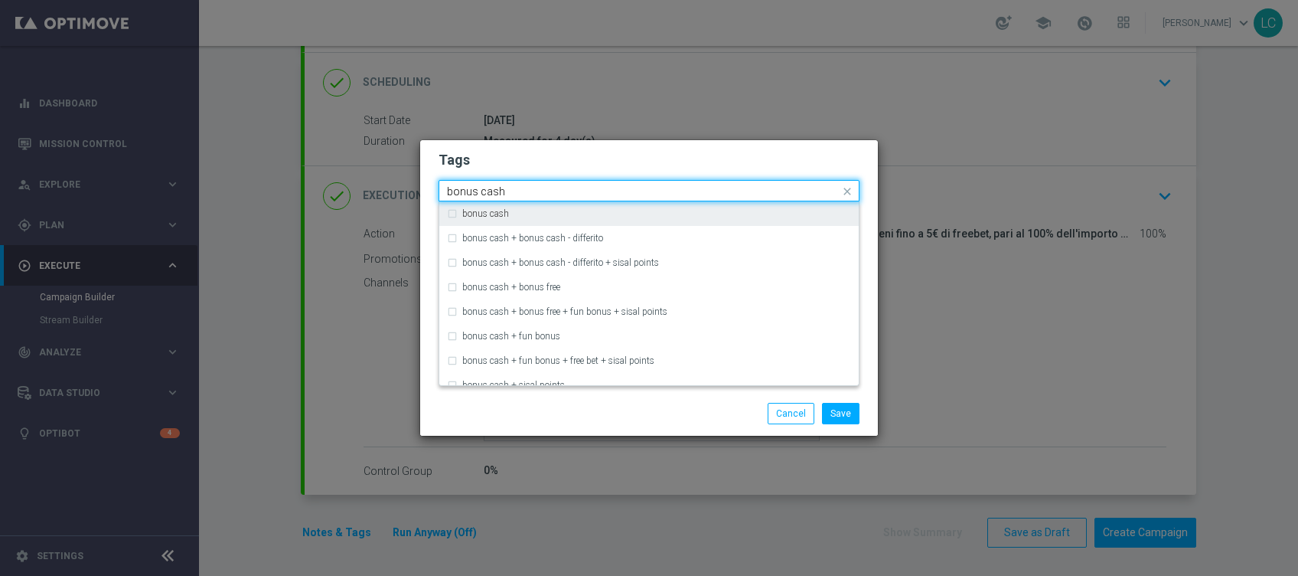
click at [684, 212] on div "bonus cash" at bounding box center [656, 213] width 389 height 9
type input "bonus cash"
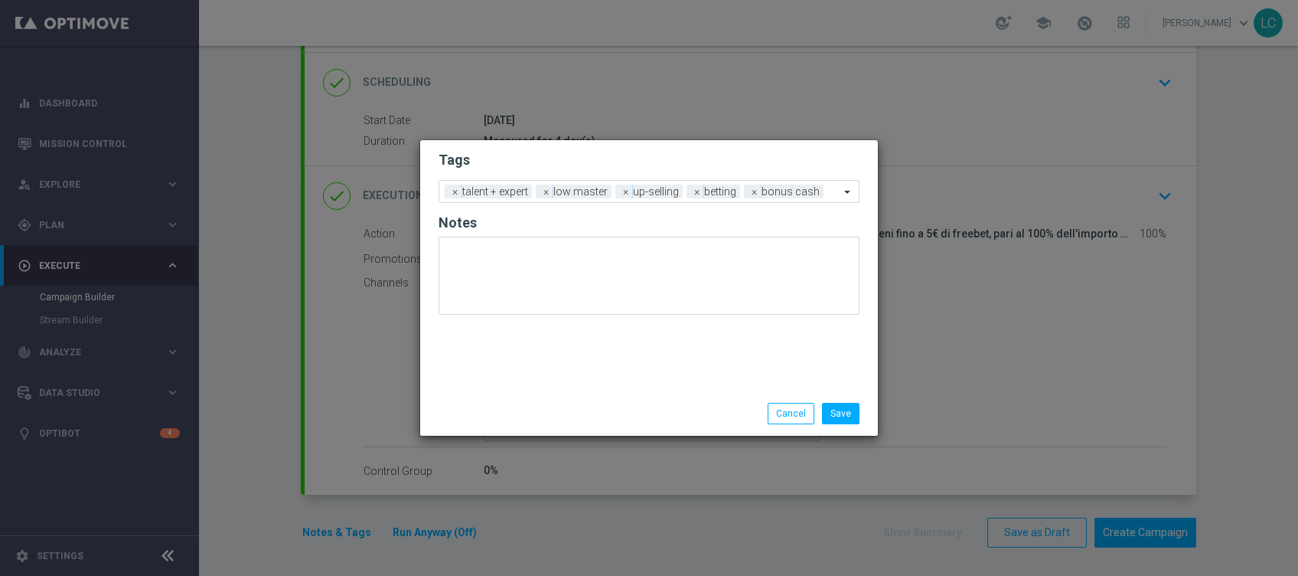
click at [717, 157] on h2 "Tags" at bounding box center [649, 160] width 421 height 18
click at [827, 419] on button "Save" at bounding box center [841, 413] width 38 height 21
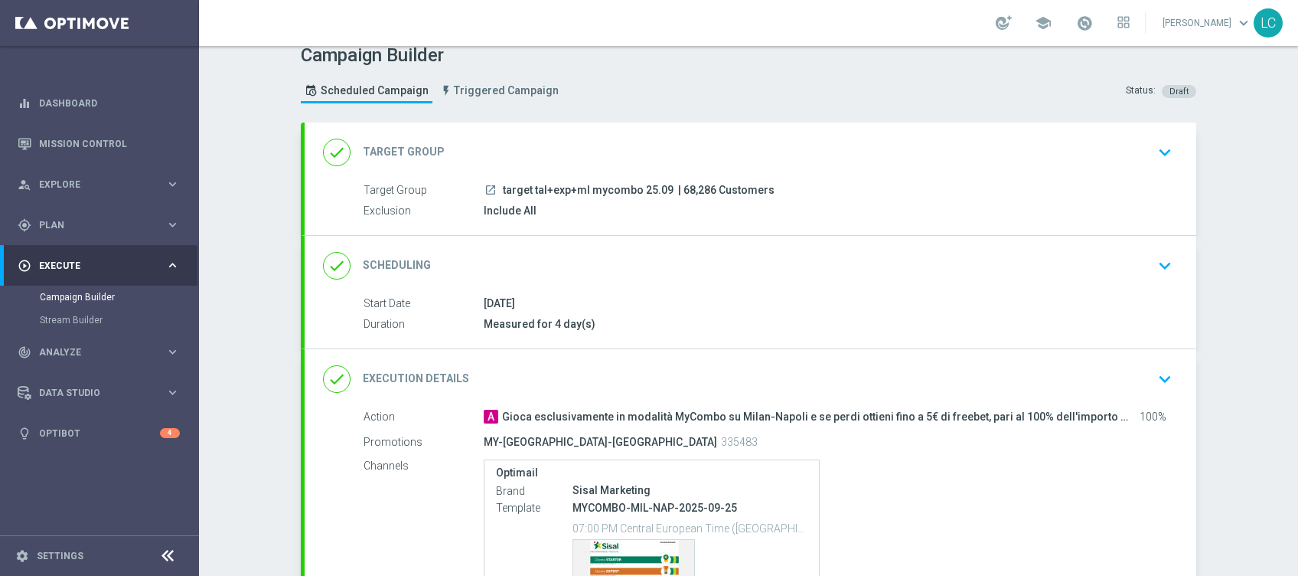
scroll to position [0, 0]
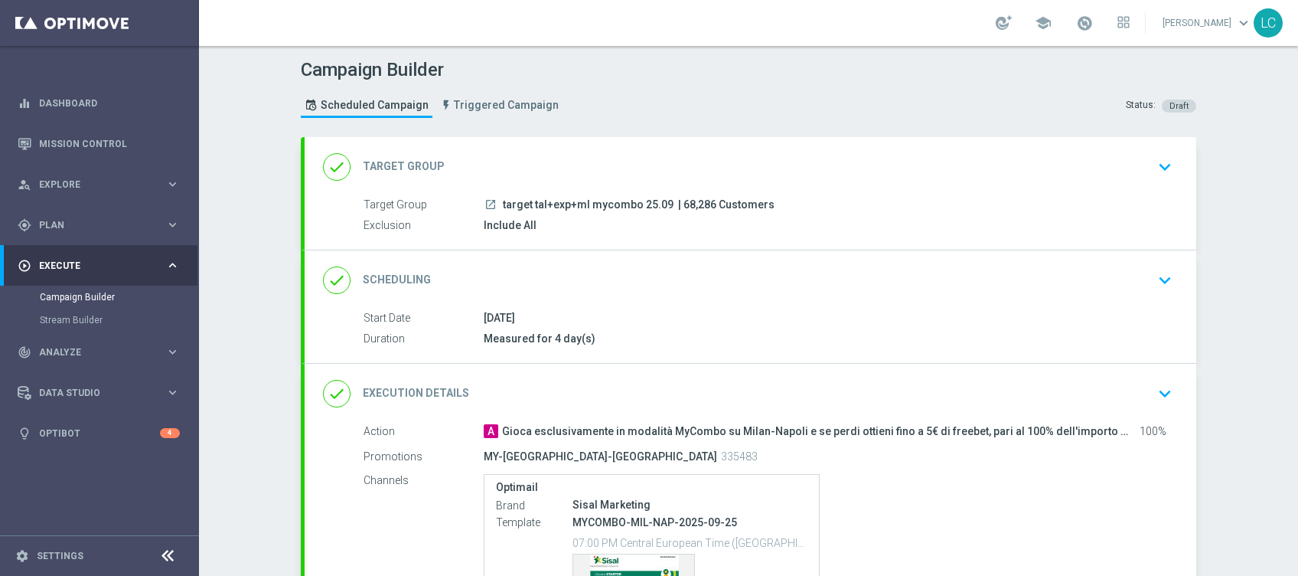
click at [1154, 276] on icon "keyboard_arrow_down" at bounding box center [1165, 280] width 23 height 23
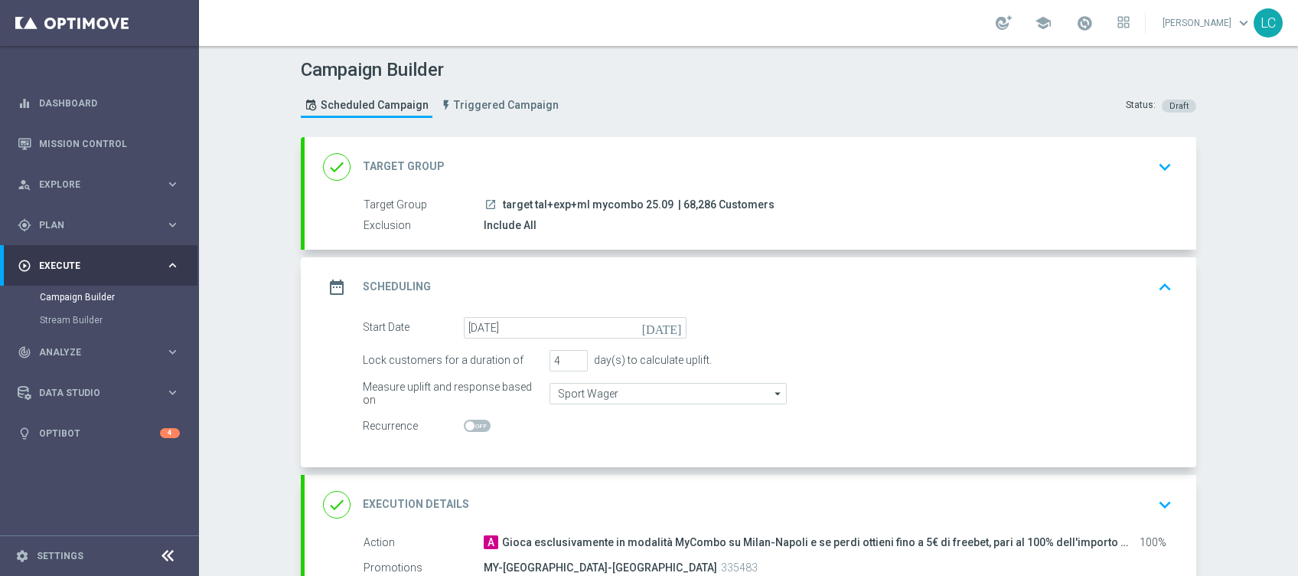
click at [1154, 276] on icon "keyboard_arrow_up" at bounding box center [1165, 287] width 23 height 23
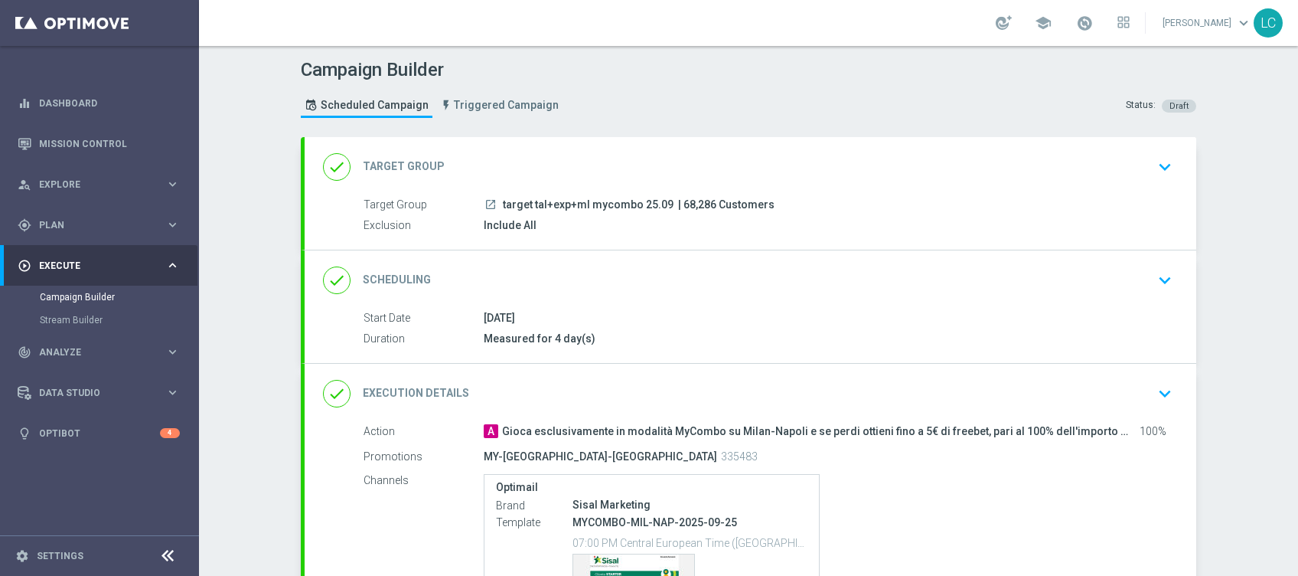
click at [1161, 158] on icon "keyboard_arrow_down" at bounding box center [1165, 166] width 23 height 23
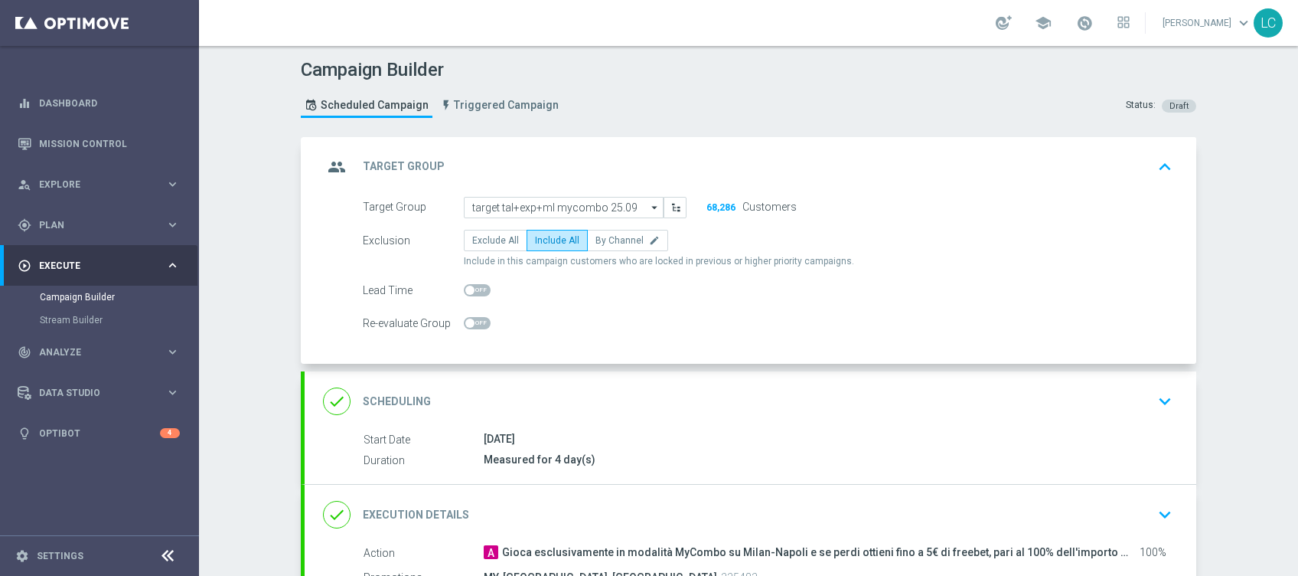
click at [1154, 165] on icon "keyboard_arrow_up" at bounding box center [1165, 166] width 23 height 23
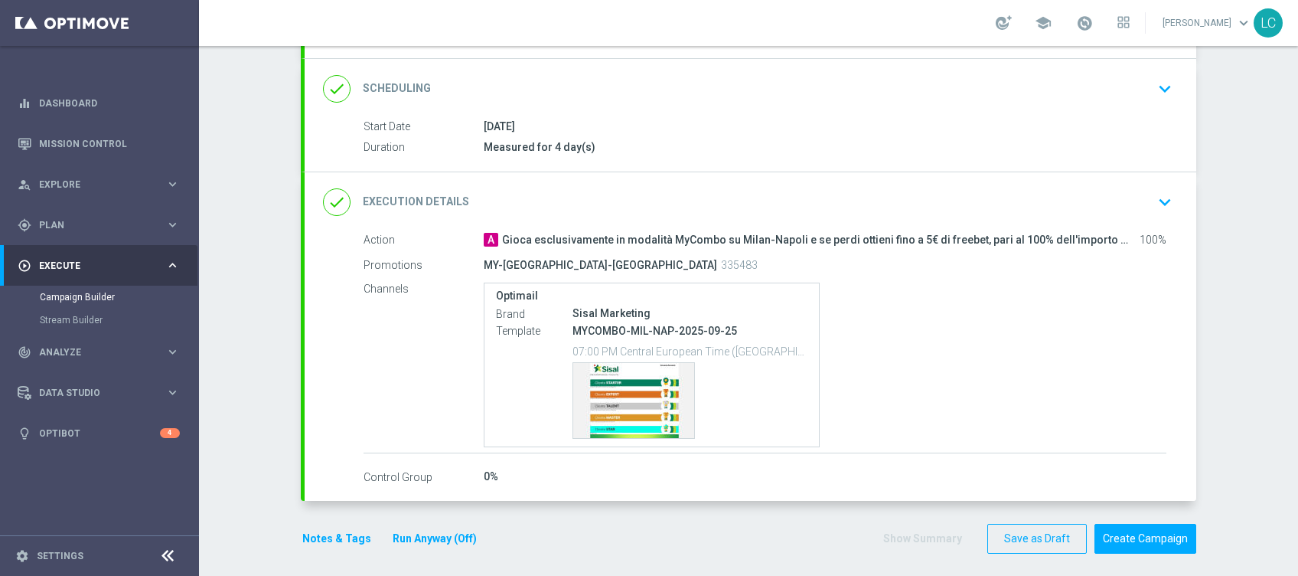
scroll to position [198, 0]
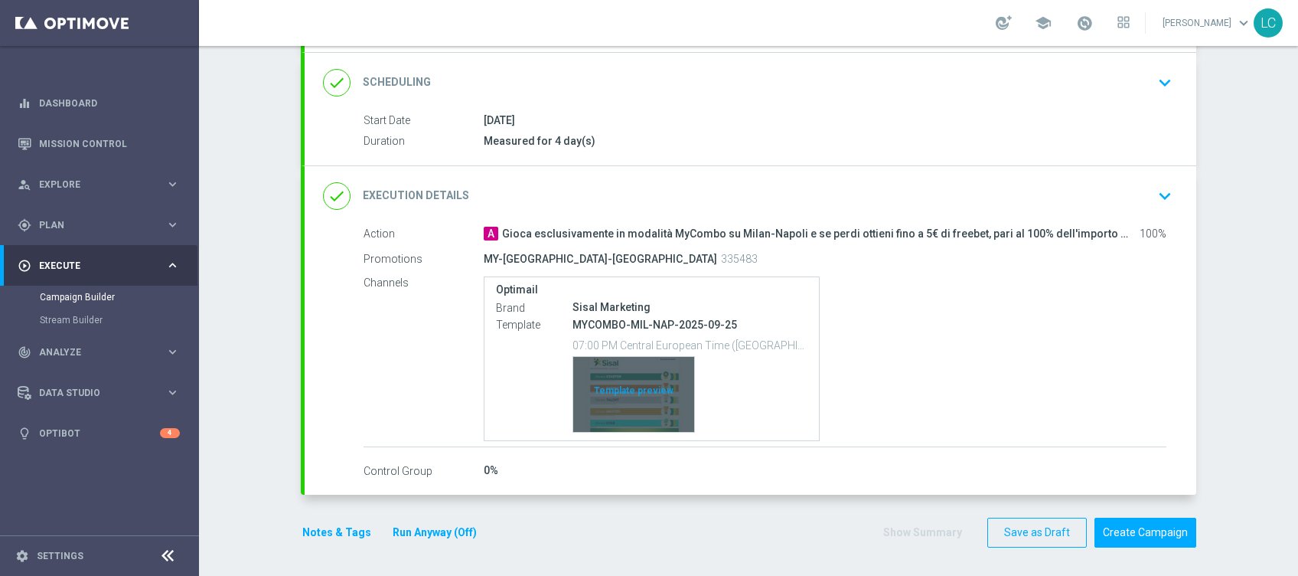
click at [605, 371] on div "Template preview" at bounding box center [633, 394] width 121 height 75
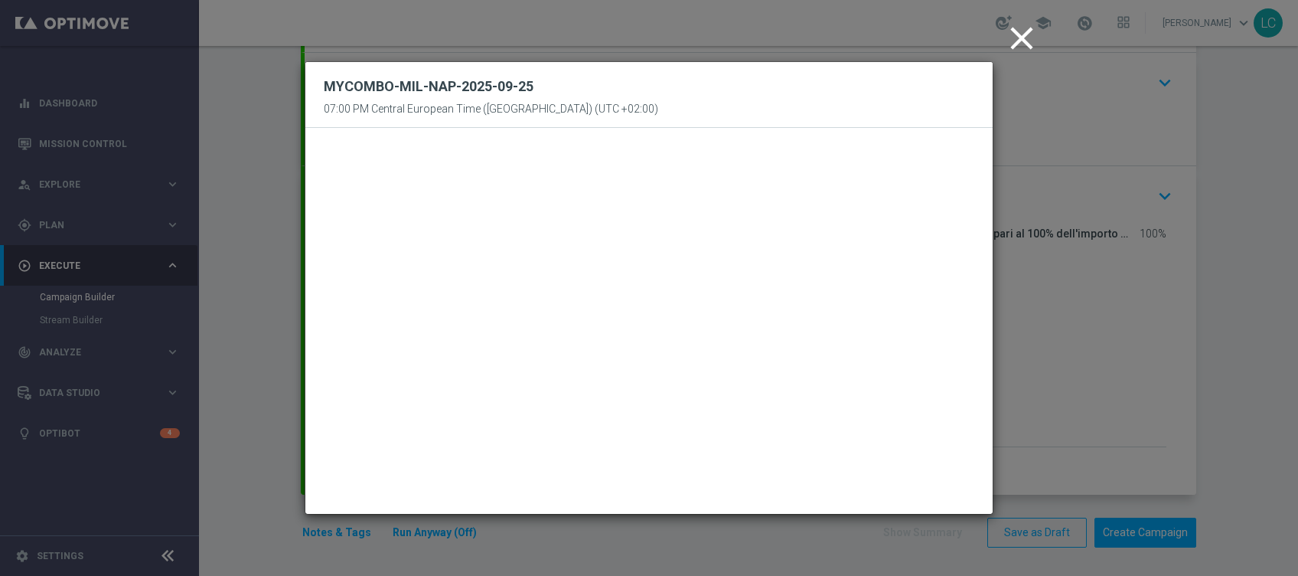
click at [1017, 36] on icon "close" at bounding box center [1022, 38] width 38 height 38
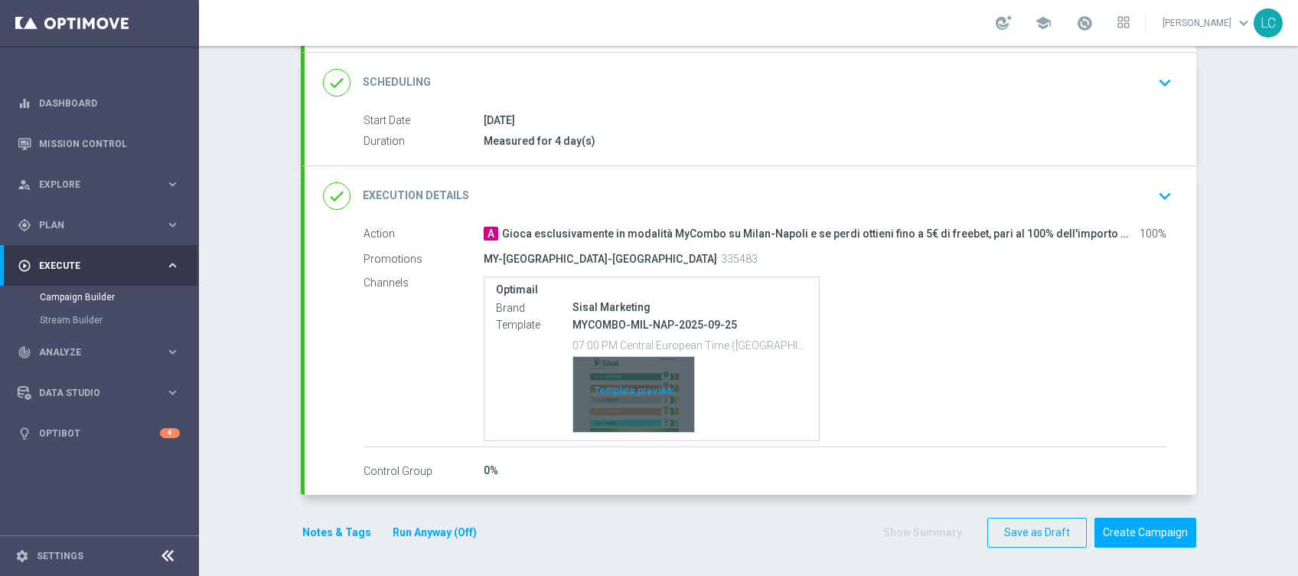
click at [631, 398] on div "Template preview" at bounding box center [633, 394] width 121 height 75
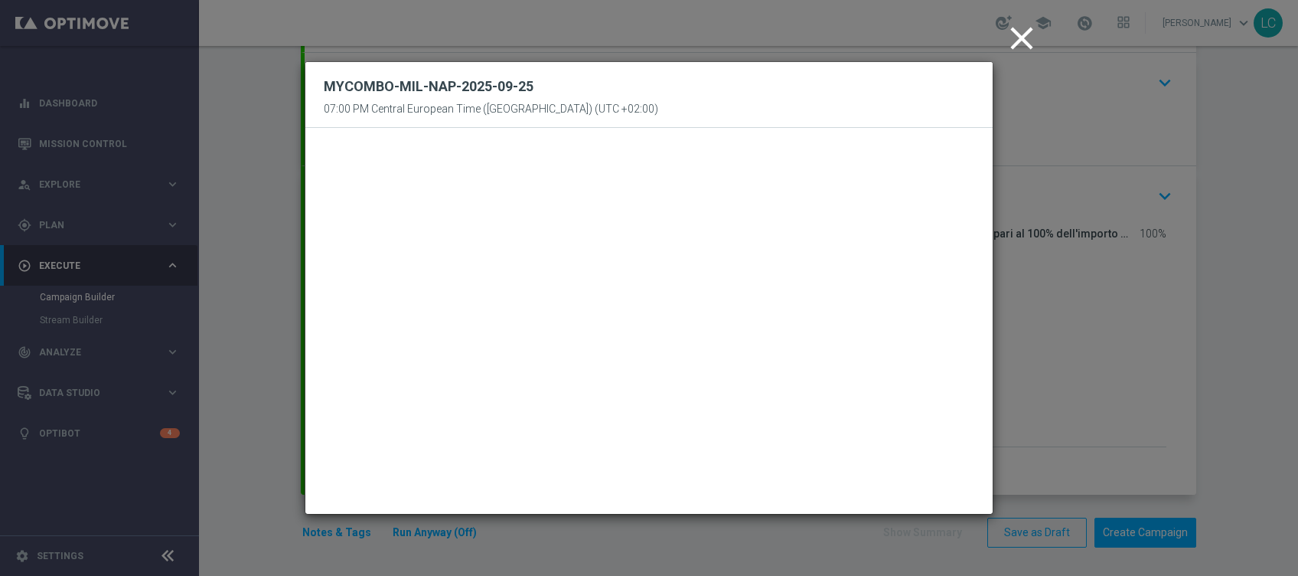
click at [1017, 38] on icon "close" at bounding box center [1022, 38] width 38 height 38
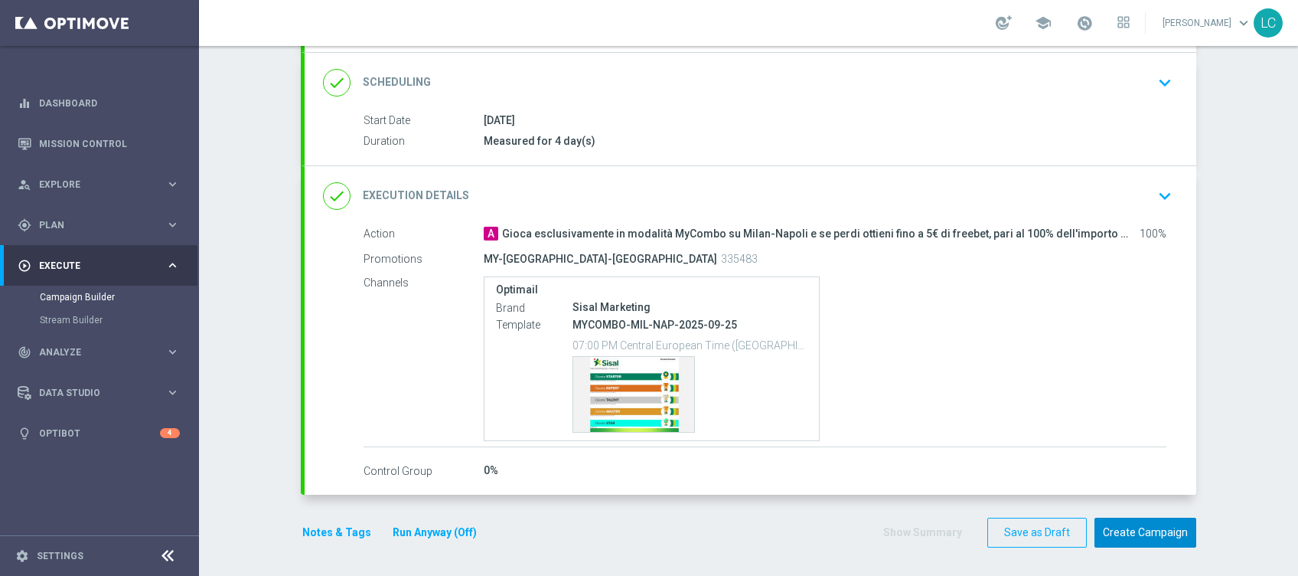
click at [1156, 532] on button "Create Campaign" at bounding box center [1146, 533] width 102 height 30
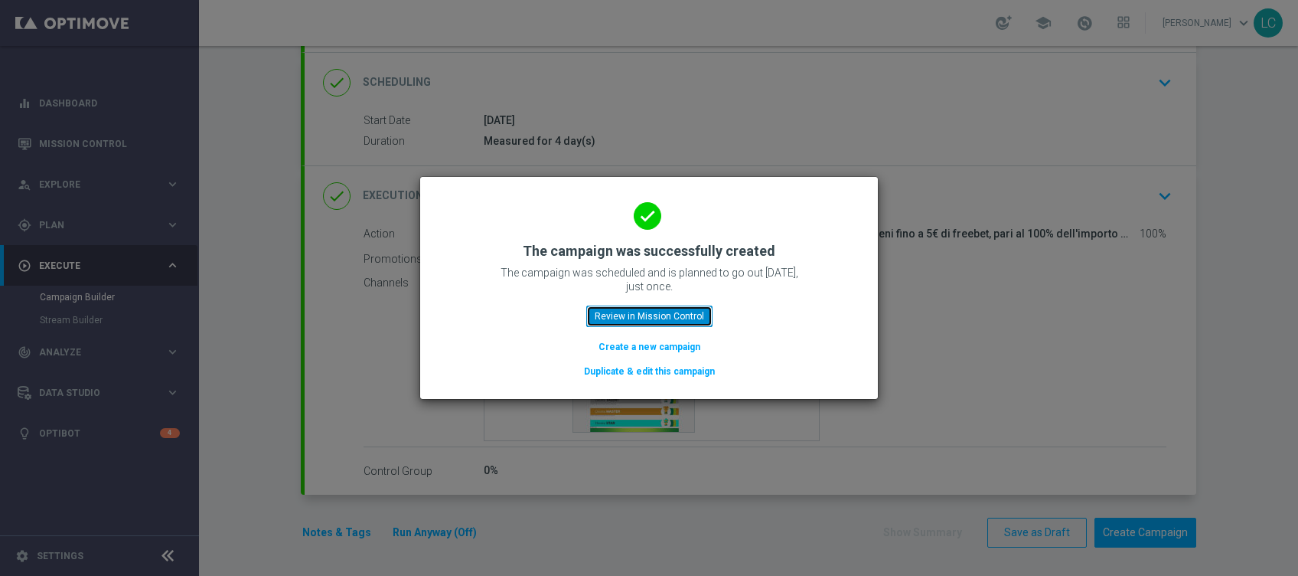
click at [649, 311] on button "Review in Mission Control" at bounding box center [649, 315] width 126 height 21
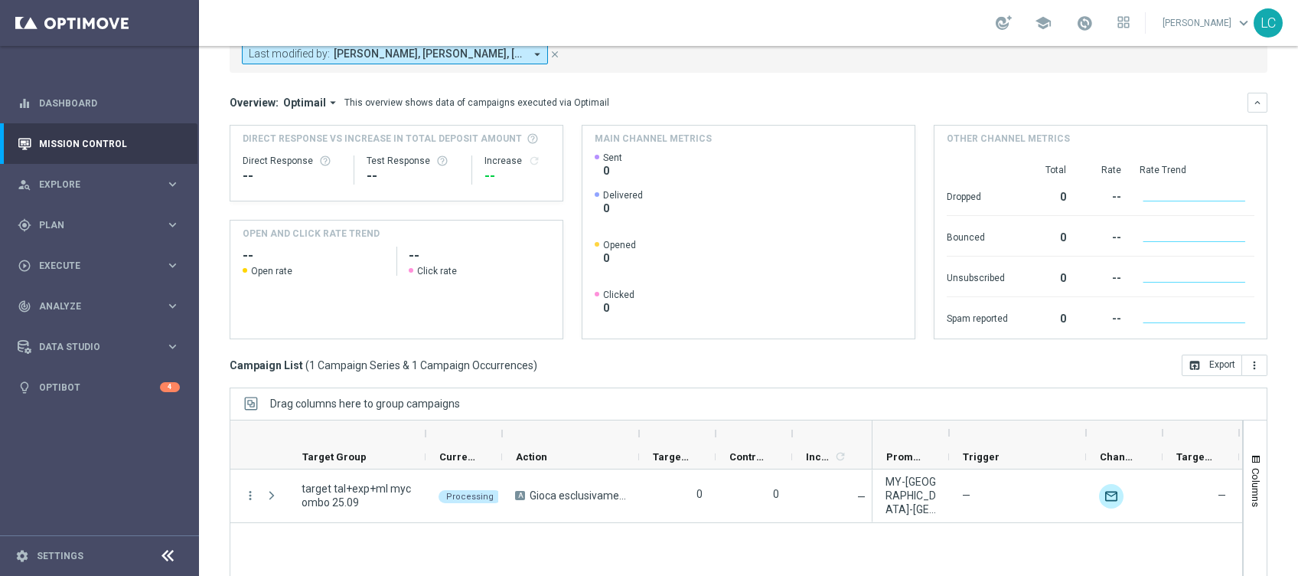
scroll to position [220, 0]
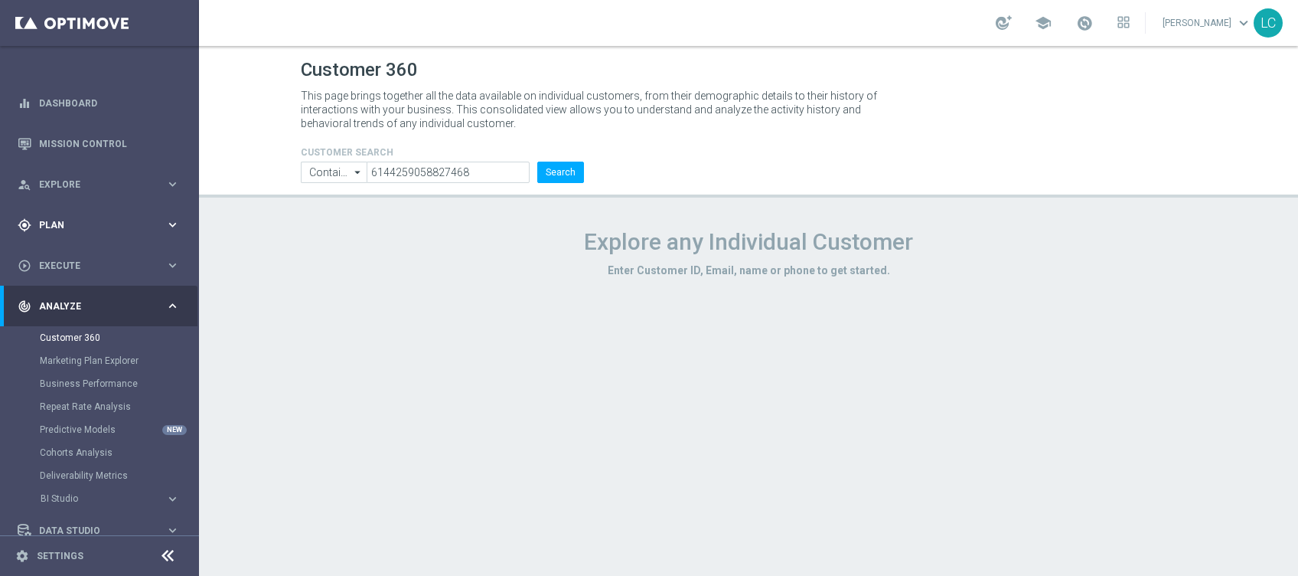
click at [87, 224] on span "Plan" at bounding box center [102, 224] width 126 height 9
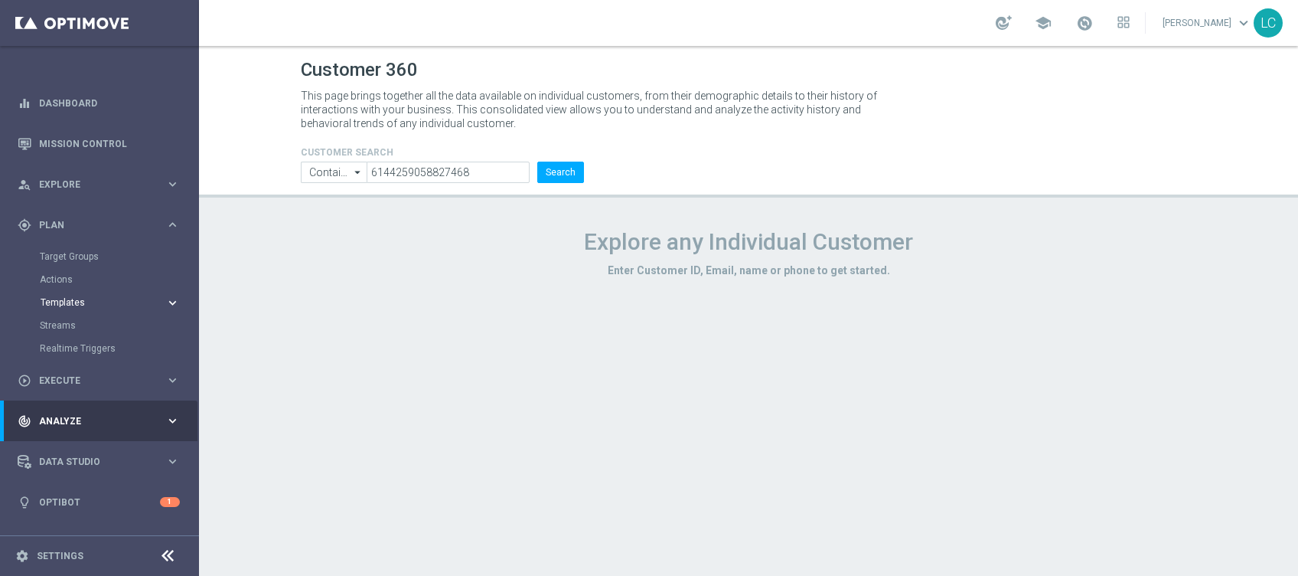
click at [68, 299] on span "Templates" at bounding box center [95, 302] width 109 height 9
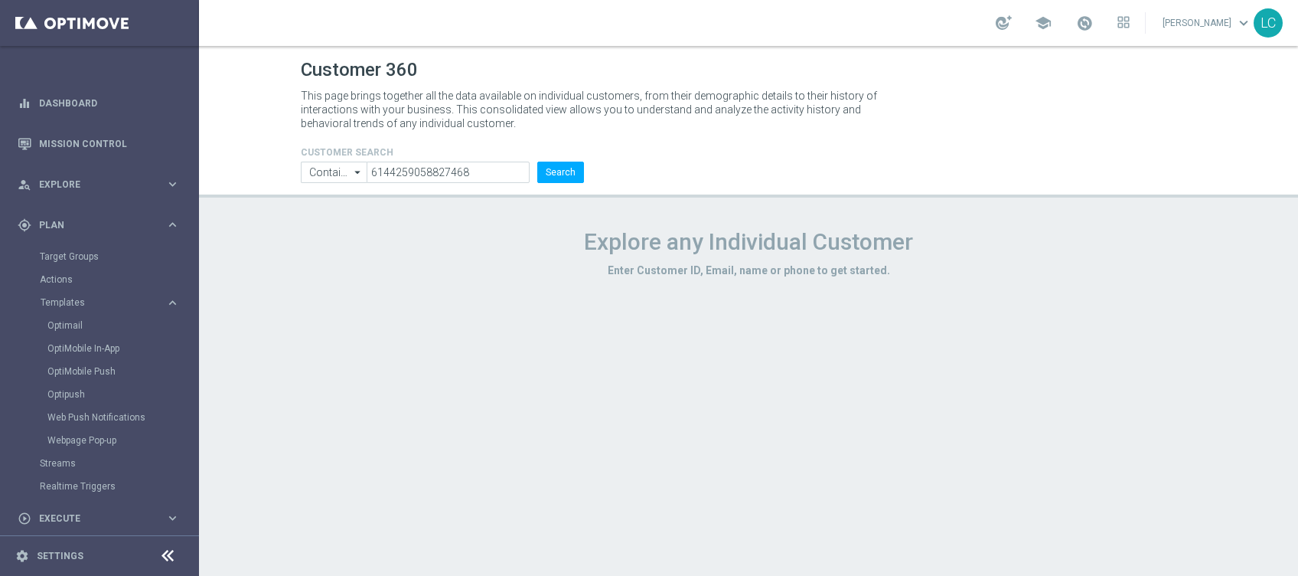
click at [80, 318] on div "Optimail" at bounding box center [122, 325] width 150 height 23
click at [75, 322] on link "Optimail" at bounding box center [103, 325] width 112 height 12
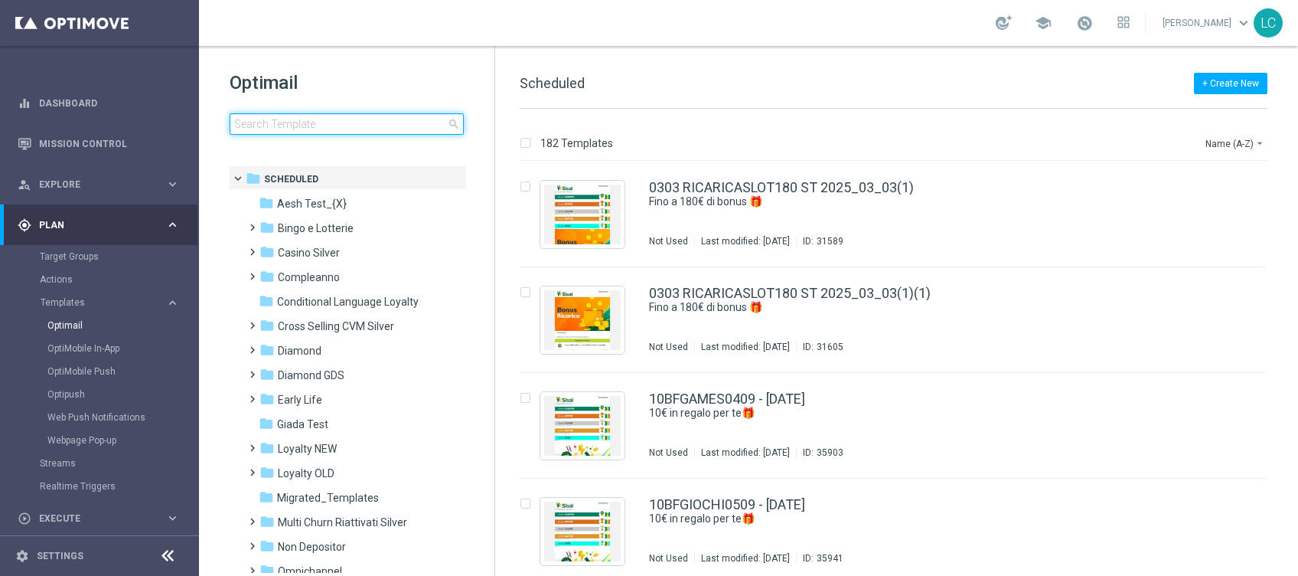
click at [336, 126] on input at bounding box center [347, 123] width 234 height 21
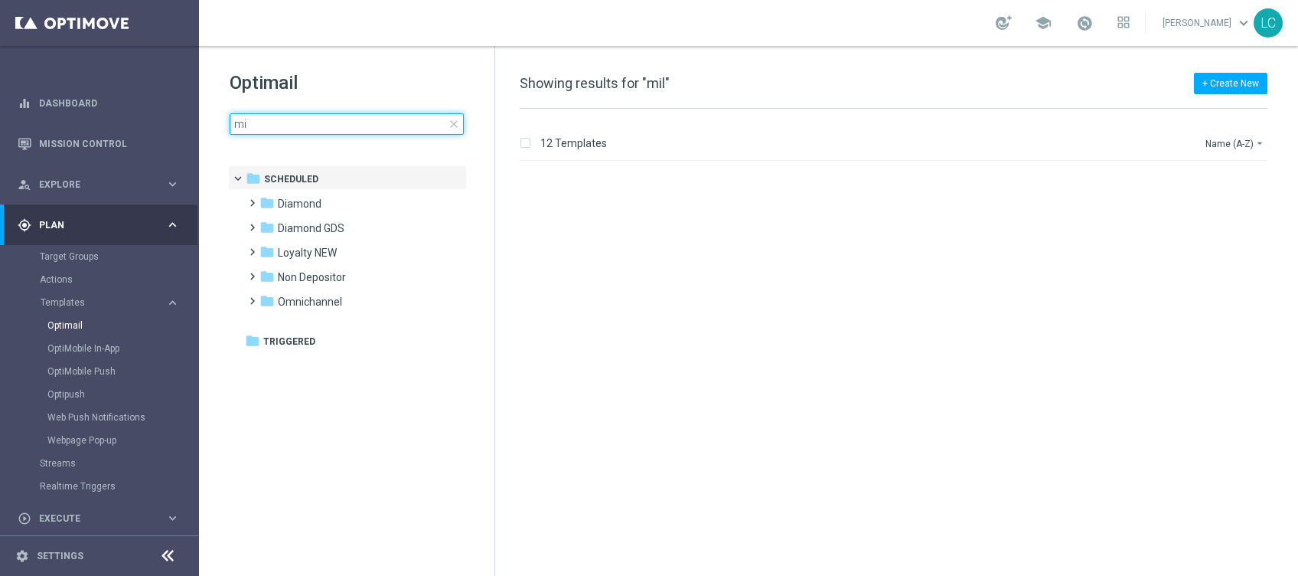
type input "m"
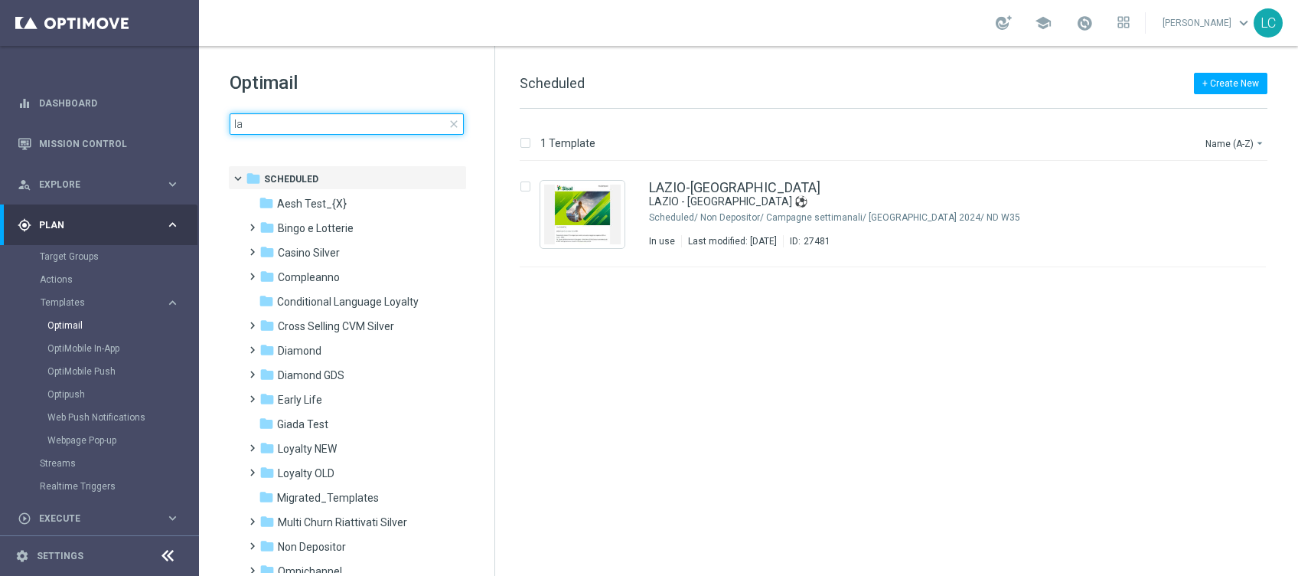
type input "l"
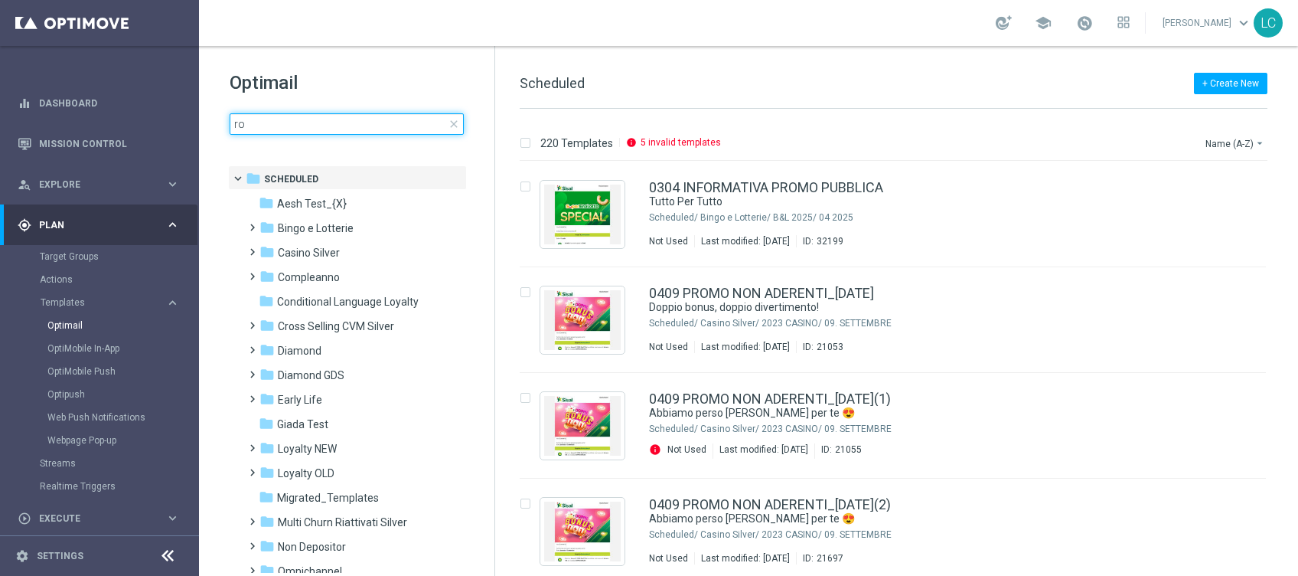
type input "r"
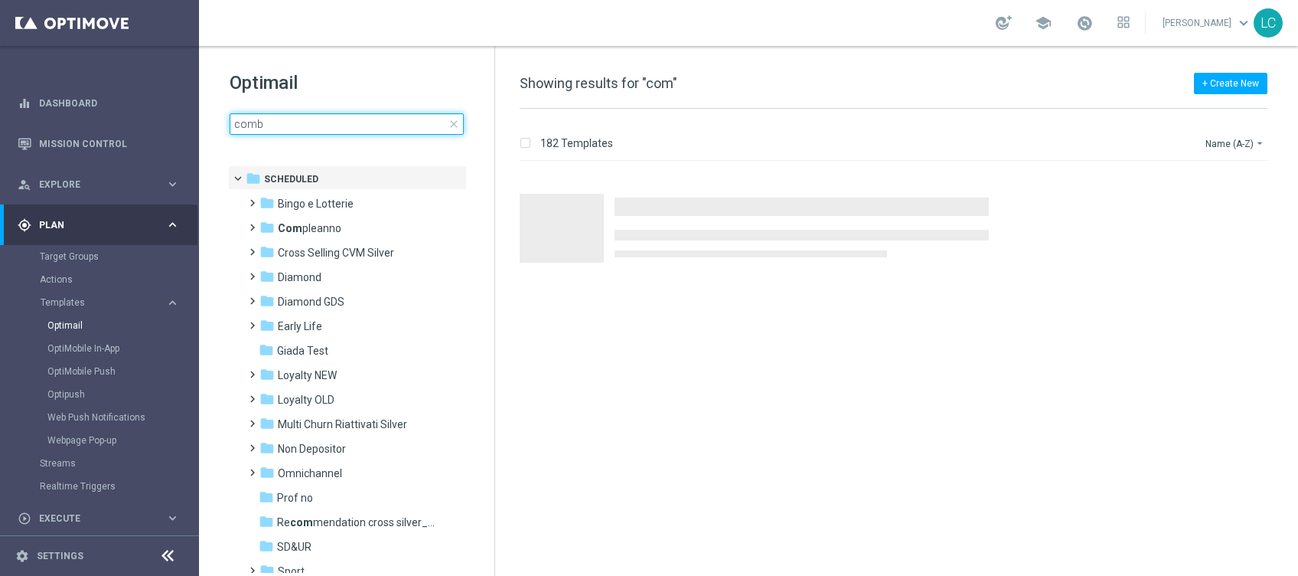
type input "combo"
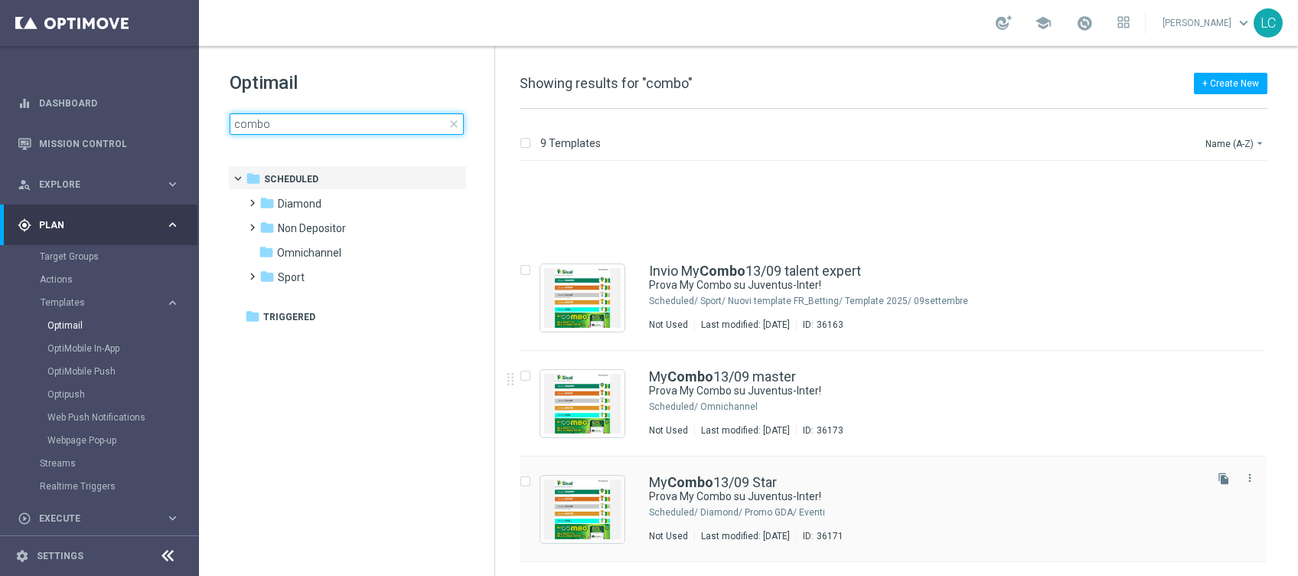
scroll to position [228, 0]
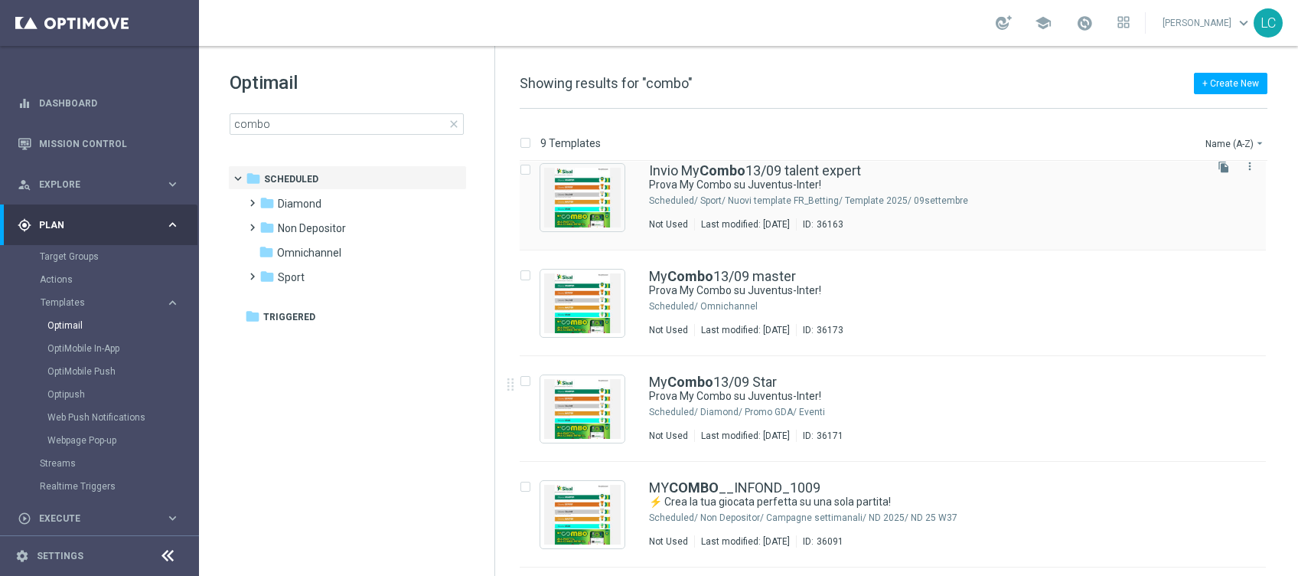
click at [737, 250] on div "Invio My Combo 13/09 talent expert Prova My Combo su Juventus-Inter! Scheduled/…" at bounding box center [893, 198] width 746 height 106
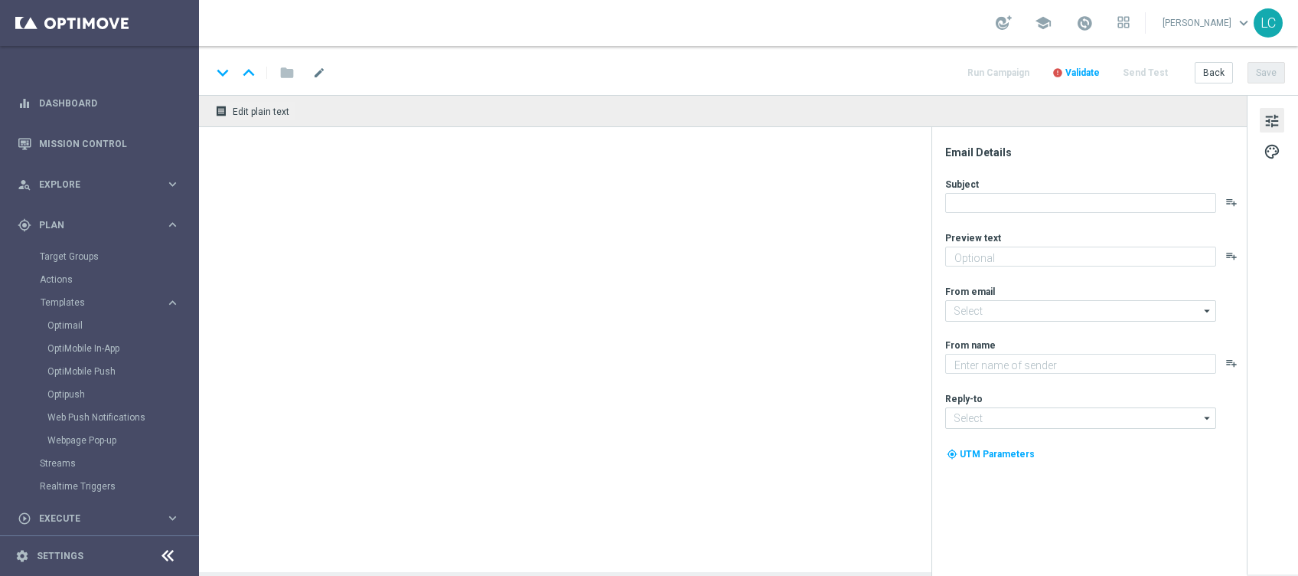
type textarea "Crea la tua scommessa personalizzata sul derby d’Italia"
type textarea "SISAL"
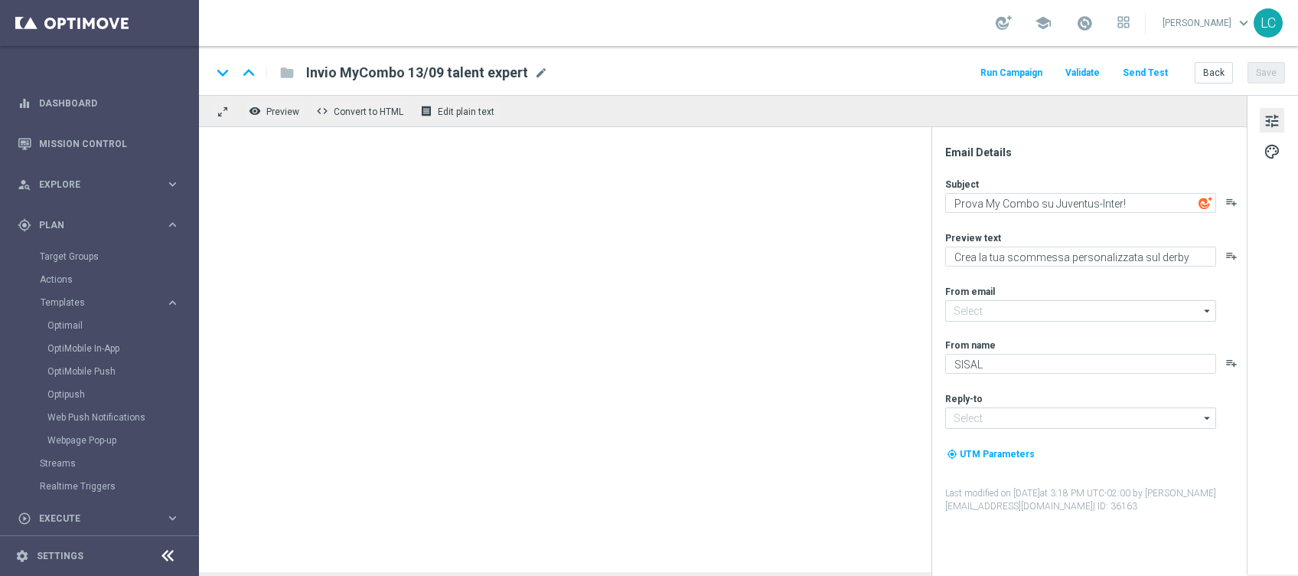
type input "newsletter@comunicazioni.sisal.it"
type input "info@sisal.it"
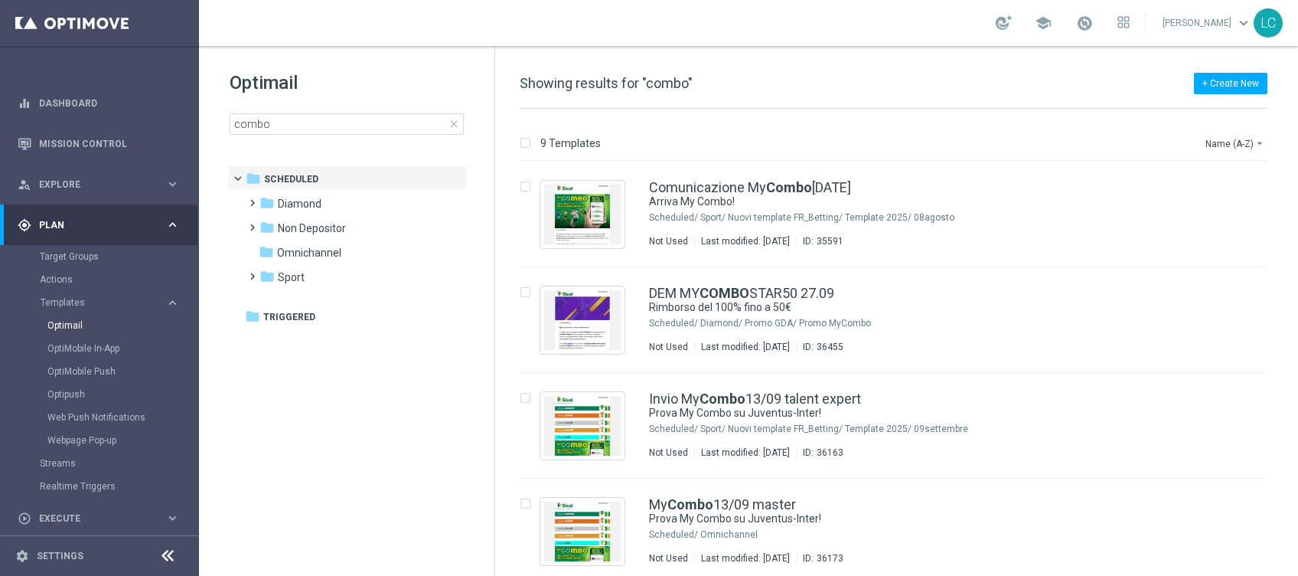
click at [454, 125] on span "close" at bounding box center [454, 124] width 12 height 12
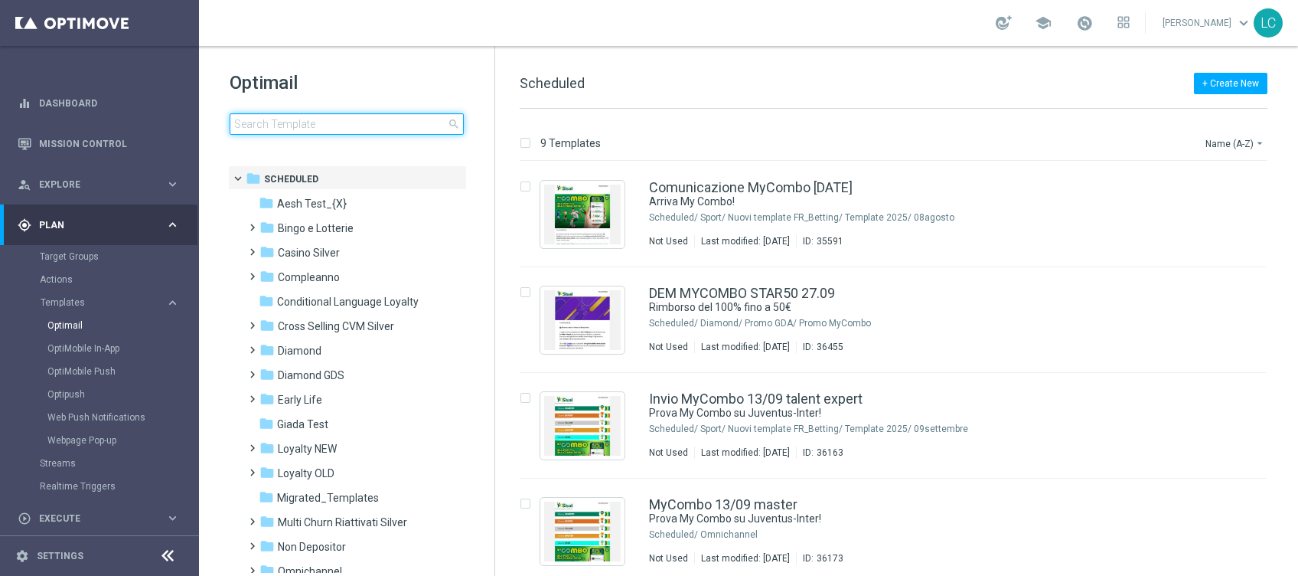
click at [417, 123] on input at bounding box center [347, 123] width 234 height 21
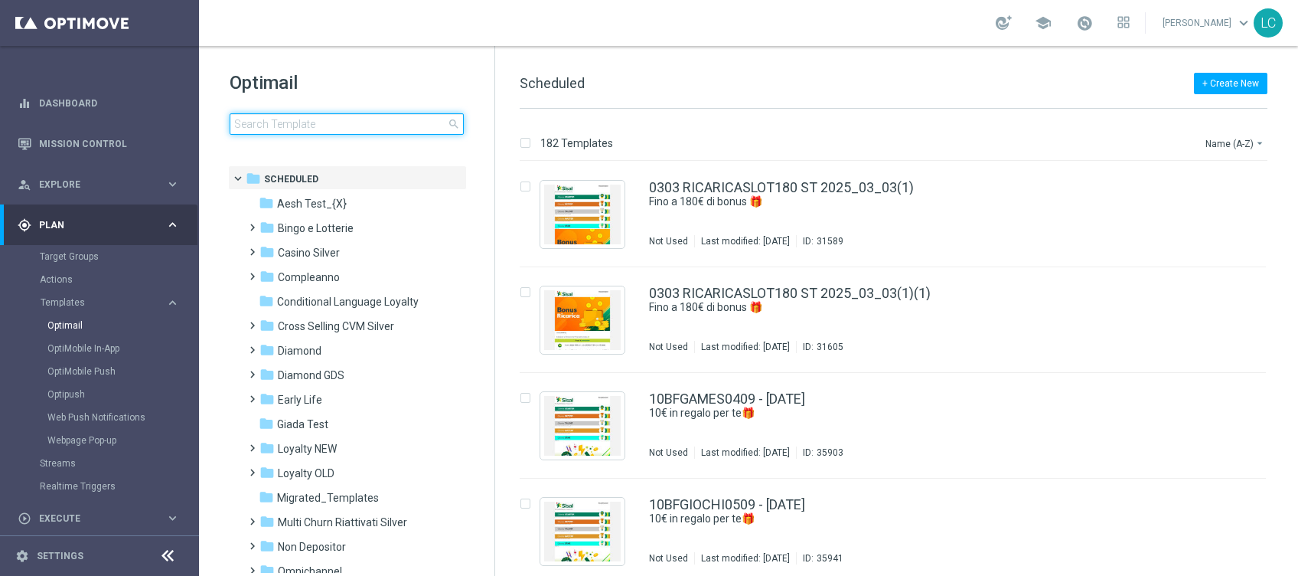
click at [339, 120] on input at bounding box center [347, 123] width 234 height 21
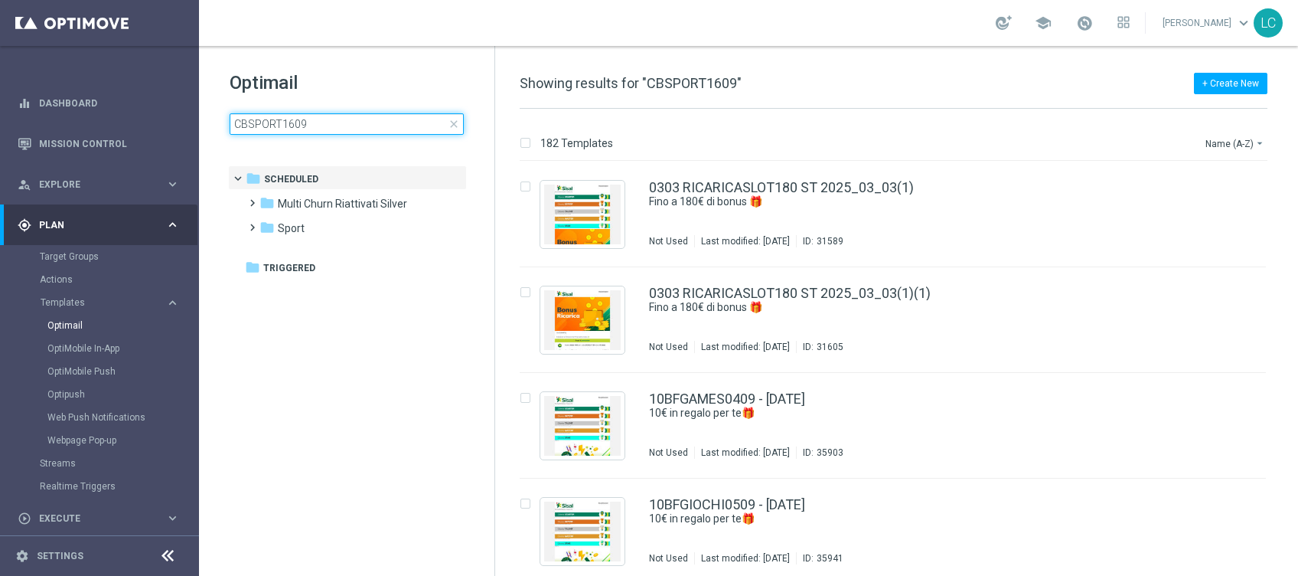
type input "CBSPORT1609"
click at [361, 76] on h1 "Optimail" at bounding box center [347, 82] width 234 height 24
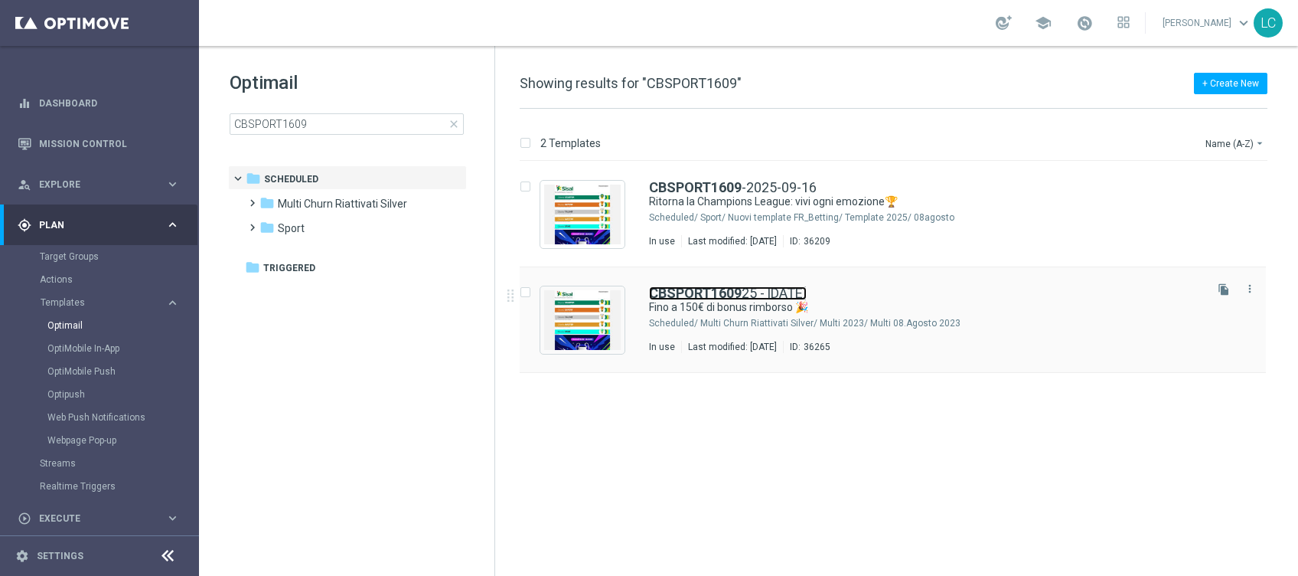
click at [714, 290] on b "CBSPORT1609" at bounding box center [695, 293] width 93 height 16
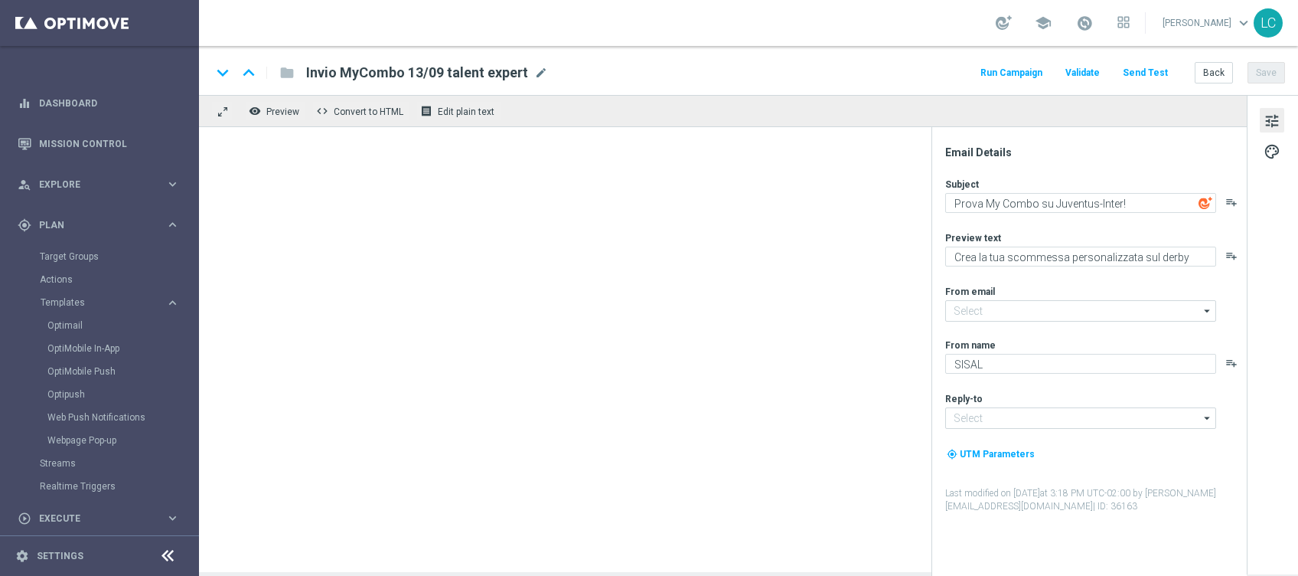
type input "newsletter@comunicazioni.sisal.it"
type input "info@sisal.it"
type textarea "Fino a 150€ di bonus rimborso 🎉"
type textarea "valido su tutto lo Sport!"
type textarea "Sisal"
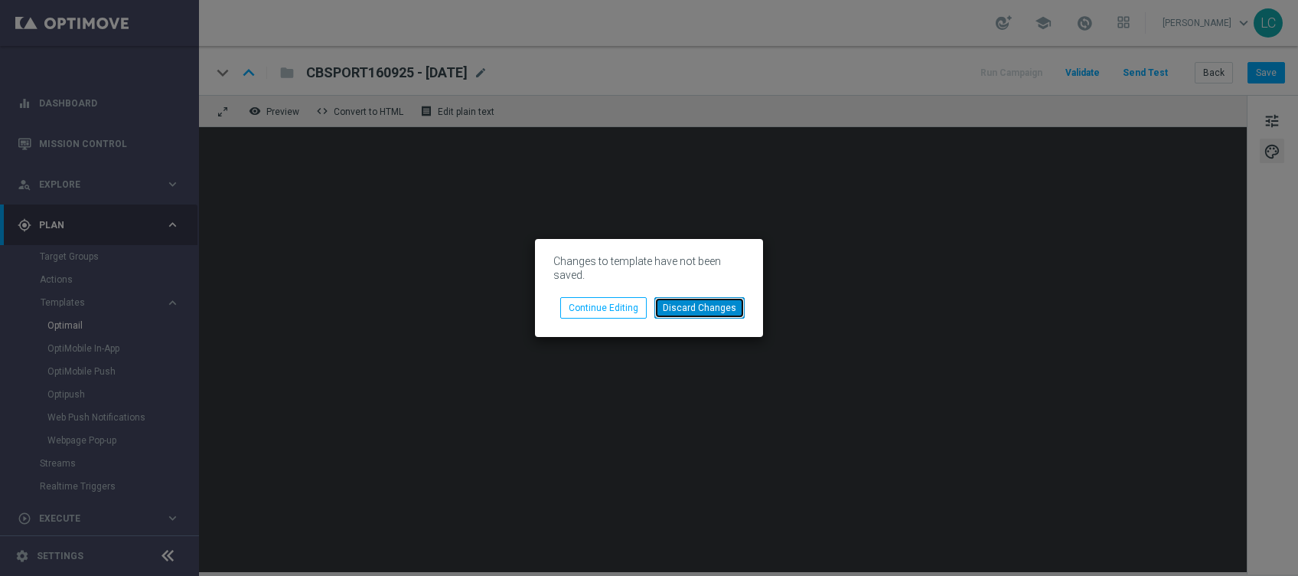
click at [701, 308] on button "Discard Changes" at bounding box center [700, 307] width 90 height 21
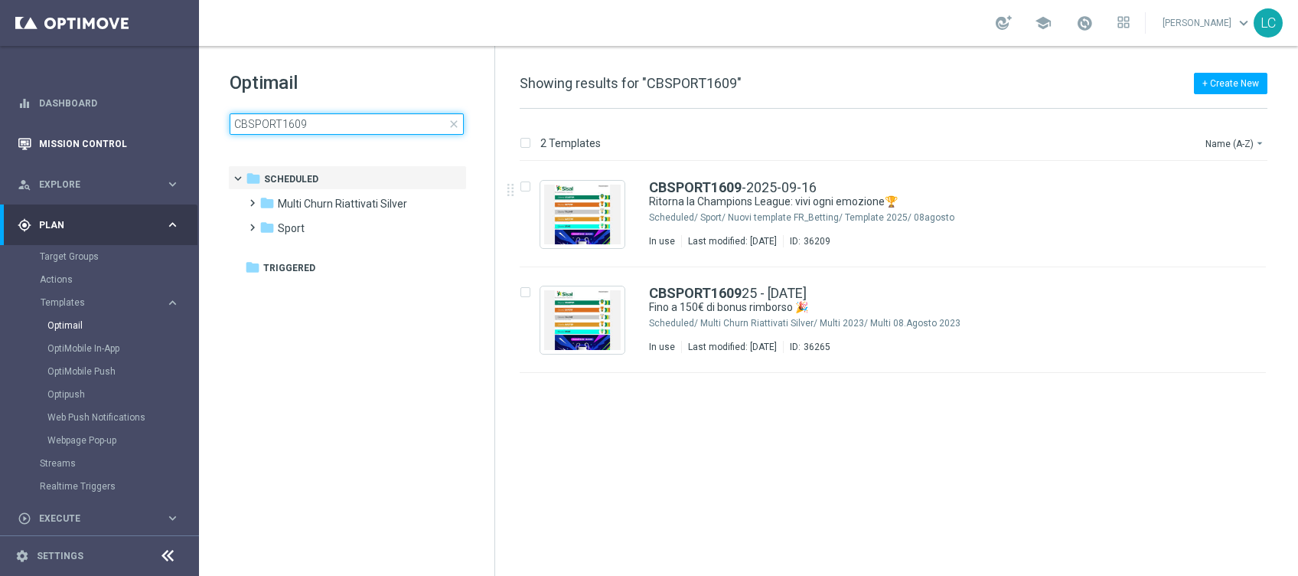
drag, startPoint x: 348, startPoint y: 125, endPoint x: 188, endPoint y: 122, distance: 160.0
click at [188, 122] on main "equalizer Dashboard Mission Control" at bounding box center [649, 288] width 1298 height 576
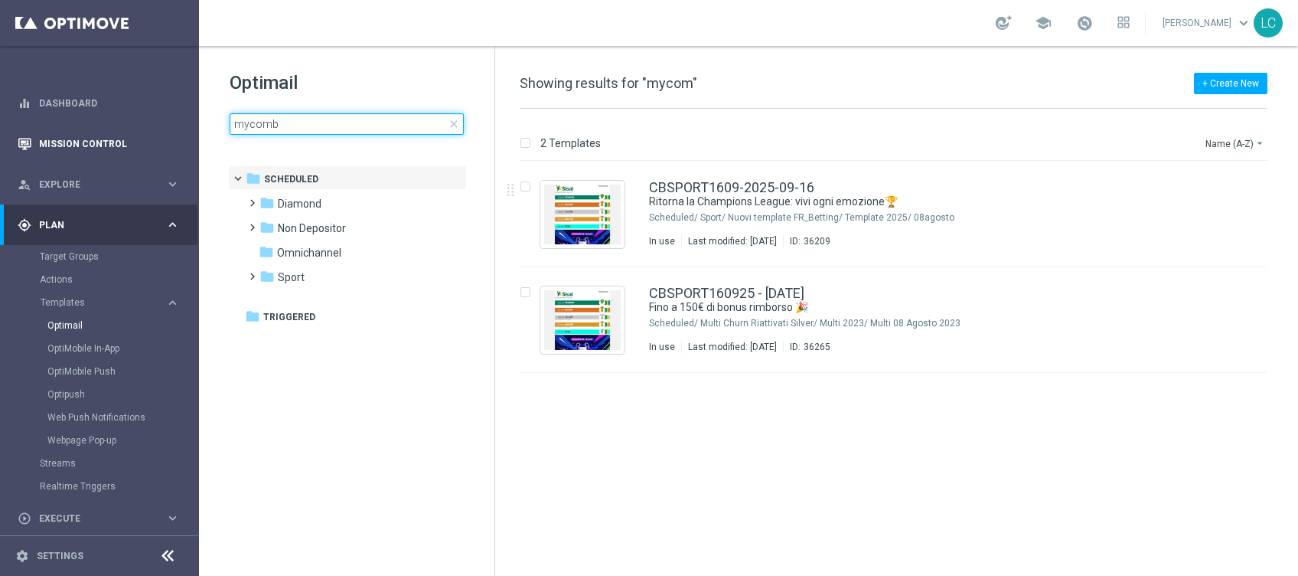
type input "mycombo"
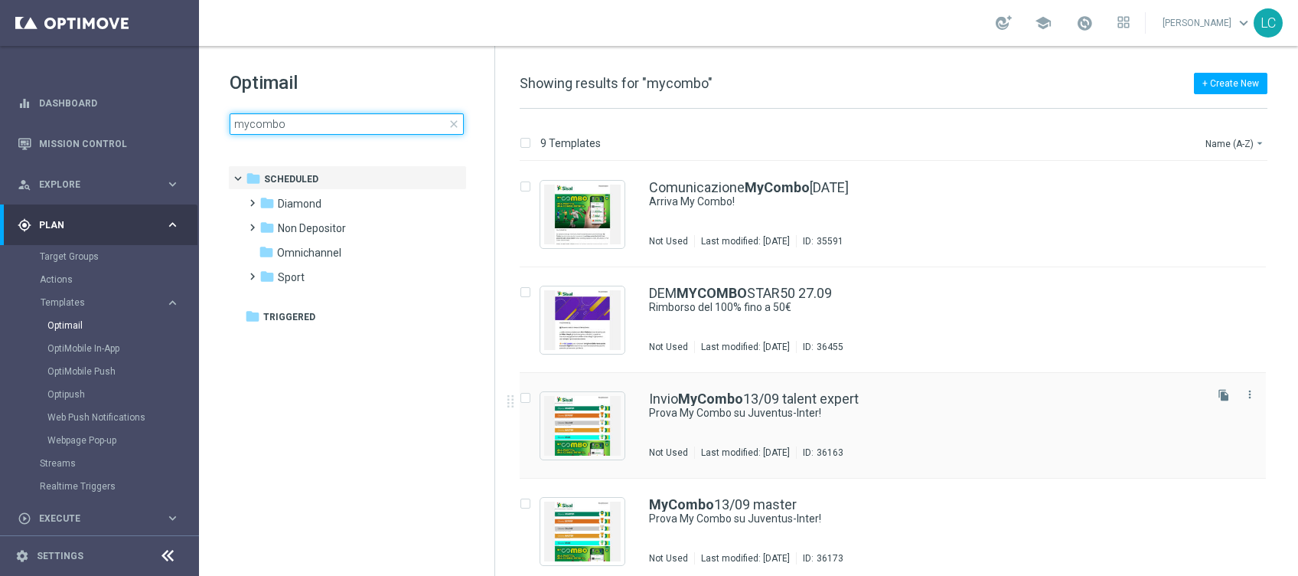
scroll to position [102, 0]
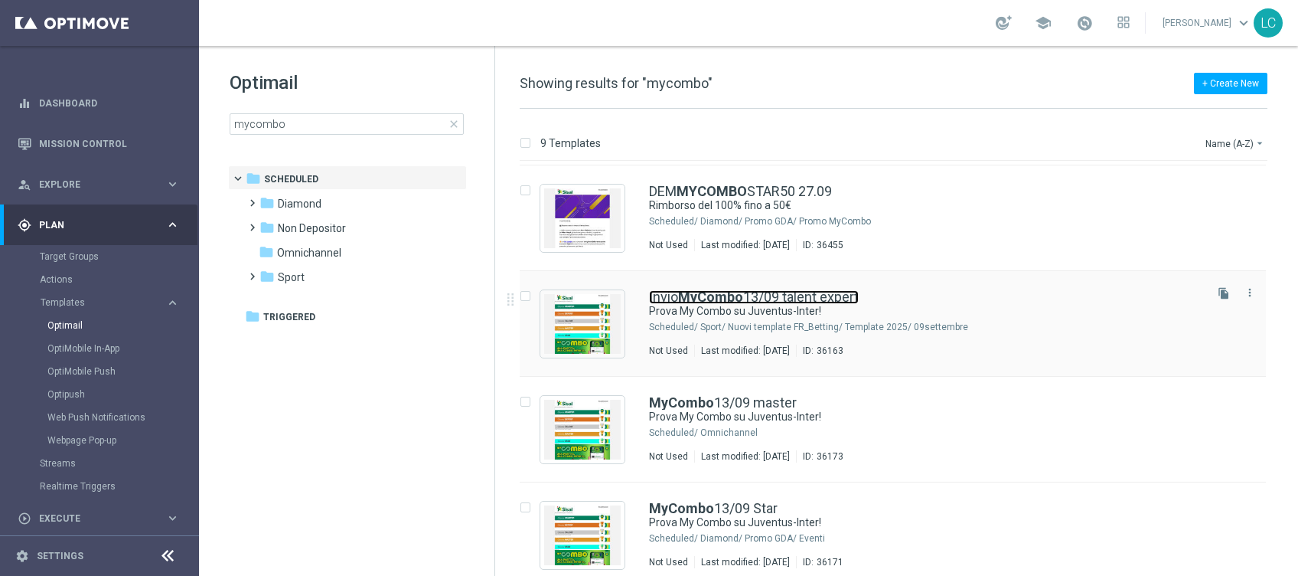
click at [731, 299] on b "MyCombo" at bounding box center [710, 297] width 65 height 16
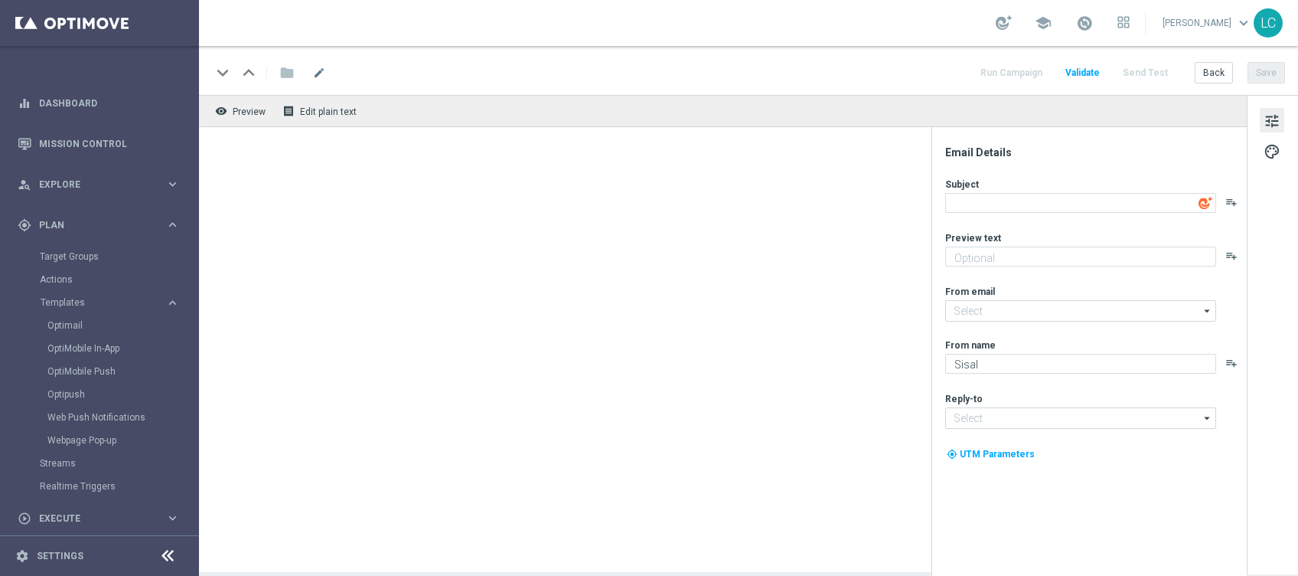
type textarea "Prova My Combo su Juventus-Inter!"
type textarea "Crea la tua scommessa personalizzata sul derby d’Italia"
type input "newsletter@comunicazioni.sisal.it"
type textarea "SISAL"
type input "info@sisal.it"
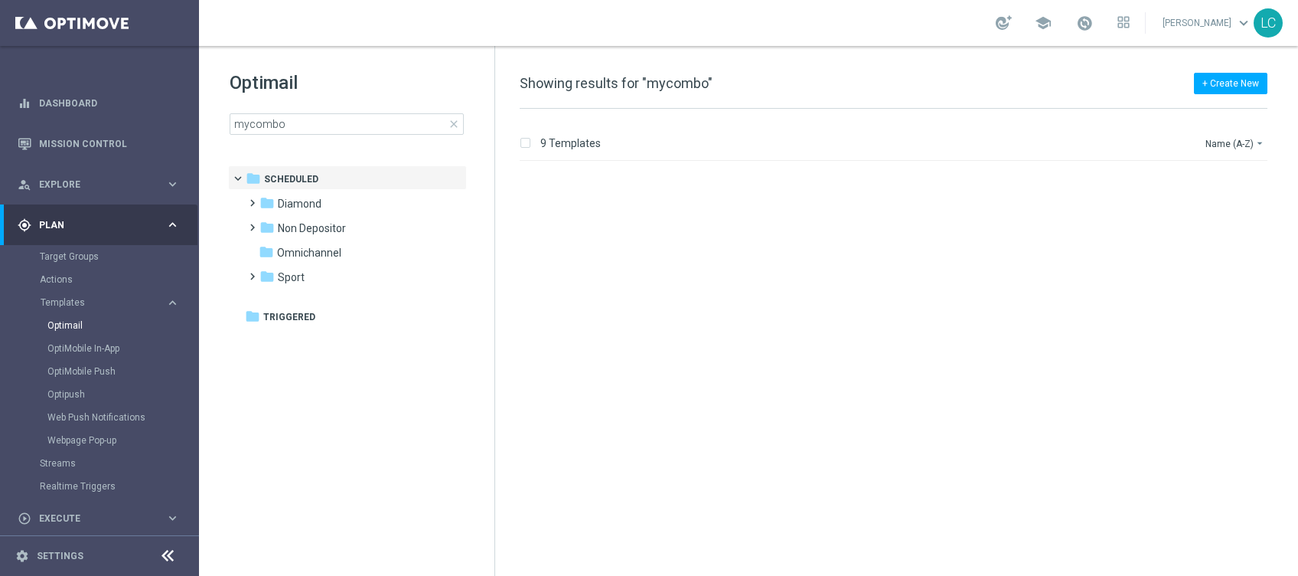
scroll to position [536, 0]
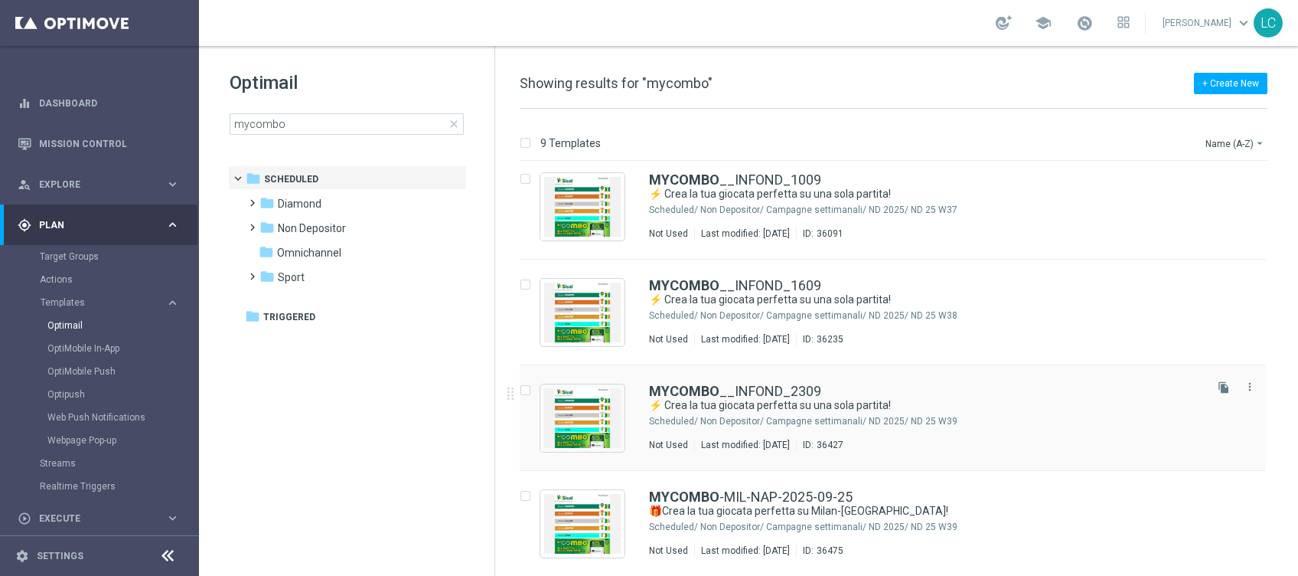
click at [754, 383] on div "MYCOMBO __INFOND_2309 ⚡ Crea la tua giocata perfetta su una sola partita! Sched…" at bounding box center [893, 418] width 746 height 106
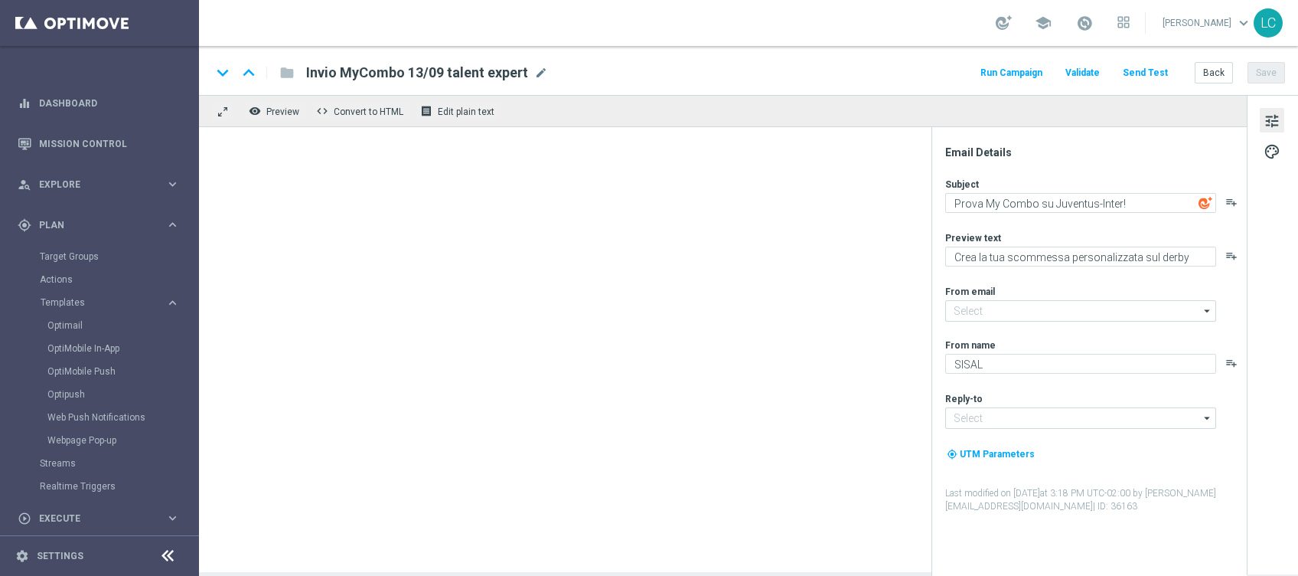
type input "newsletter@comunicazioni.sisal.it"
type input "info@sisal.it"
type textarea "⚡ Crea la tua giocata perfetta su una sola partita!"
type textarea "Prova My Combo"
type input "giochidicarte@comunicazioni.sisal.it"
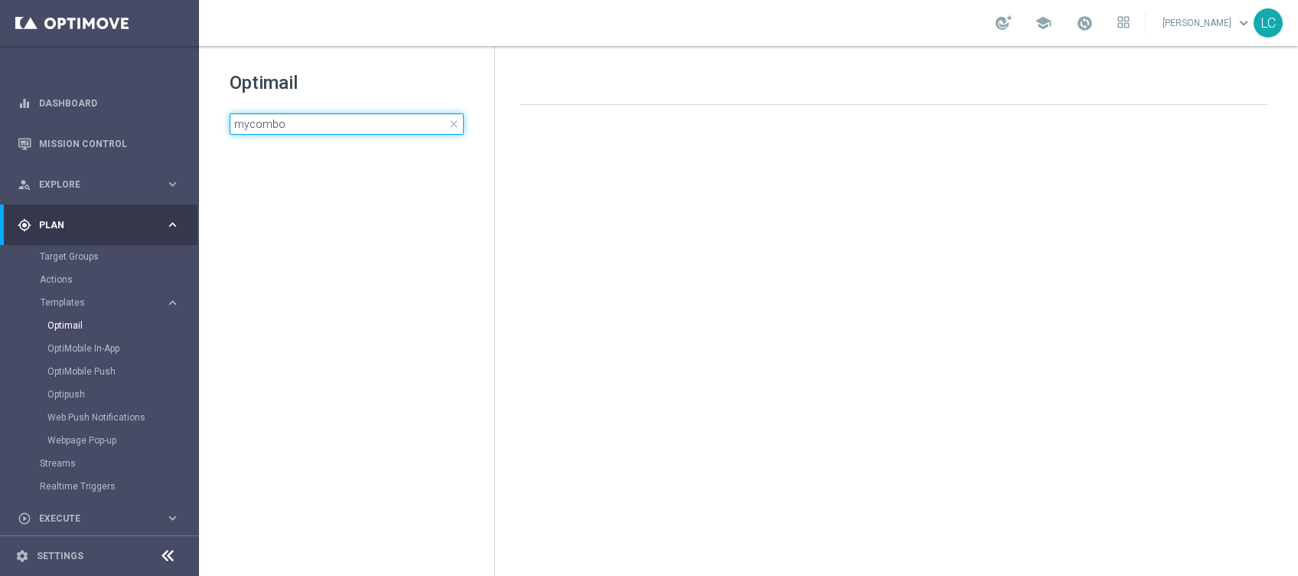
click at [349, 126] on input "mycombo" at bounding box center [347, 123] width 234 height 21
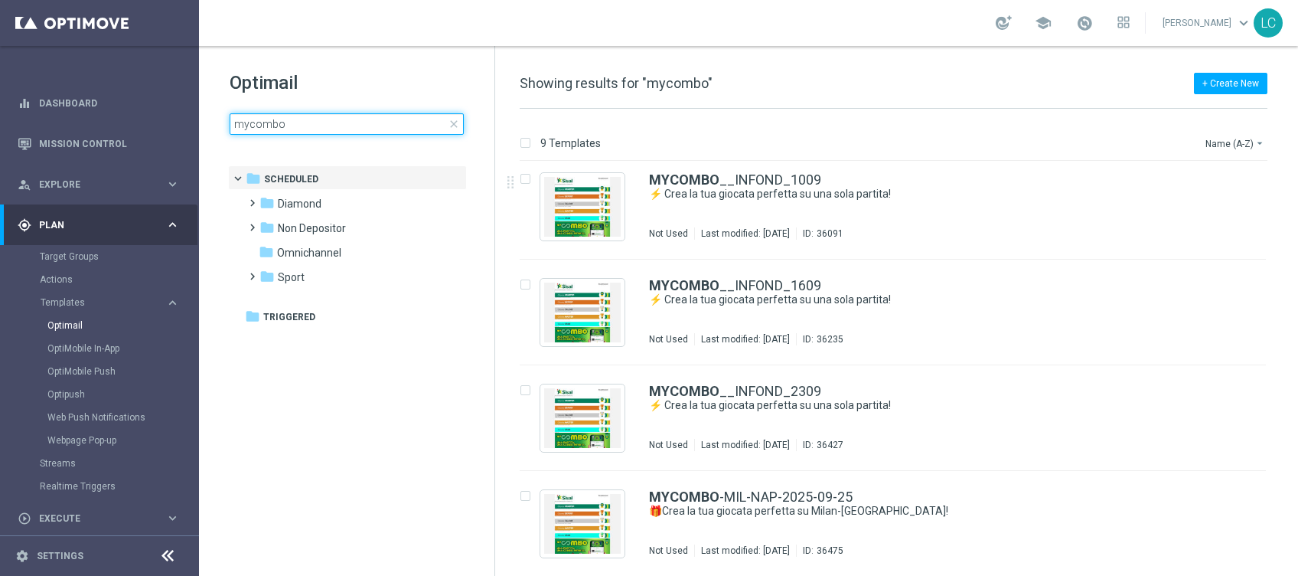
scroll to position [434, 0]
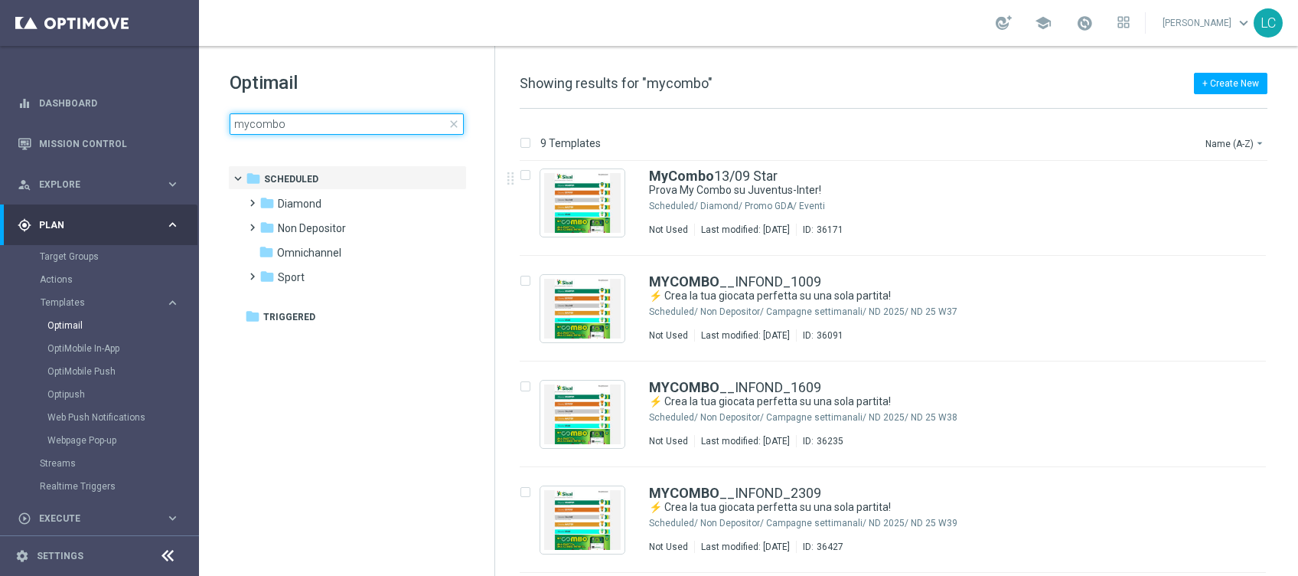
drag, startPoint x: 298, startPoint y: 122, endPoint x: 214, endPoint y: 118, distance: 83.6
click at [214, 118] on div "Optimail mycombo close folder 1 Folder folder Scheduled more_vert folder Diamon…" at bounding box center [347, 141] width 296 height 190
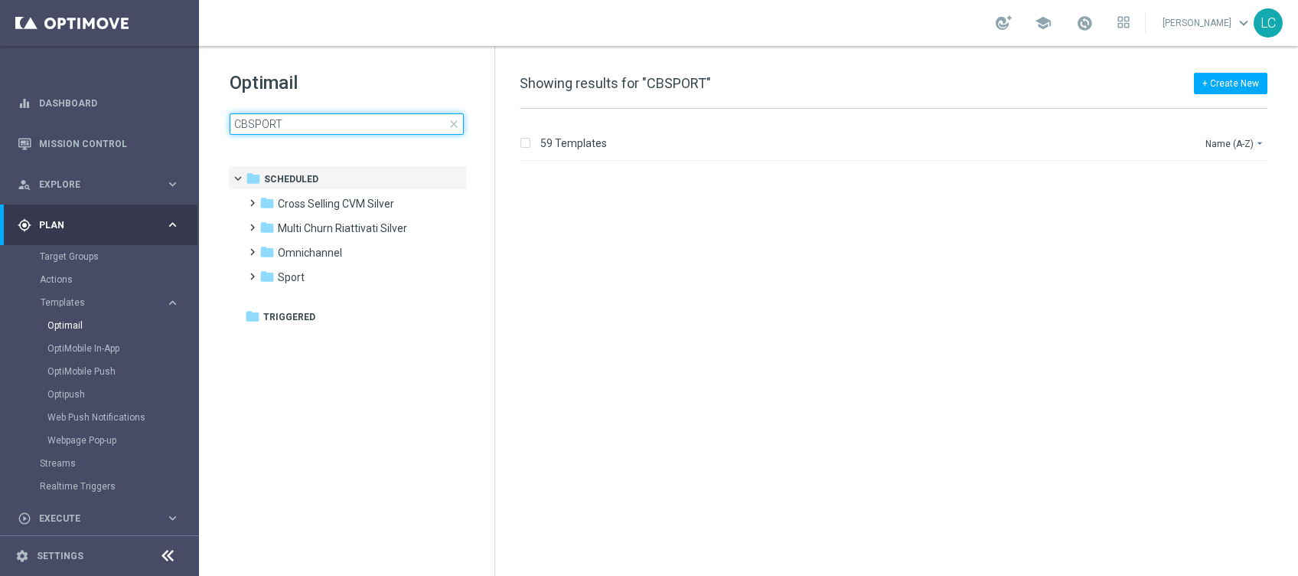
scroll to position [1531, 0]
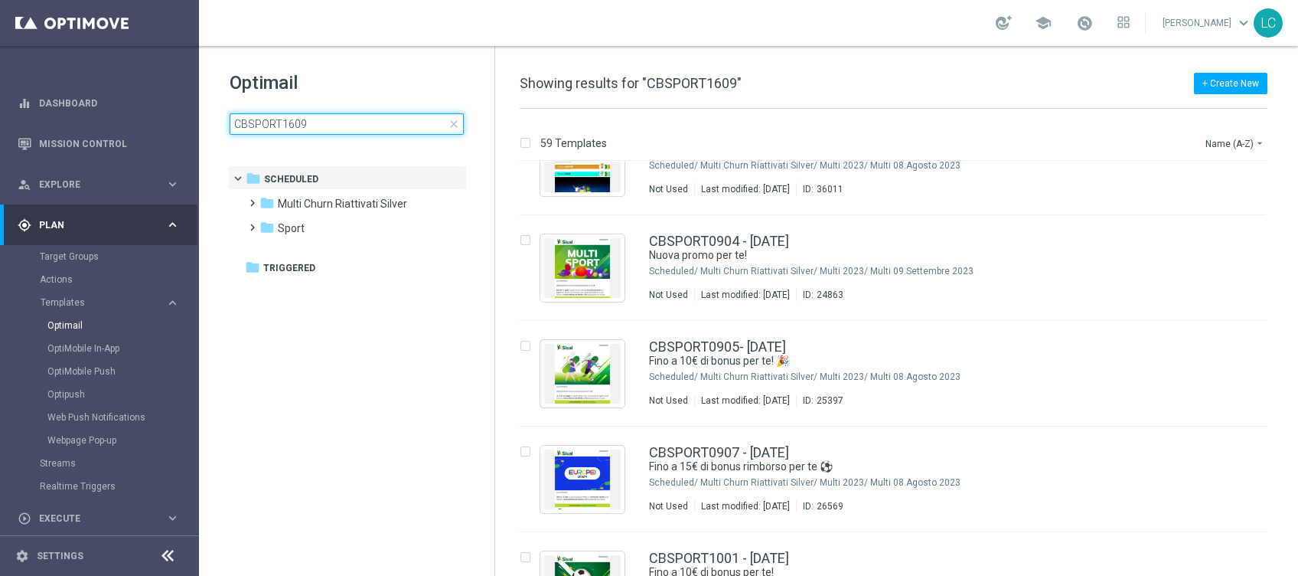
type input "CBSPORT1609"
click at [338, 90] on h1 "Optimail" at bounding box center [347, 82] width 234 height 24
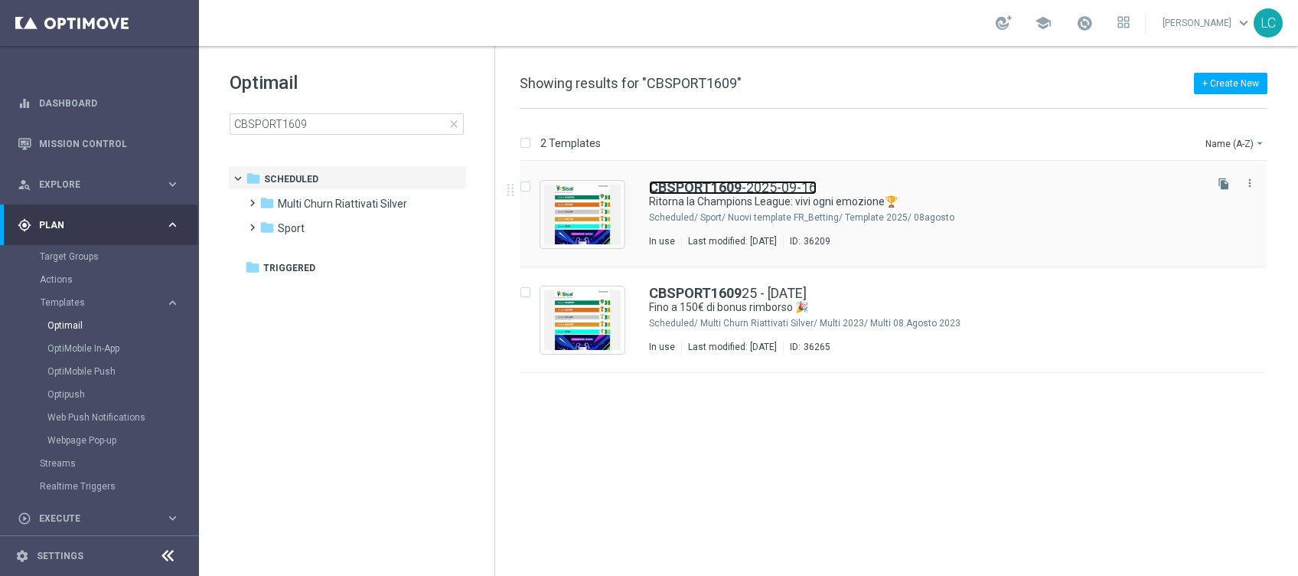
click at [696, 189] on b "CBSPORT1609" at bounding box center [695, 187] width 93 height 16
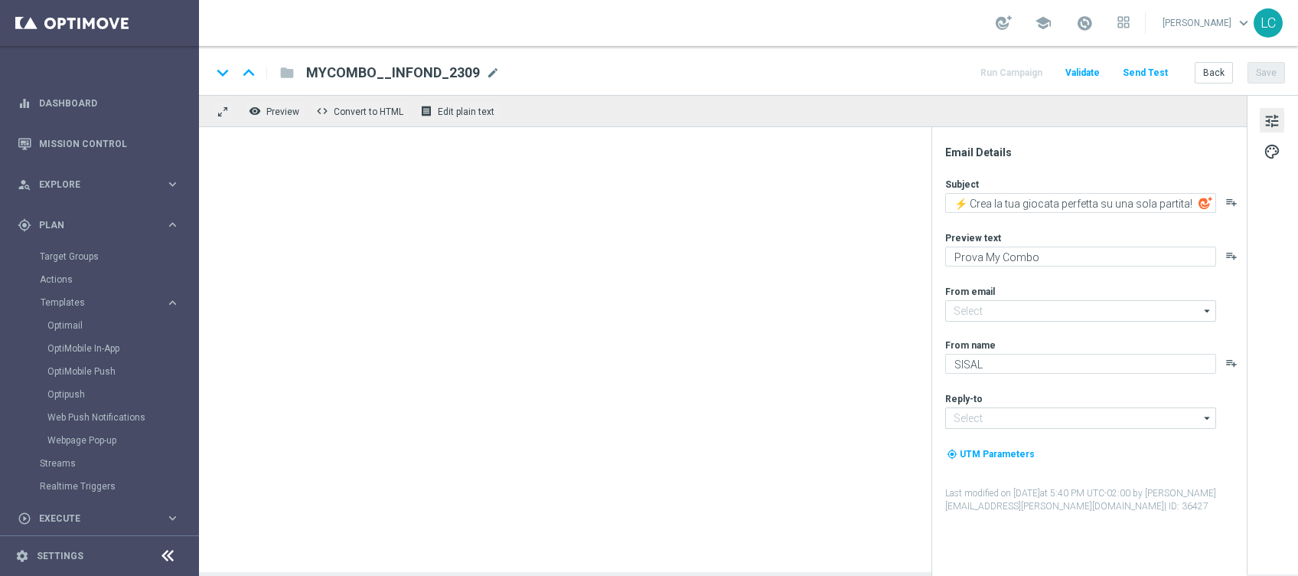
type input "giochidicarte@comunicazioni.sisal.it"
type input "info@sisal.it"
type textarea "Ritorna la Champions League: vivi ogni emozione🏆"
type textarea "fino a 20€ Bonus🎁"
type input "newsletter@comunicazioni.sisal.it"
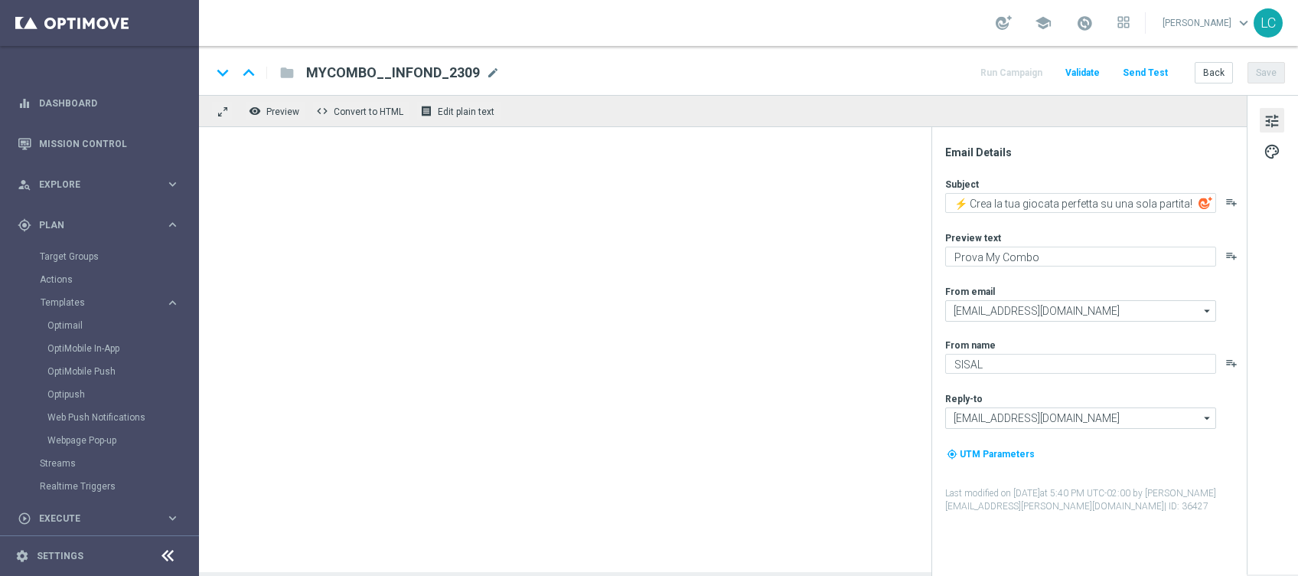
type textarea "Sisal"
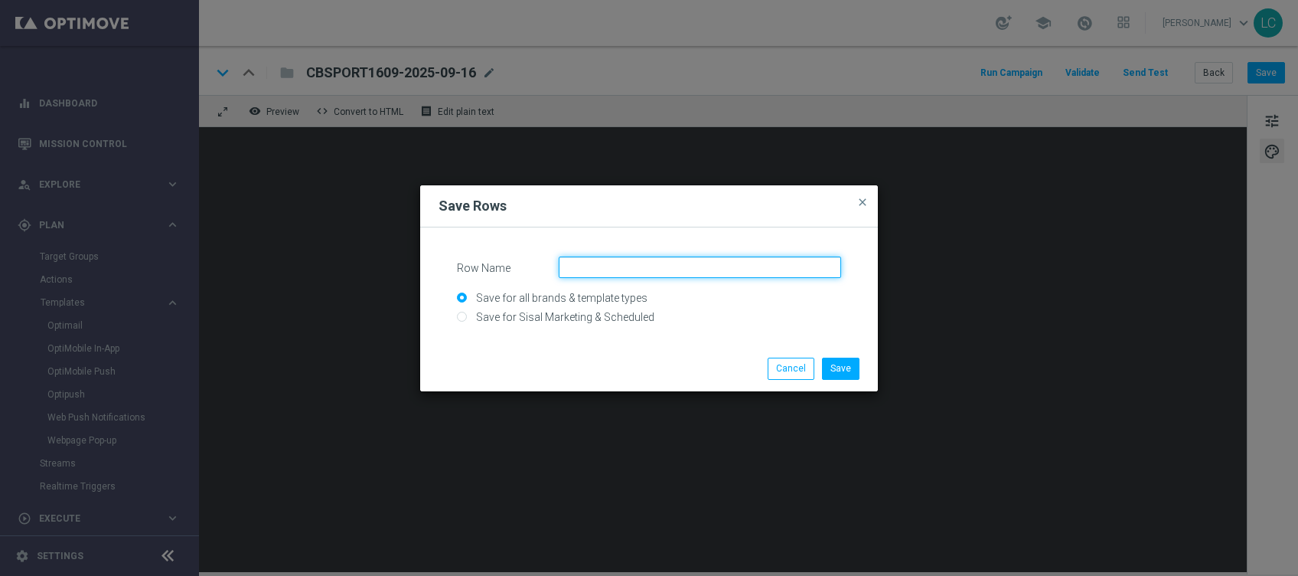
click at [688, 266] on input "Row Name" at bounding box center [700, 266] width 283 height 21
type input "Informativa"
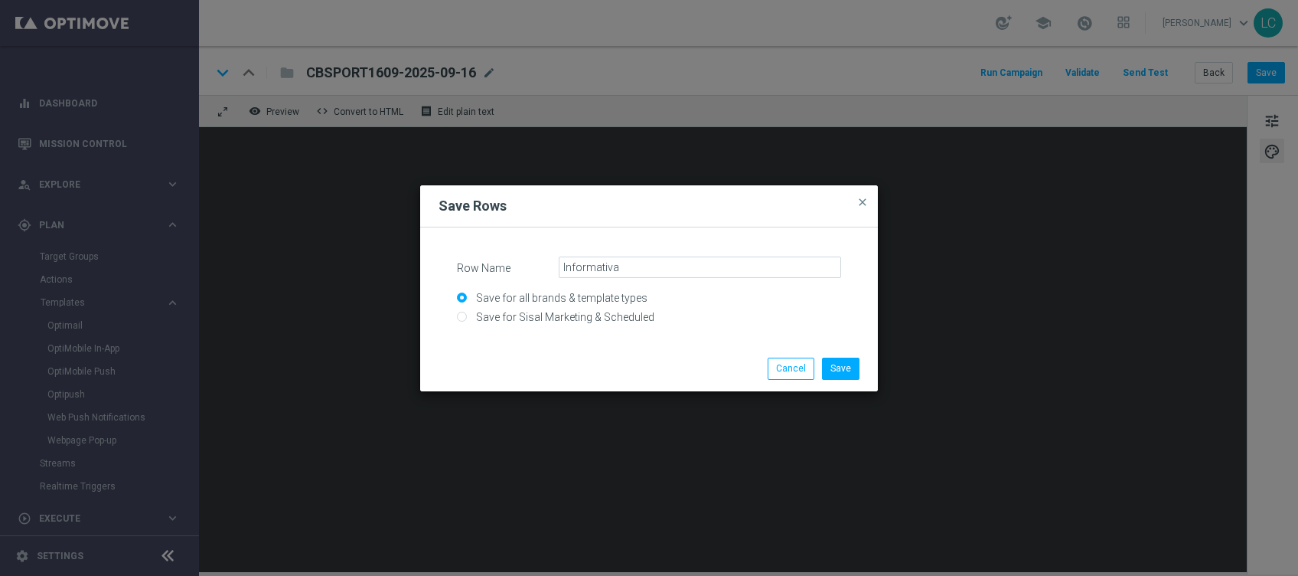
click at [525, 250] on form "Row Name Informativa Save for all brands & template types Save for Sisal Market…" at bounding box center [649, 290] width 421 height 96
click at [462, 315] on input "Save for Sisal Marketing & Scheduled" at bounding box center [649, 323] width 384 height 21
radio input "true"
click at [839, 369] on button "Save" at bounding box center [841, 368] width 38 height 21
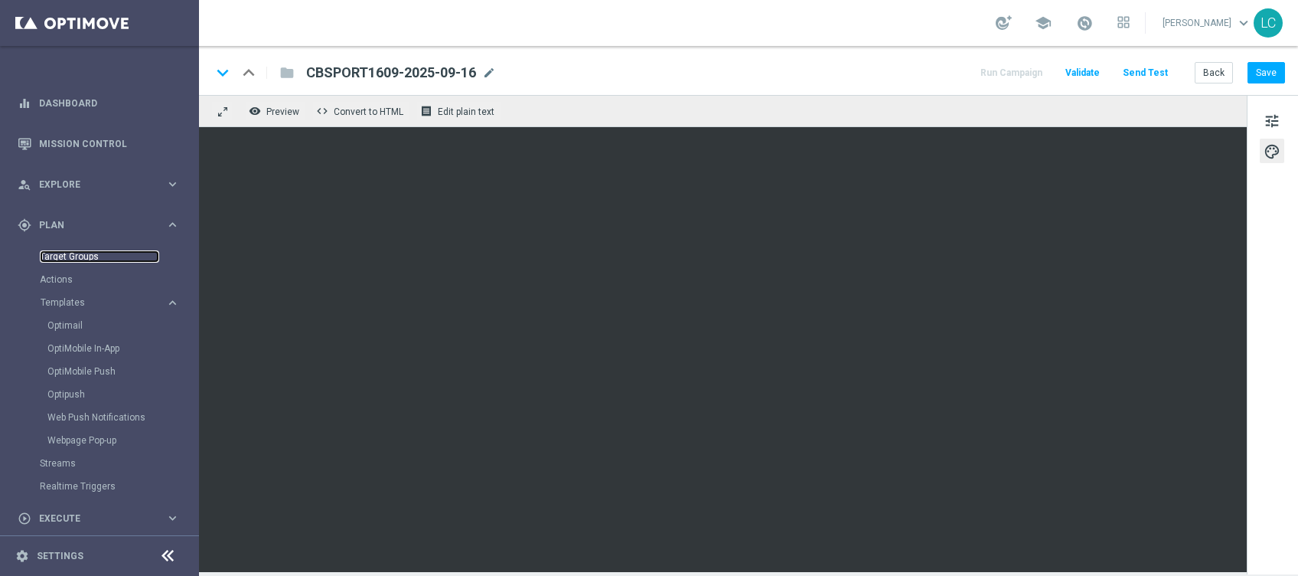
click at [57, 250] on link "Target Groups" at bounding box center [99, 256] width 119 height 12
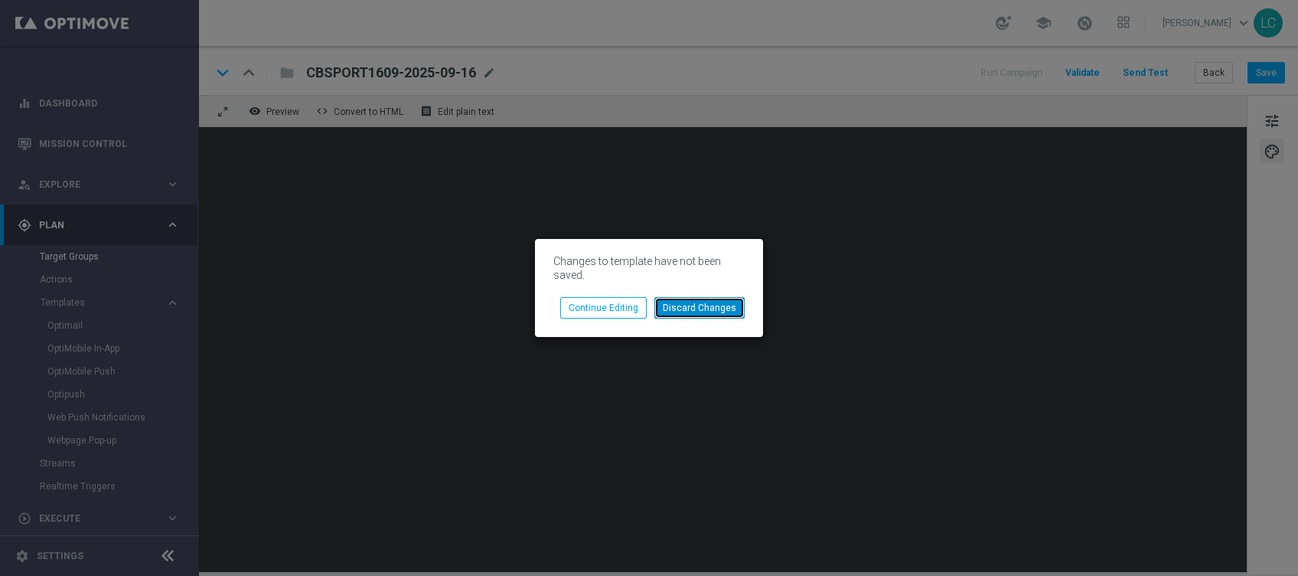
click at [701, 305] on button "Discard Changes" at bounding box center [700, 307] width 90 height 21
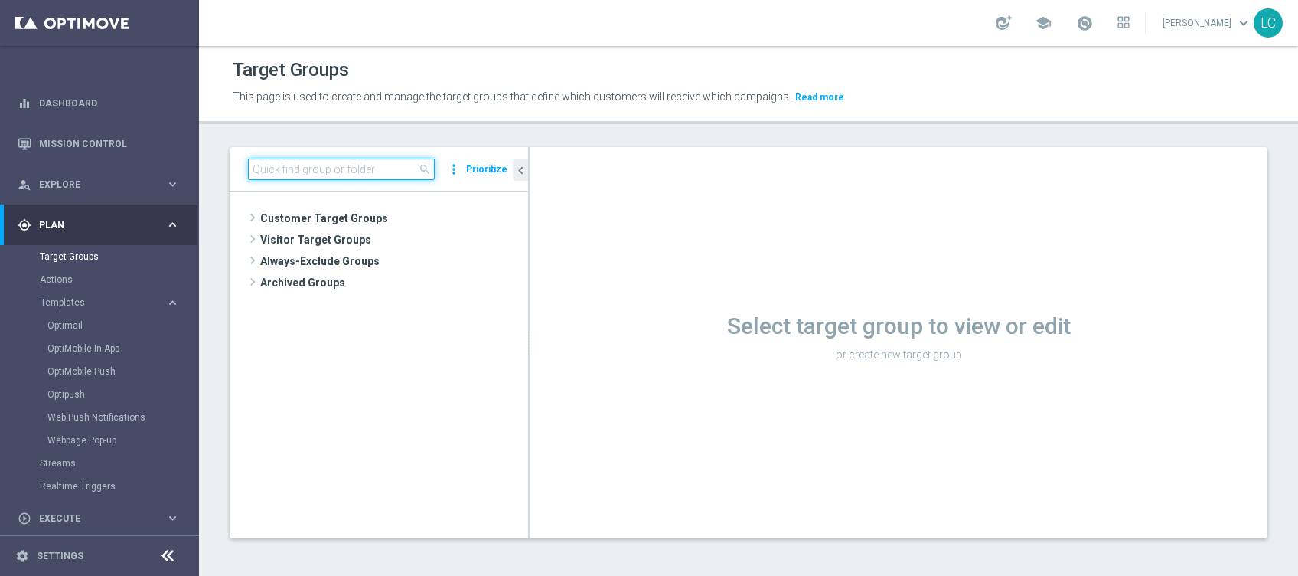
click at [338, 167] on input at bounding box center [341, 168] width 187 height 21
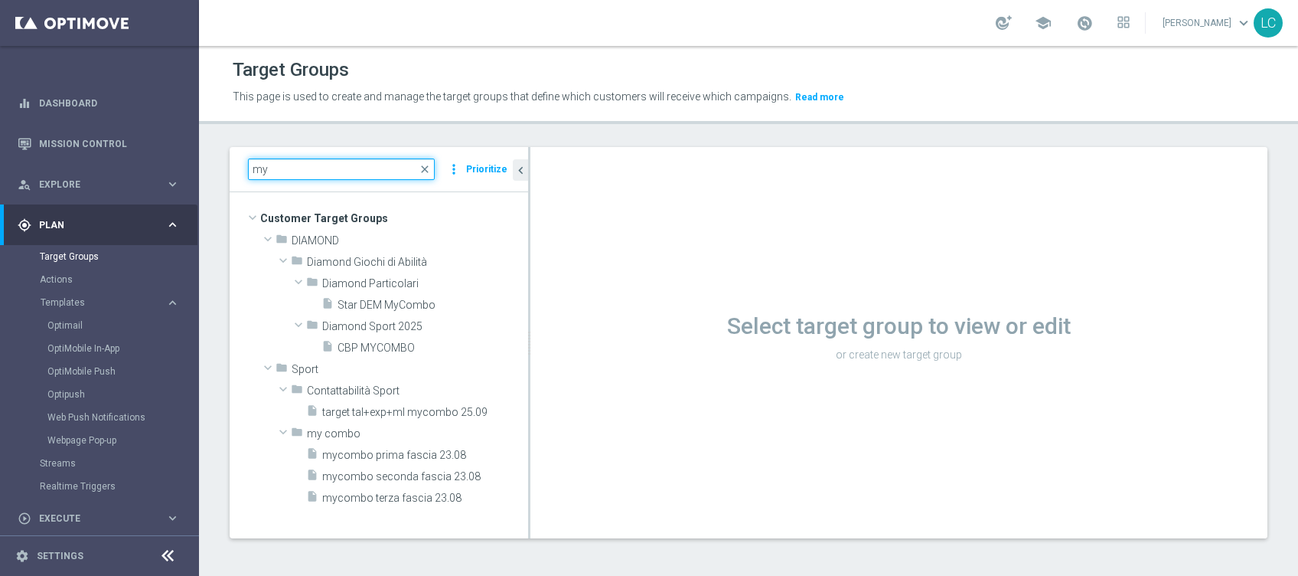
type input "m"
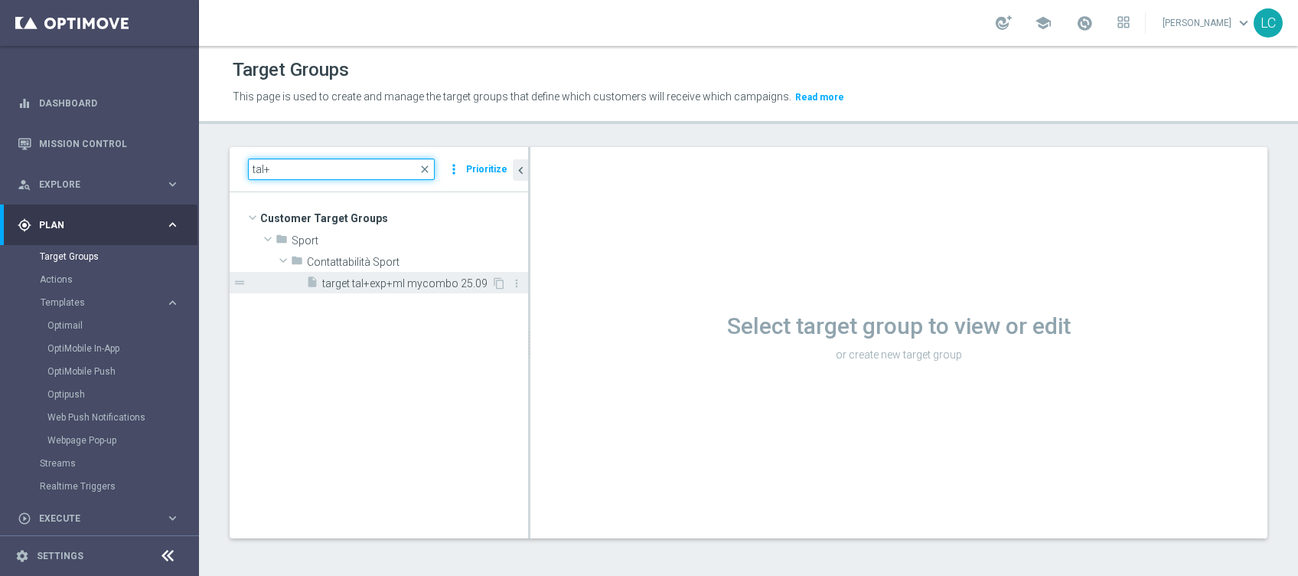
type input "tal+"
click at [358, 277] on span "target tal+exp+ml mycombo 25.09" at bounding box center [406, 283] width 169 height 13
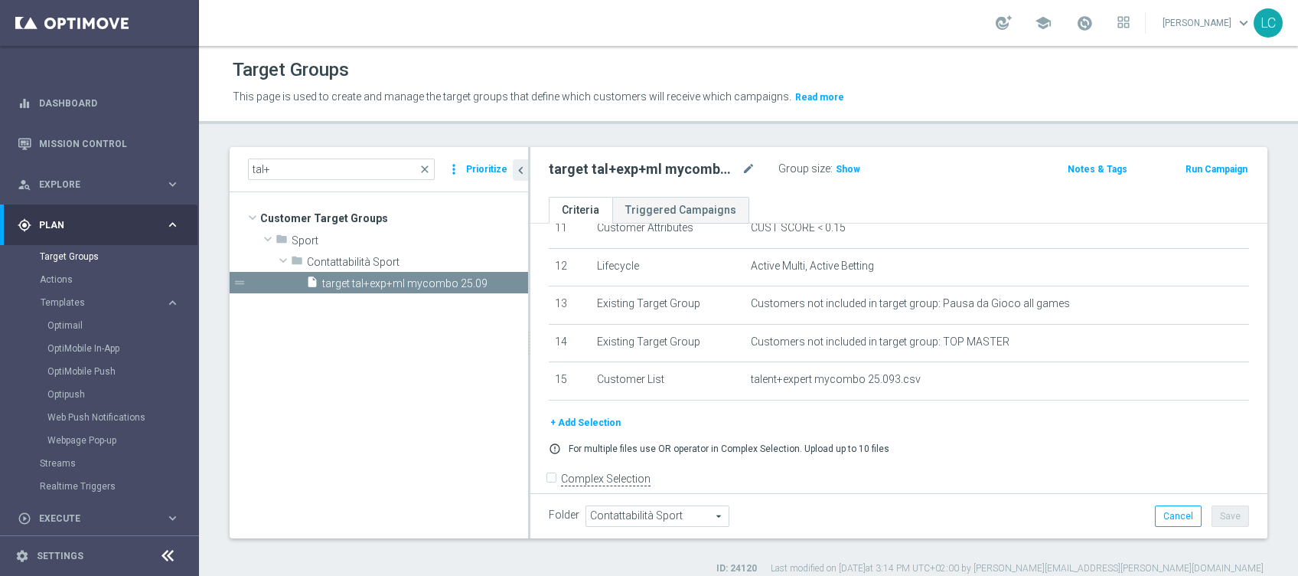
scroll to position [469, 0]
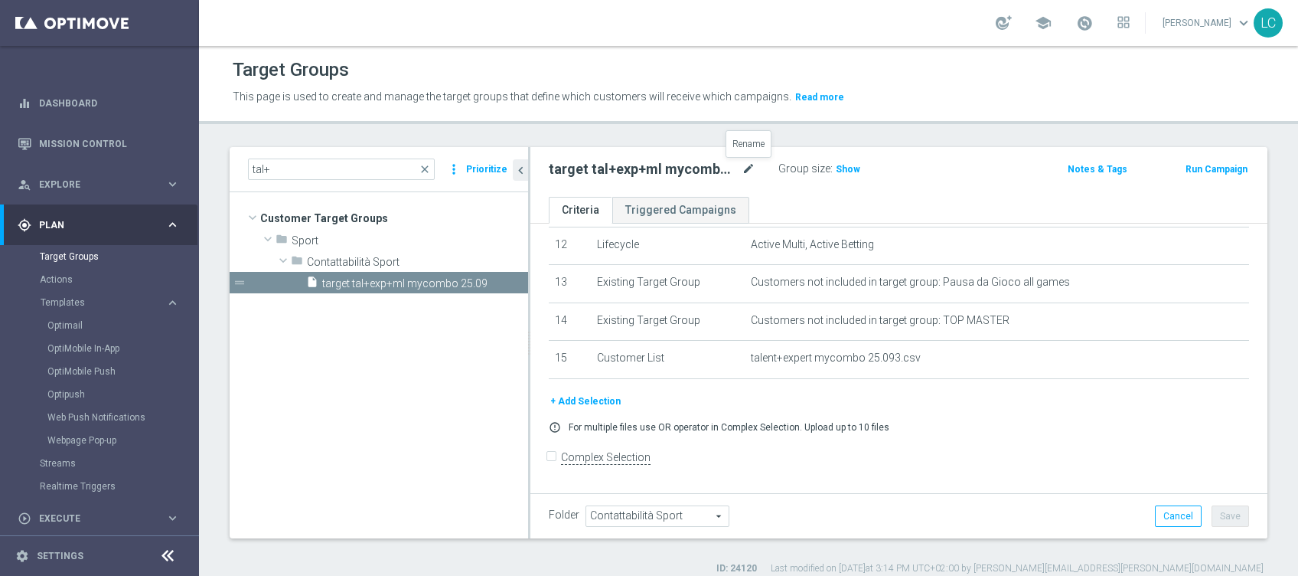
click at [745, 166] on icon "mode_edit" at bounding box center [749, 169] width 14 height 18
click at [917, 147] on div "target tal+exp+ml mycombo 25.09 Group size : Show Notes & Tags Run Campaign" at bounding box center [899, 172] width 737 height 50
click at [844, 165] on span "Show" at bounding box center [848, 169] width 24 height 11
click at [62, 321] on link "Optimail" at bounding box center [103, 325] width 112 height 12
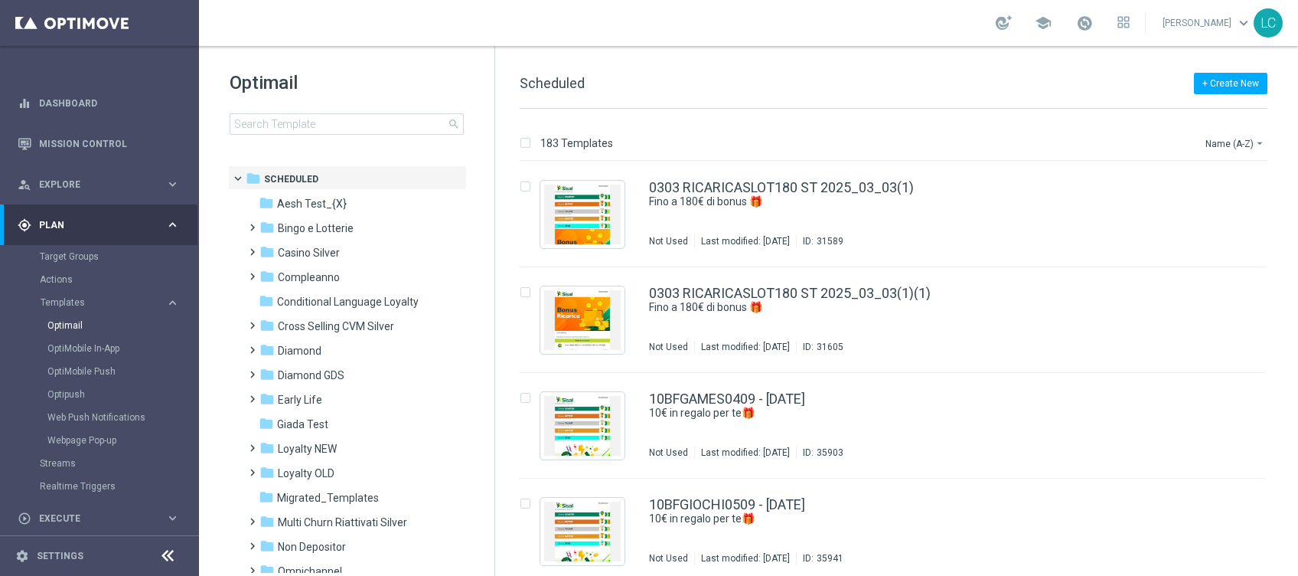
click at [279, 110] on div "Optimail search" at bounding box center [362, 102] width 265 height 64
click at [280, 113] on input at bounding box center [347, 123] width 234 height 21
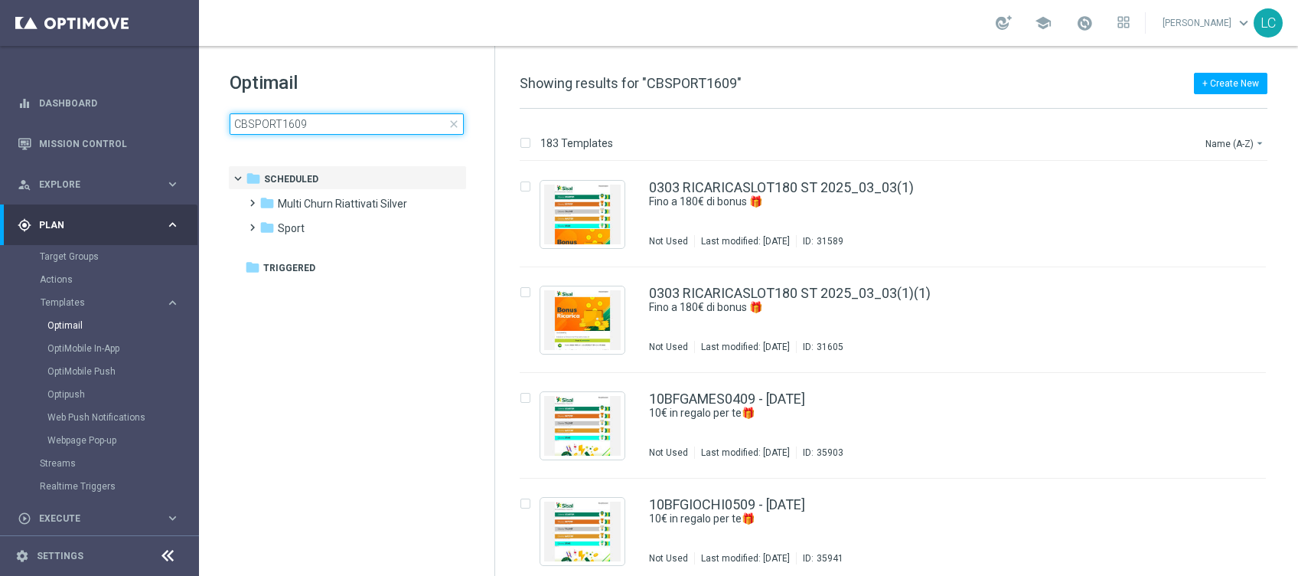
type input "CBSPORT1609"
click at [348, 83] on h1 "Optimail" at bounding box center [347, 82] width 234 height 24
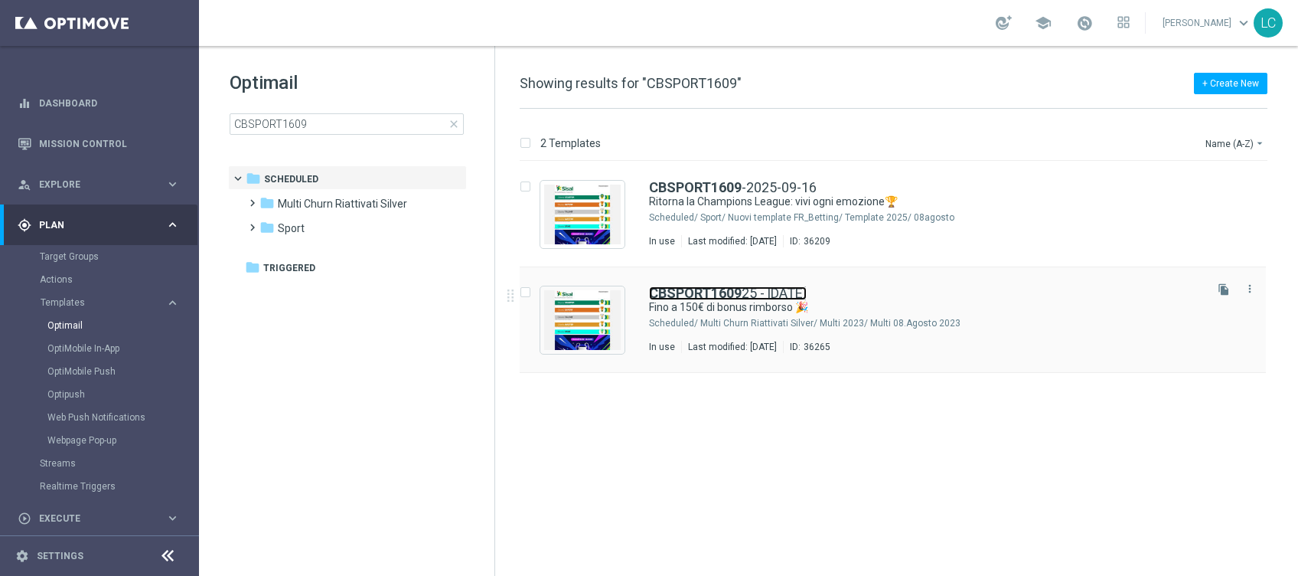
click at [701, 286] on b "CBSPORT1609" at bounding box center [695, 293] width 93 height 16
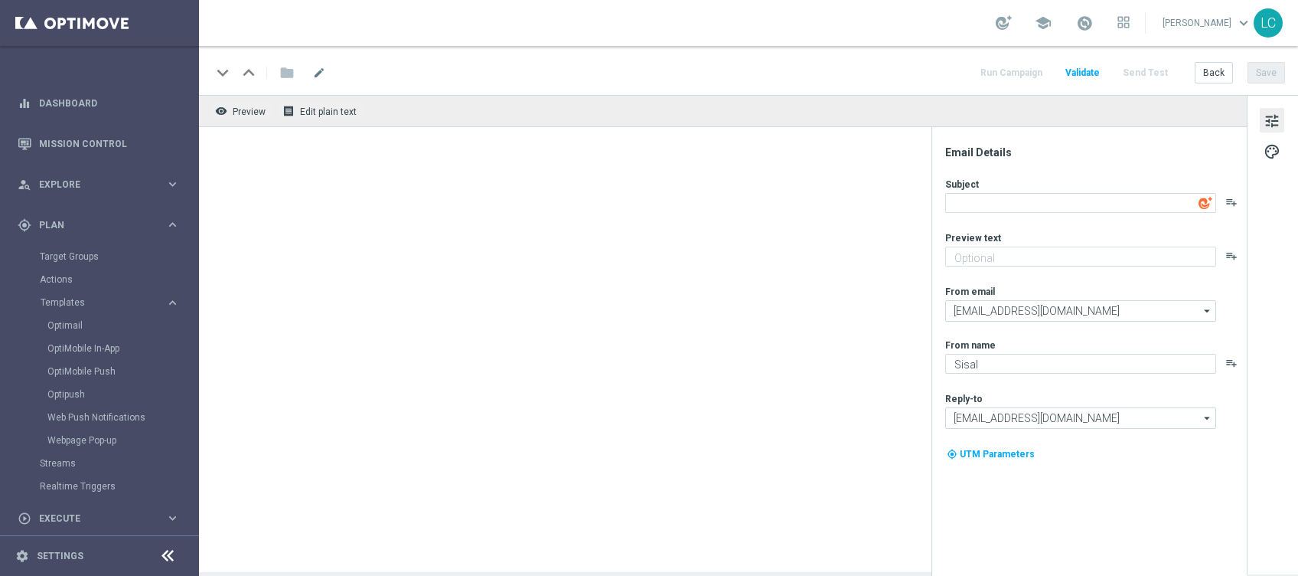
type textarea "Fino a 150€ di bonus rimborso 🎉"
type textarea "valido su tutto lo Sport!"
type input "newsletter@comunicazioni.sisal.it"
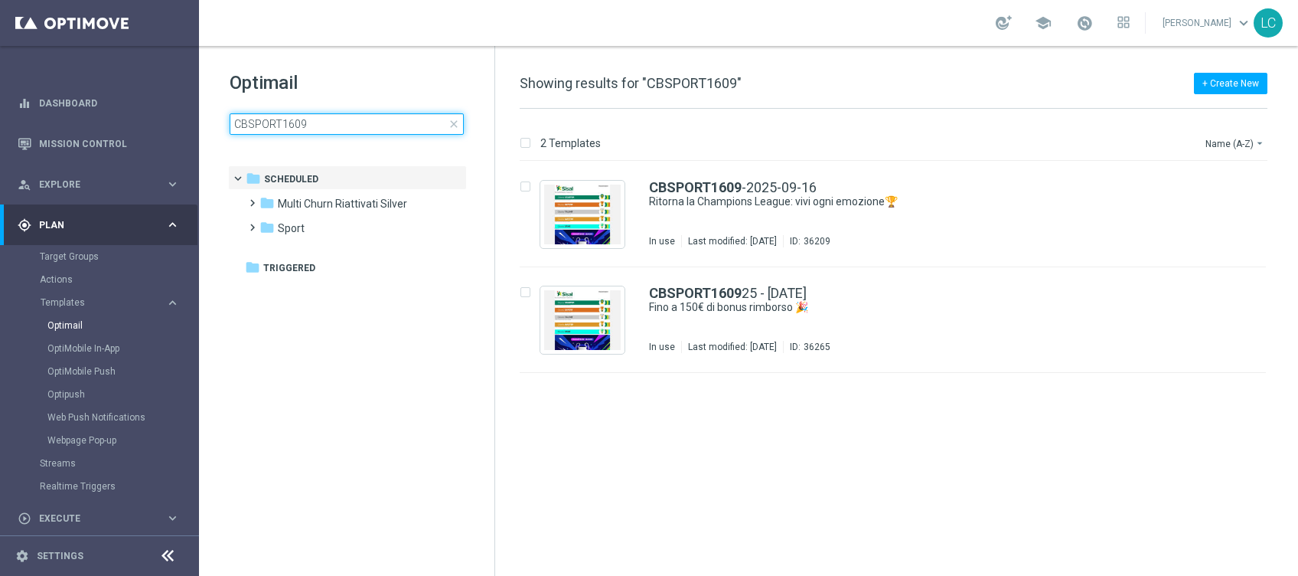
click at [346, 124] on input "CBSPORT1609" at bounding box center [347, 123] width 234 height 21
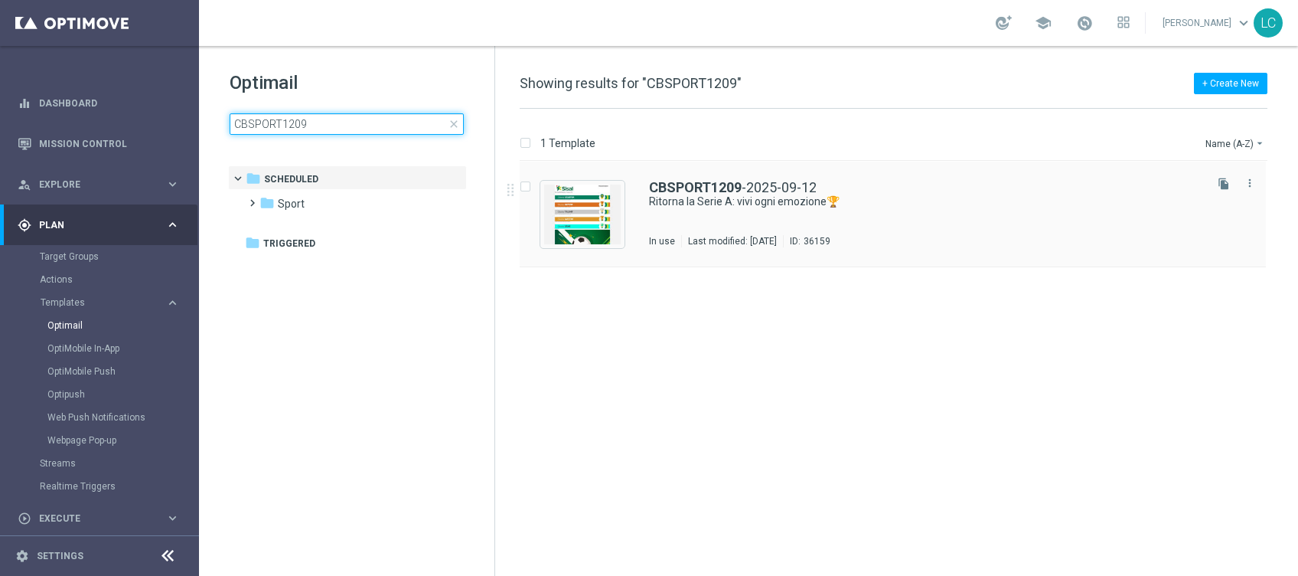
type input "CBSPORT1209"
click at [723, 177] on div "CBSPORT1209 -2025-09-12 Ritorna la Serie A: vivi ogni emozione🏆 In use Last mod…" at bounding box center [893, 215] width 746 height 106
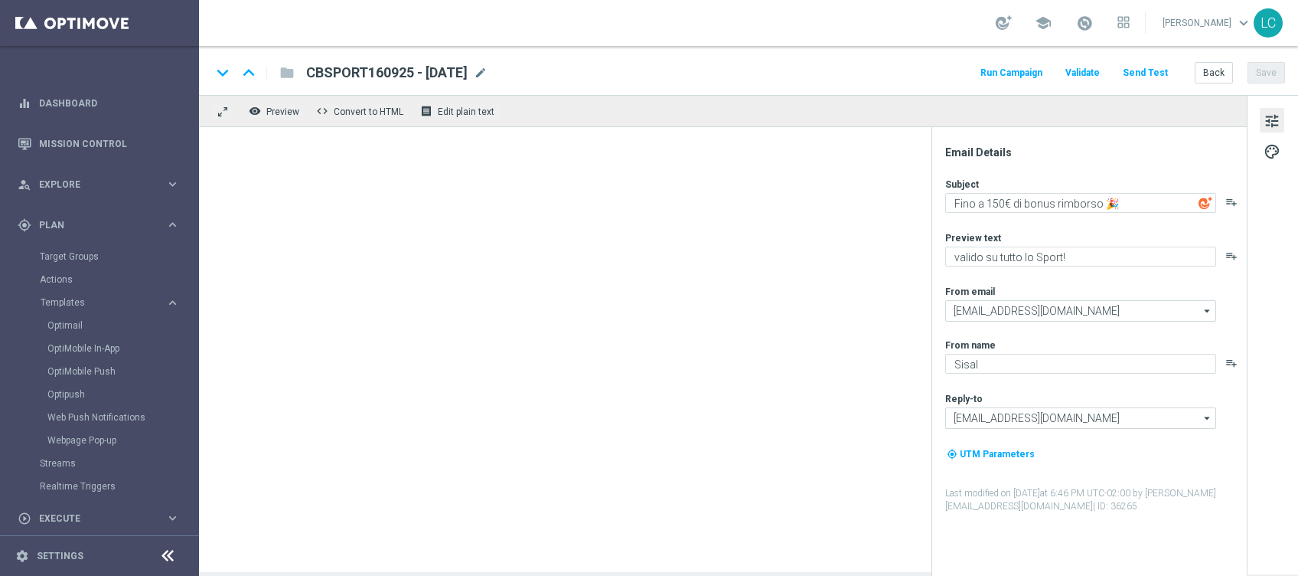
type textarea "Ritorna la Serie A: vivi ogni emozione🏆"
type textarea "fino a 20€ Bonus🎁"
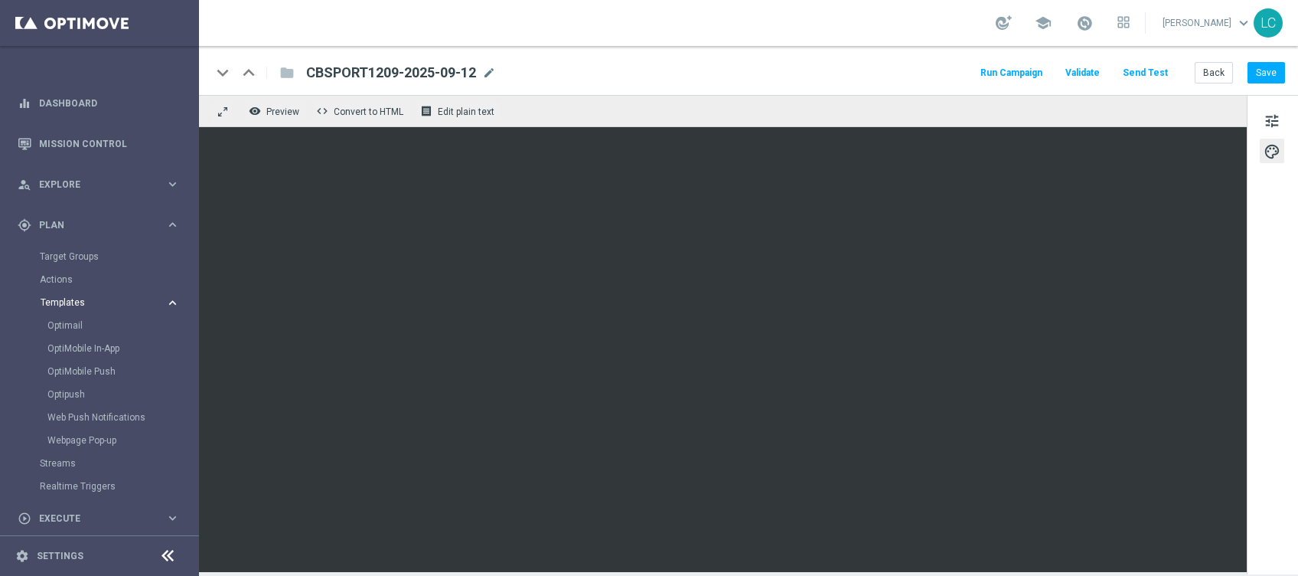
click at [61, 301] on span "Templates" at bounding box center [95, 302] width 109 height 9
click at [69, 299] on span "Templates" at bounding box center [95, 302] width 109 height 9
click at [70, 324] on link "Optimail" at bounding box center [103, 325] width 112 height 12
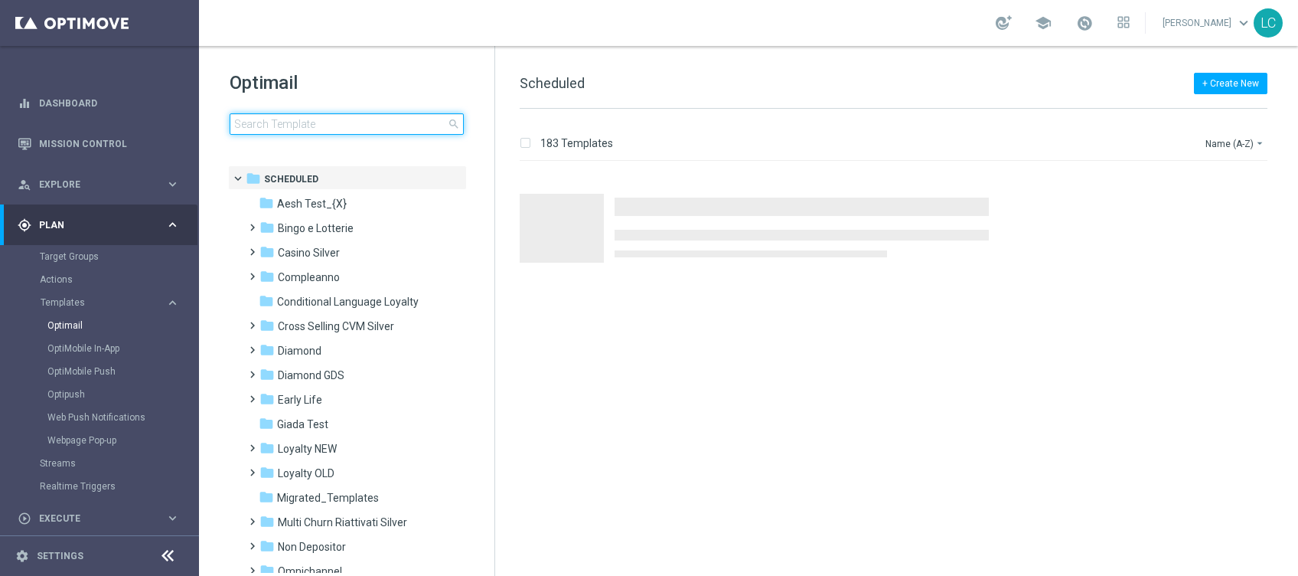
click at [331, 115] on input at bounding box center [347, 123] width 234 height 21
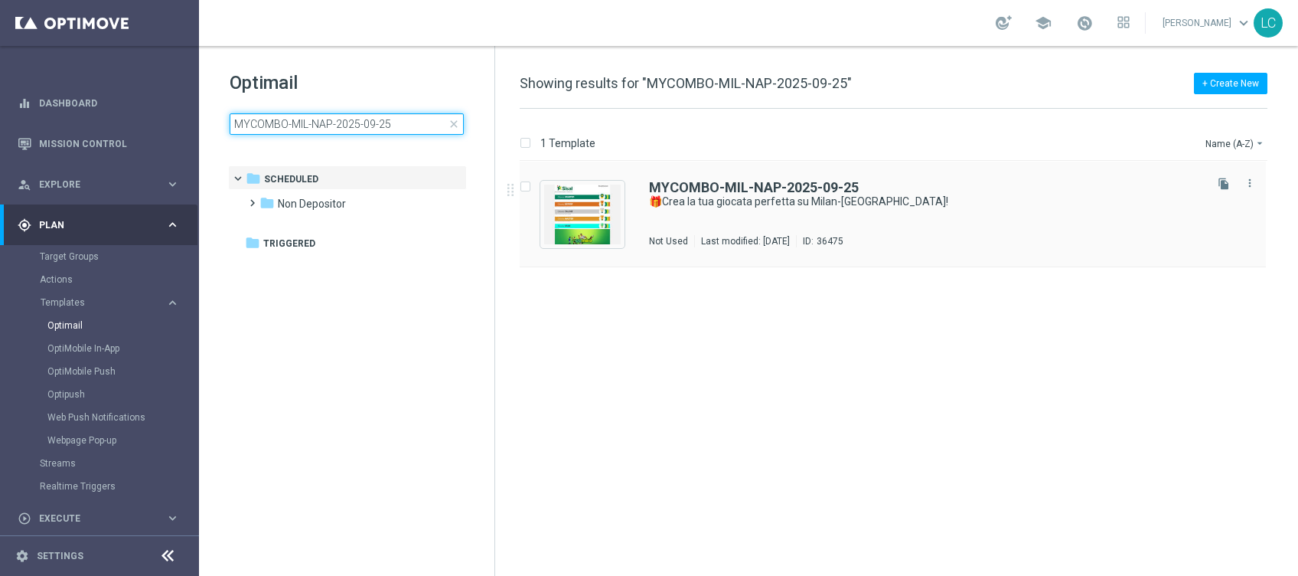
type input "MYCOMBO-MIL-NAP-2025-09-25"
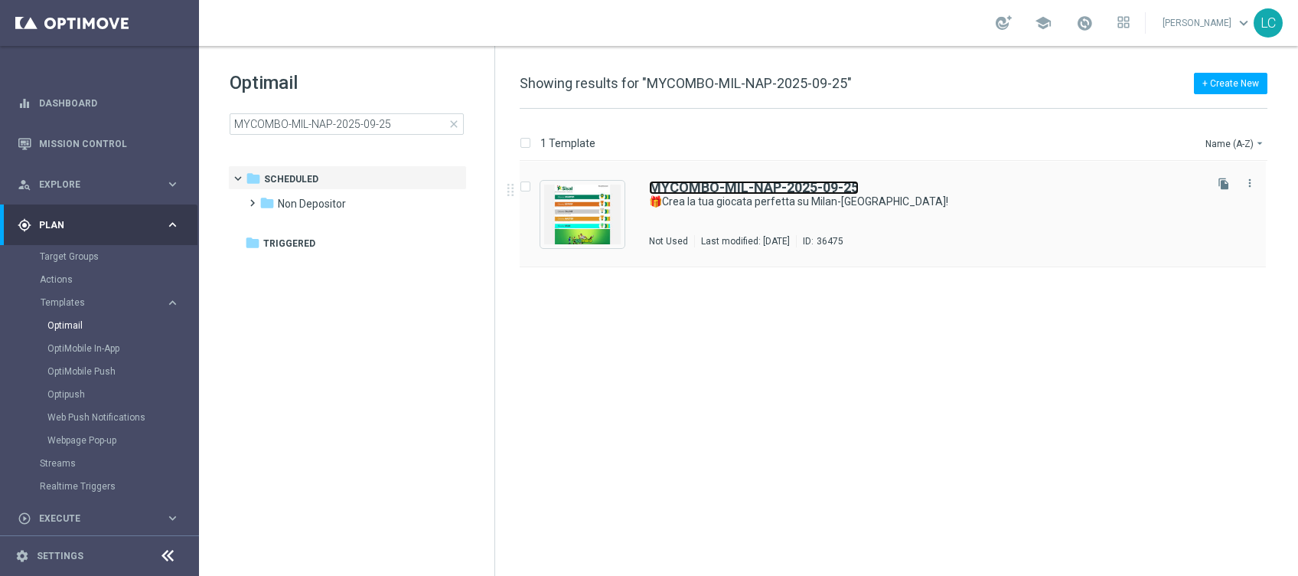
click at [698, 187] on b "MYCOMBO-MIL-NAP-2025-09-25" at bounding box center [754, 187] width 210 height 16
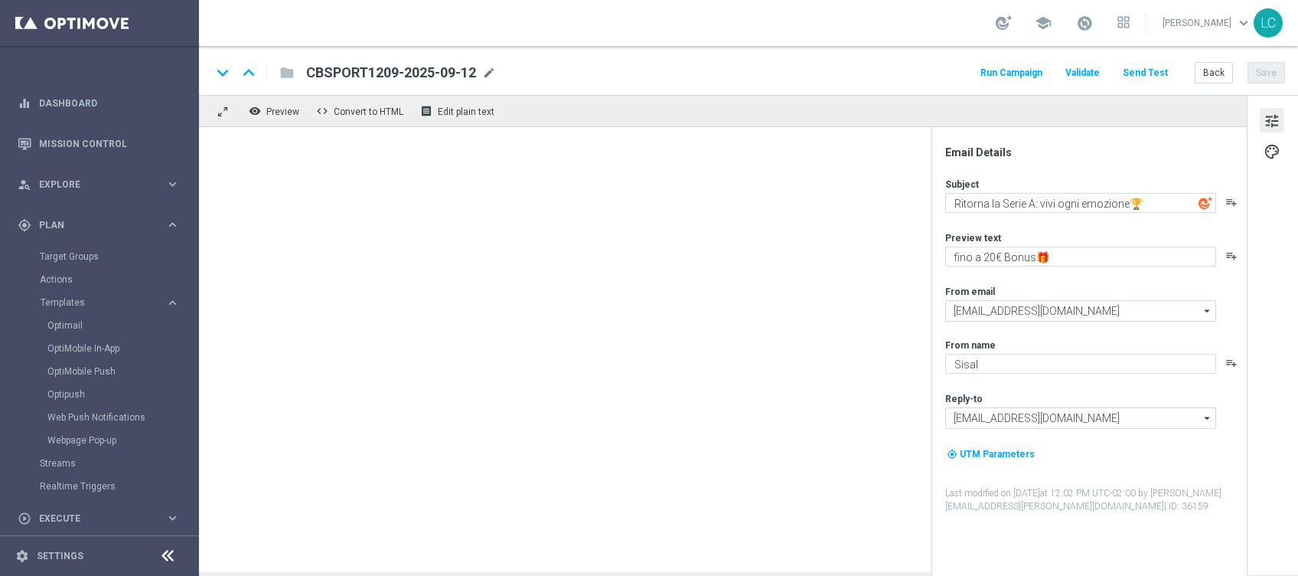
type textarea "🎁Crea la tua giocata perfetta su Milan-[GEOGRAPHIC_DATA]!"
type textarea "Prova My Combo🔥"
type input "[EMAIL_ADDRESS][DOMAIN_NAME]"
type textarea "SISAL"
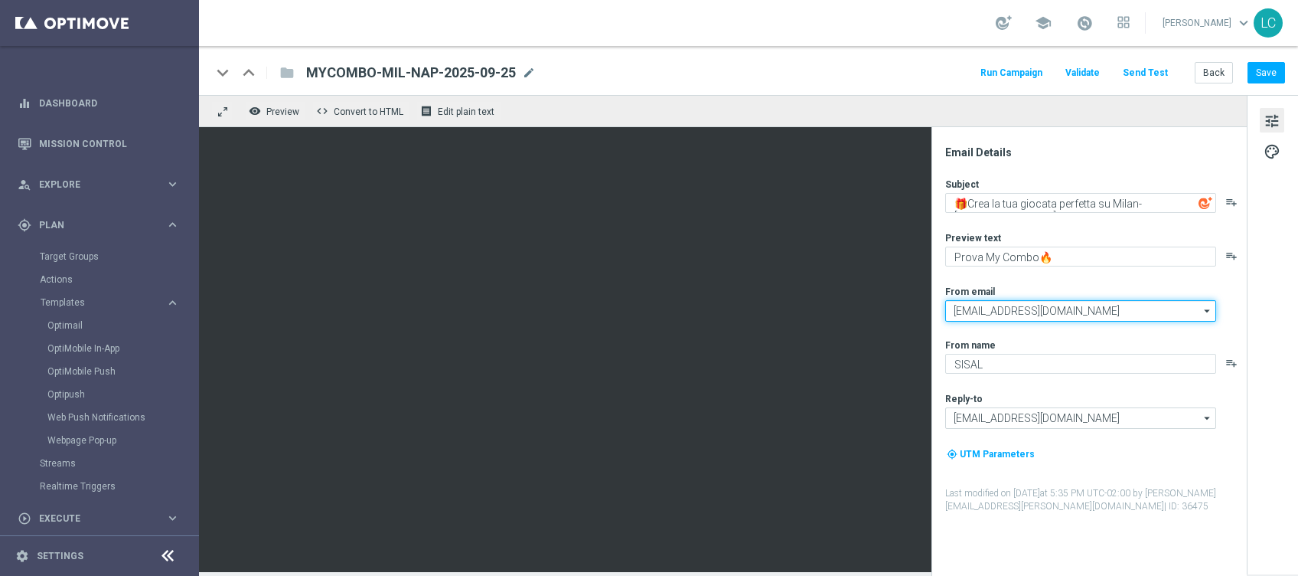
click at [993, 311] on input "[EMAIL_ADDRESS][DOMAIN_NAME]" at bounding box center [1081, 310] width 271 height 21
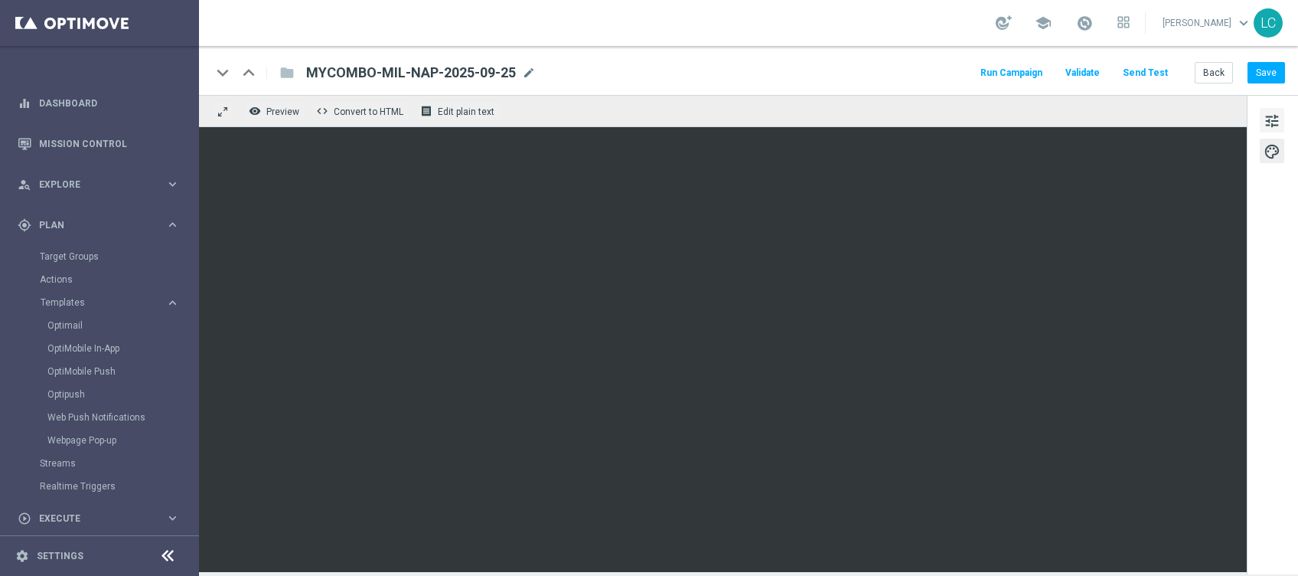
click at [1279, 114] on span "tune" at bounding box center [1272, 121] width 17 height 20
type input "[EMAIL_ADDRESS][DOMAIN_NAME]"
click at [1272, 73] on button "Save" at bounding box center [1267, 72] width 38 height 21
click at [1276, 116] on span "tune" at bounding box center [1272, 121] width 17 height 20
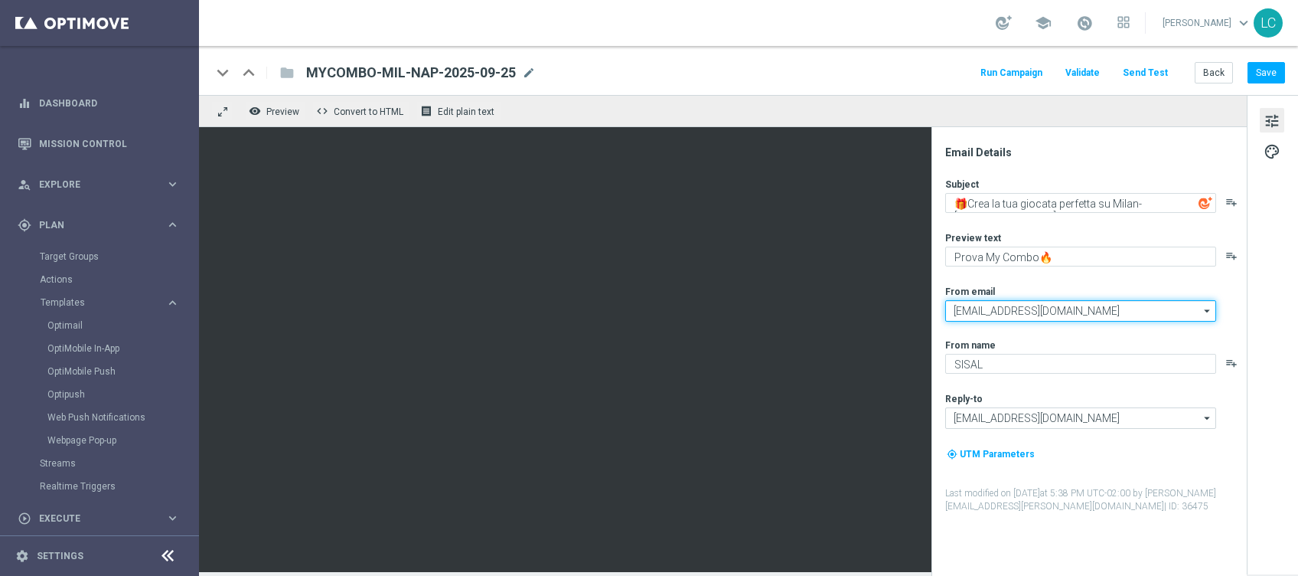
click at [1054, 313] on input "[EMAIL_ADDRESS][DOMAIN_NAME]" at bounding box center [1081, 310] width 271 height 21
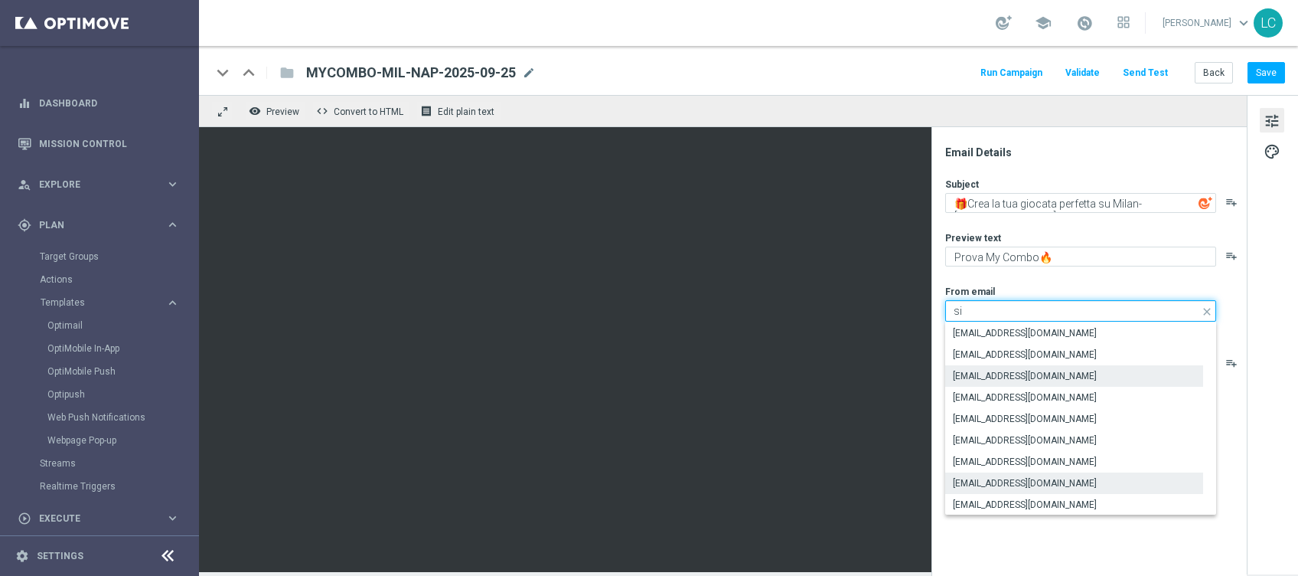
type input "s"
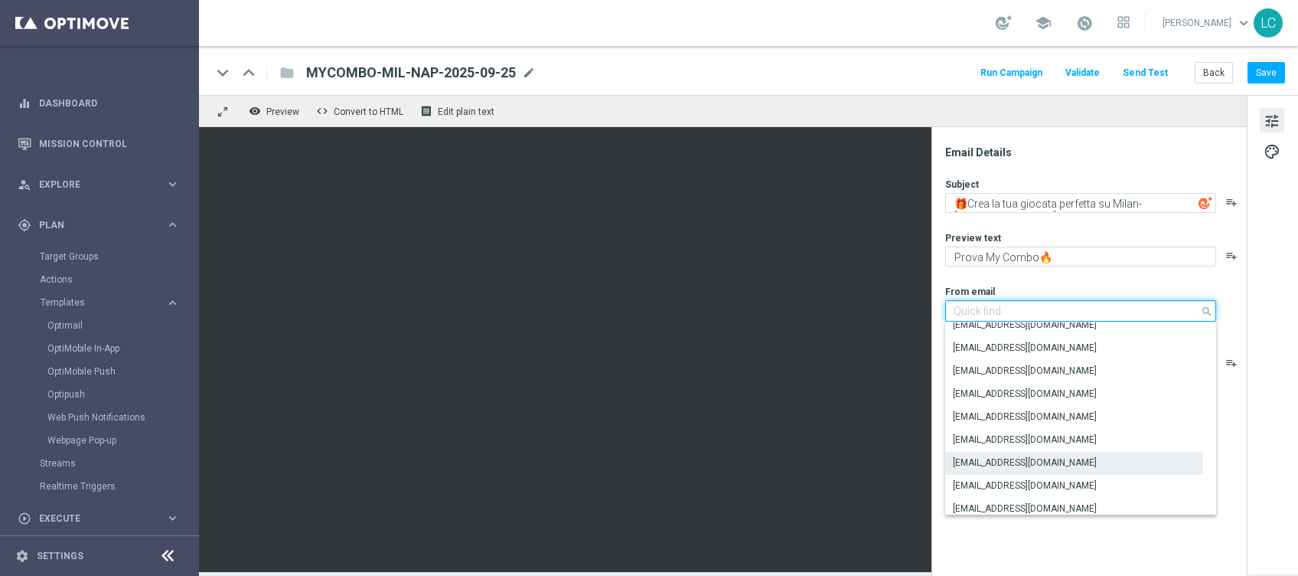
scroll to position [245, 0]
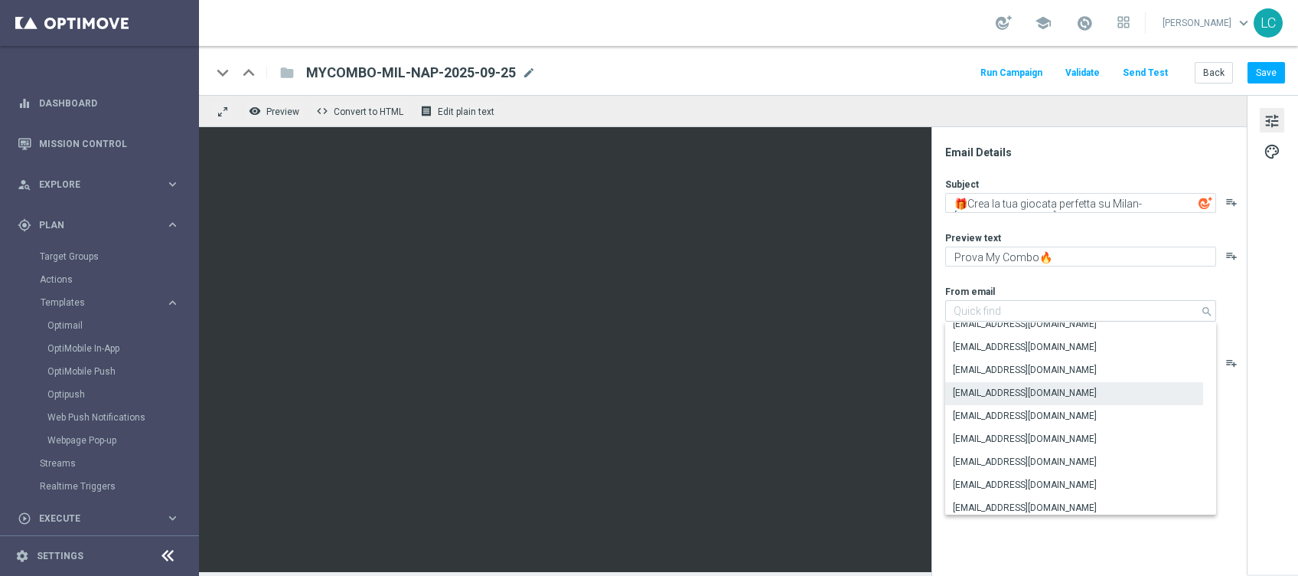
click at [1070, 390] on div "[EMAIL_ADDRESS][DOMAIN_NAME]" at bounding box center [1025, 393] width 144 height 14
type input "[EMAIL_ADDRESS][DOMAIN_NAME]"
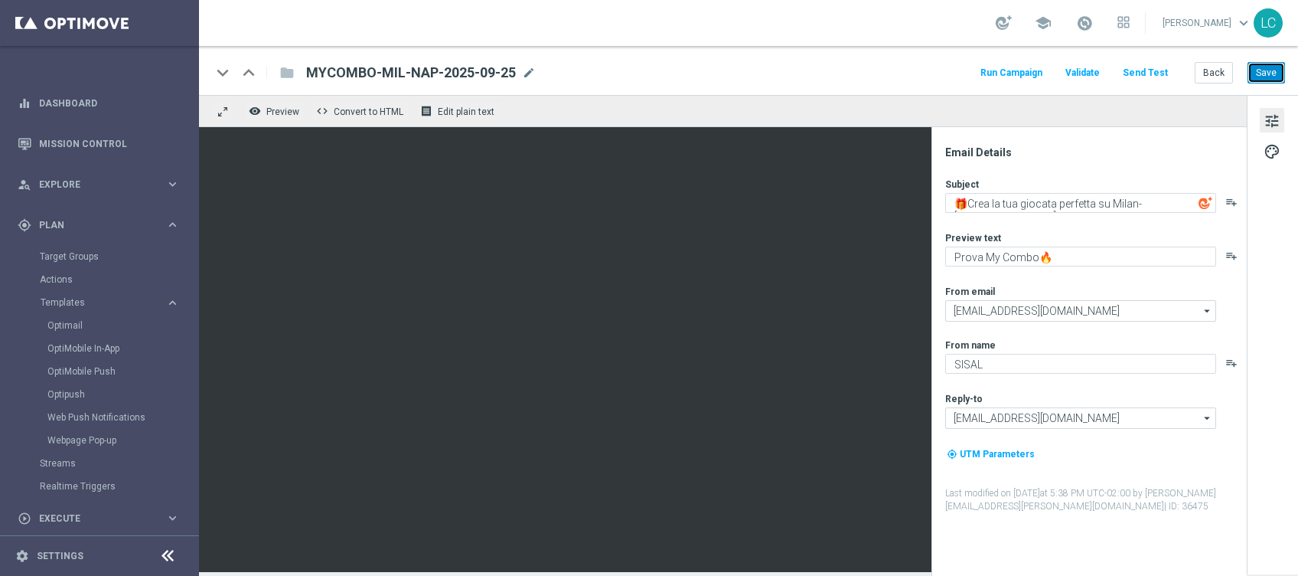
click at [1268, 66] on button "Save" at bounding box center [1267, 72] width 38 height 21
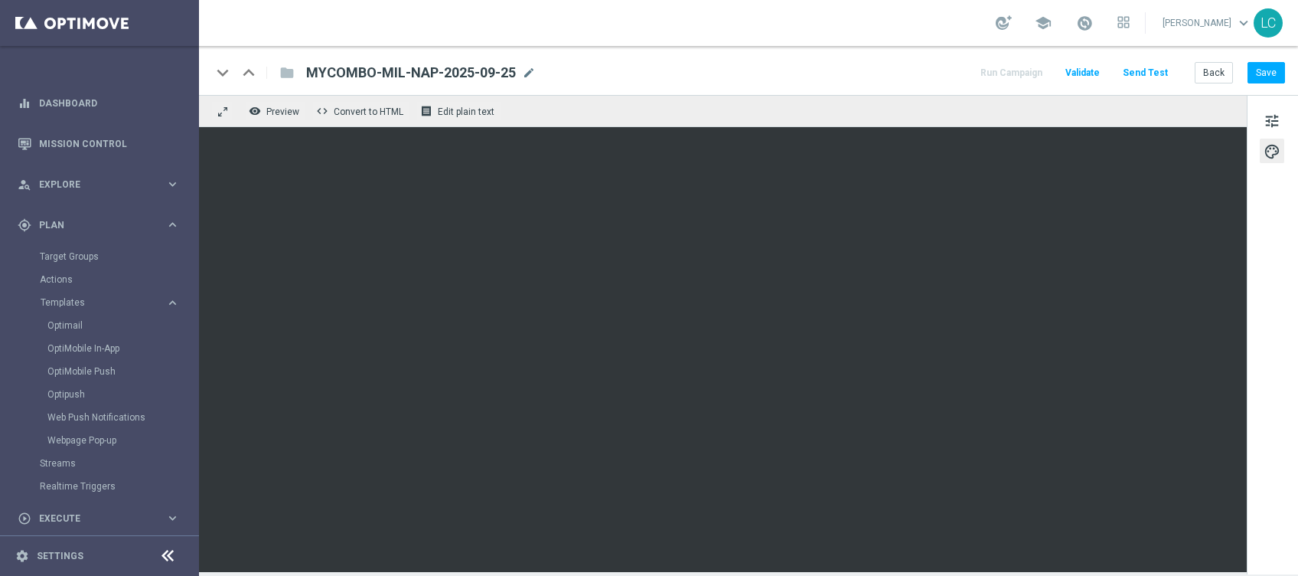
click at [1268, 59] on div "keyboard_arrow_down keyboard_arrow_up folder MYCOMBO-MIL-NAP-2025-09-25 MYCOMBO…" at bounding box center [748, 70] width 1099 height 49
click at [1270, 65] on button "Save" at bounding box center [1267, 72] width 38 height 21
click at [1265, 73] on button "Save" at bounding box center [1267, 72] width 38 height 21
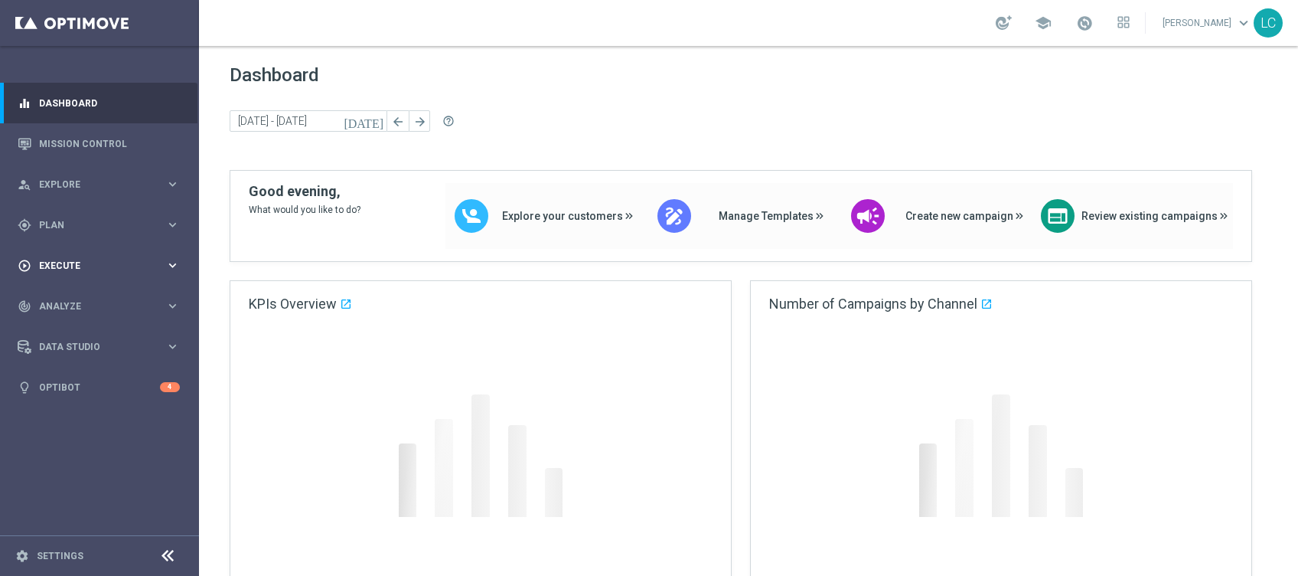
click at [64, 227] on span "Plan" at bounding box center [102, 224] width 126 height 9
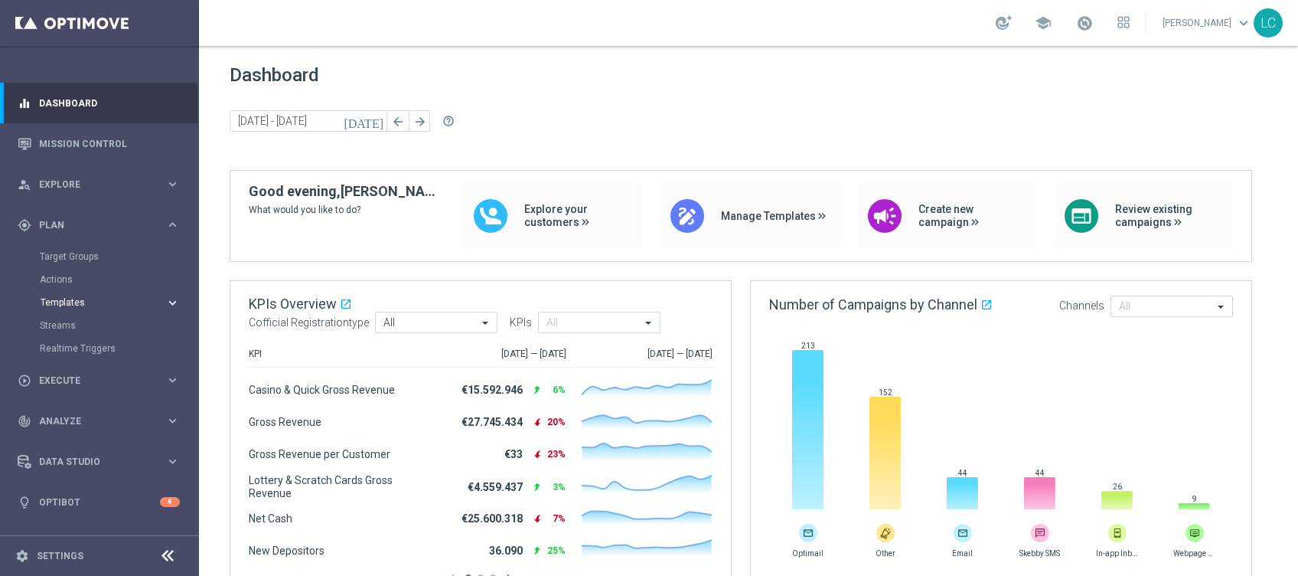
click at [77, 302] on span "Templates" at bounding box center [95, 302] width 109 height 9
click at [64, 325] on link "Optimail" at bounding box center [103, 325] width 112 height 12
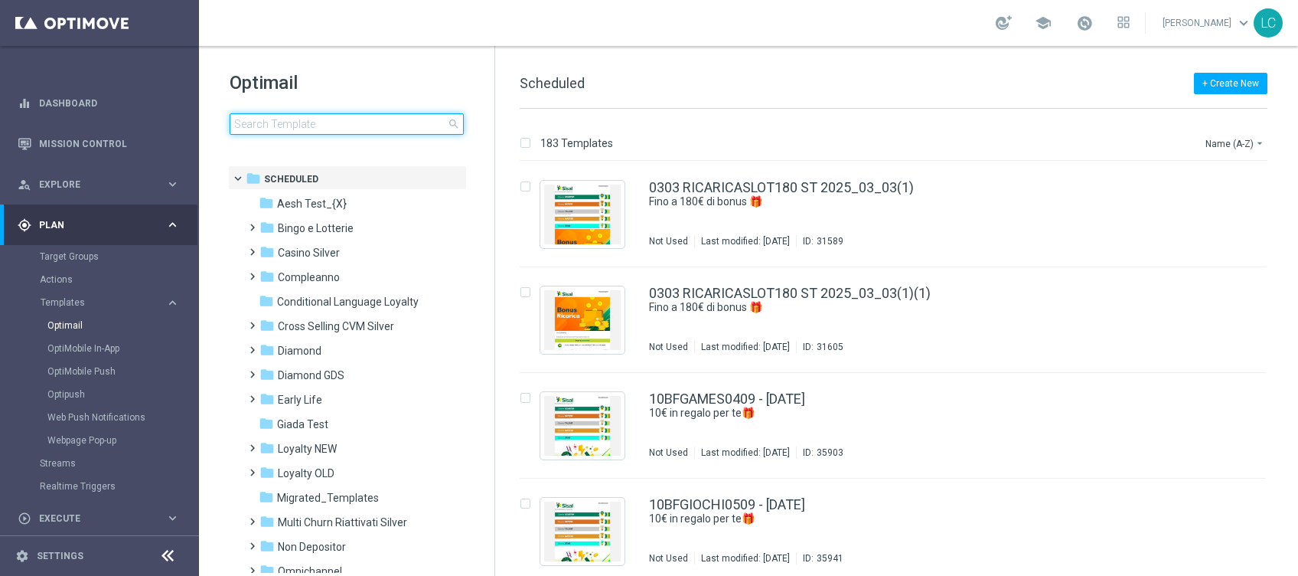
click at [343, 127] on input at bounding box center [347, 123] width 234 height 21
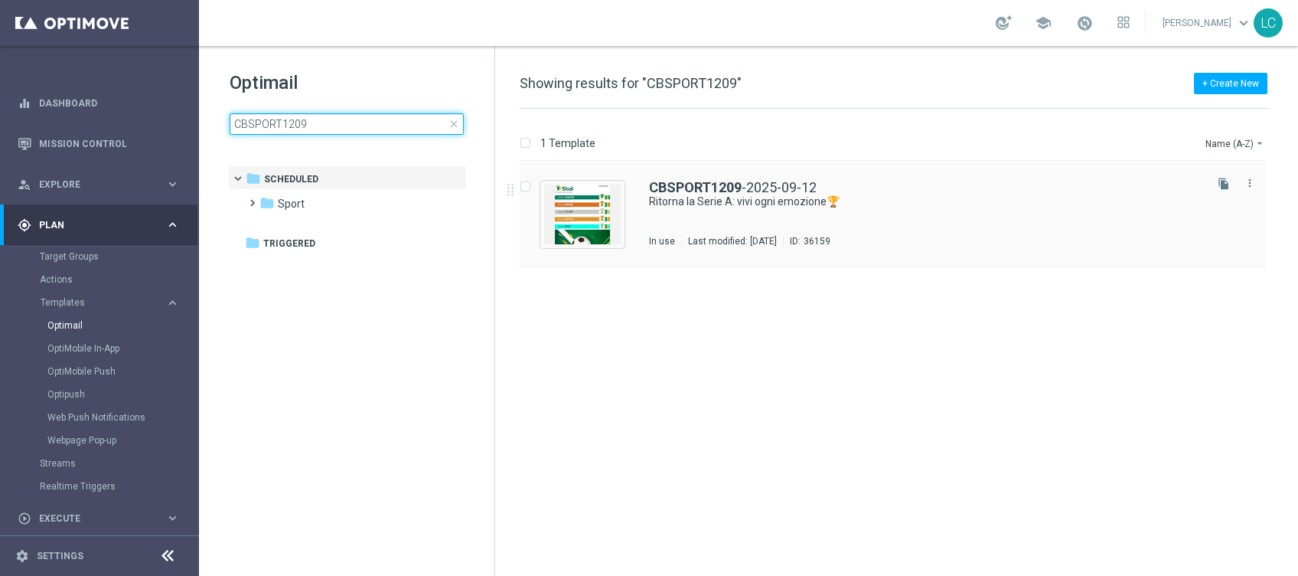
type input "CBSPORT1209"
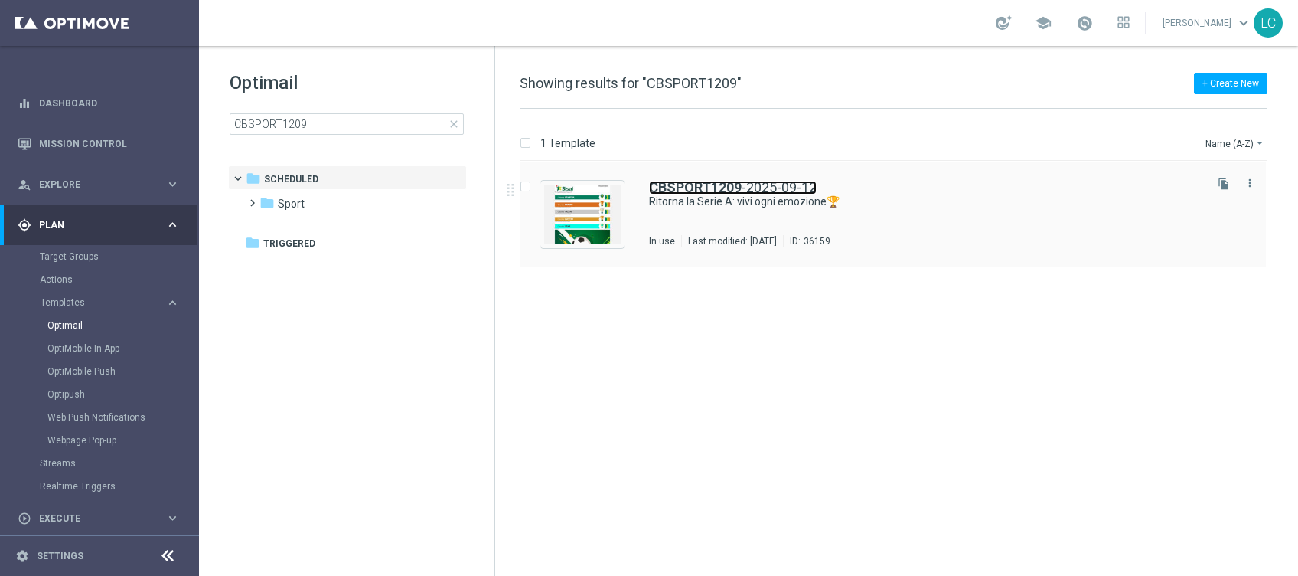
click at [714, 187] on b "CBSPORT1209" at bounding box center [695, 187] width 93 height 16
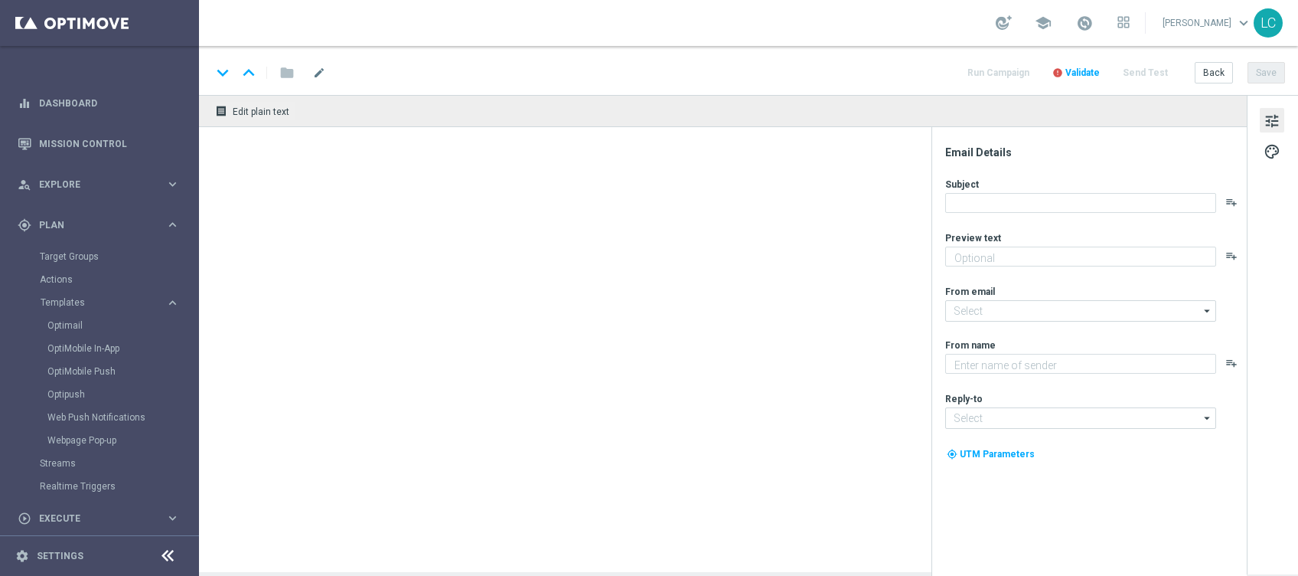
type textarea "fino a 20€ Bonus🎁"
type input "newsletter@comunicazioni.sisal.it"
type textarea "Sisal"
type input "info@sisal.it"
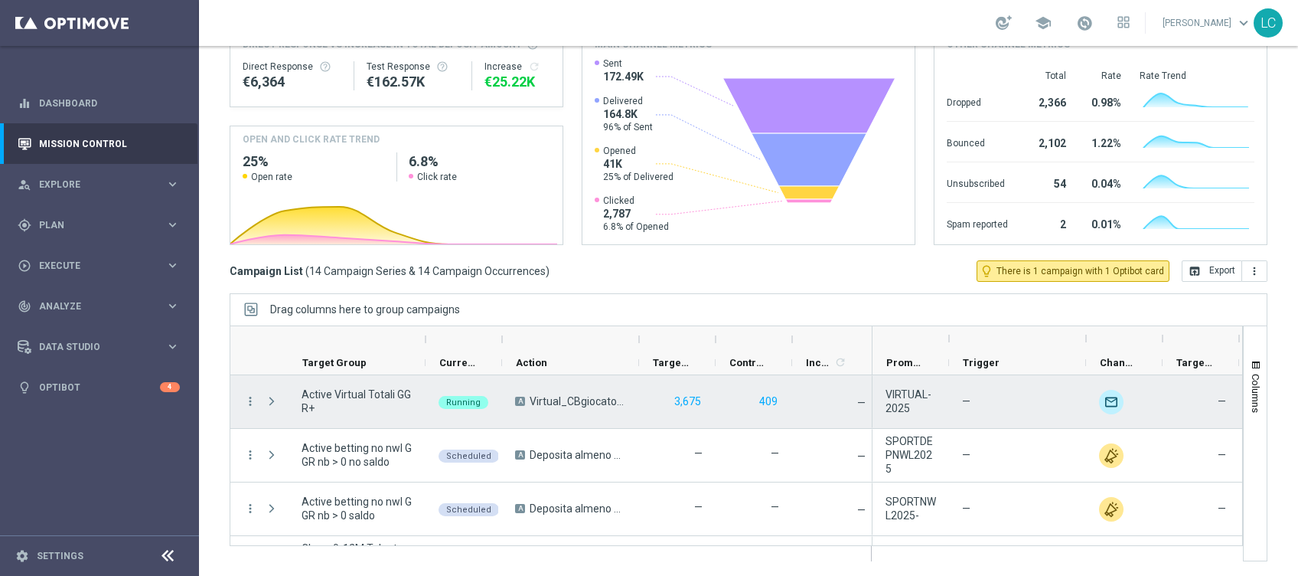
scroll to position [580, 0]
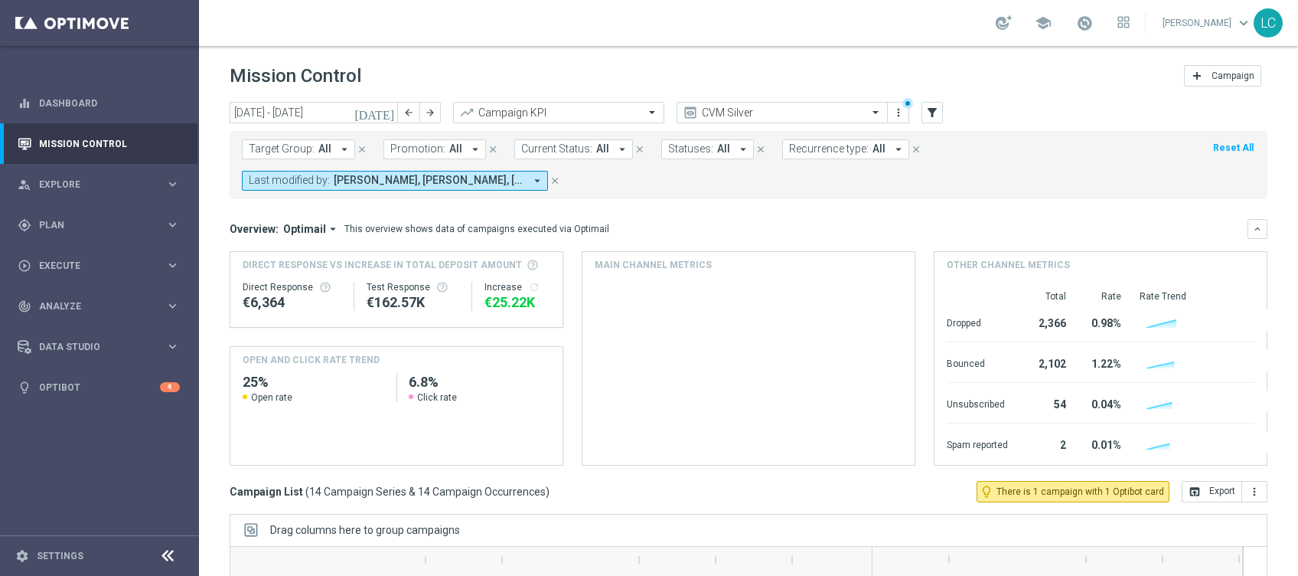
scroll to position [220, 0]
